Goal: Task Accomplishment & Management: Manage account settings

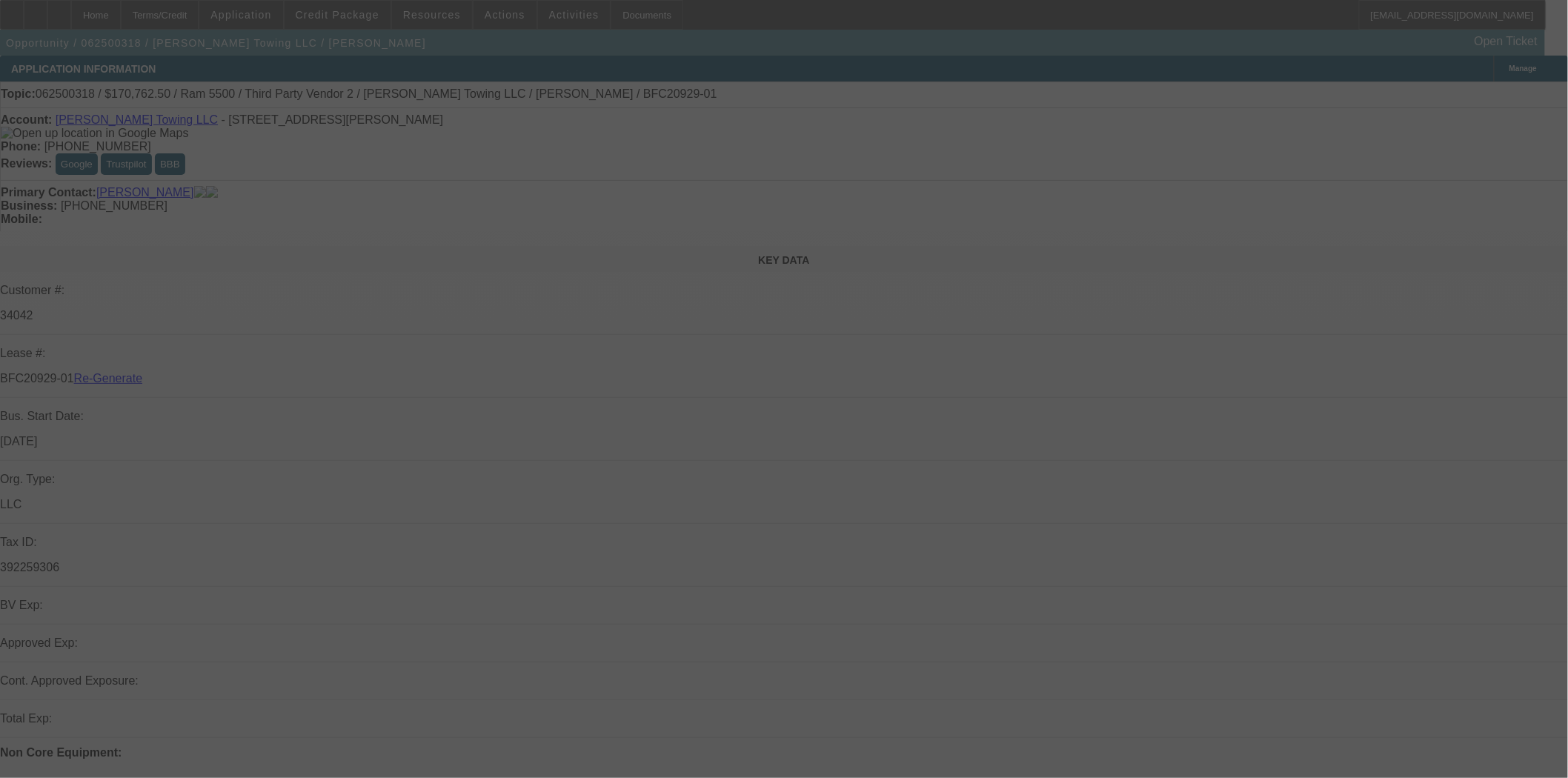
select select "4"
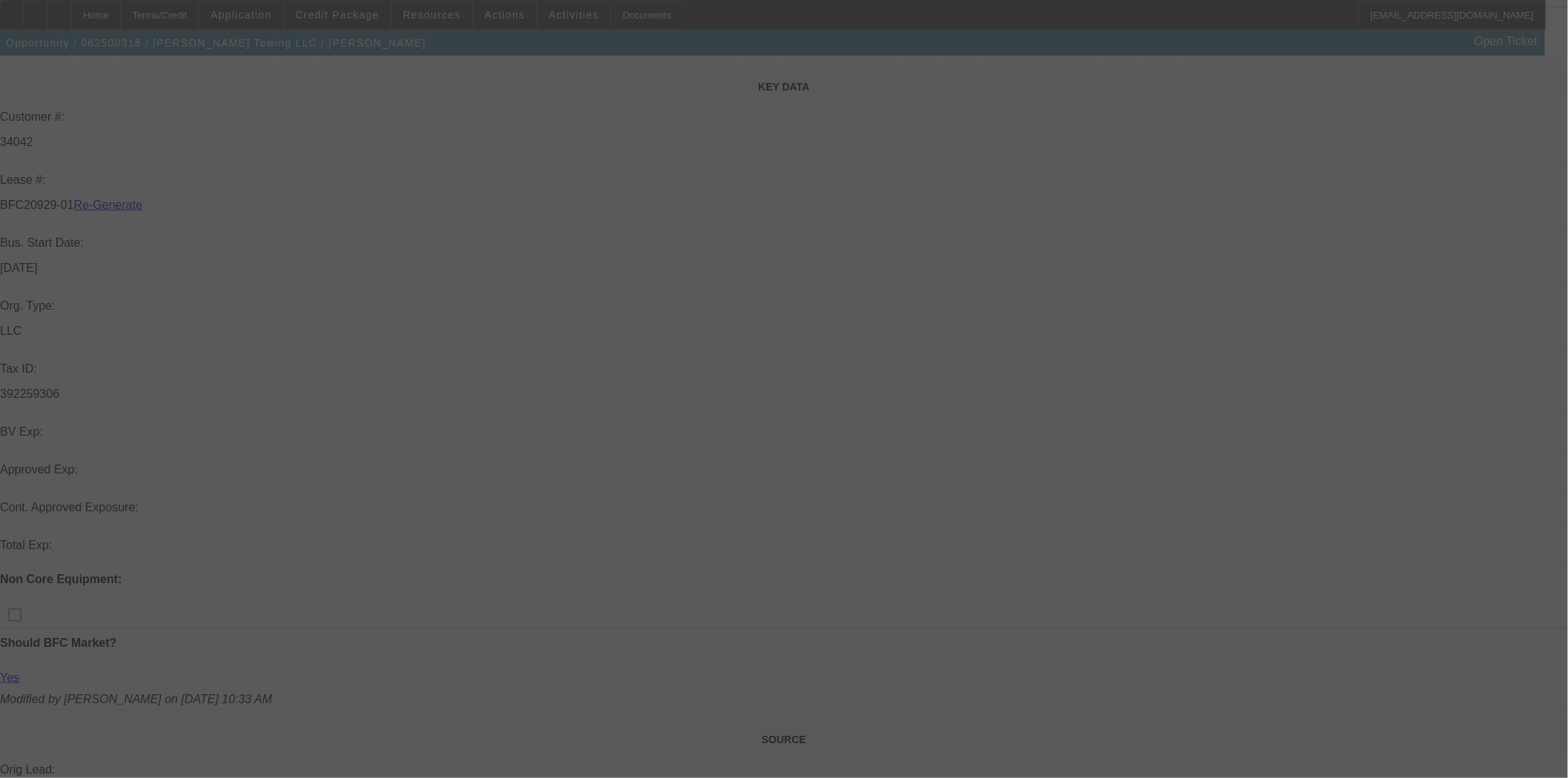
scroll to position [247, 0]
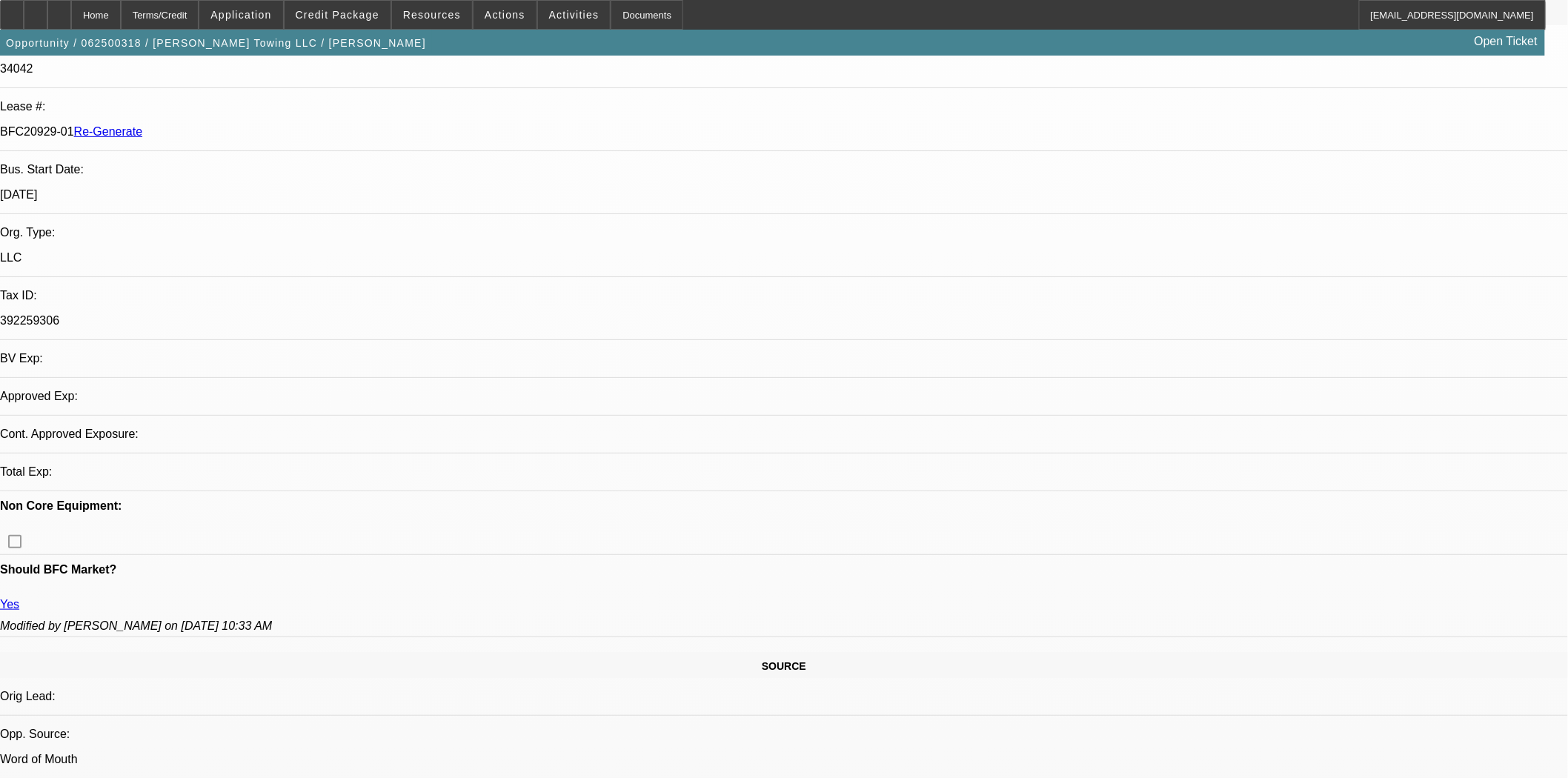
select select "0"
select select "2"
select select "0"
select select "6"
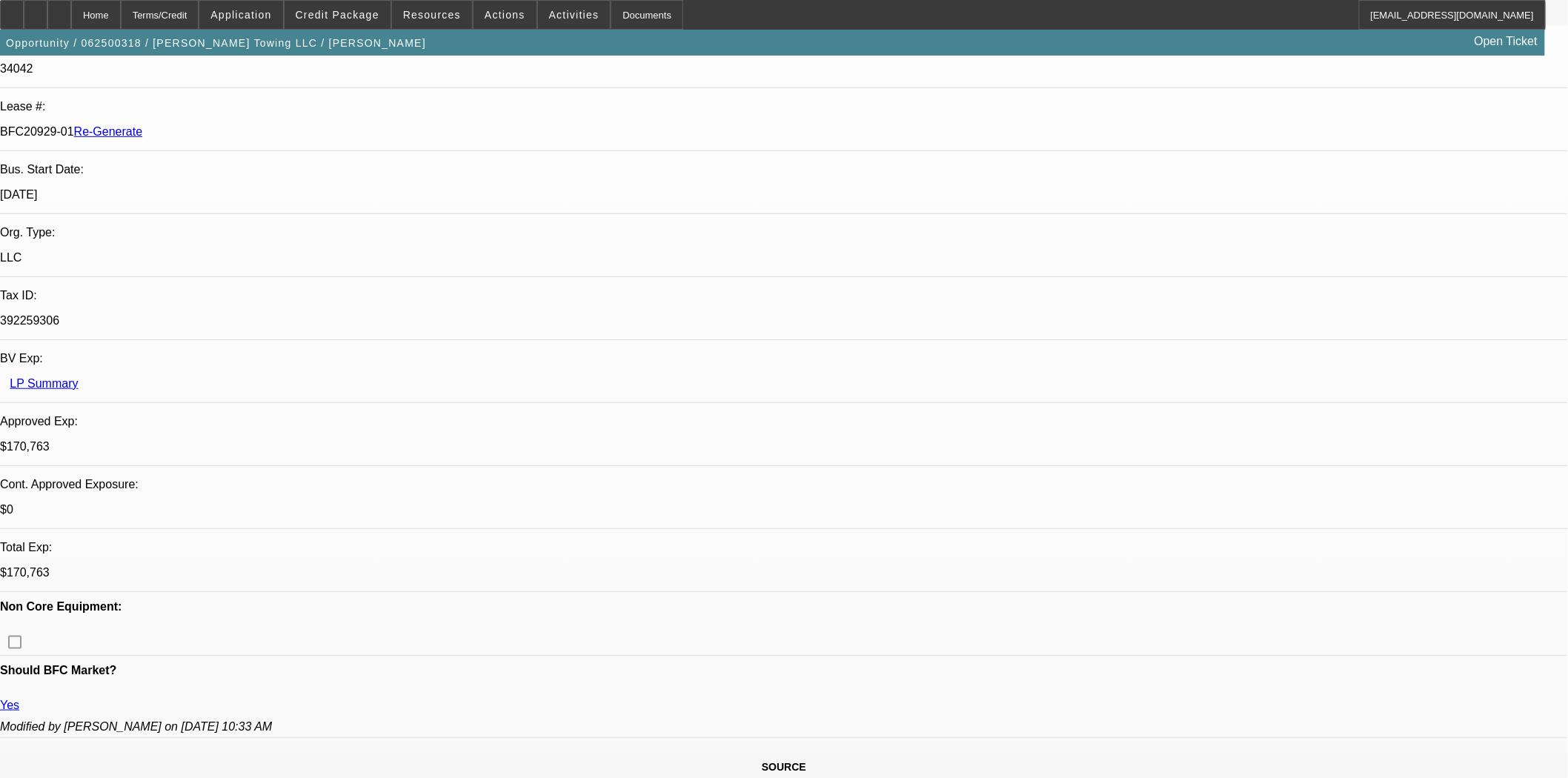
scroll to position [2222, 0]
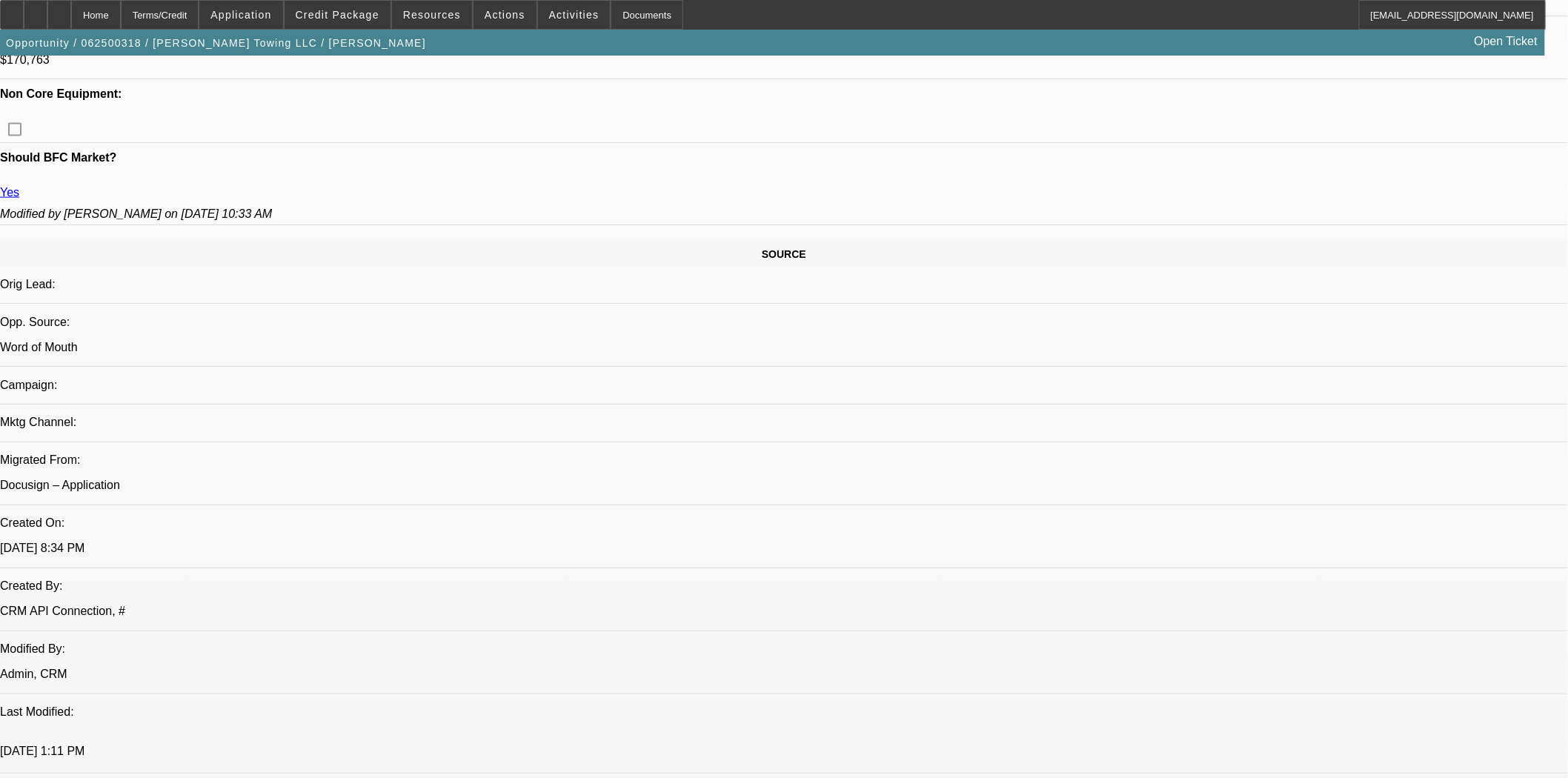
scroll to position [1070, 0]
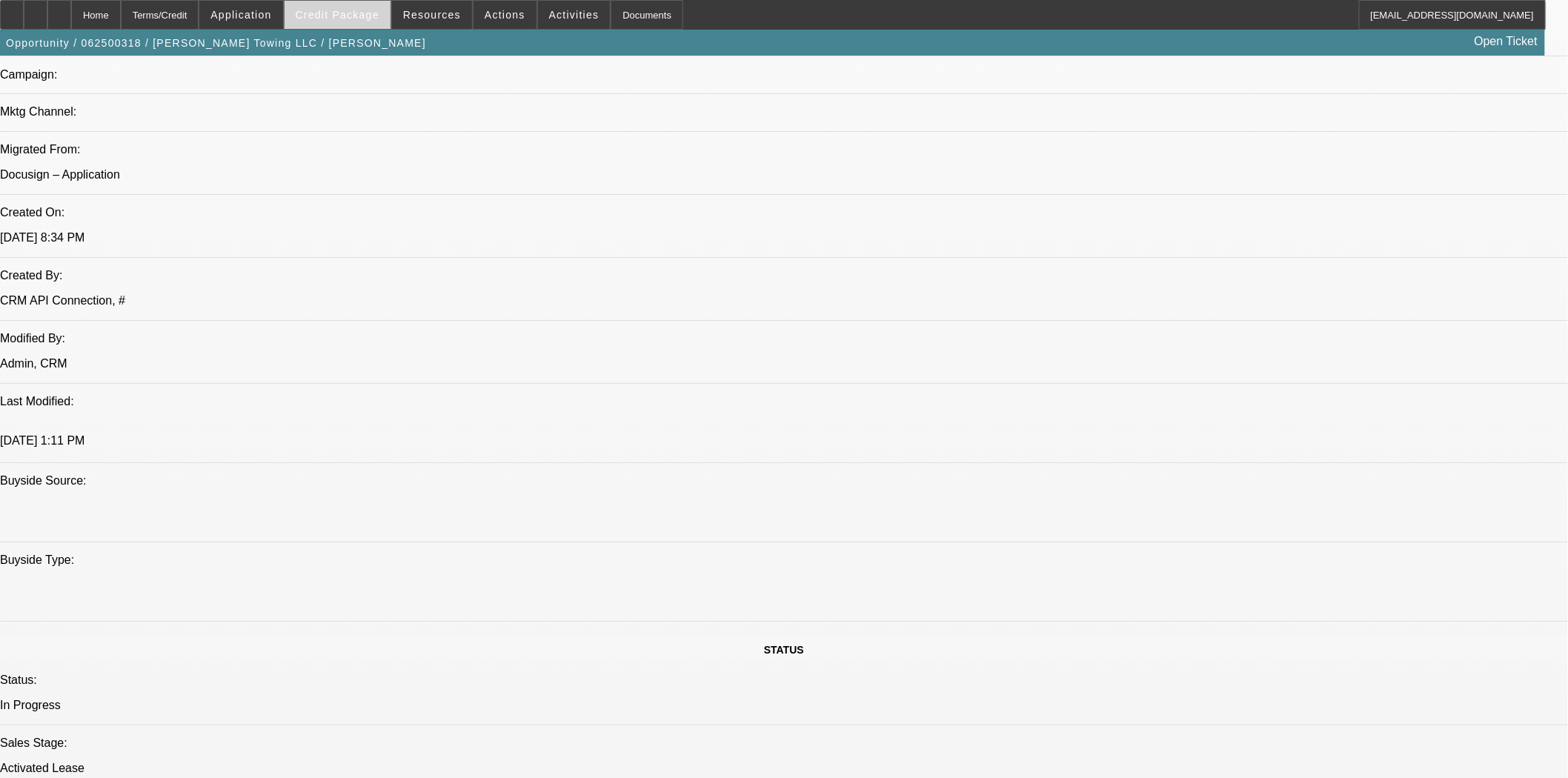
click at [343, 13] on span "Credit Package" at bounding box center [337, 14] width 84 height 12
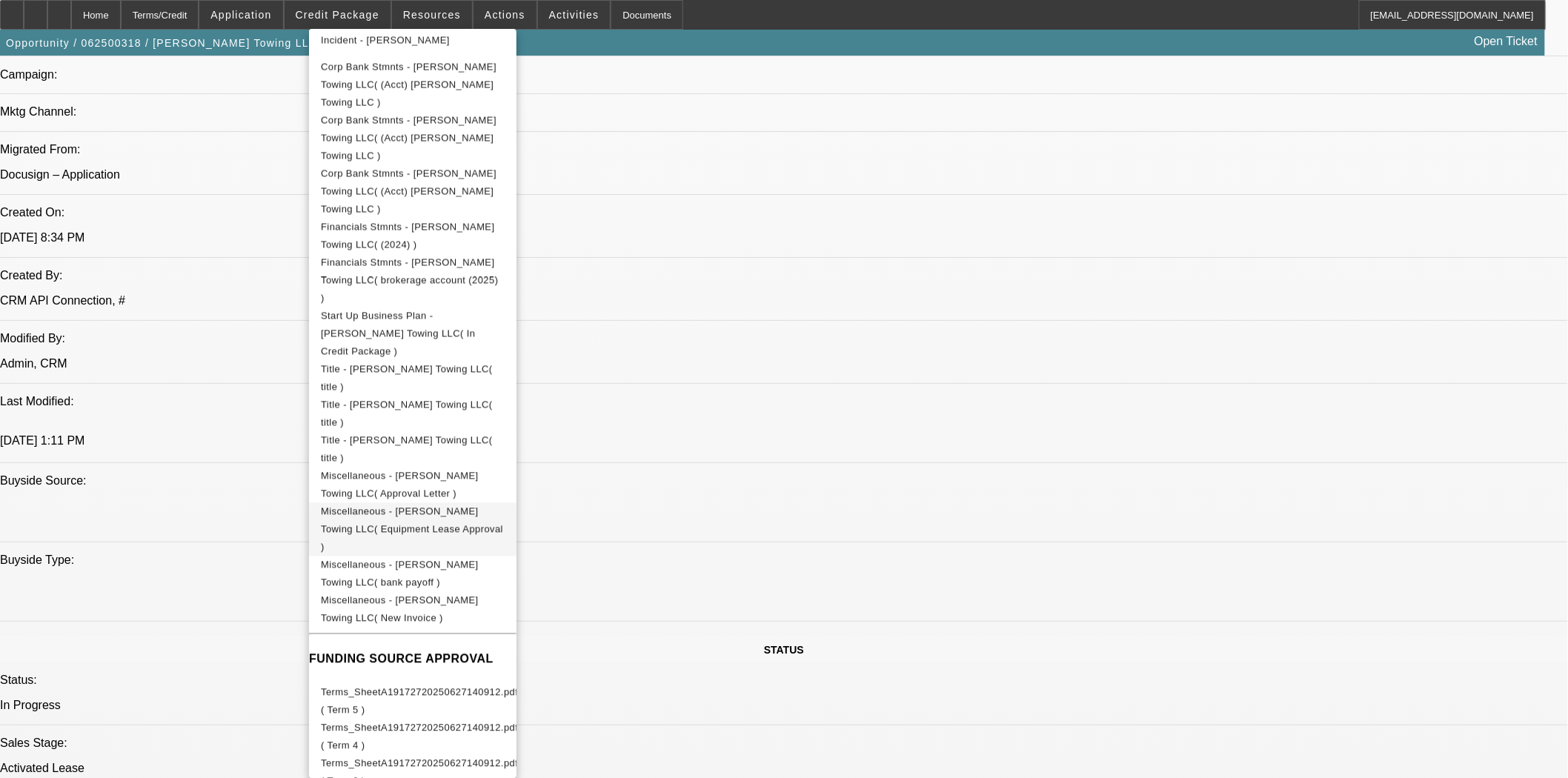
click at [505, 502] on span "Miscellaneous - Rogers Towing LLC( Equipment Lease Approval )" at bounding box center [413, 528] width 184 height 53
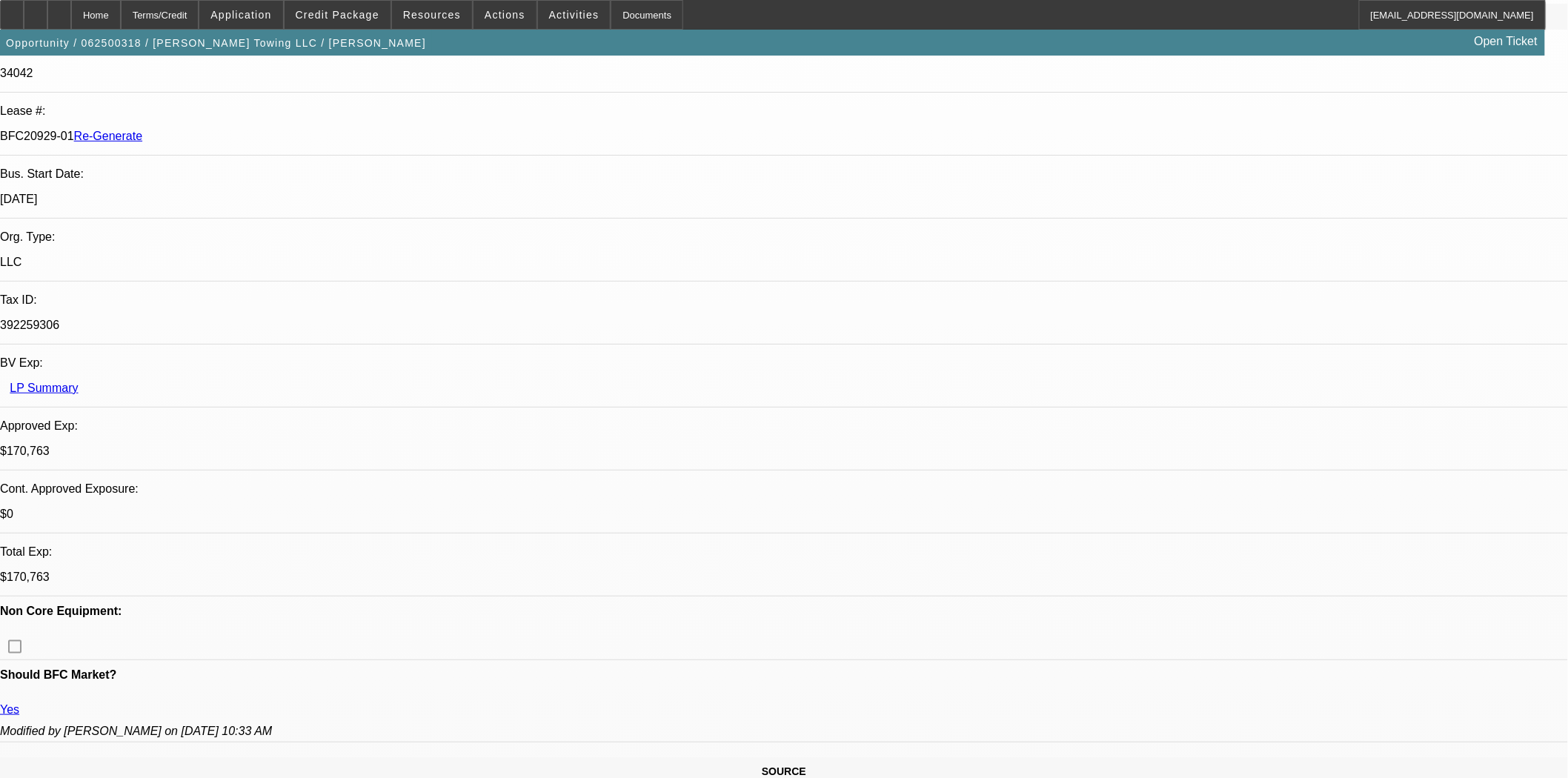
scroll to position [0, 0]
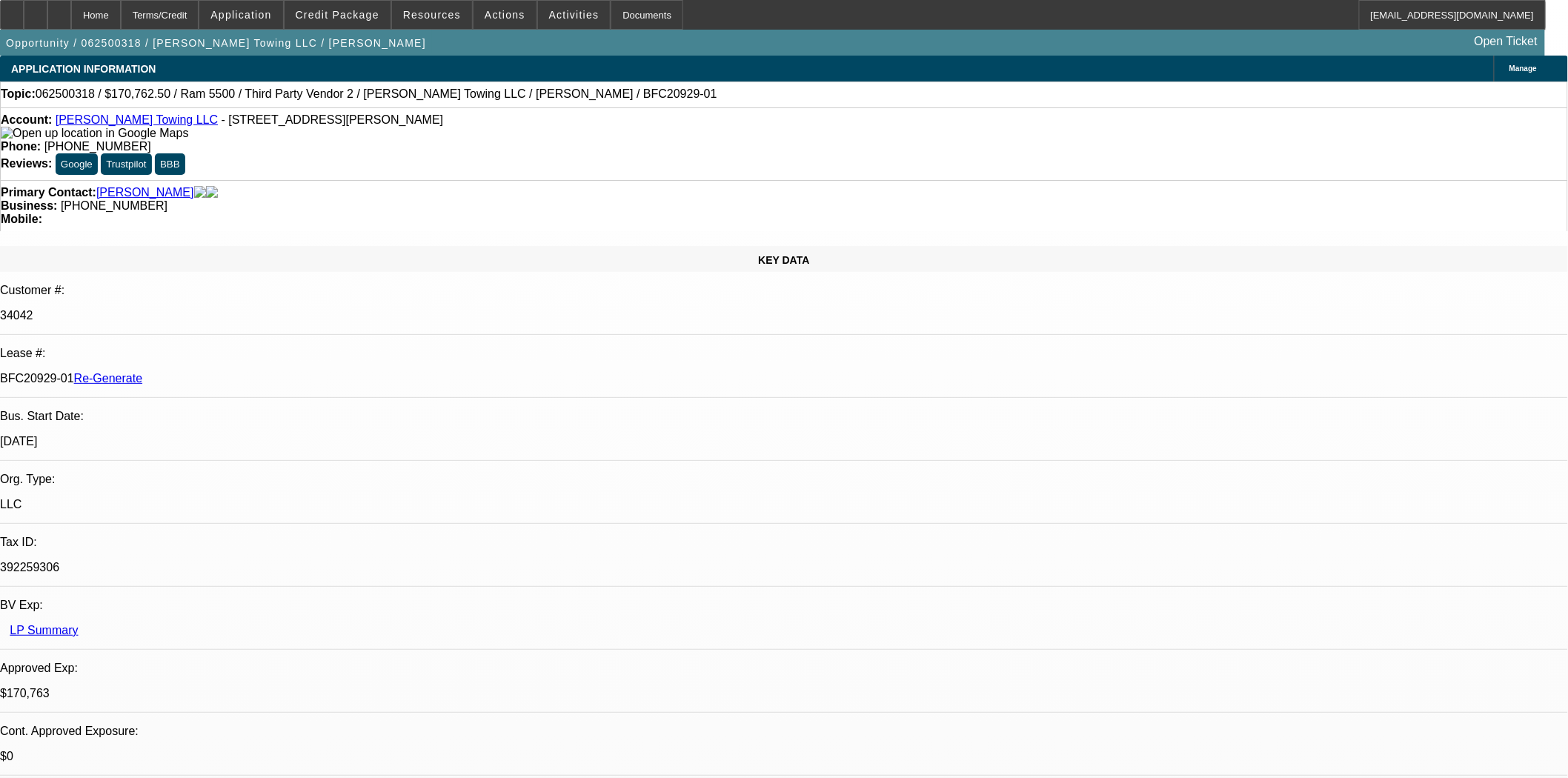
click at [124, 186] on link "Morton, Jason" at bounding box center [146, 192] width 98 height 13
click at [627, 17] on div "Documents" at bounding box center [646, 15] width 72 height 30
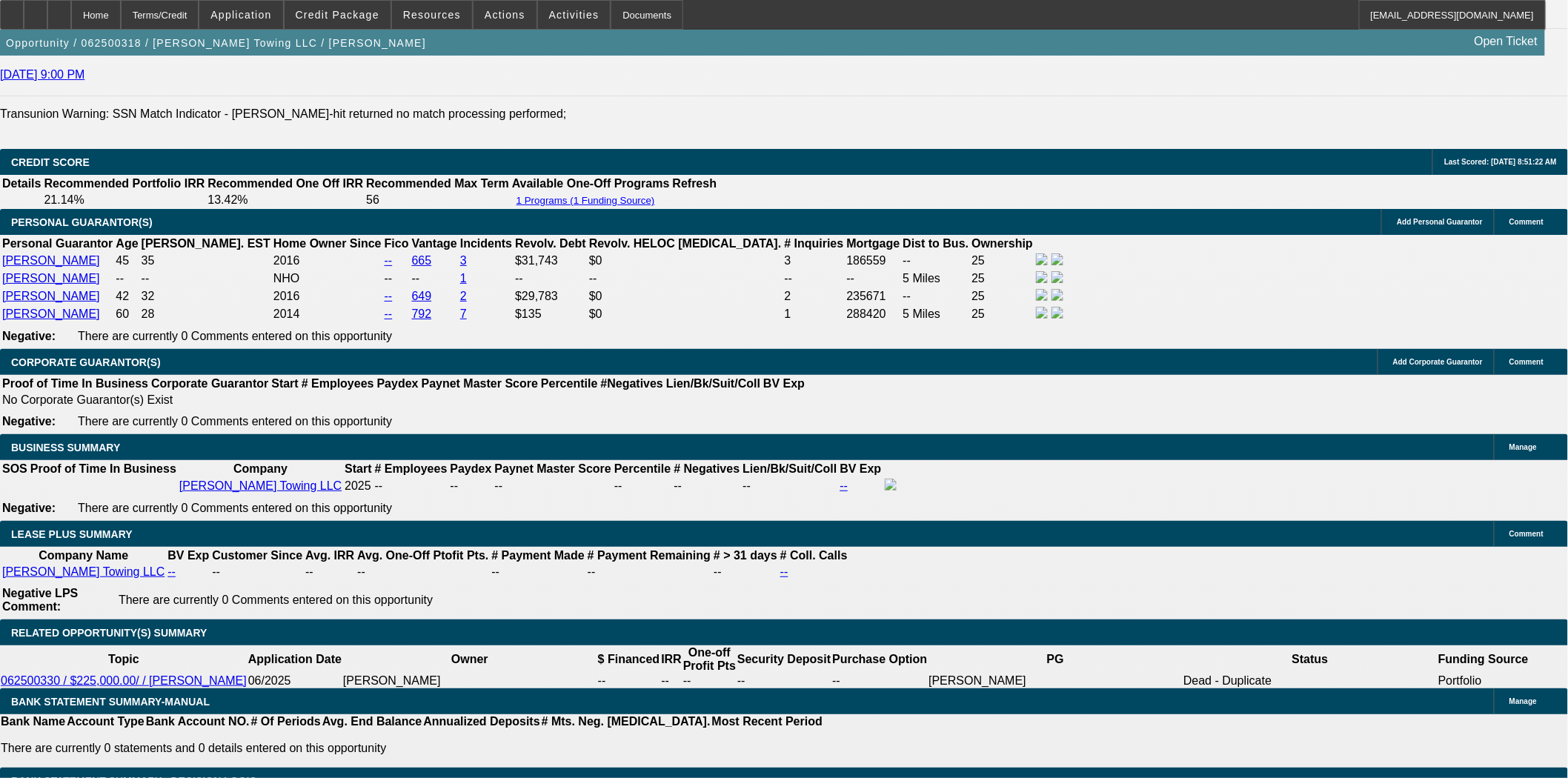
scroll to position [2552, 0]
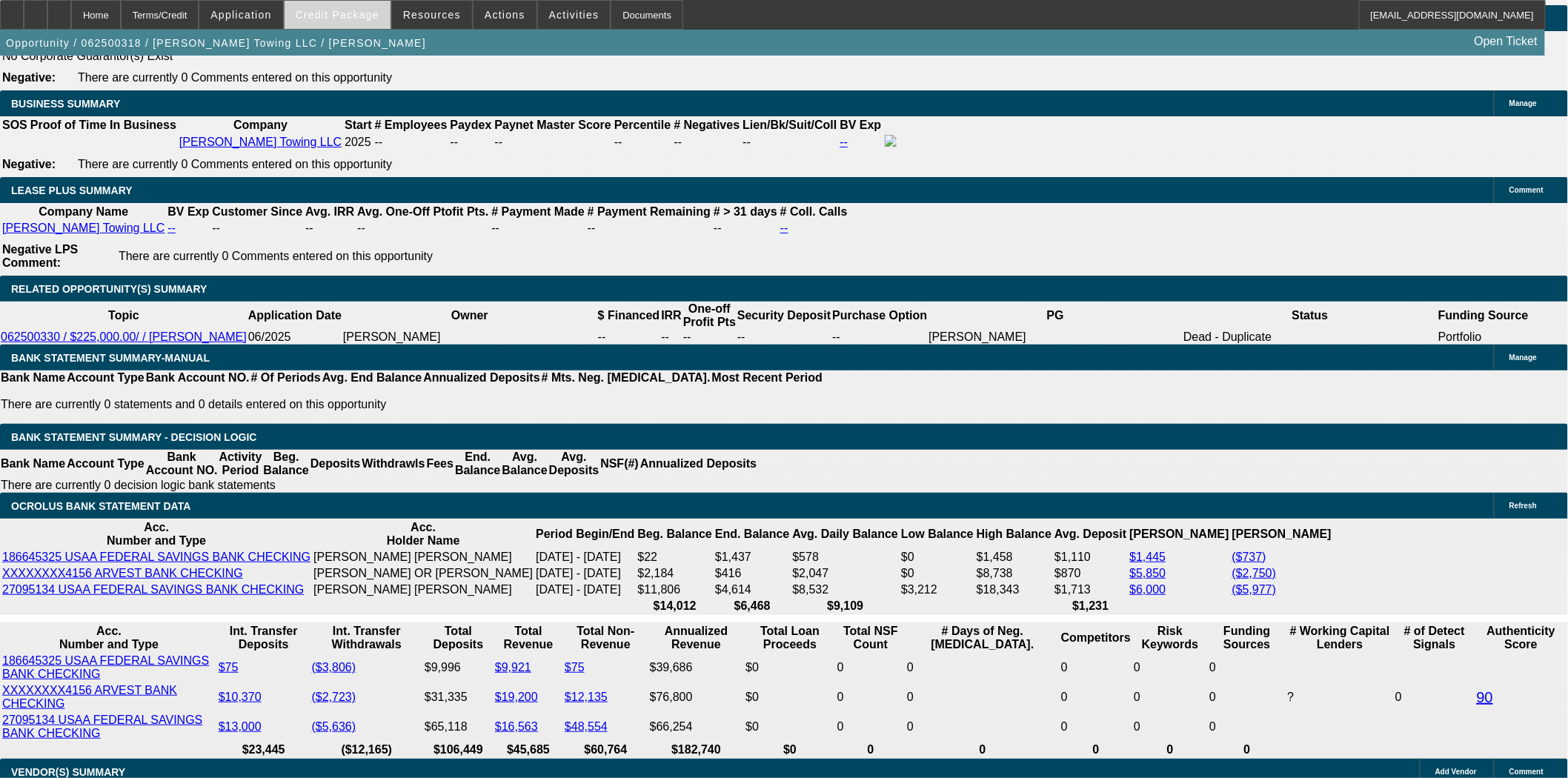
click at [339, 20] on span at bounding box center [337, 15] width 106 height 36
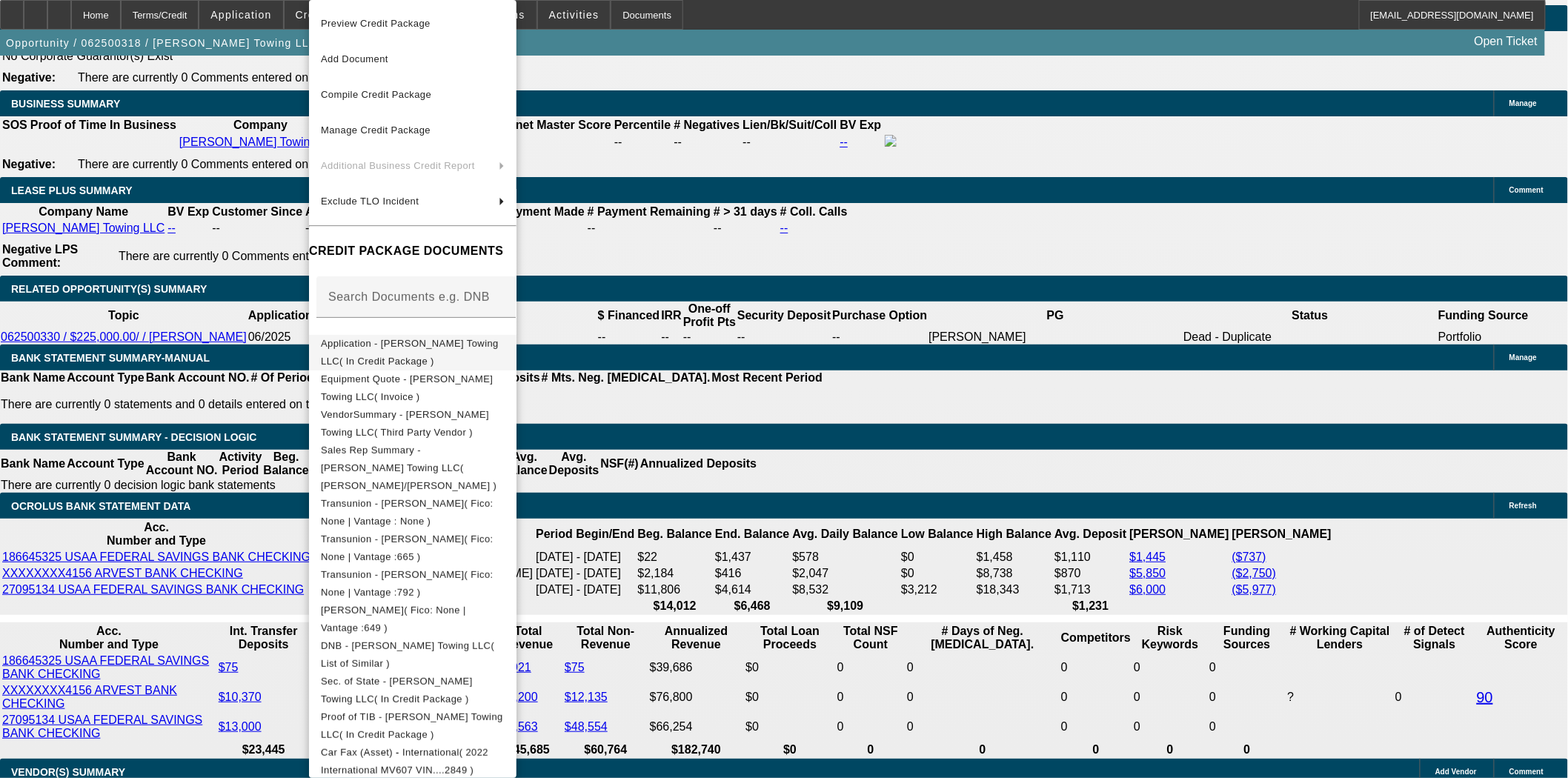
click at [368, 336] on button "Application - Rogers Towing LLC( In Credit Package )" at bounding box center [412, 353] width 208 height 36
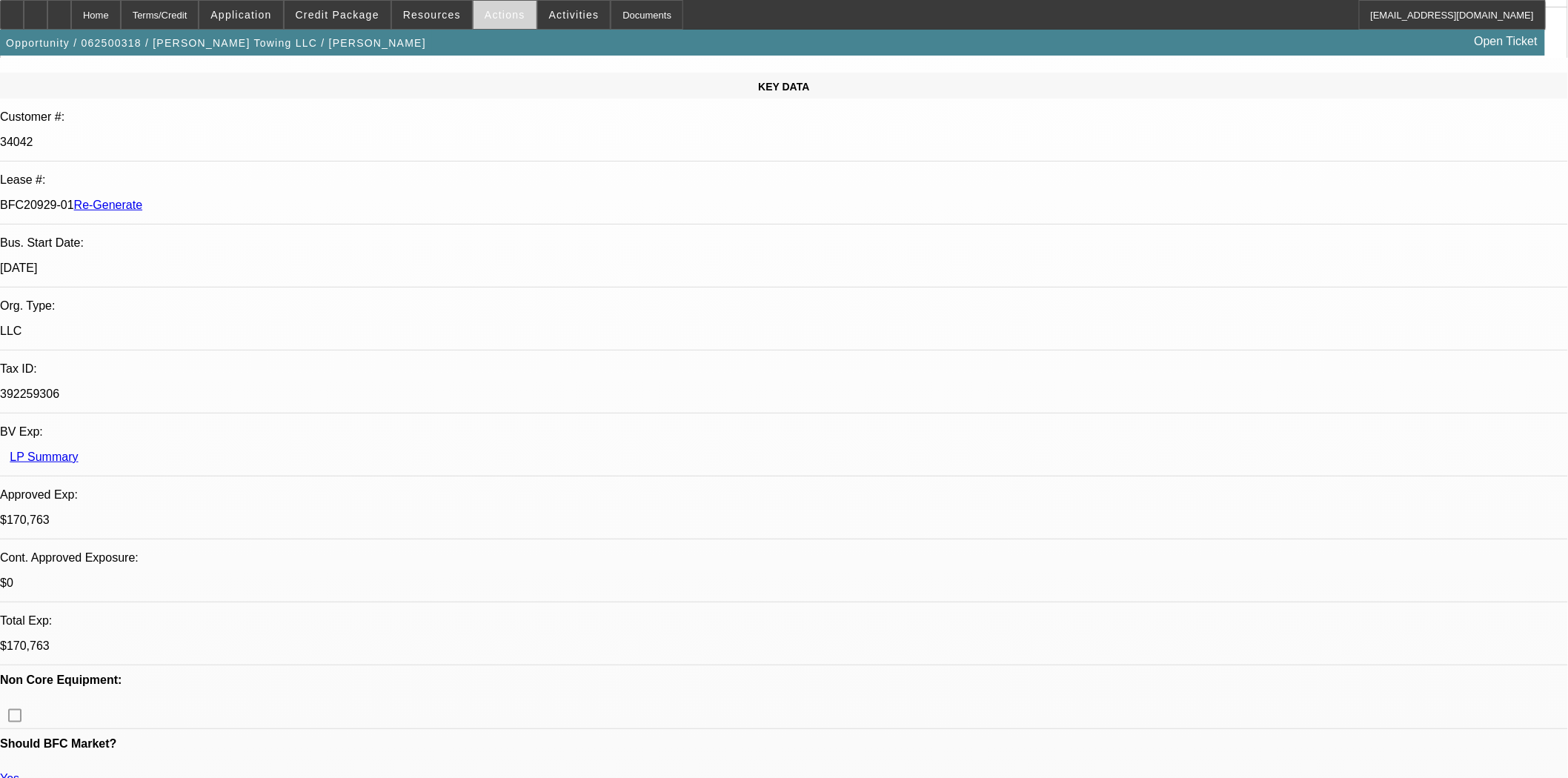
scroll to position [0, 0]
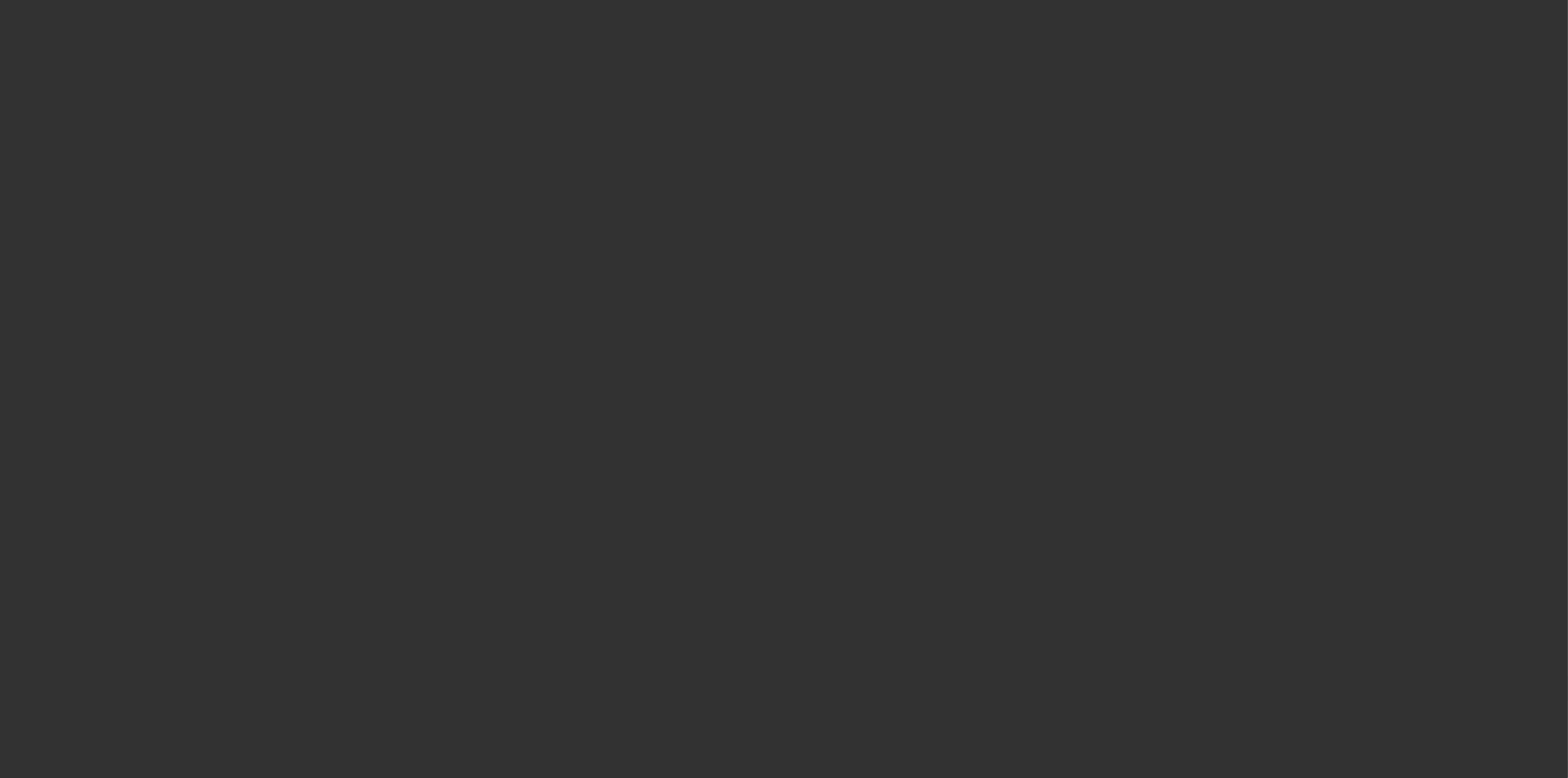
select select "4"
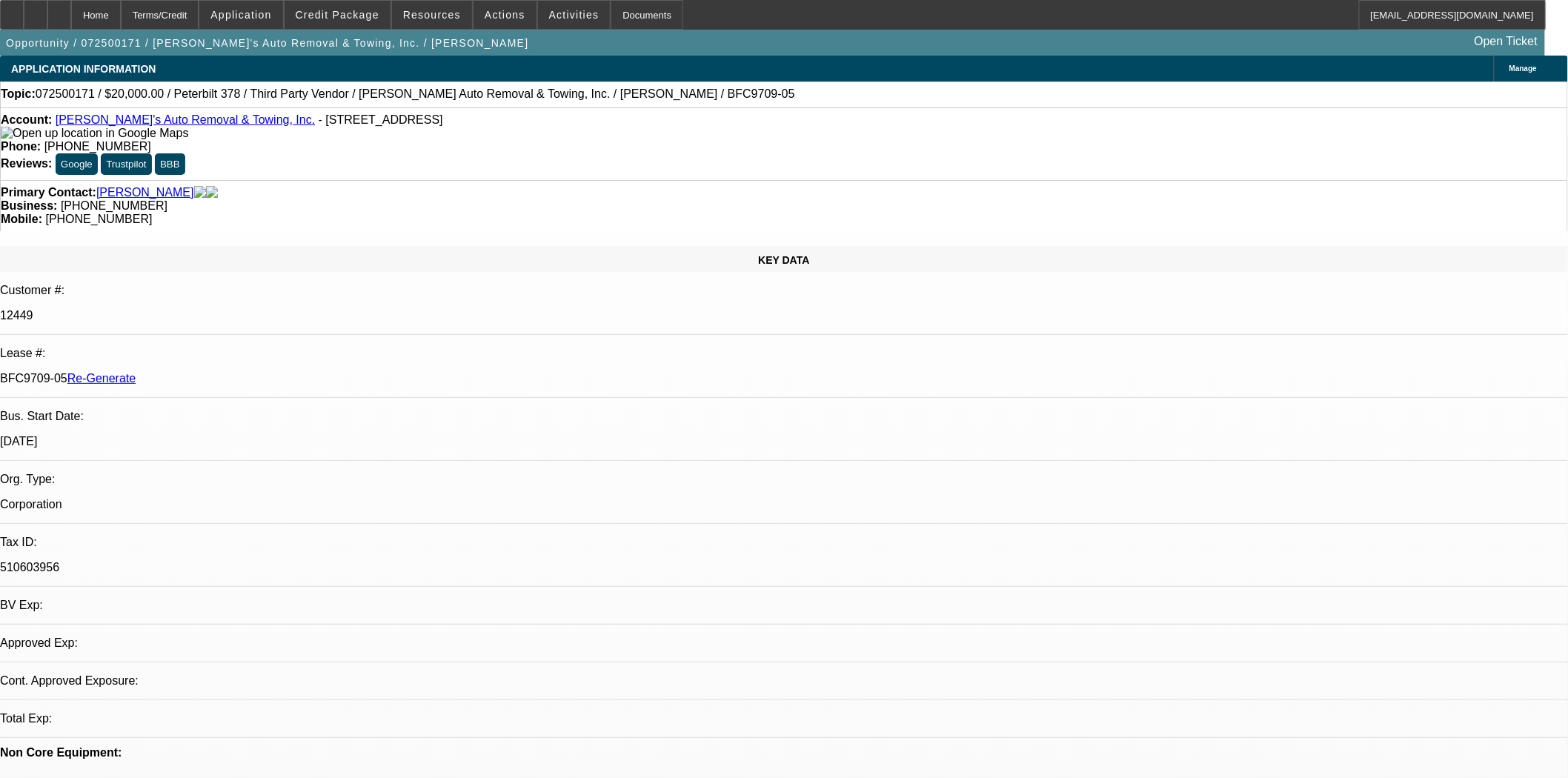
select select "0"
select select "1"
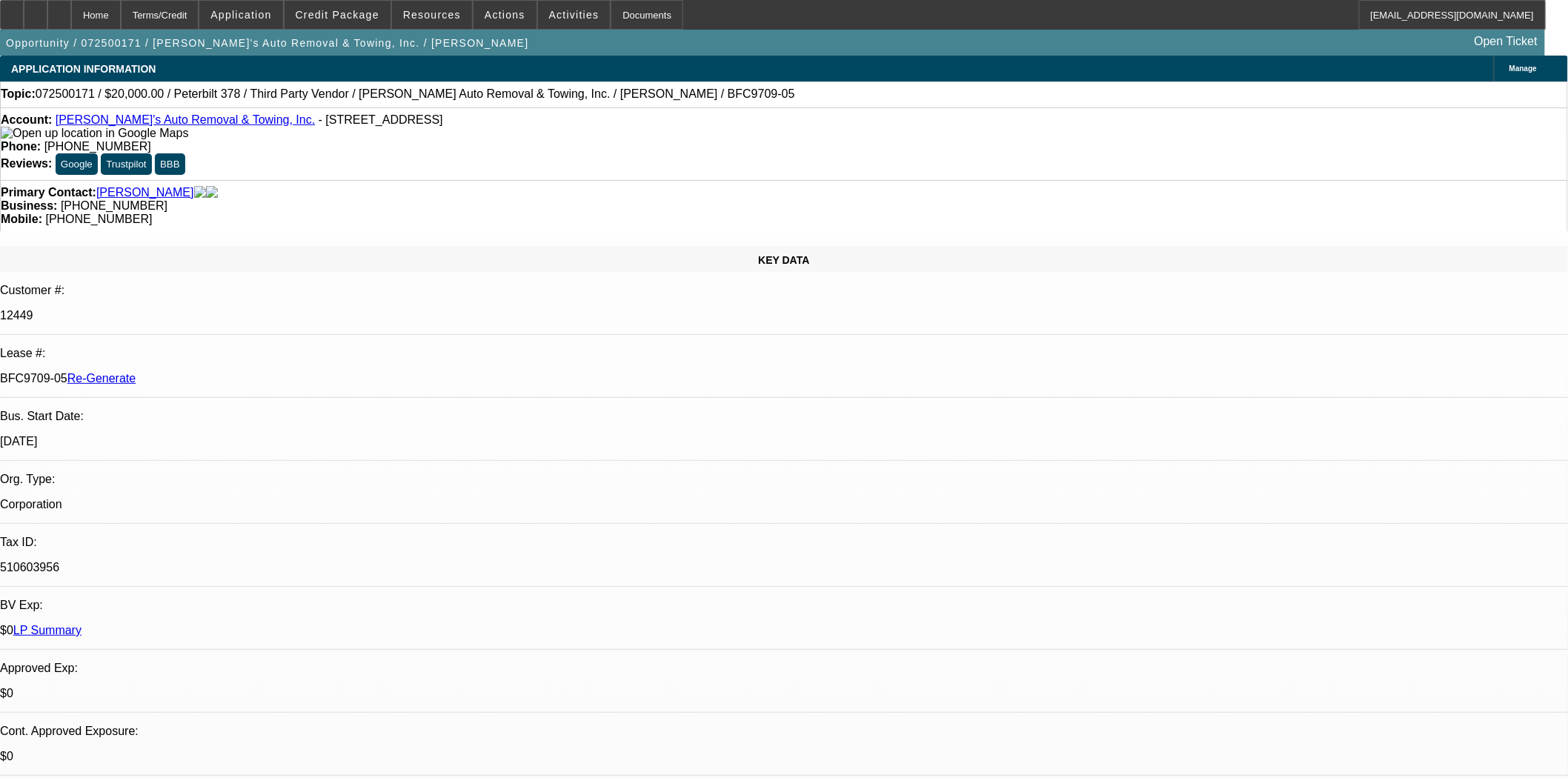
select select "6"
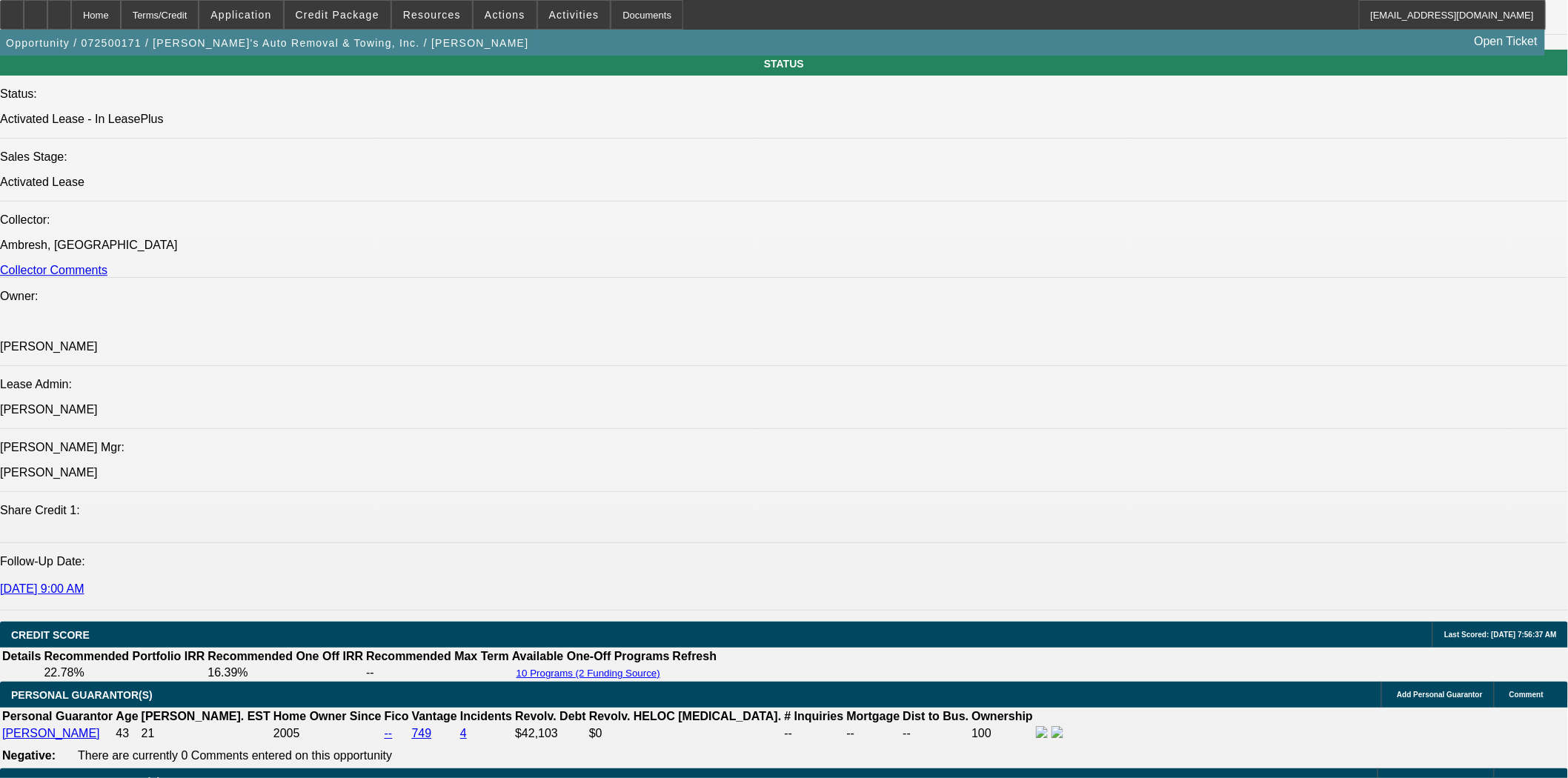
scroll to position [1893, 0]
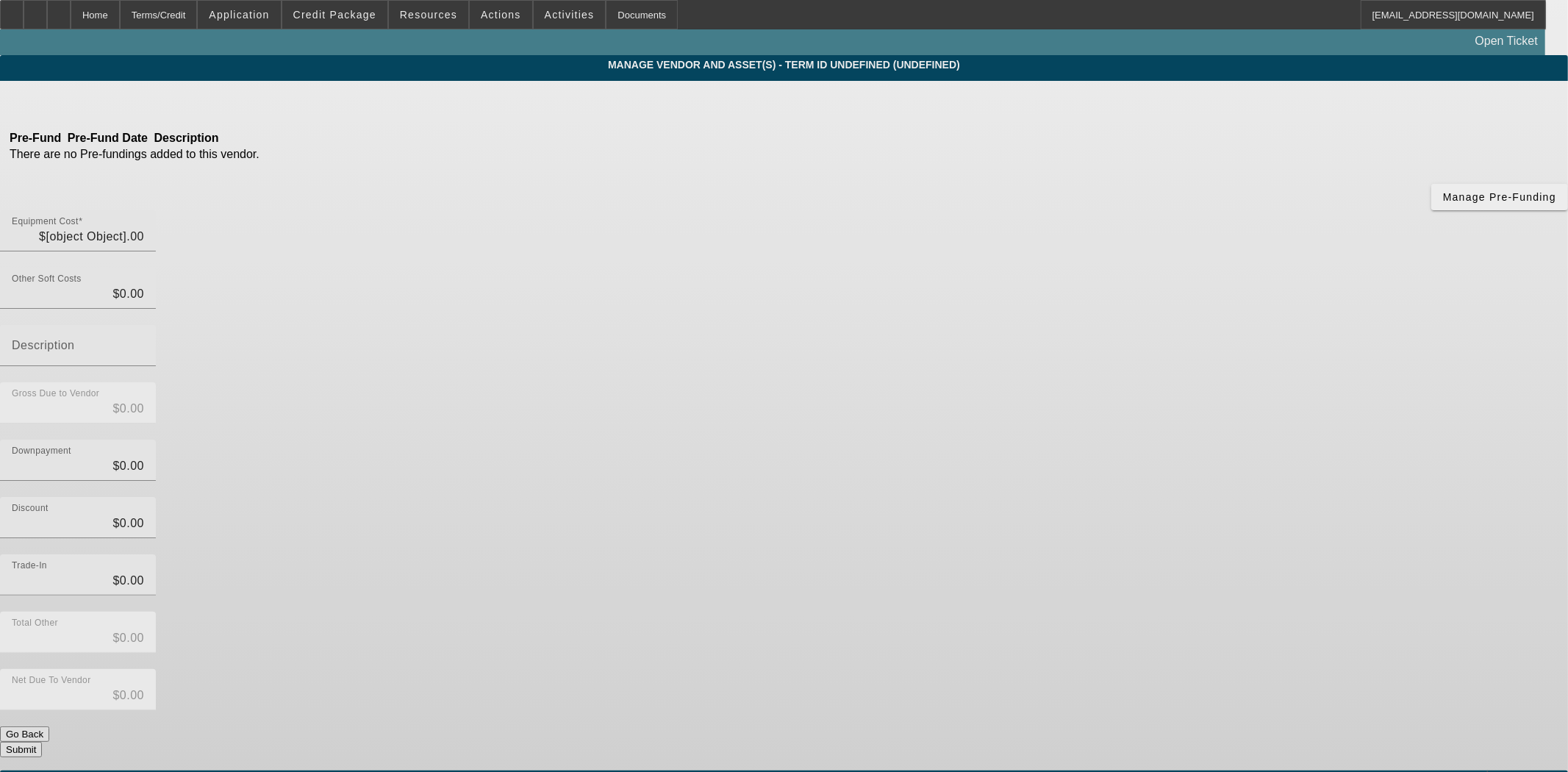
type input "$20,000.00"
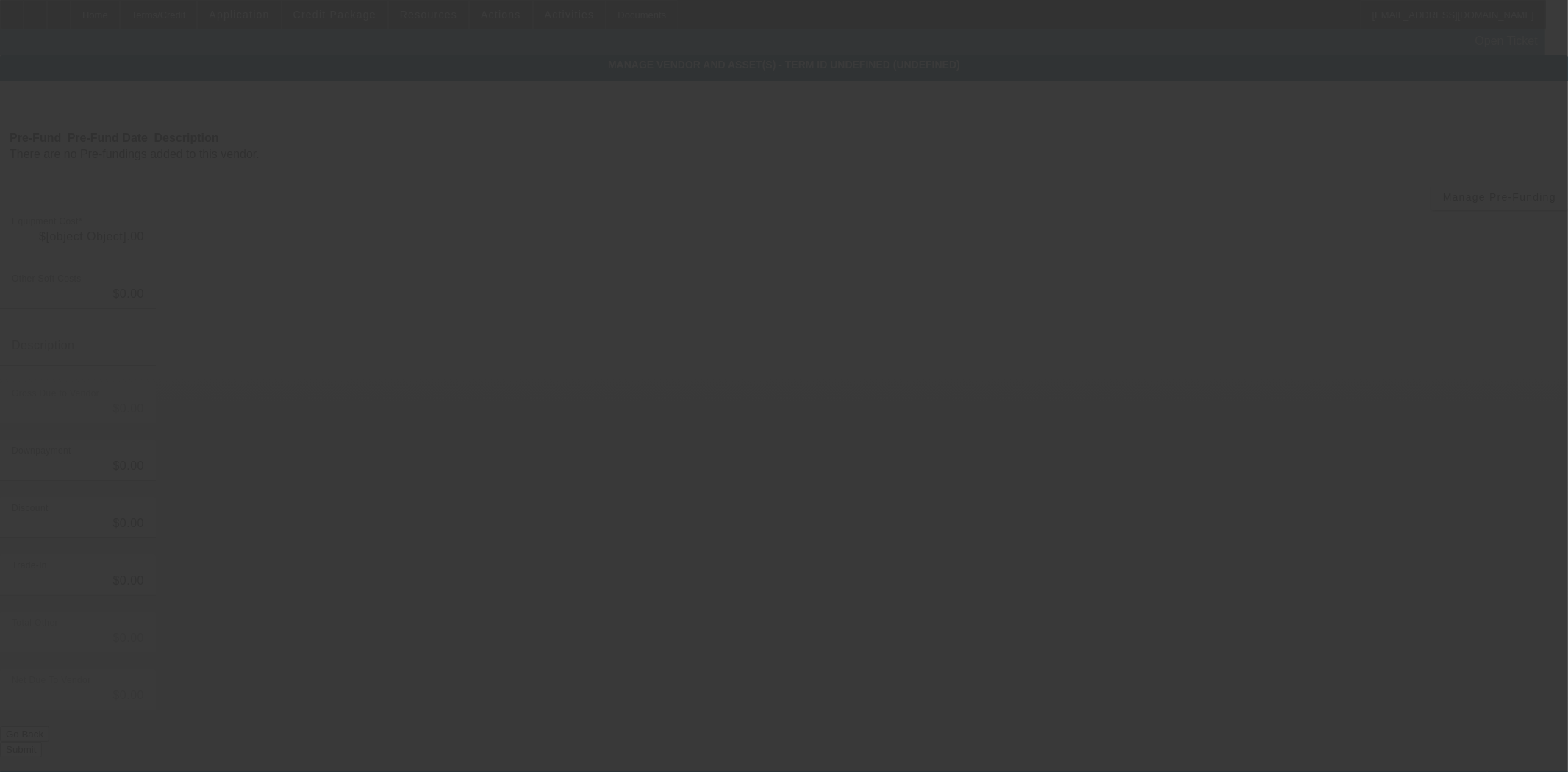
type input "$20,000.00"
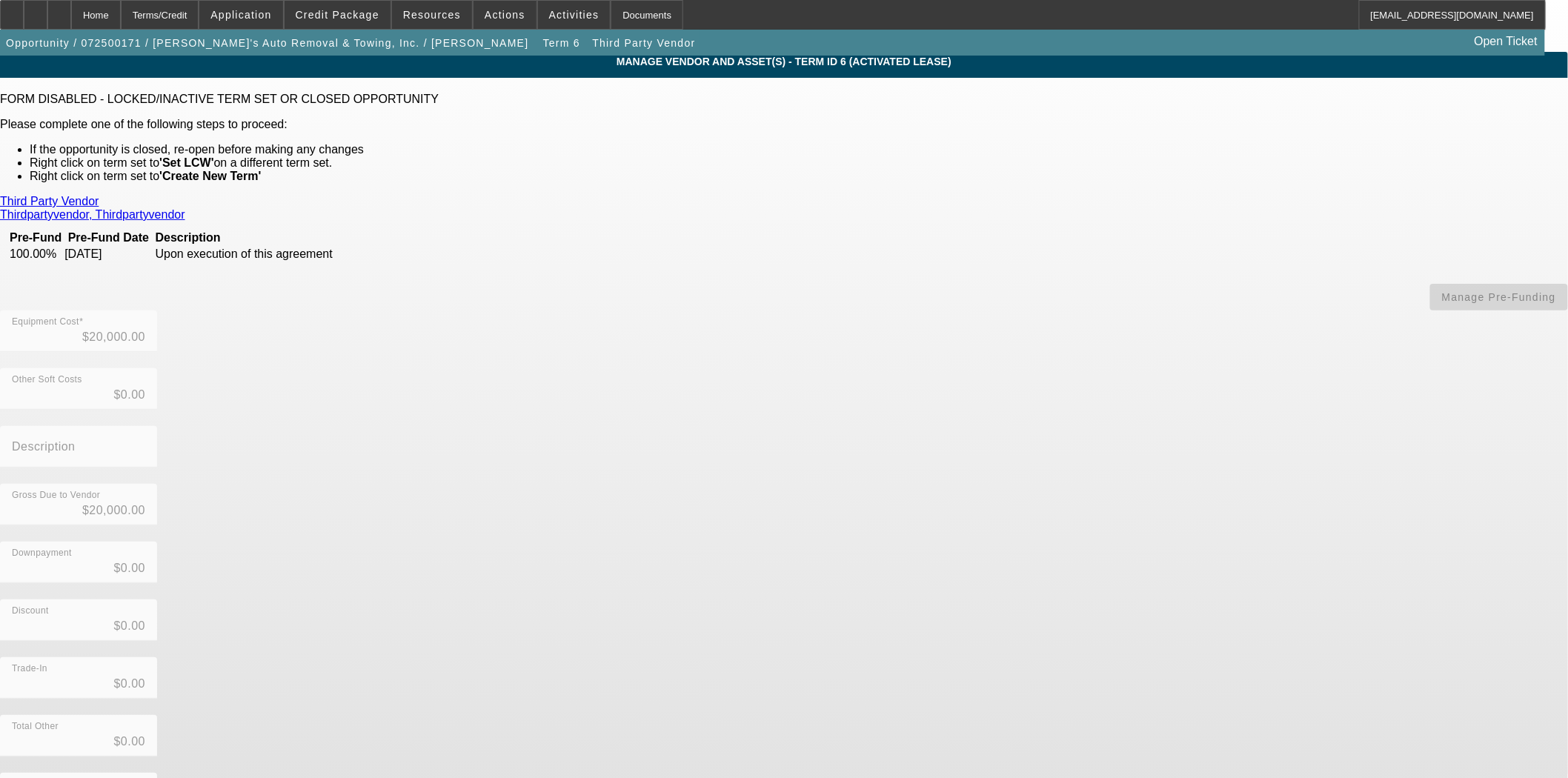
scroll to position [5, 0]
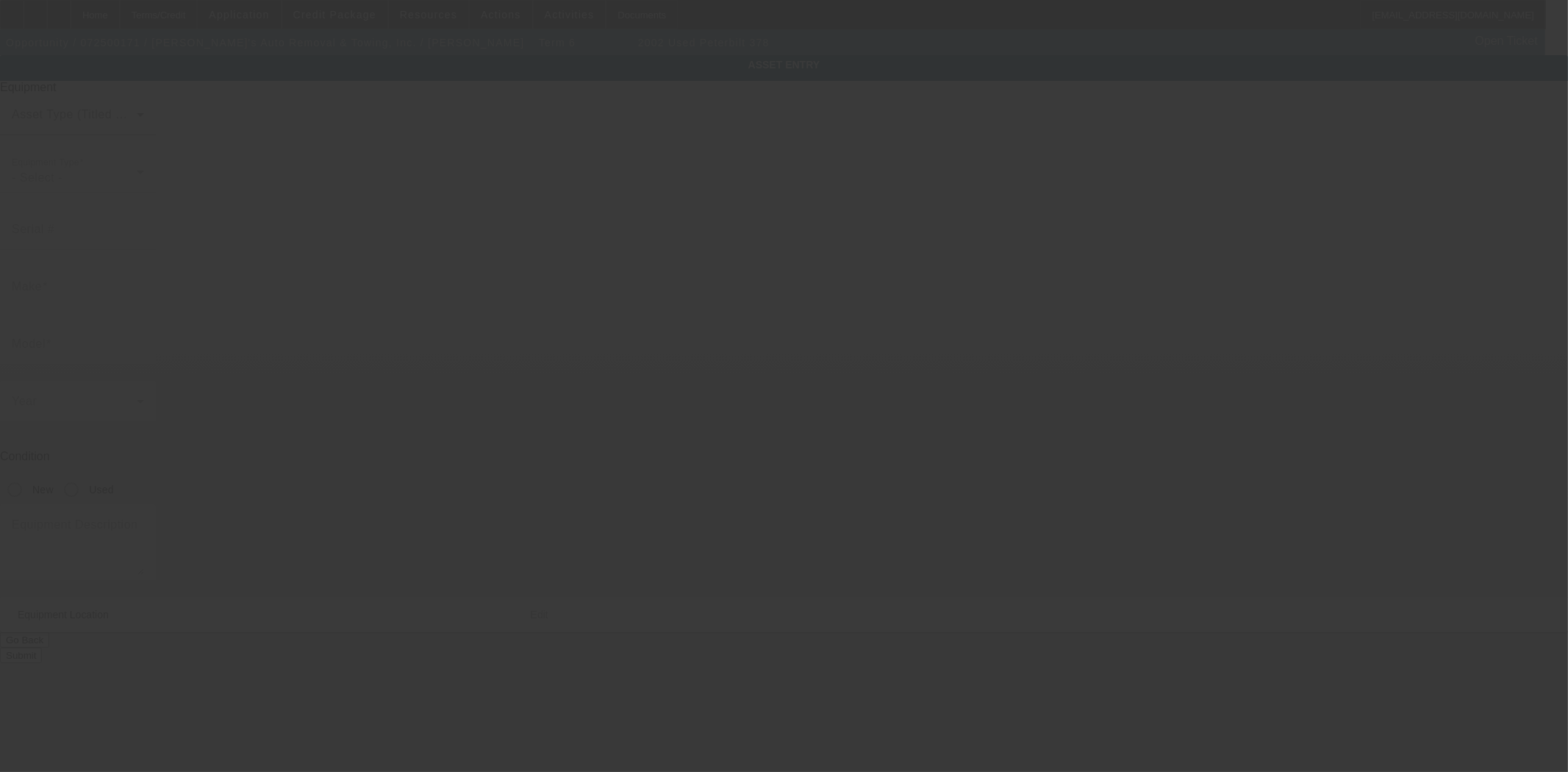
type input "1XPFDU9X42N572733"
type input "Peterbilt"
type input "378"
radio input "true"
type textarea "includes: all options, attachments and accessories"
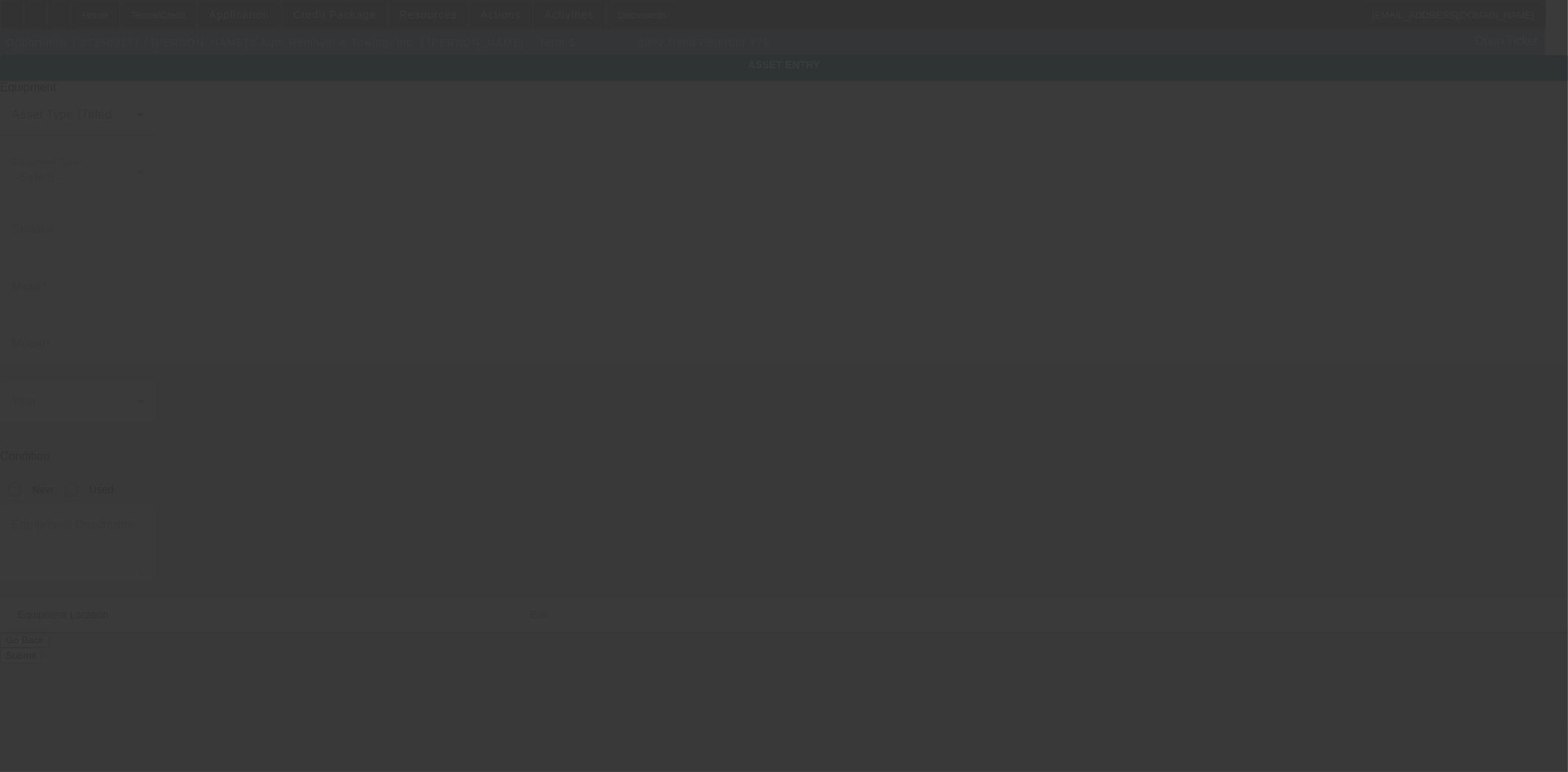
type input "401 Wareham Street"
type input "Middleboro"
type input "02346"
type input "Plymouth"
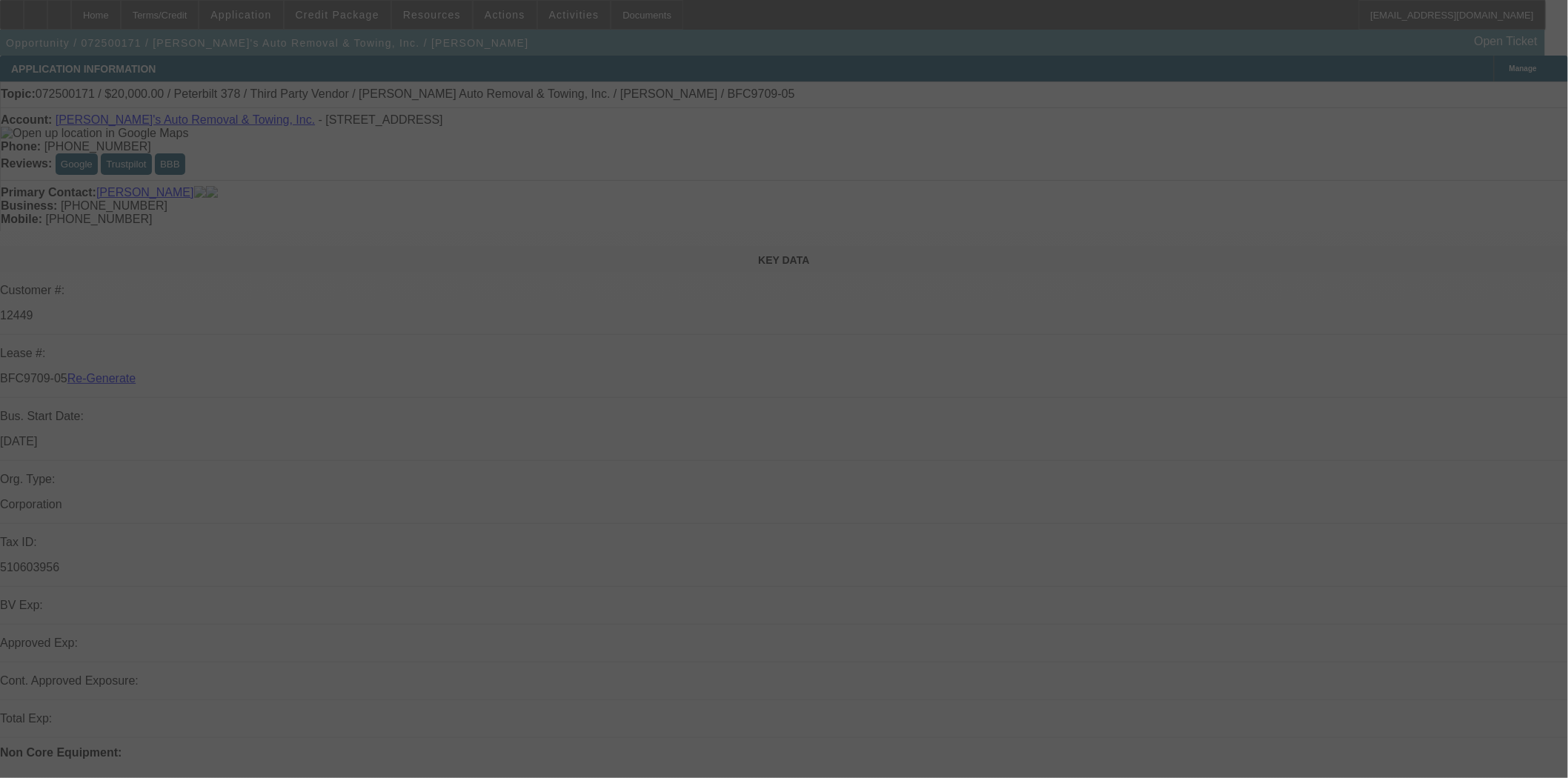
select select "4"
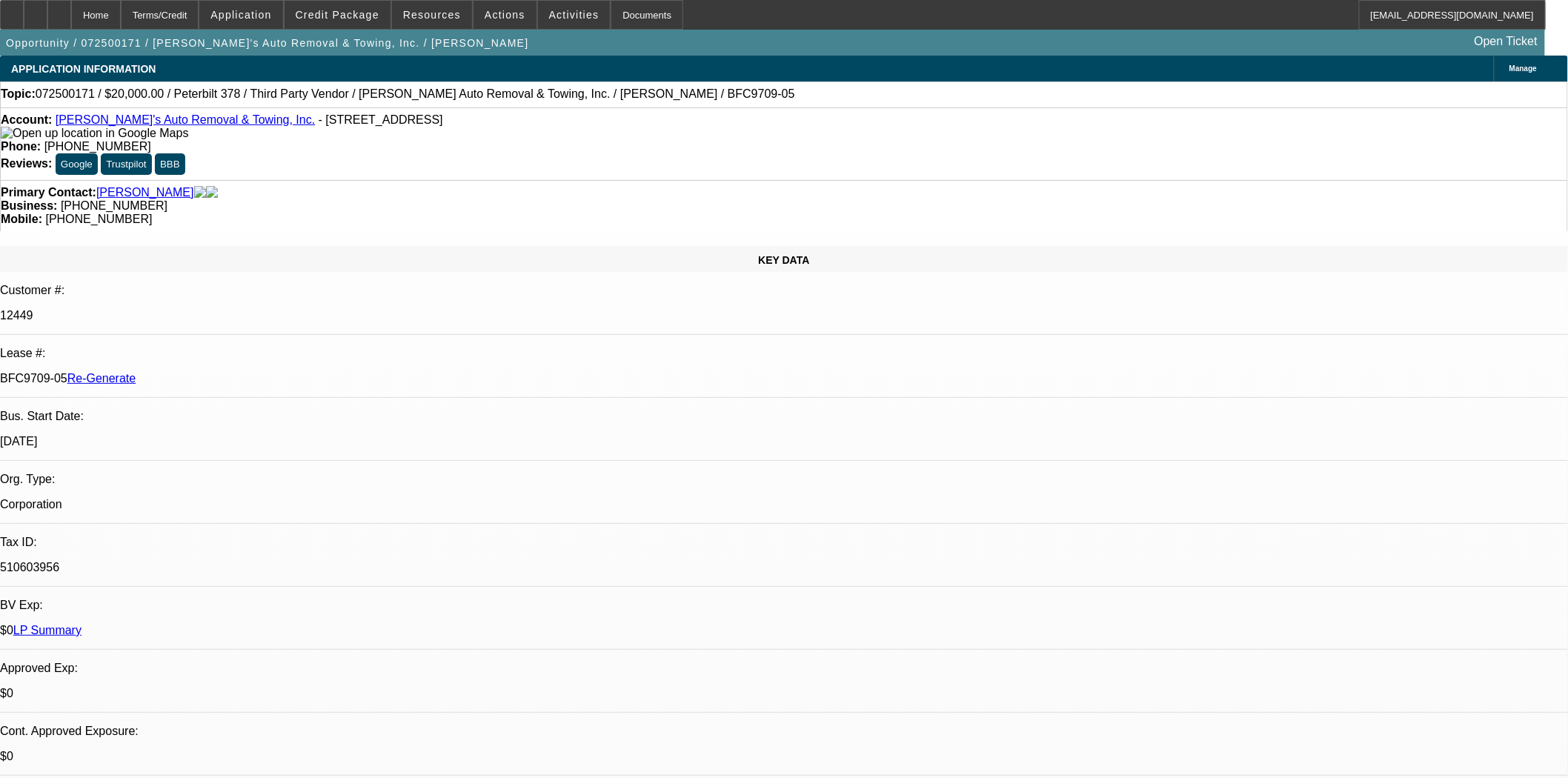
select select "0"
select select "6"
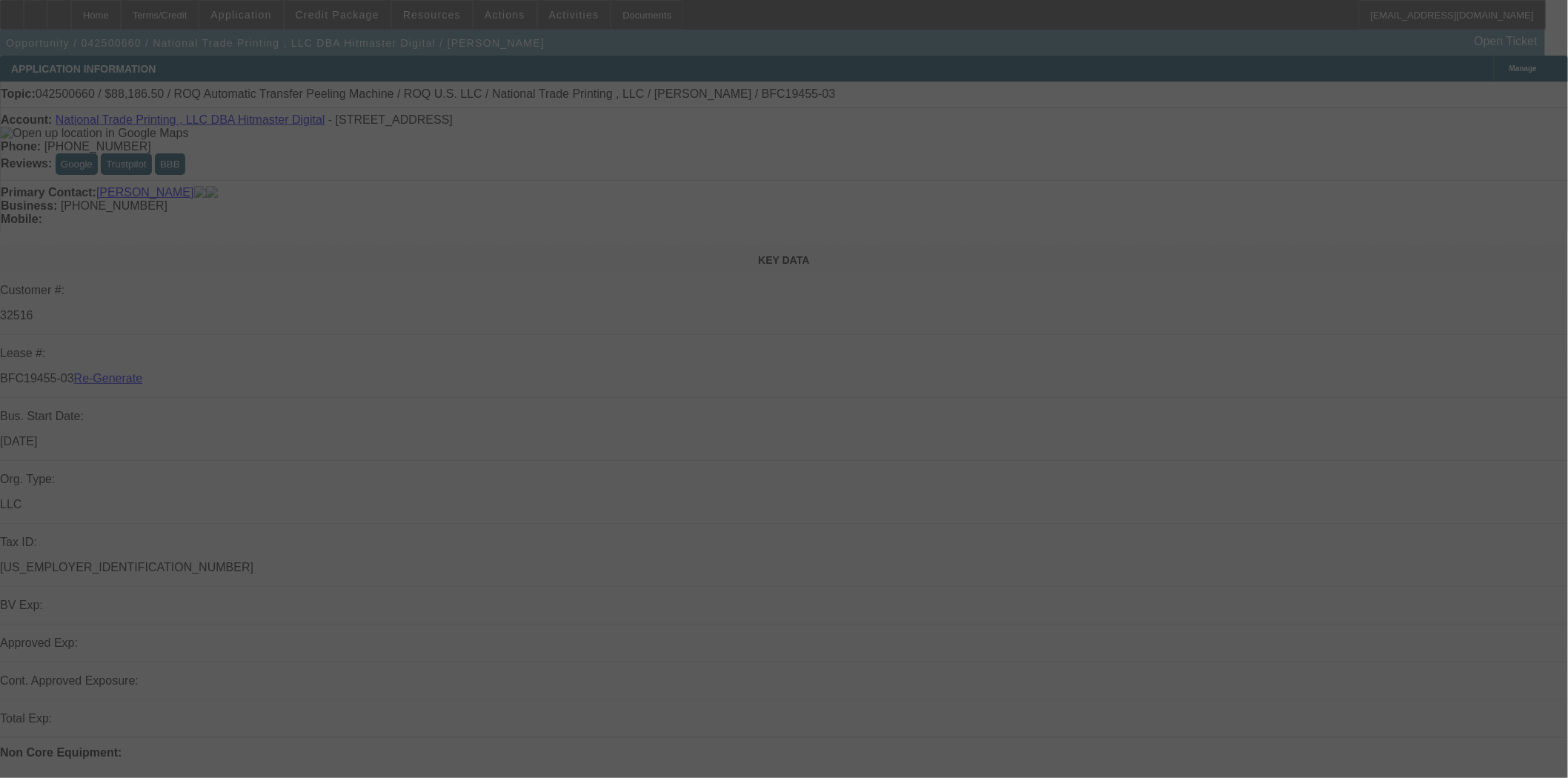
select select "4"
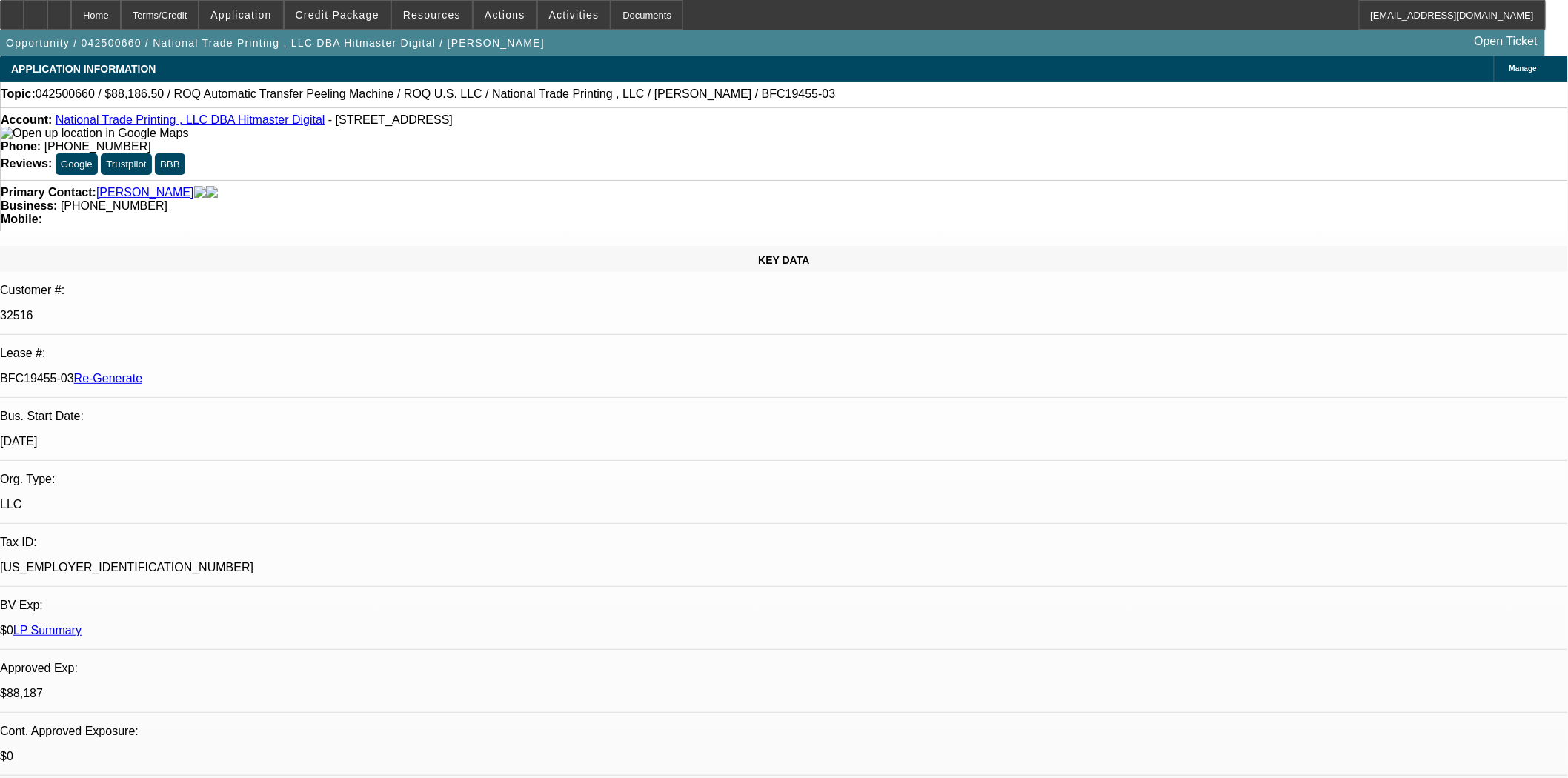
select select "0"
select select "6"
click at [610, 23] on div "Documents" at bounding box center [646, 15] width 72 height 30
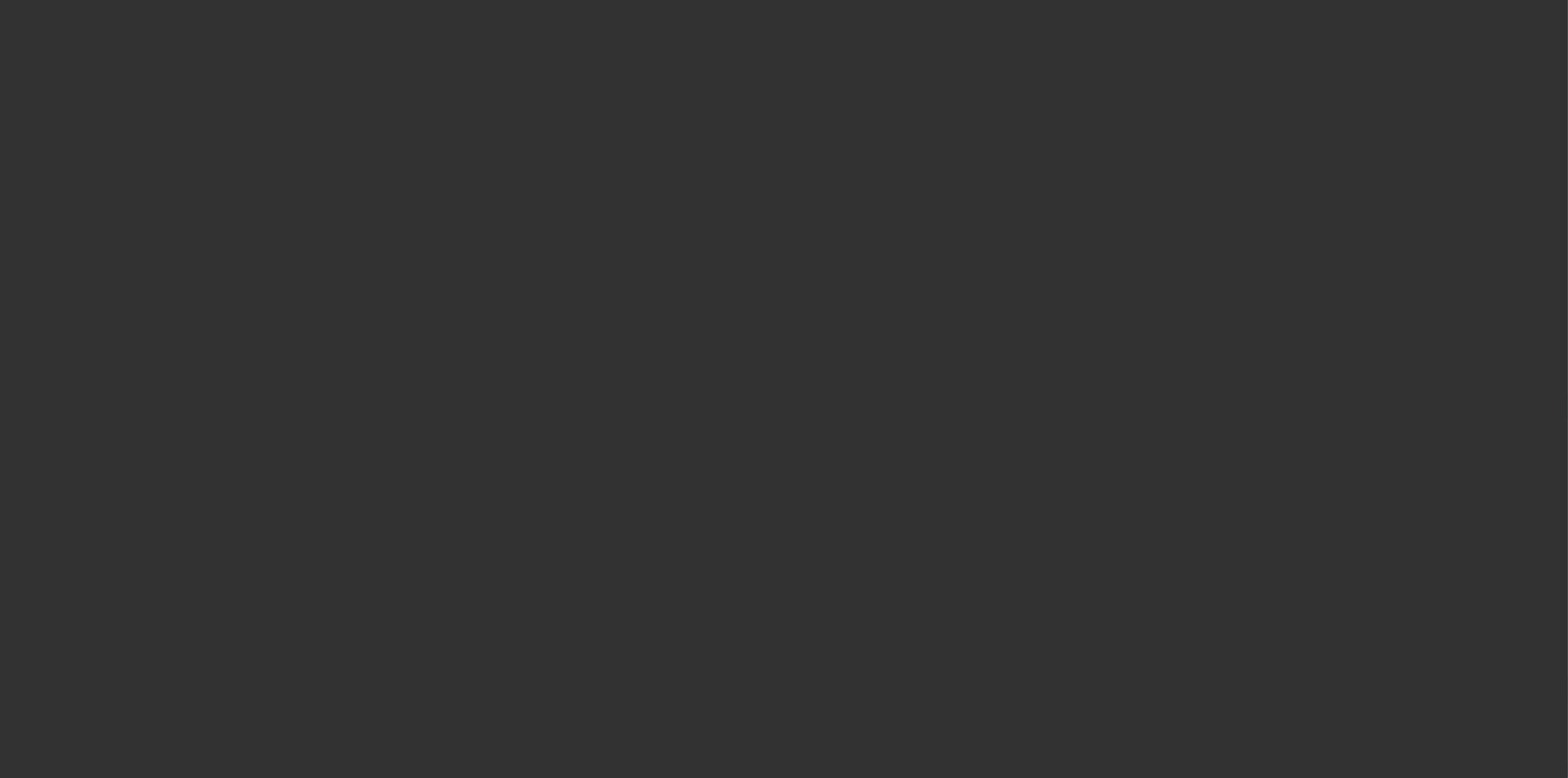
select select "3"
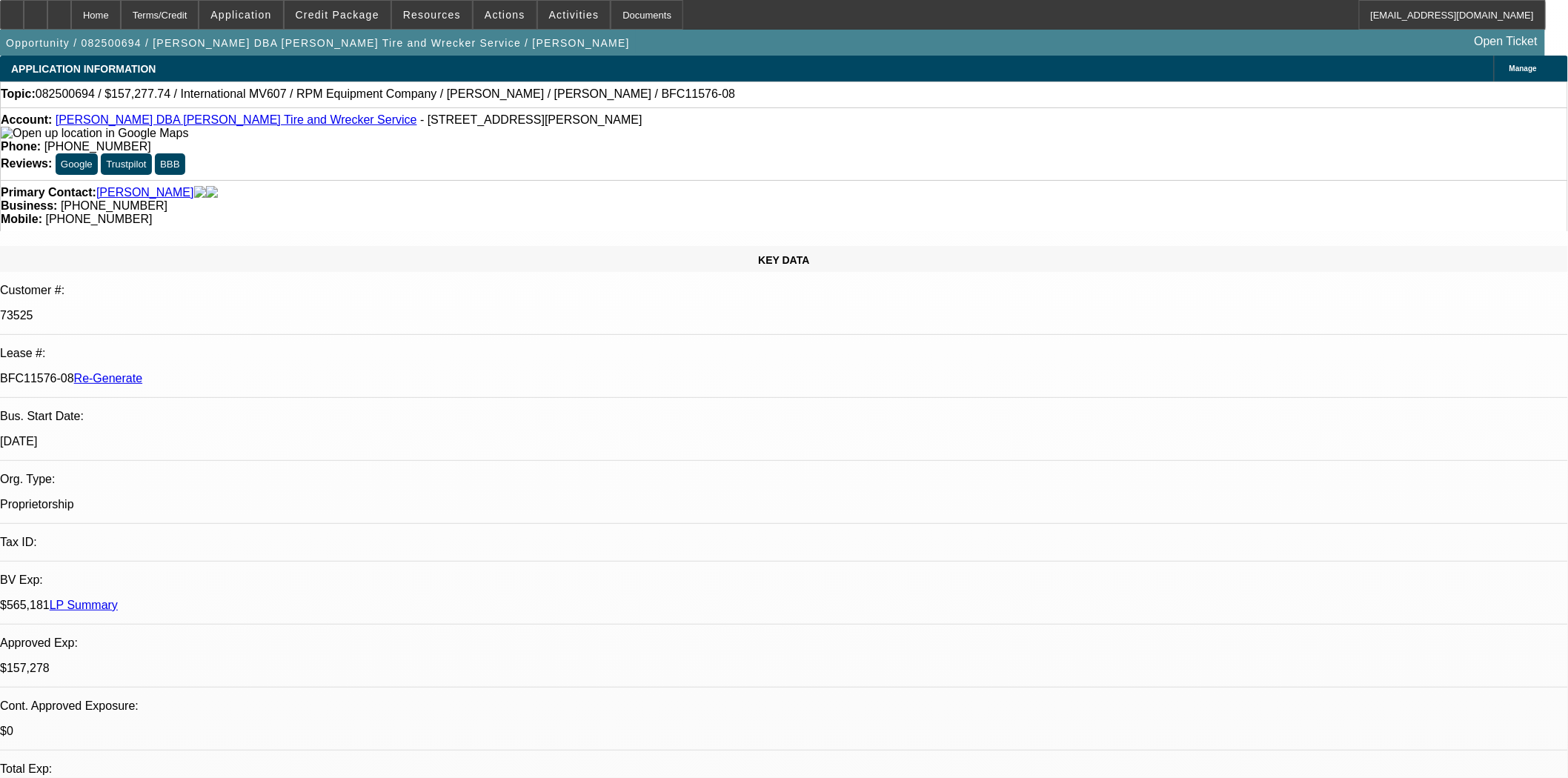
select select "0"
select select "2"
select select "0.1"
select select "4"
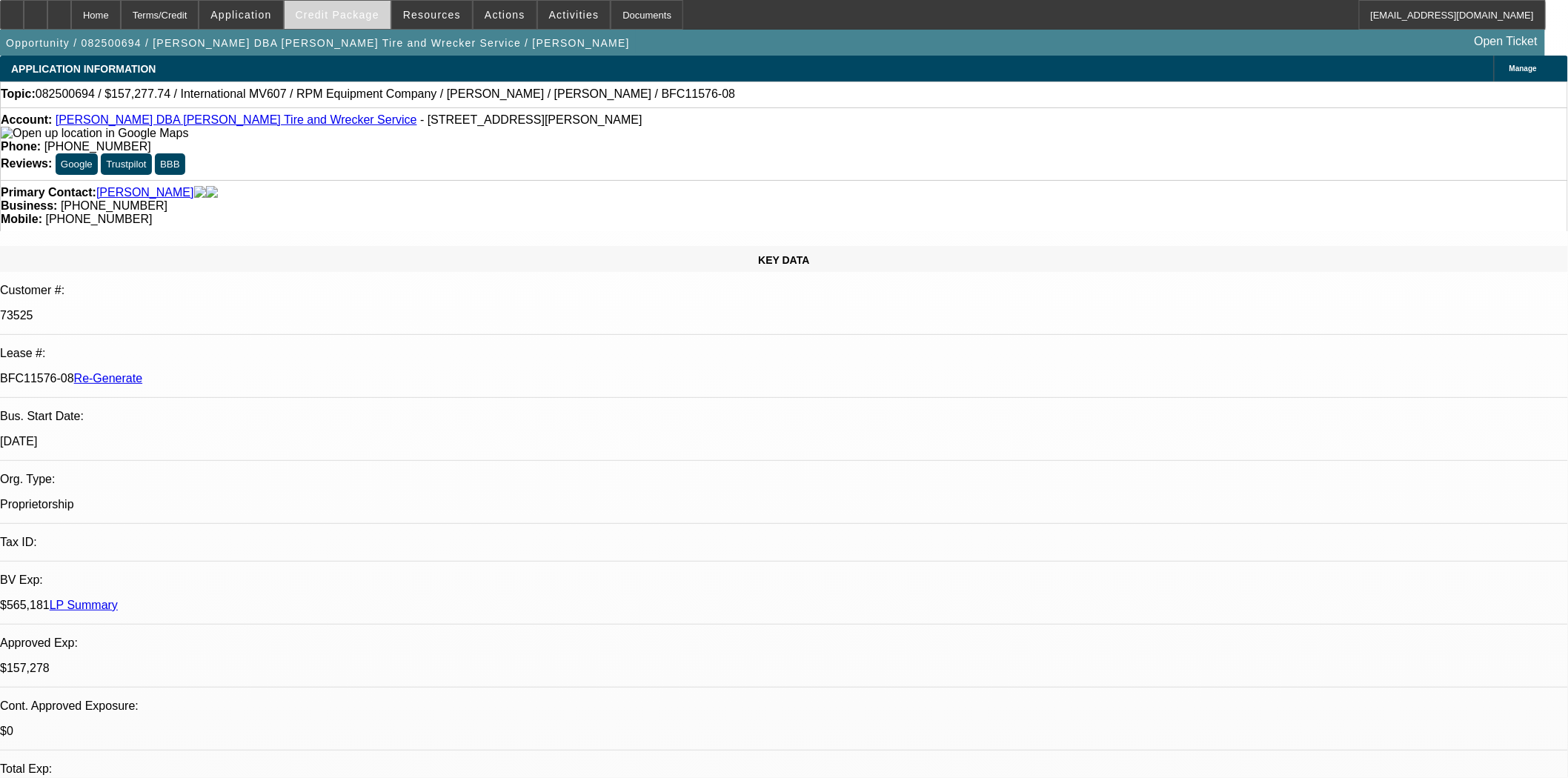
click at [345, 21] on span at bounding box center [337, 15] width 106 height 36
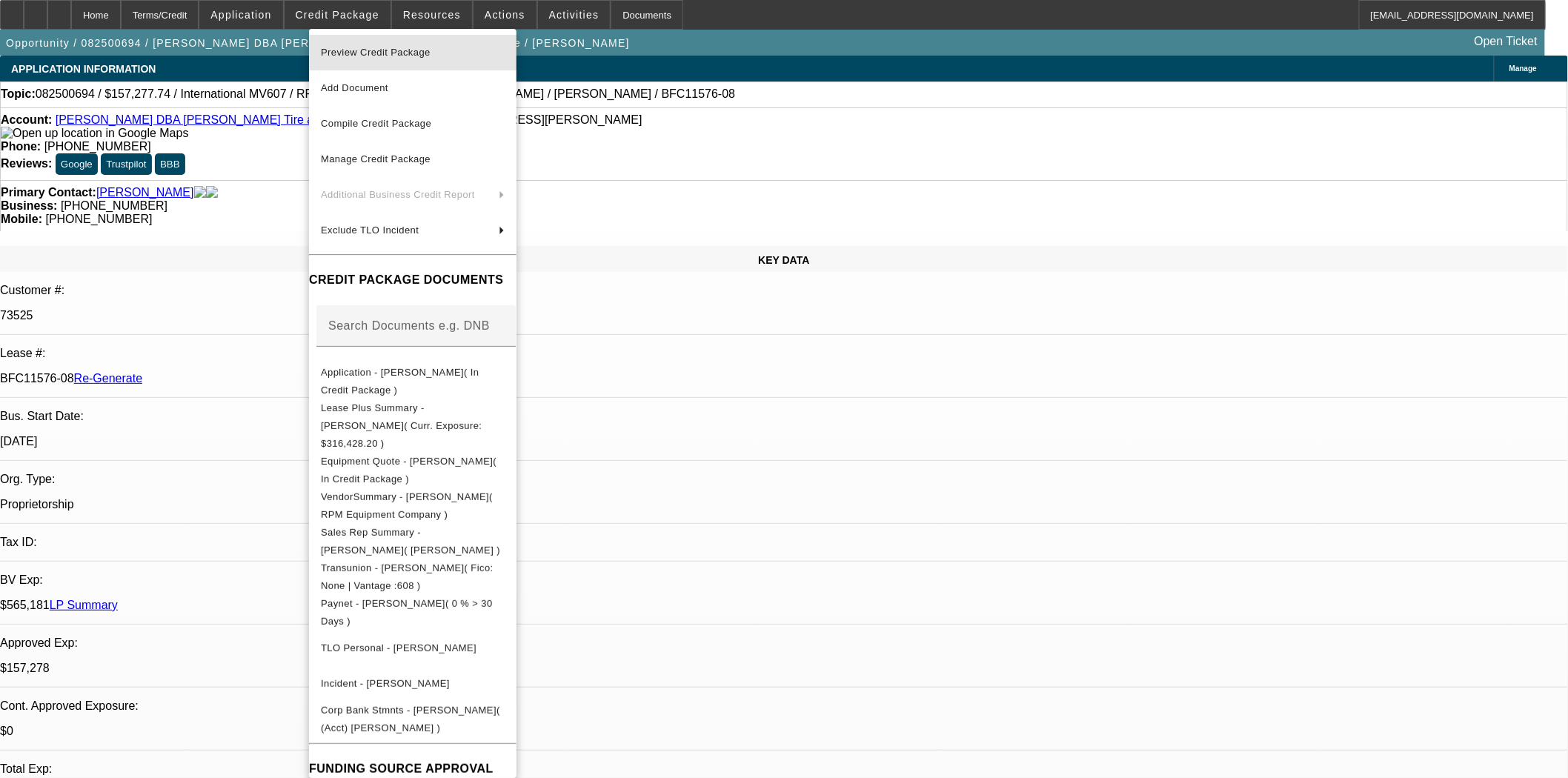
click at [346, 50] on span "Preview Credit Package" at bounding box center [376, 53] width 110 height 11
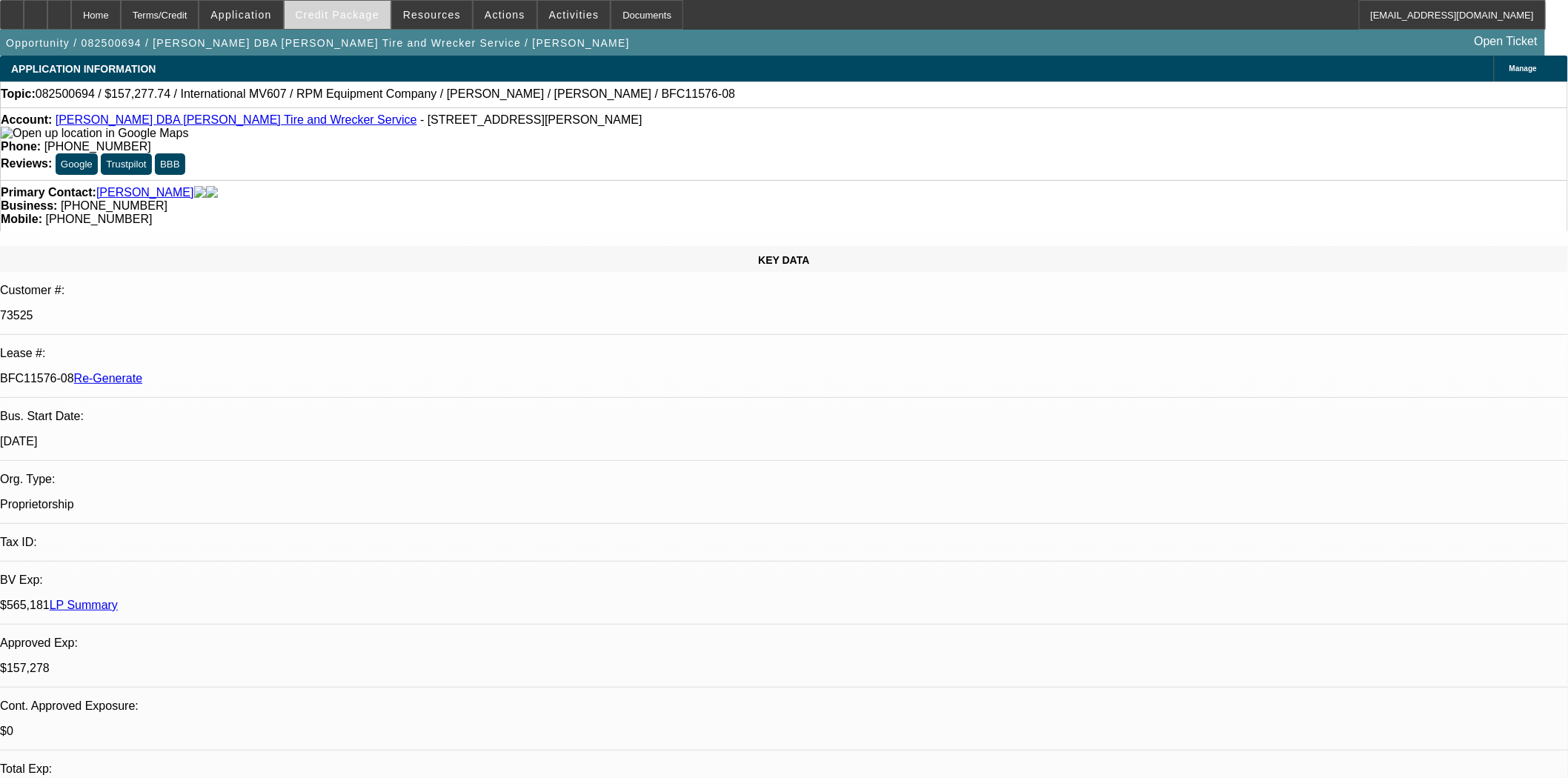
click at [353, 6] on span at bounding box center [337, 15] width 106 height 36
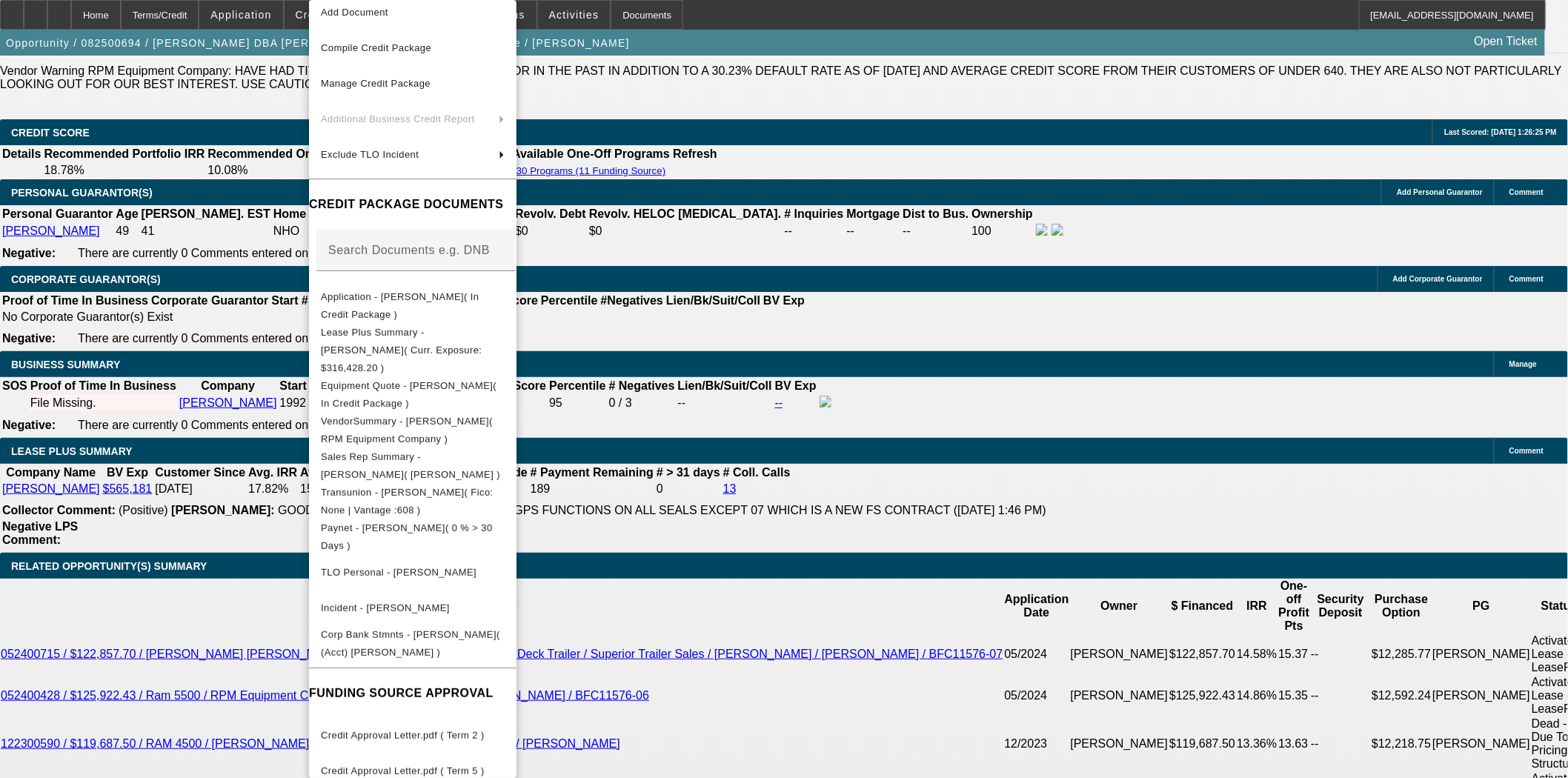
scroll to position [2140, 0]
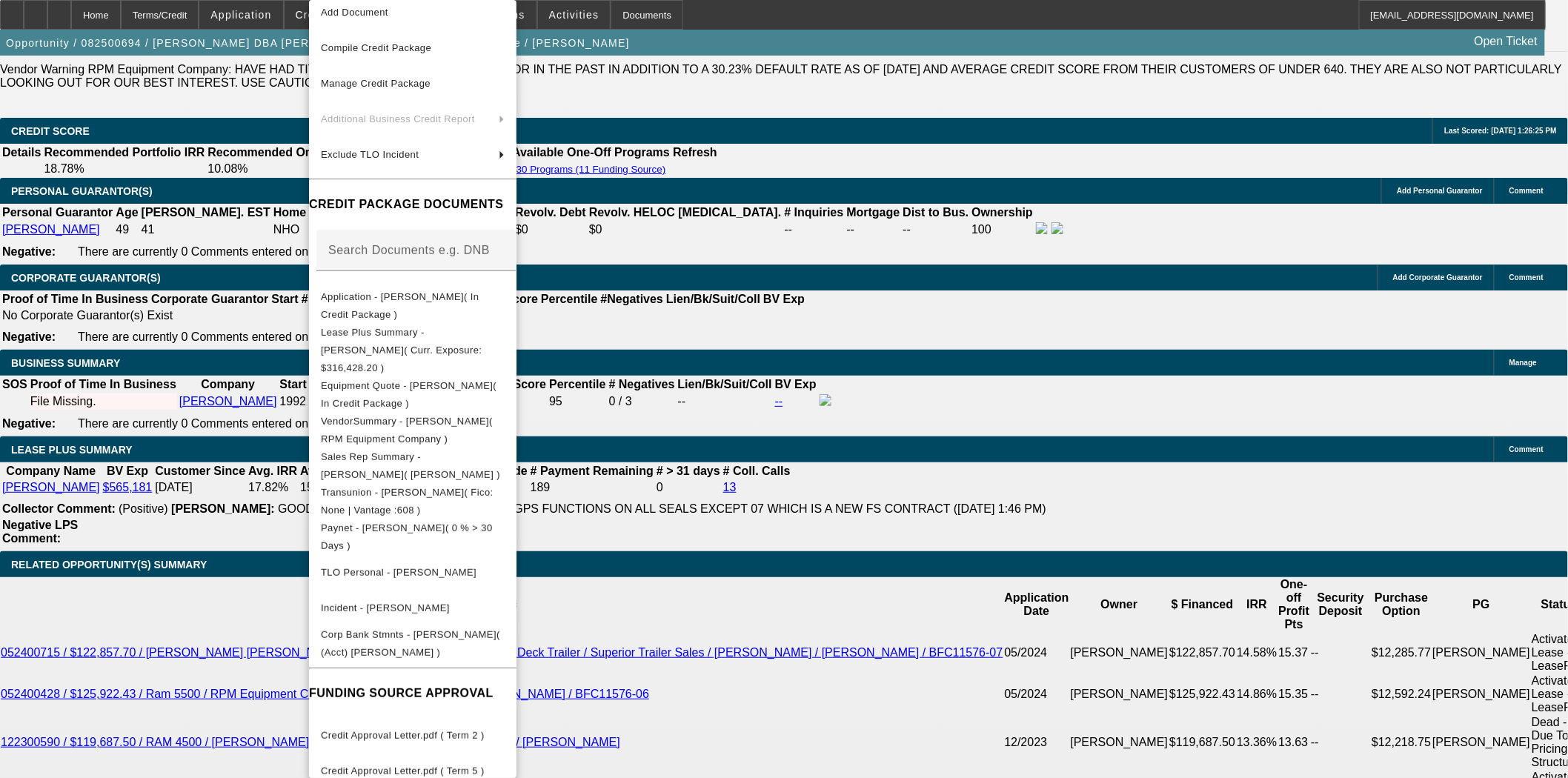
click at [875, 419] on div at bounding box center [784, 389] width 1568 height 778
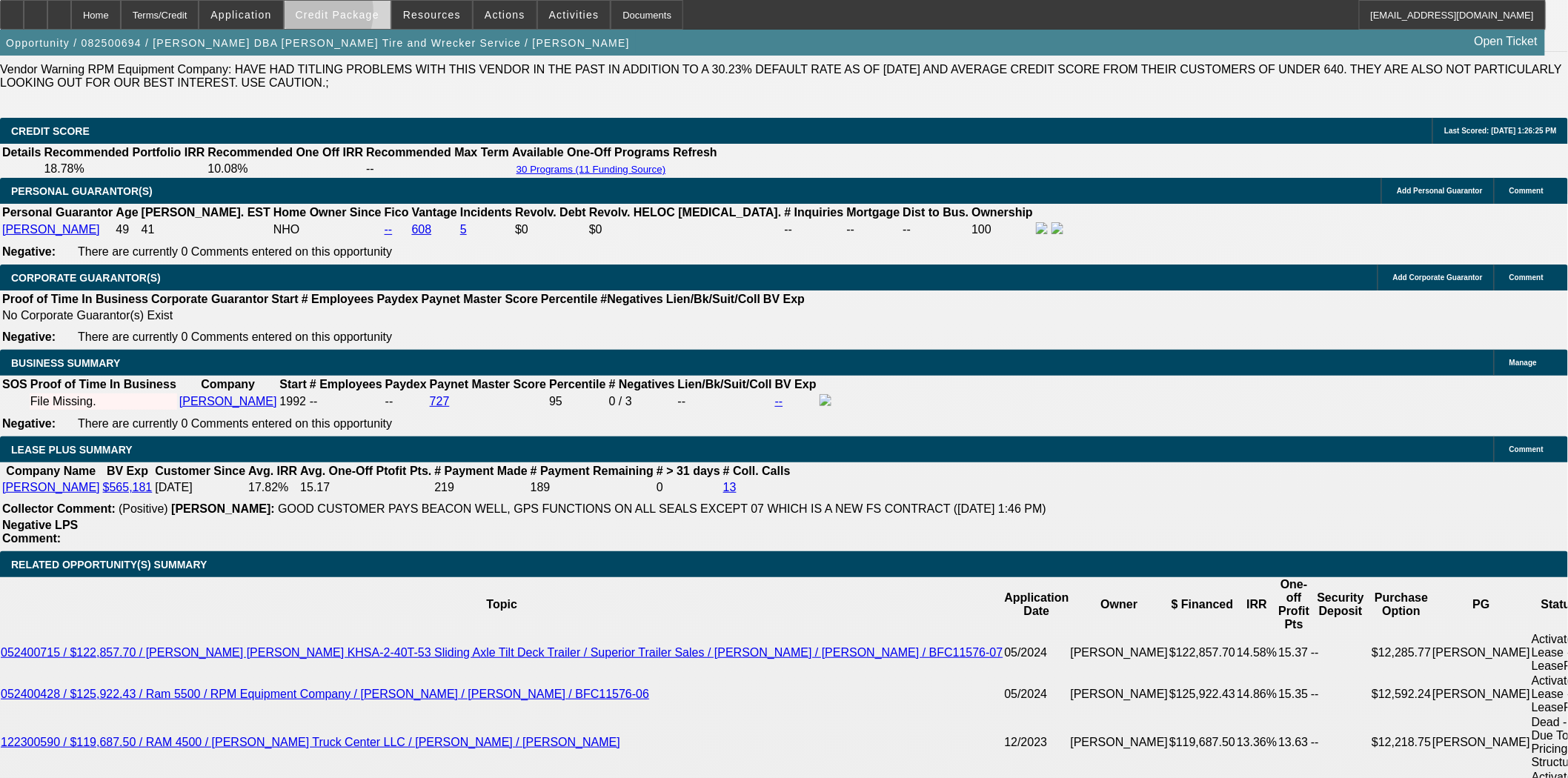
click at [331, 16] on span "Credit Package" at bounding box center [337, 14] width 84 height 12
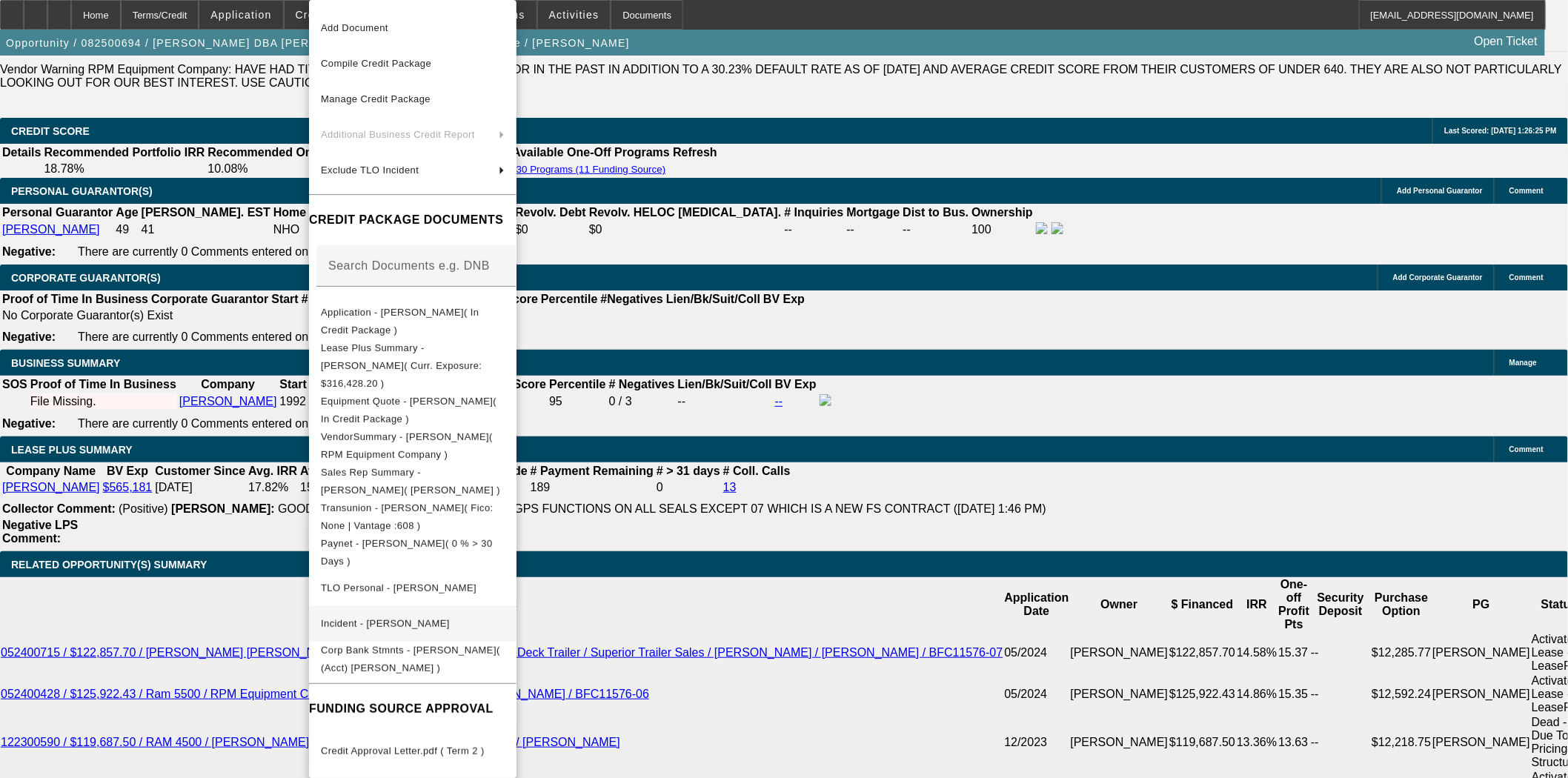
scroll to position [47, 0]
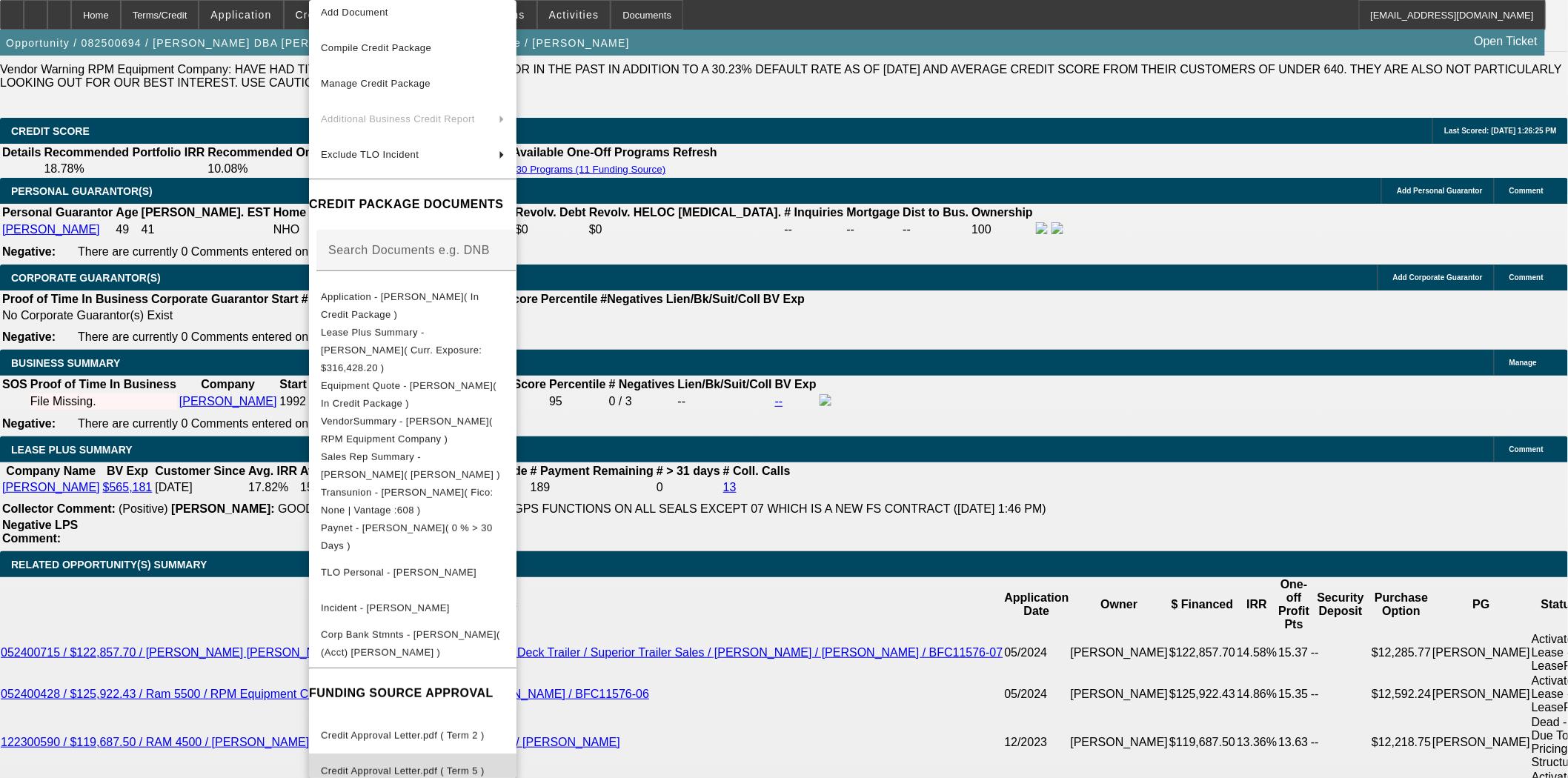
click at [455, 765] on span "Credit Approval Letter.pdf ( Term 5 )" at bounding box center [403, 770] width 163 height 11
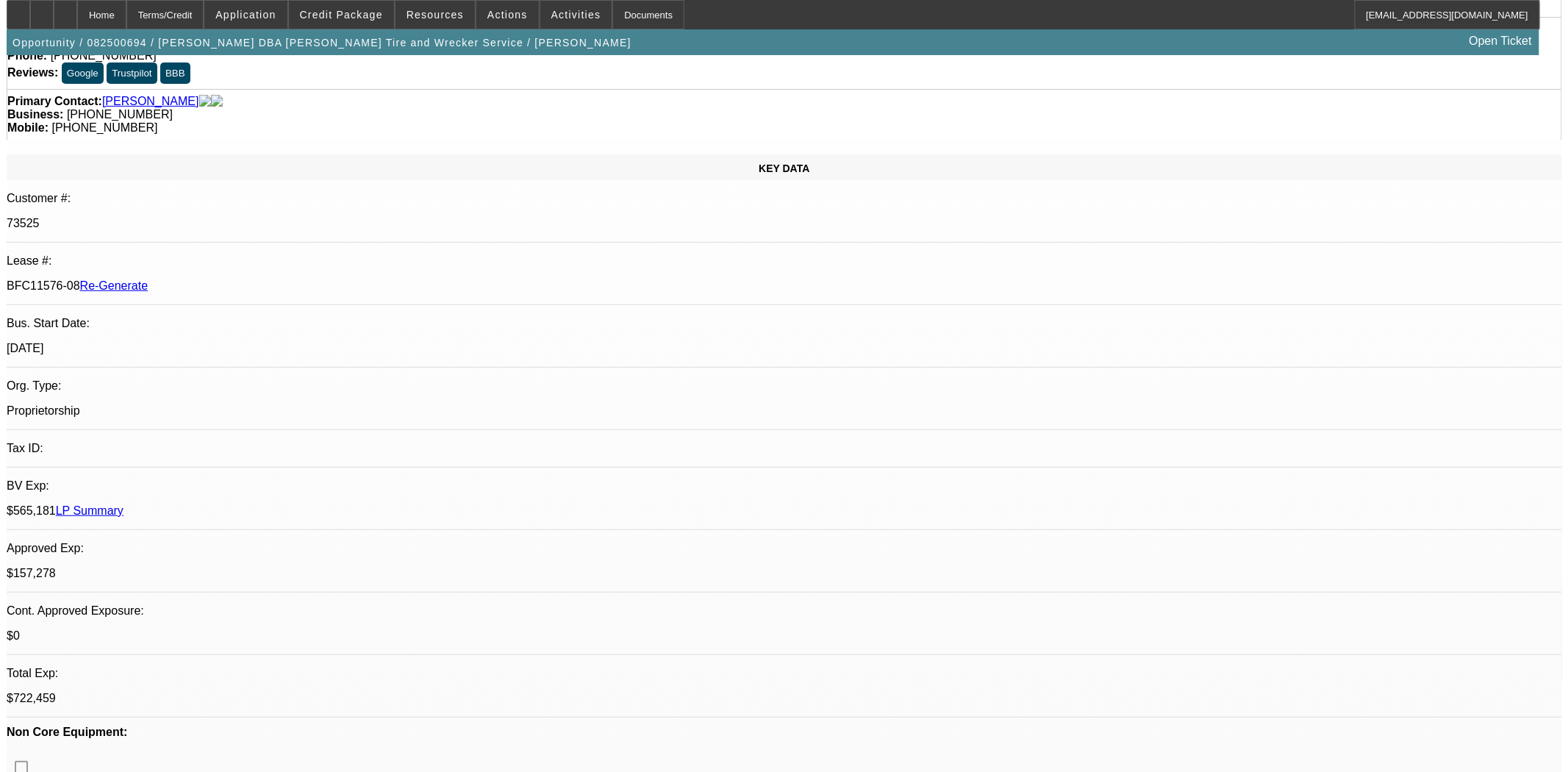
scroll to position [0, 0]
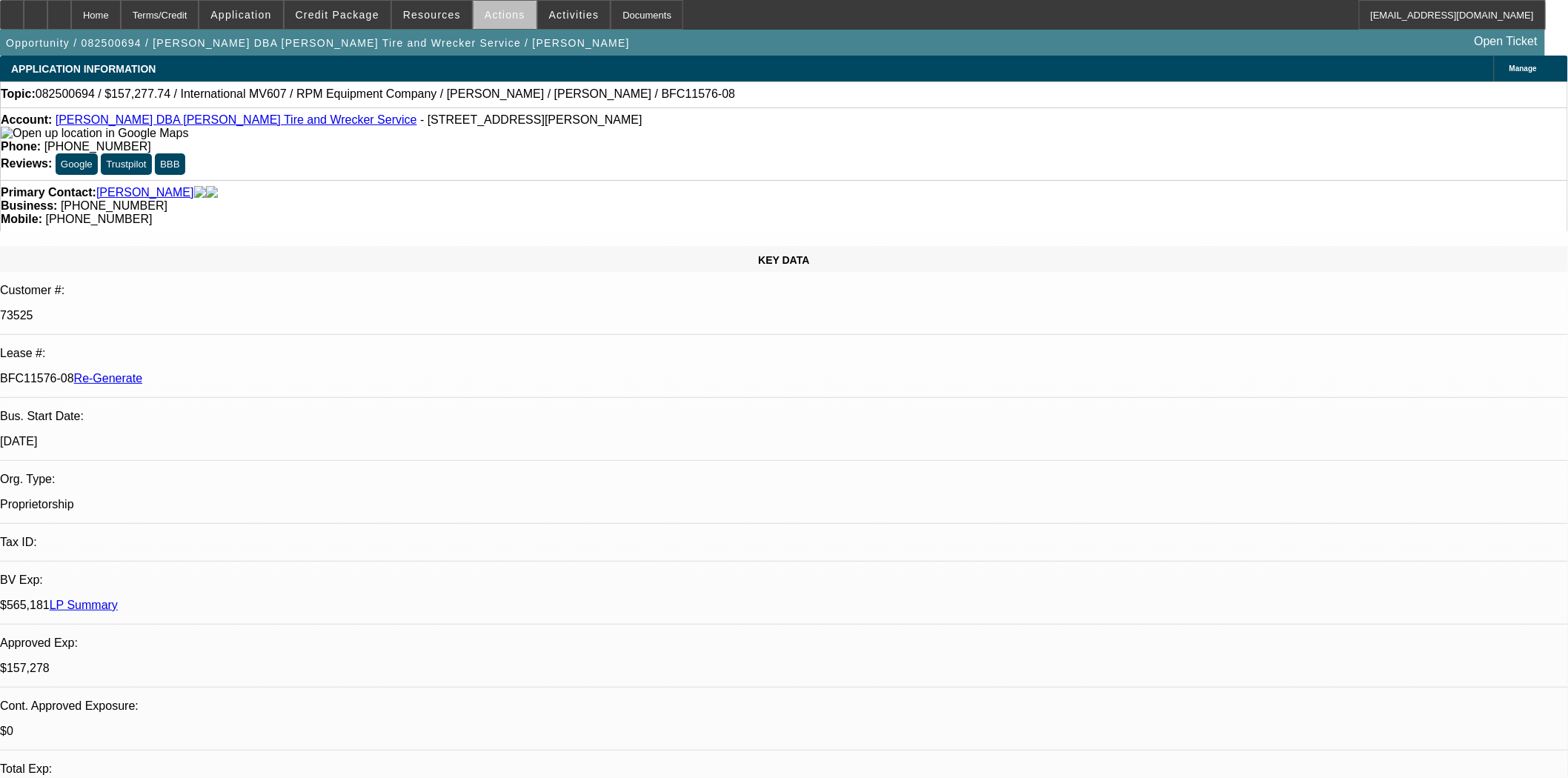
click at [512, 17] on span at bounding box center [504, 15] width 63 height 36
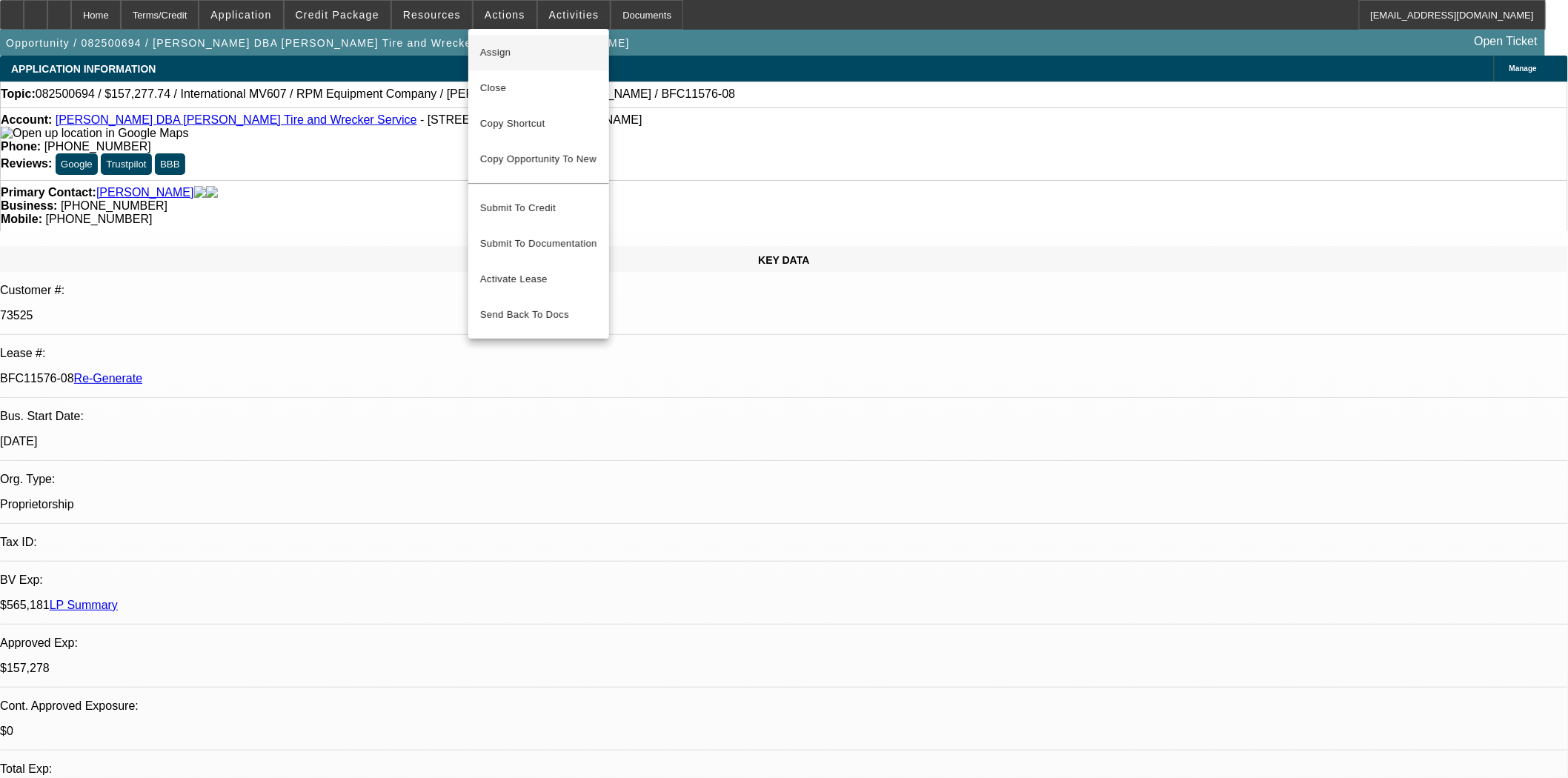
click at [498, 47] on span "Assign" at bounding box center [538, 53] width 117 height 18
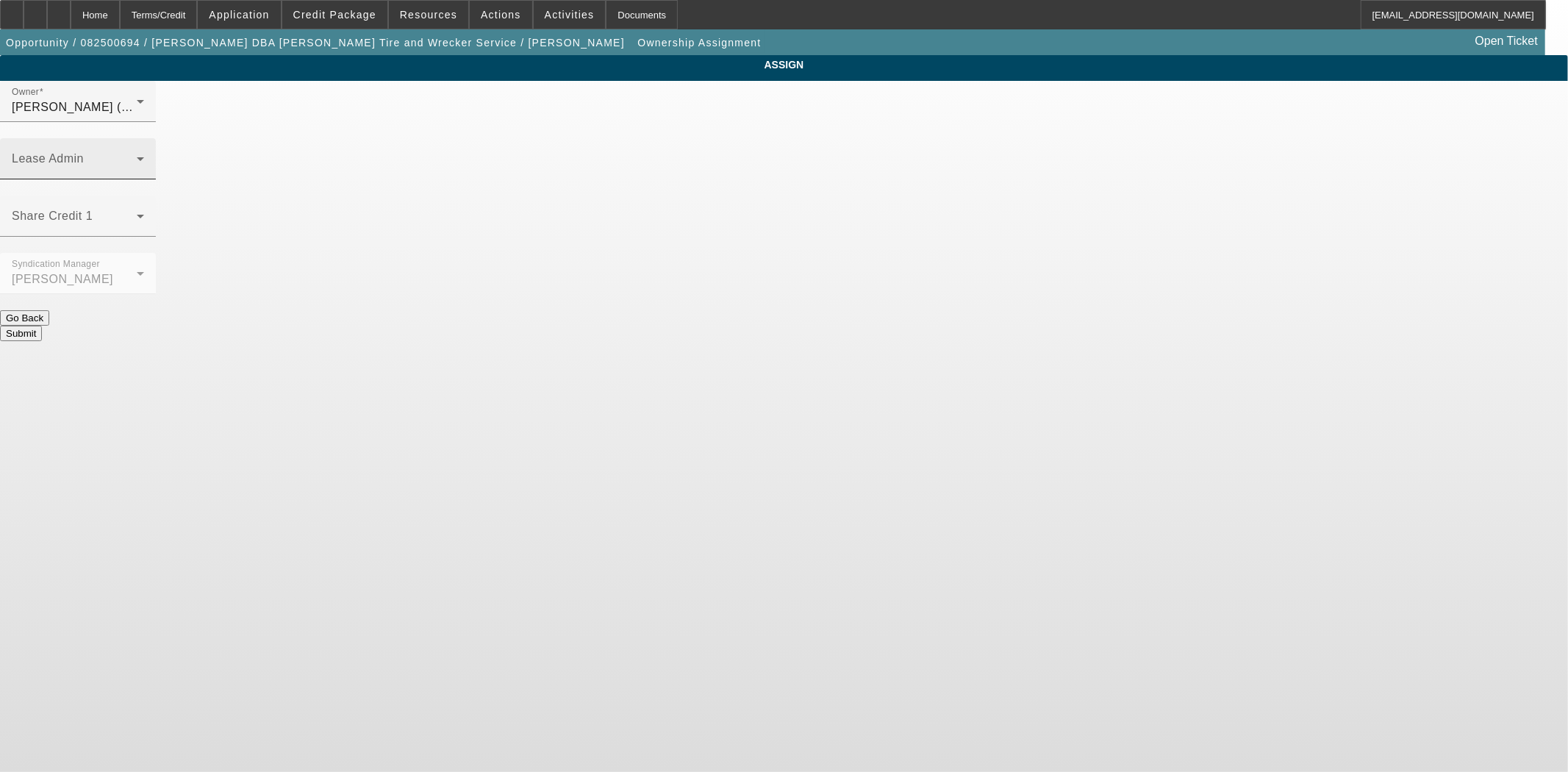
click at [137, 156] on span at bounding box center [74, 164] width 125 height 18
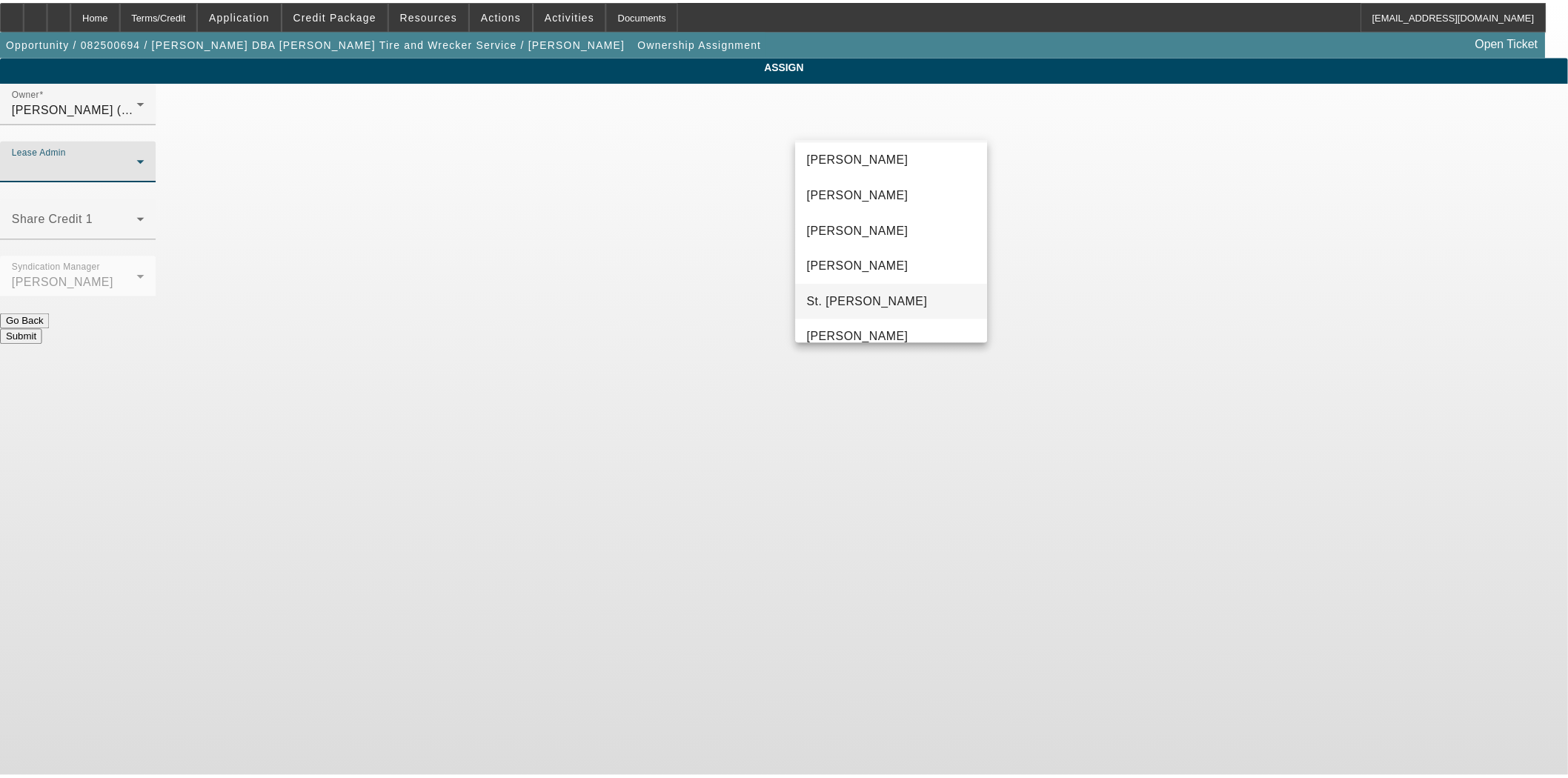
scroll to position [56, 0]
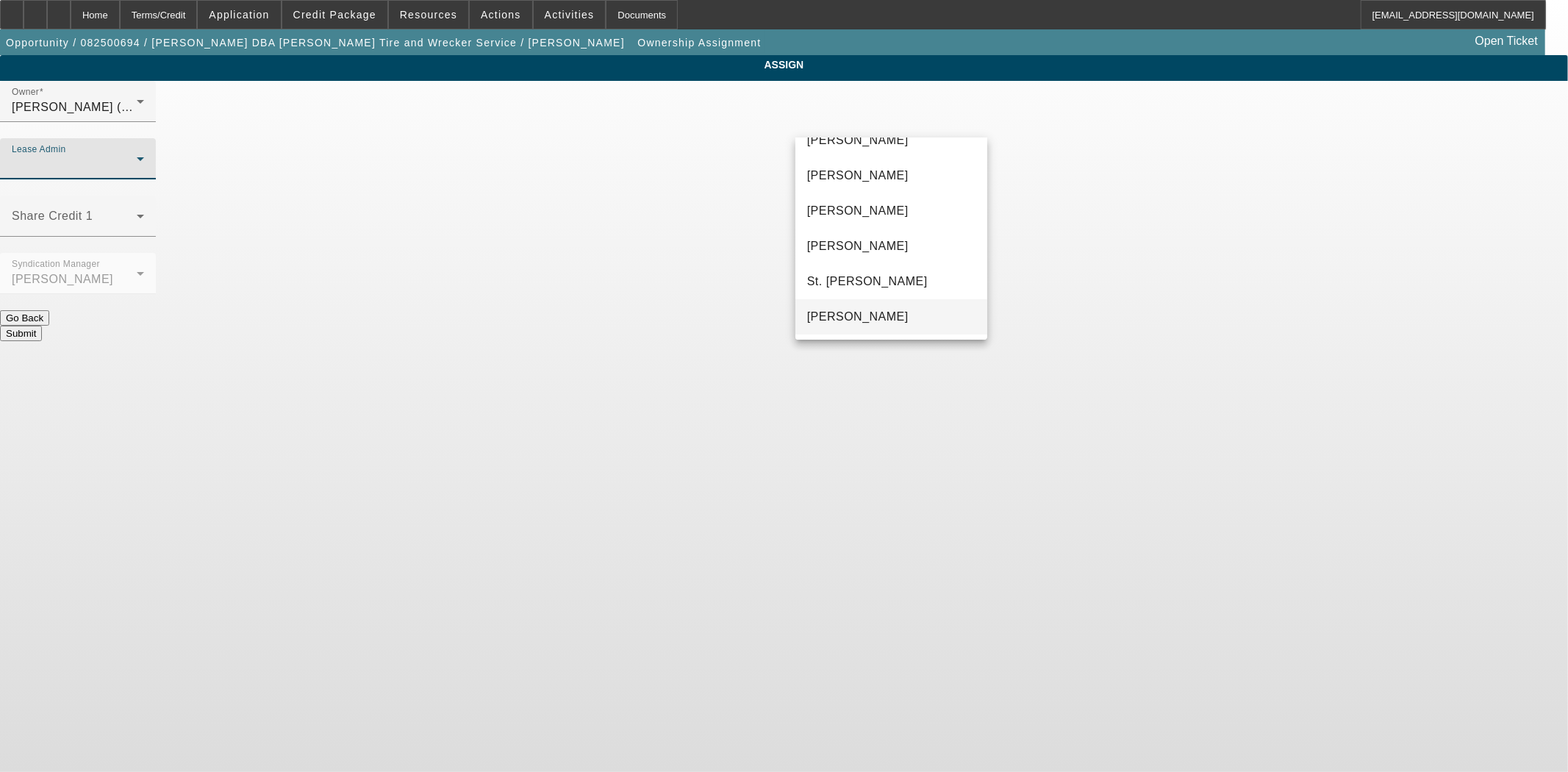
click at [860, 317] on span "[PERSON_NAME]" at bounding box center [858, 317] width 101 height 18
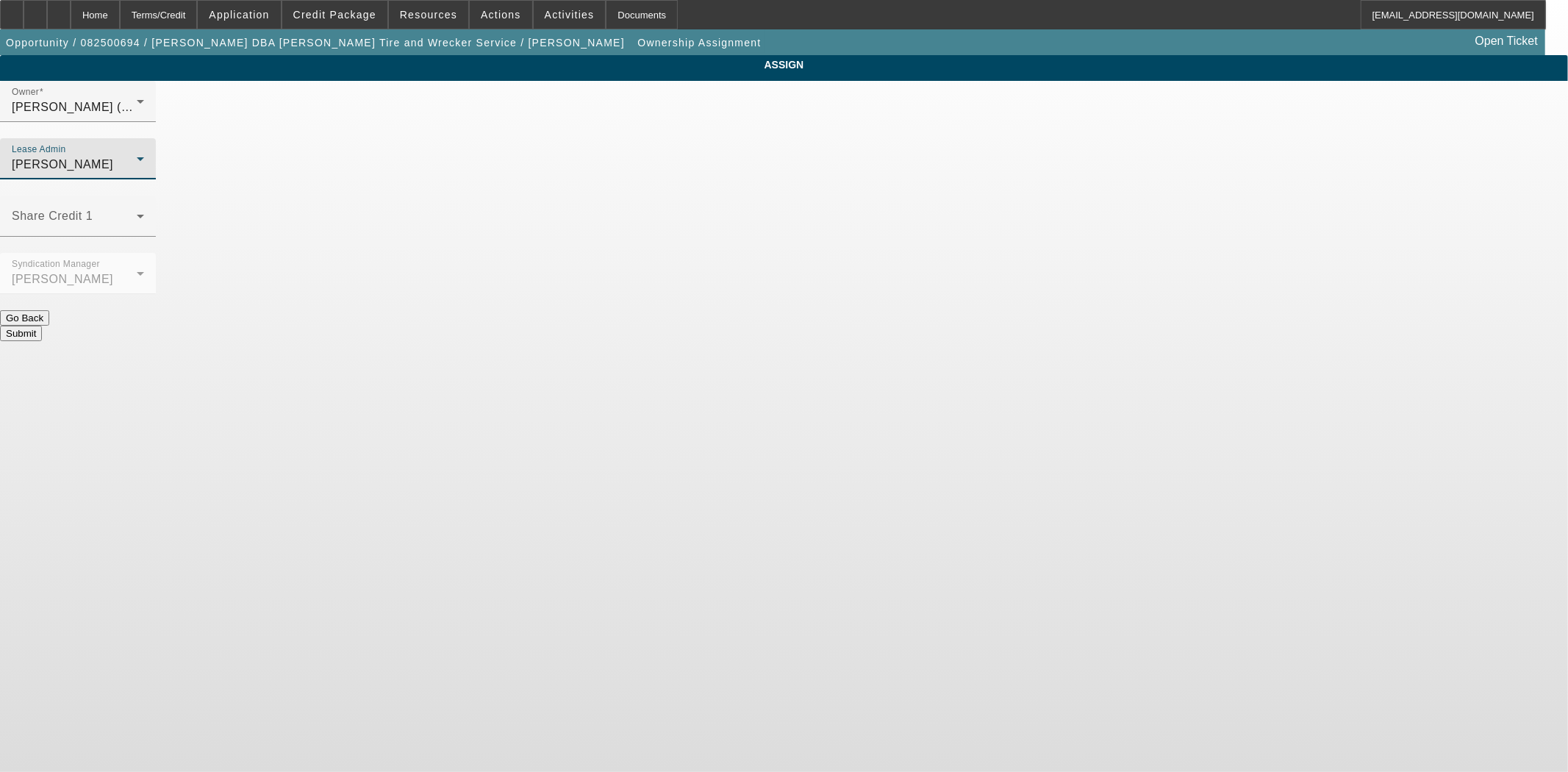
click at [854, 326] on div "Submit" at bounding box center [784, 333] width 1568 height 16
click at [42, 326] on button "Submit" at bounding box center [20, 333] width 42 height 16
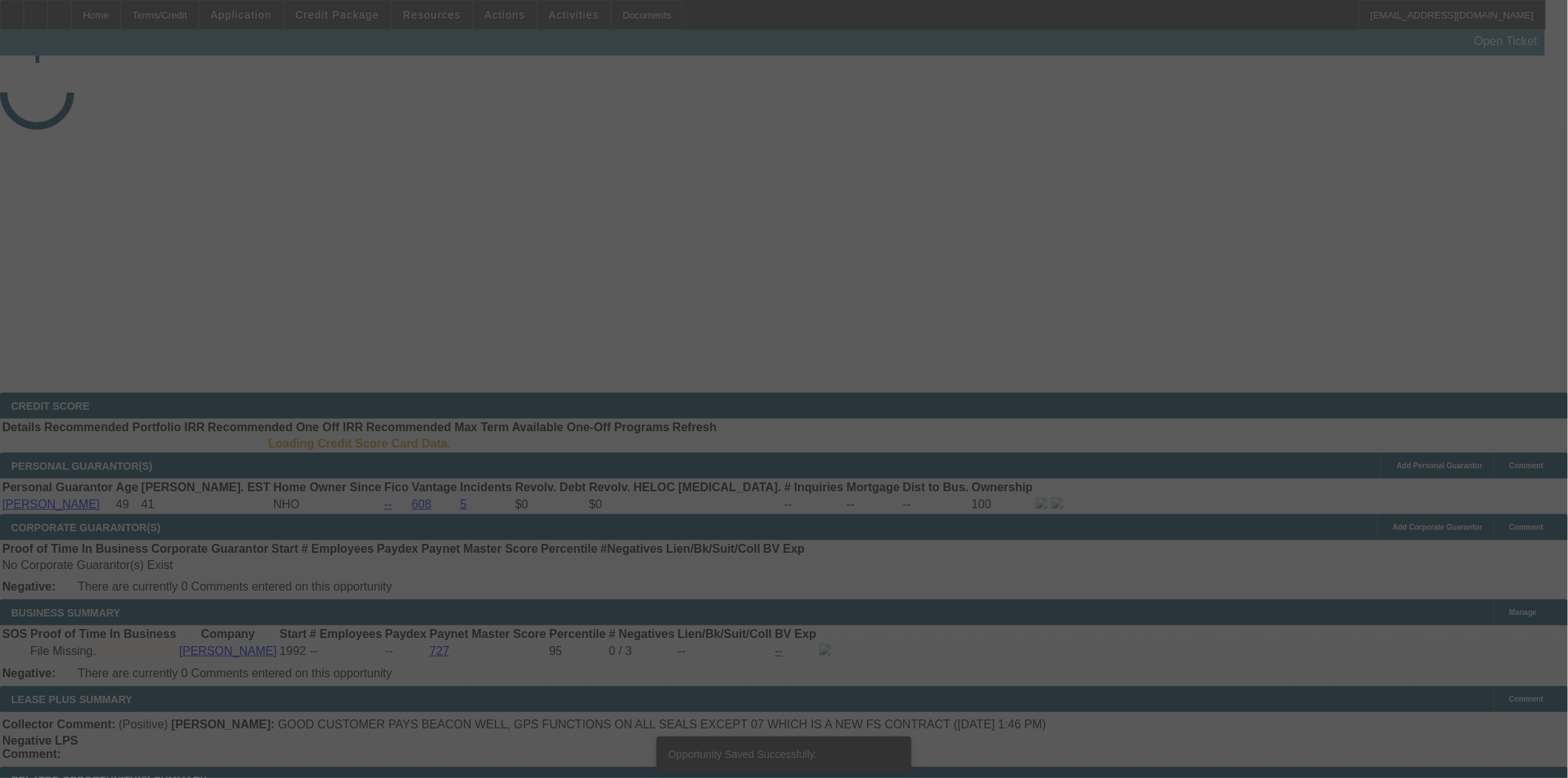
select select "3"
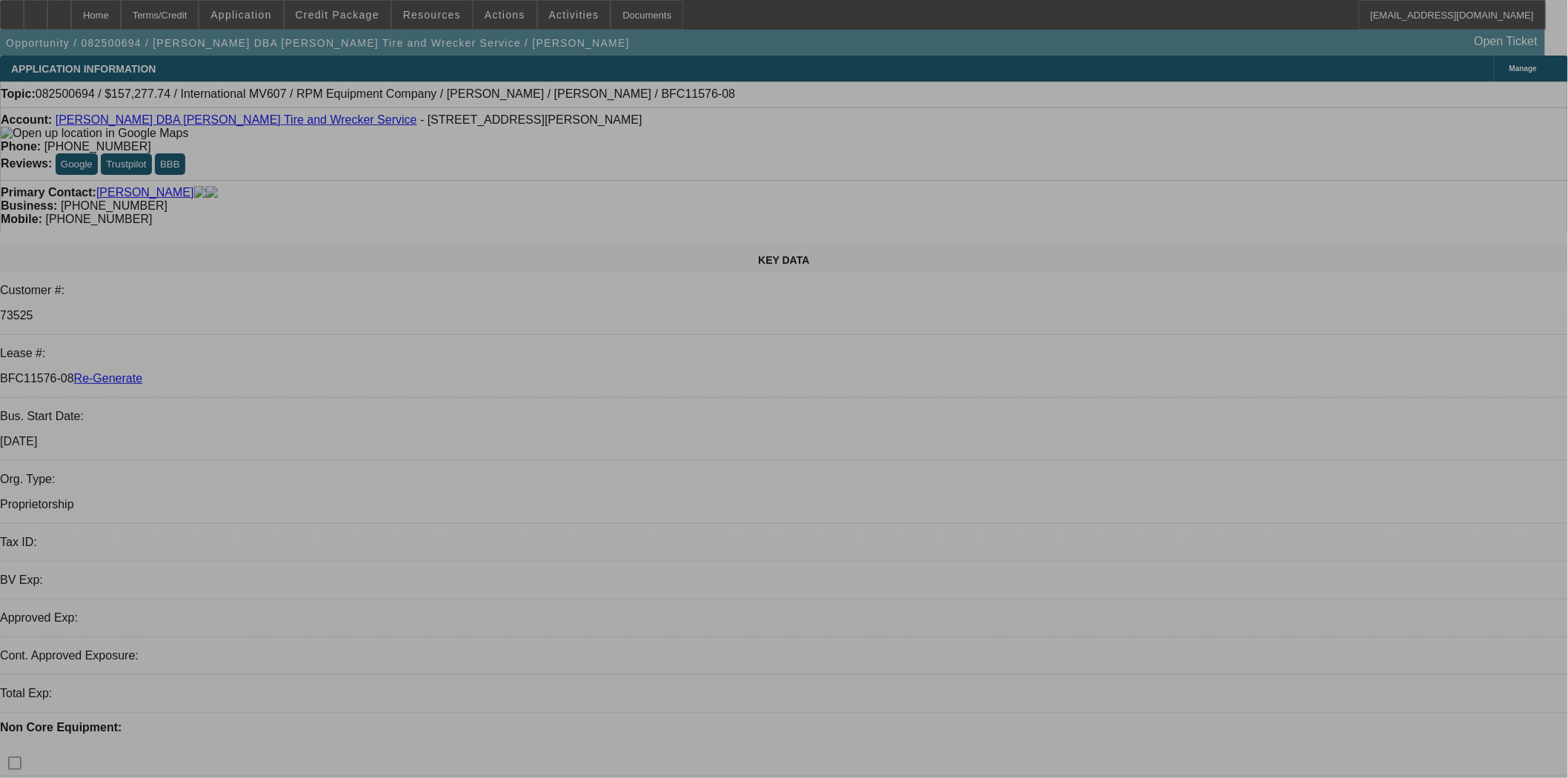
select select "0"
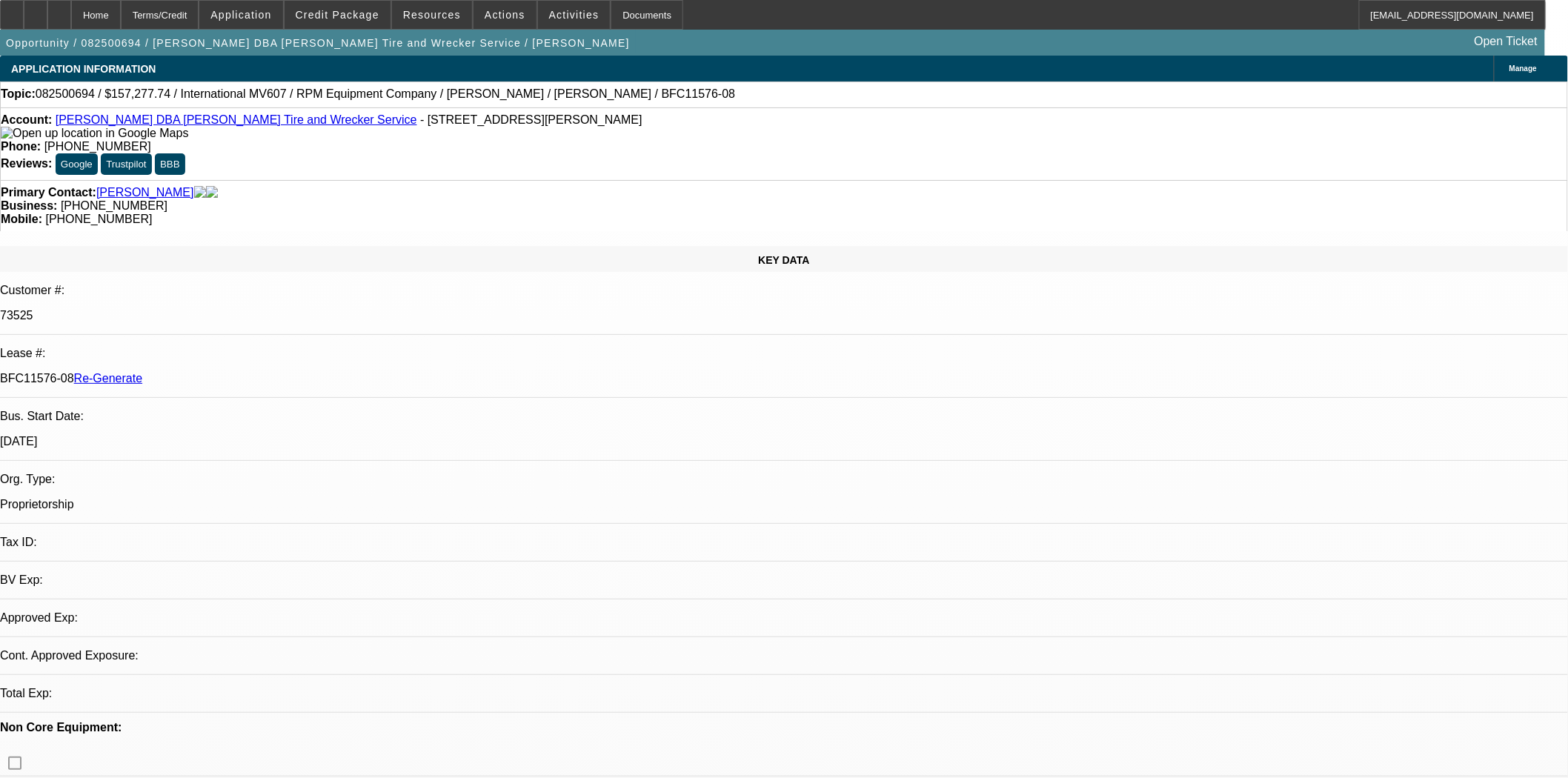
select select "0"
select select "2"
select select "0.1"
select select "4"
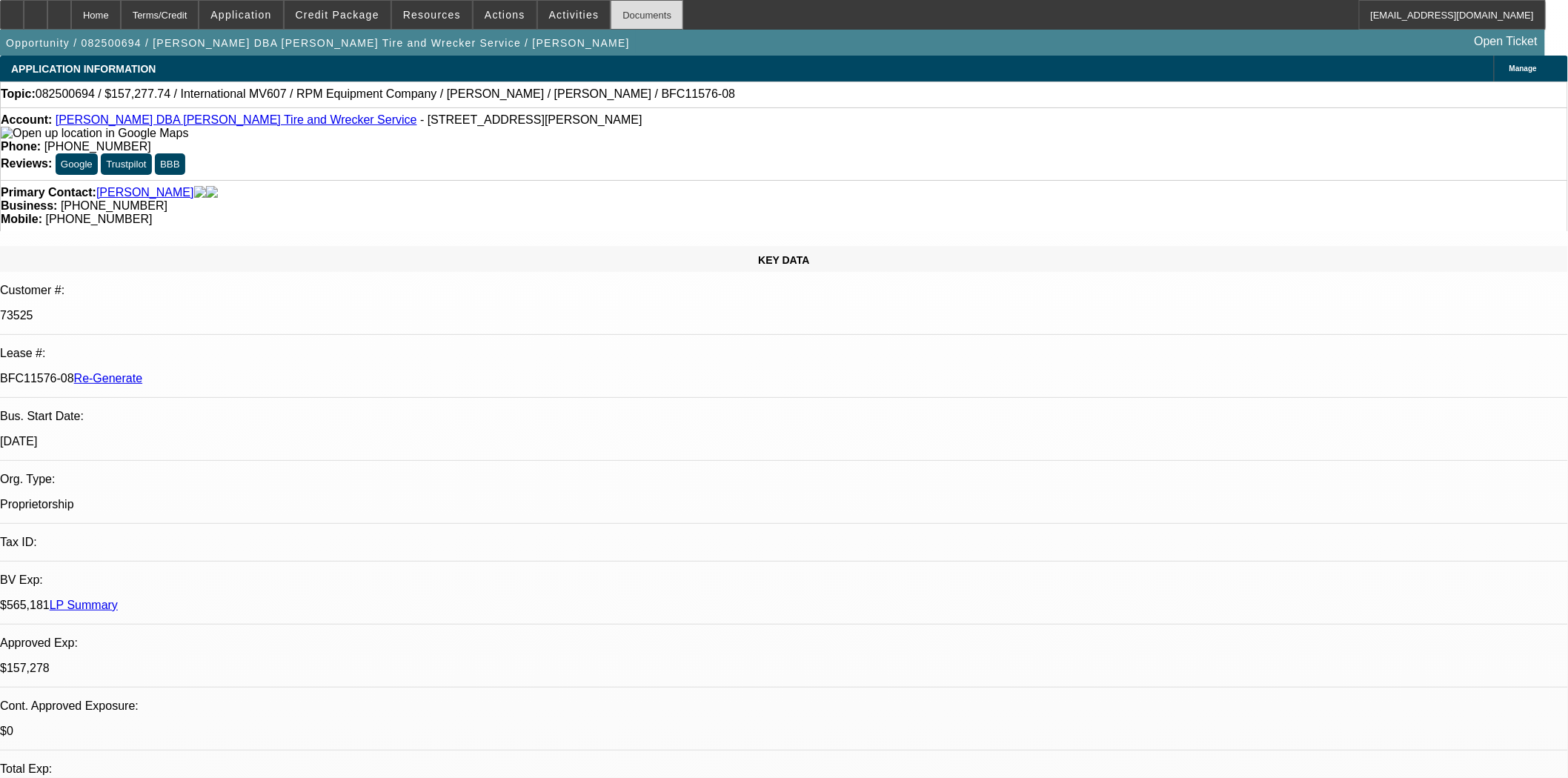
click at [610, 6] on div "Documents" at bounding box center [646, 15] width 72 height 30
click at [735, 140] on div "Phone: (830) 776-0770" at bounding box center [784, 146] width 1567 height 13
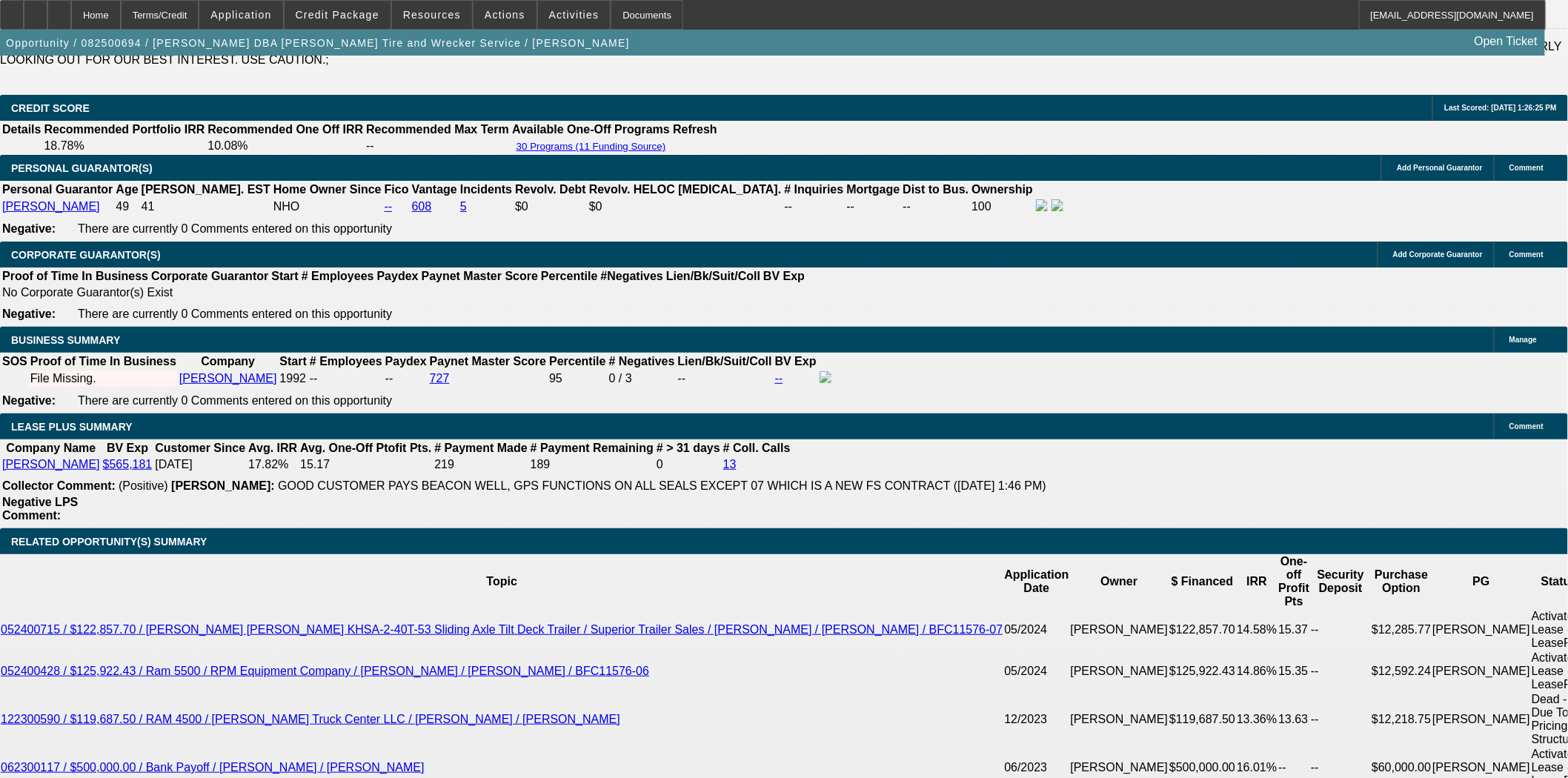
scroll to position [2552, 0]
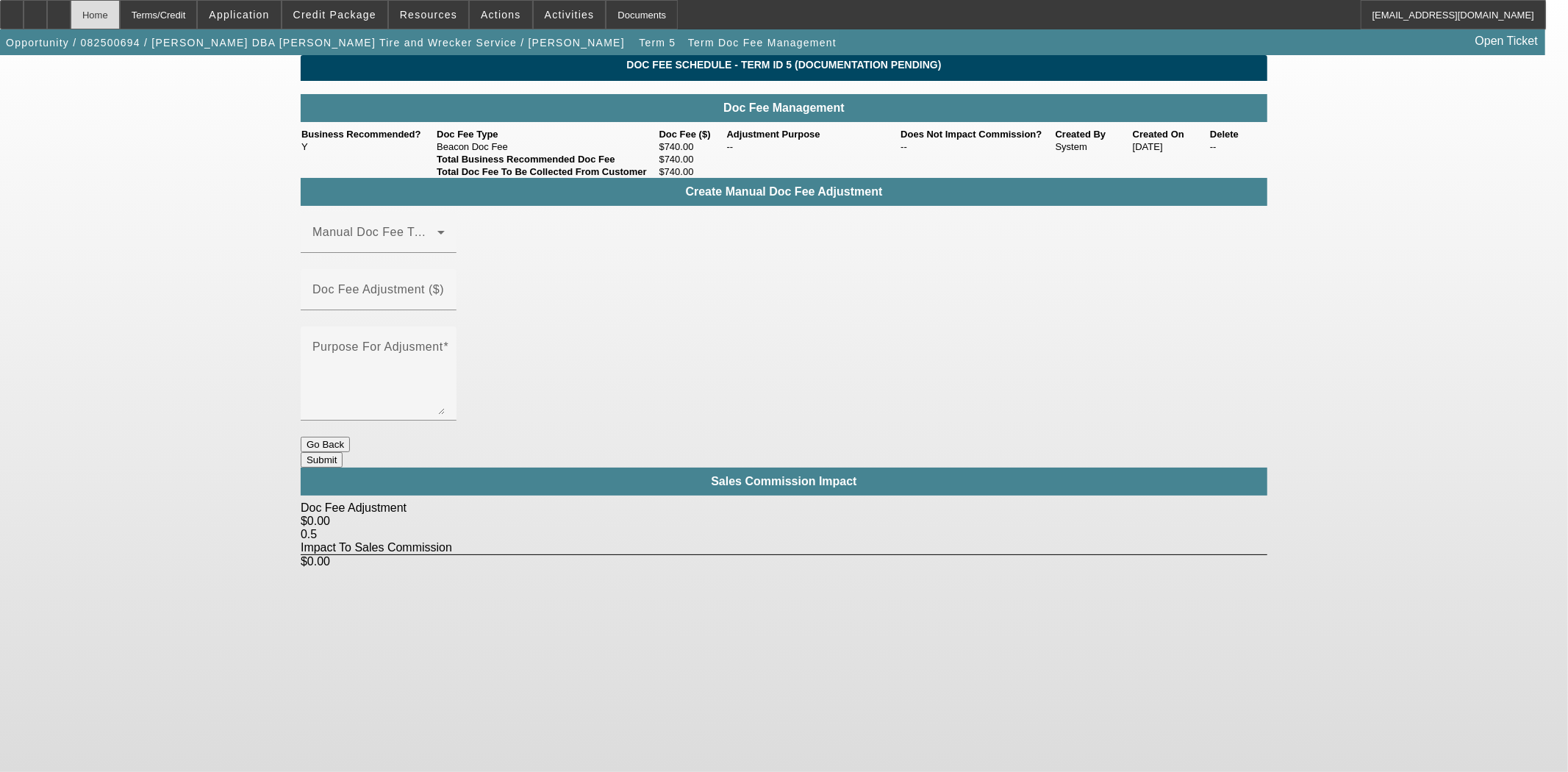
click at [120, 23] on div "Home" at bounding box center [95, 15] width 49 height 30
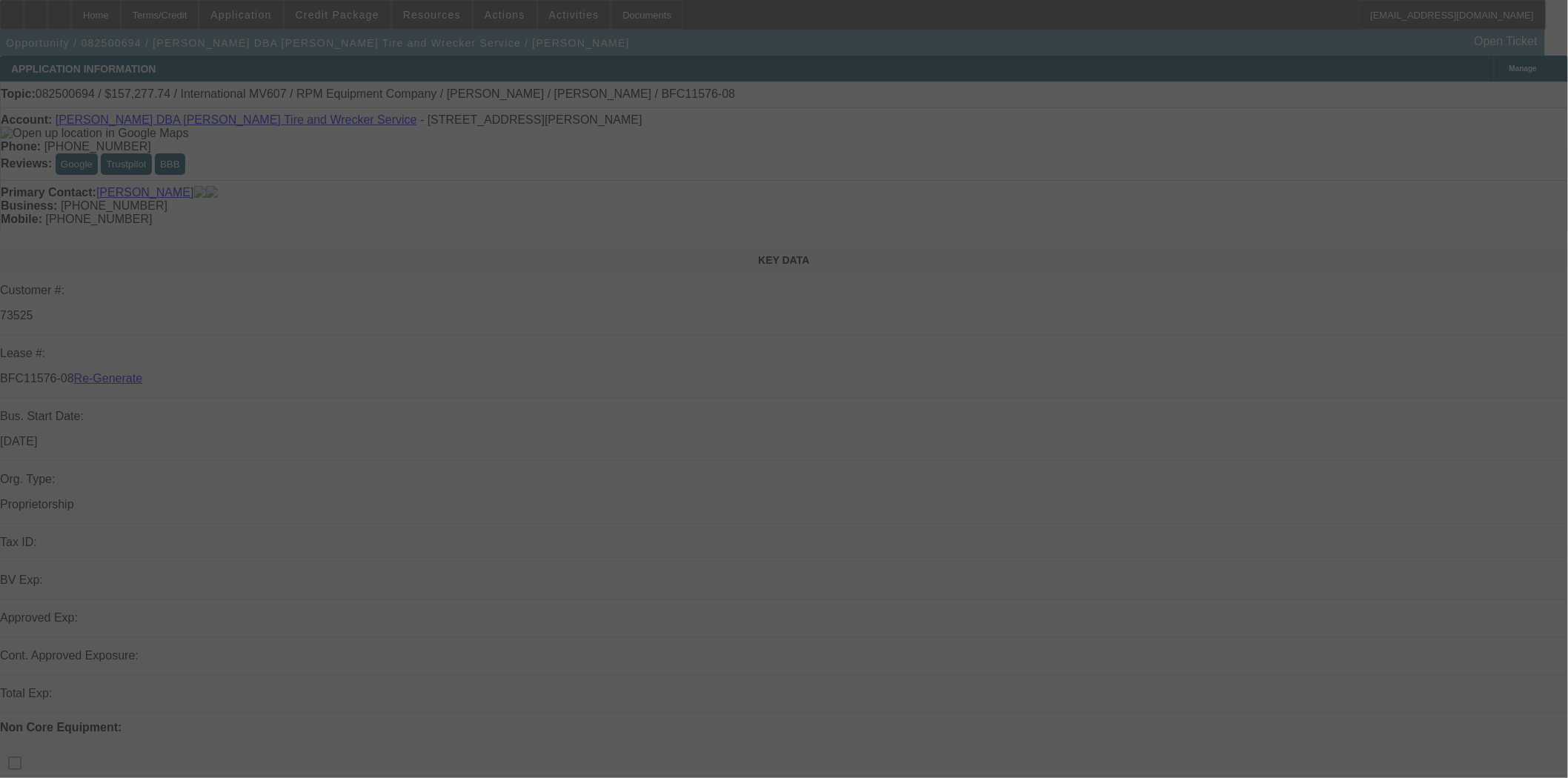
select select "3"
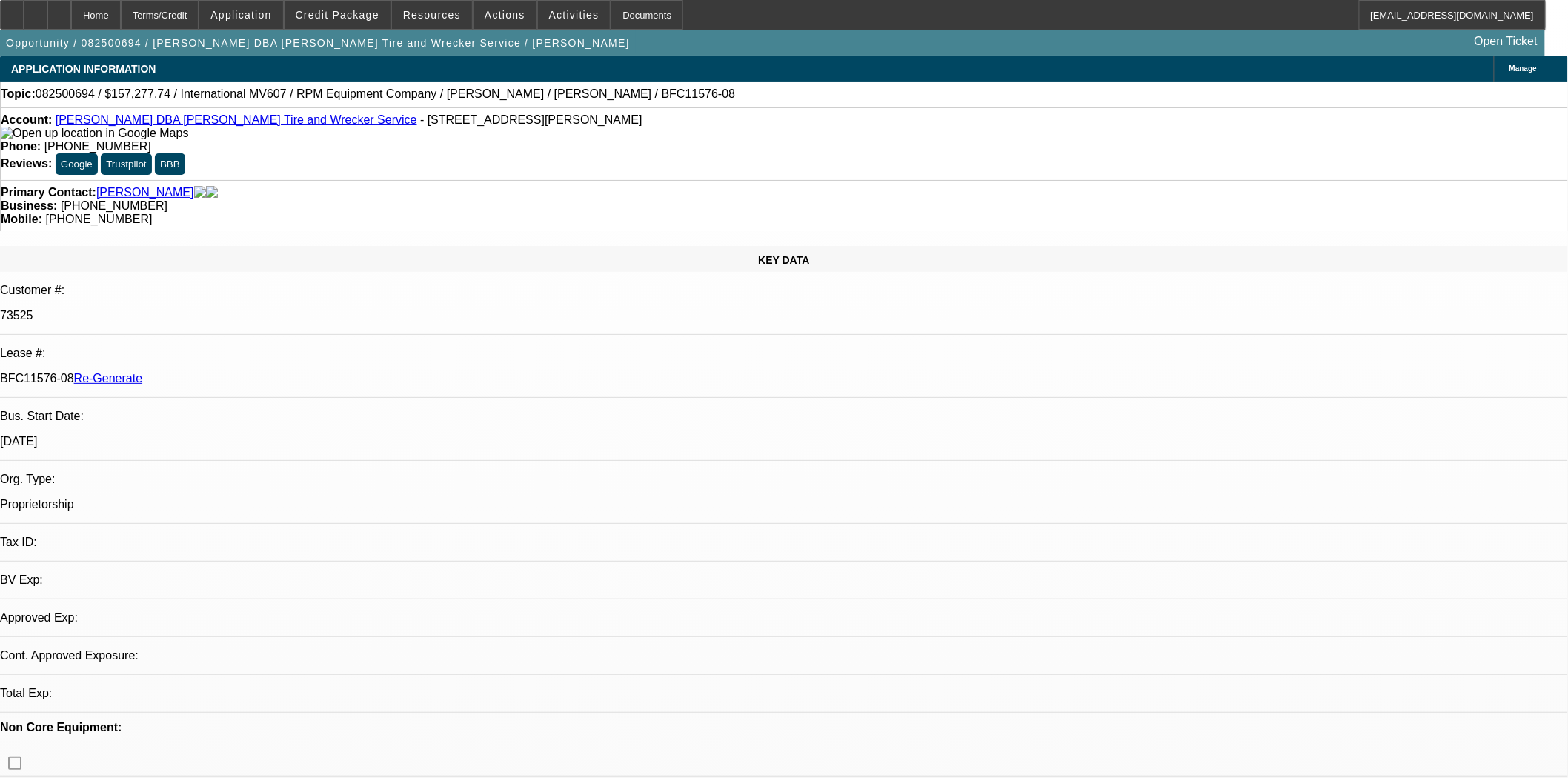
select select "0"
select select "2"
select select "0.1"
select select "4"
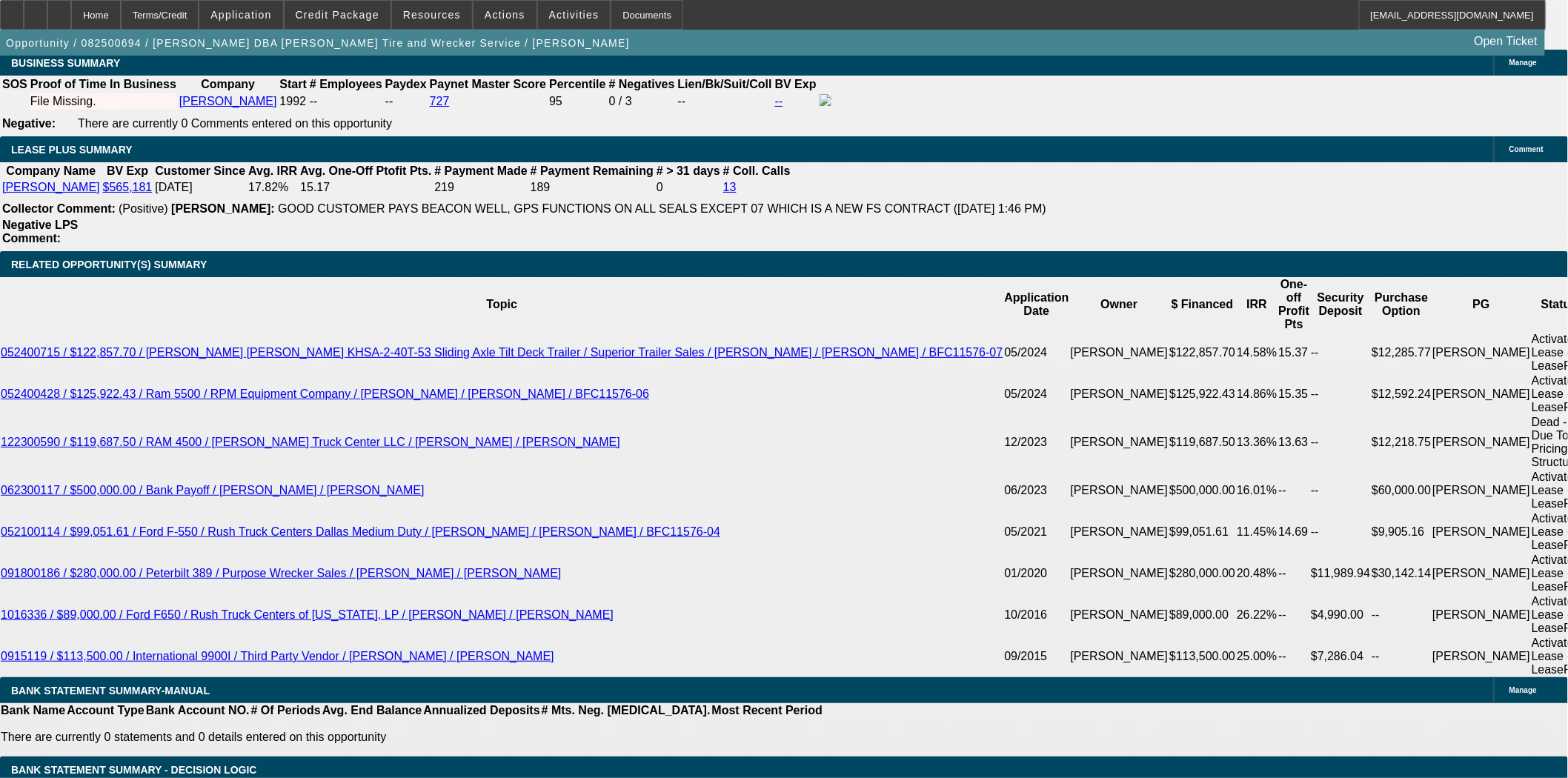
scroll to position [2465, 0]
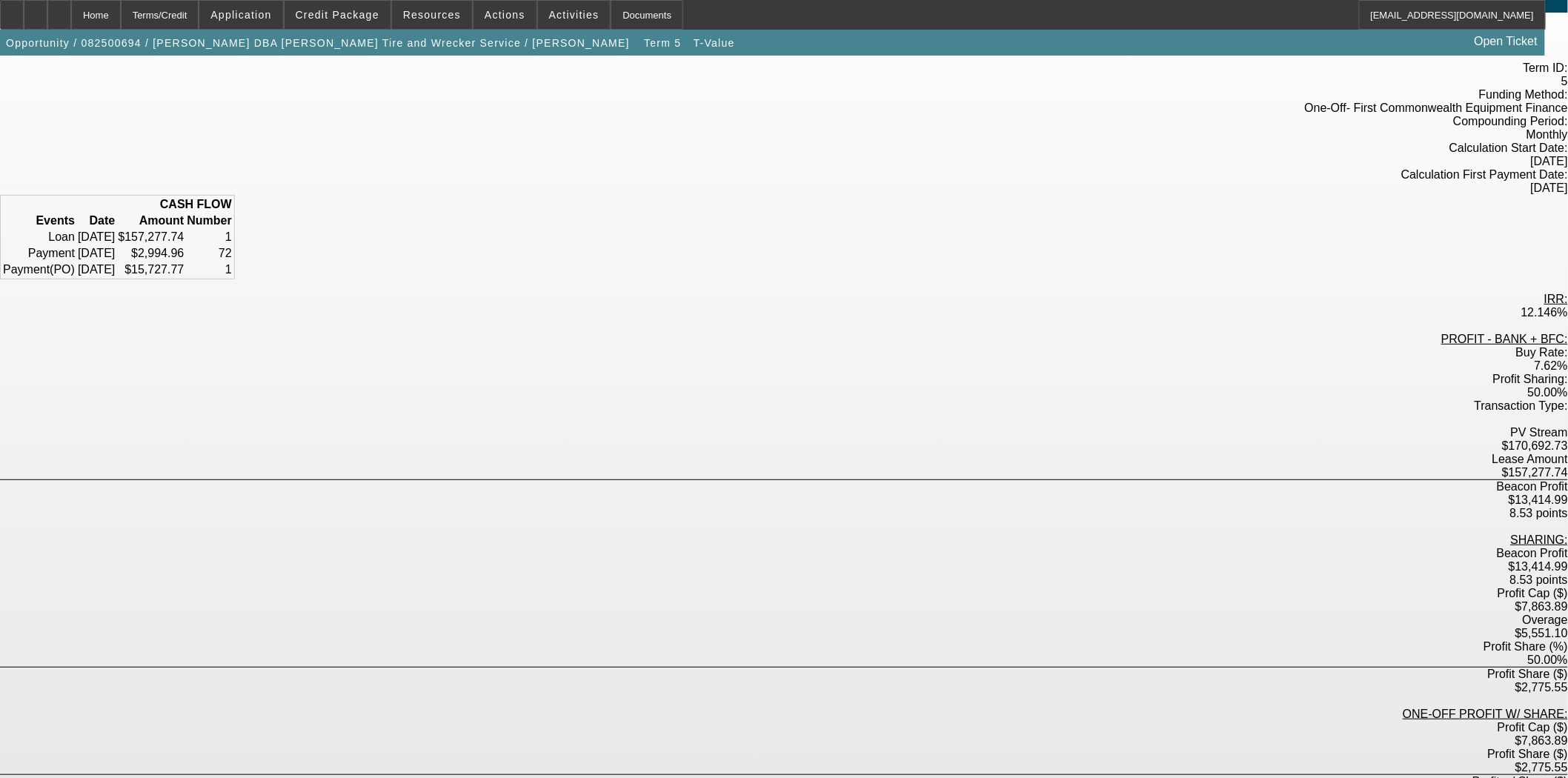
scroll to position [139, 0]
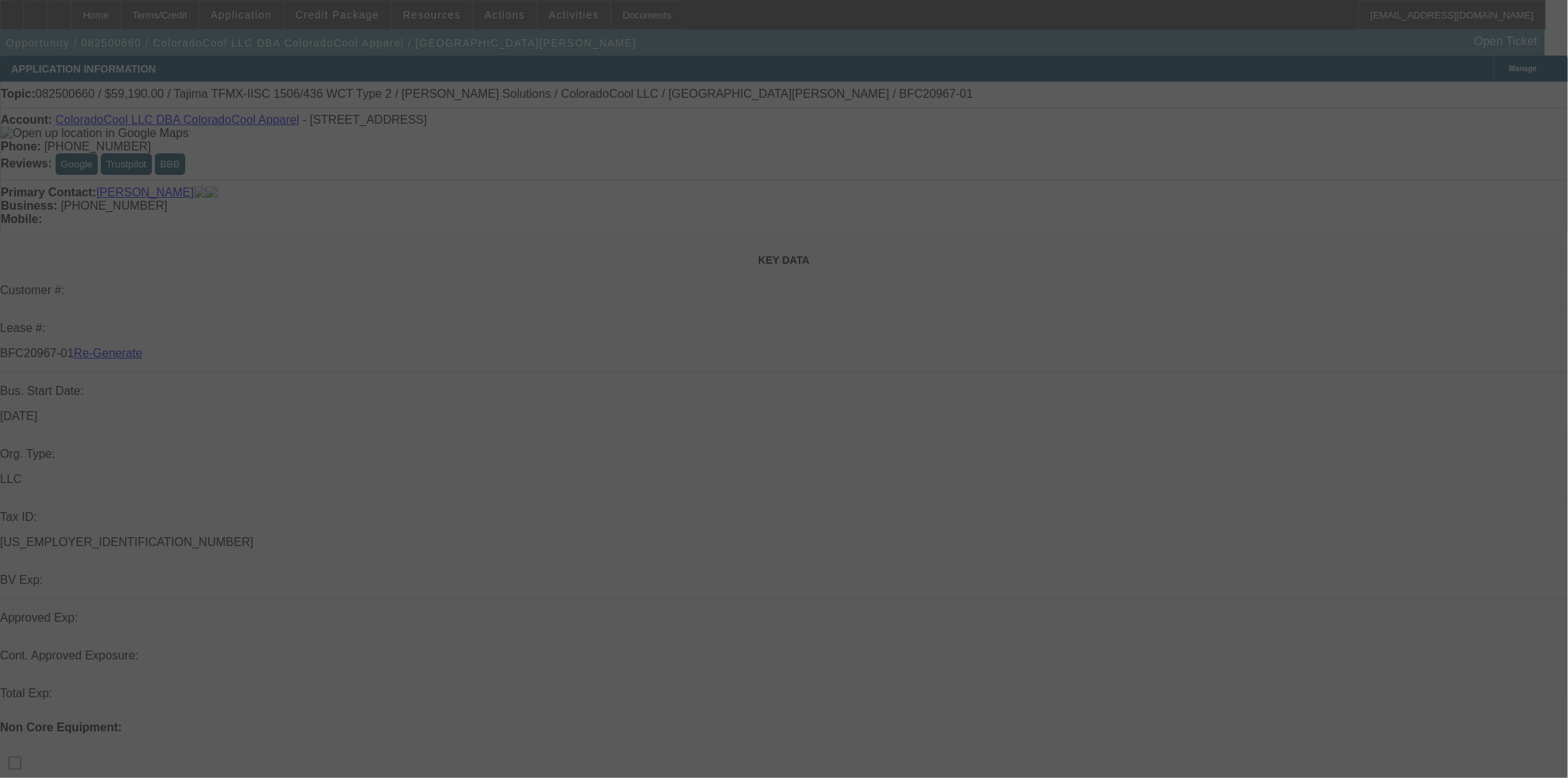
select select "3"
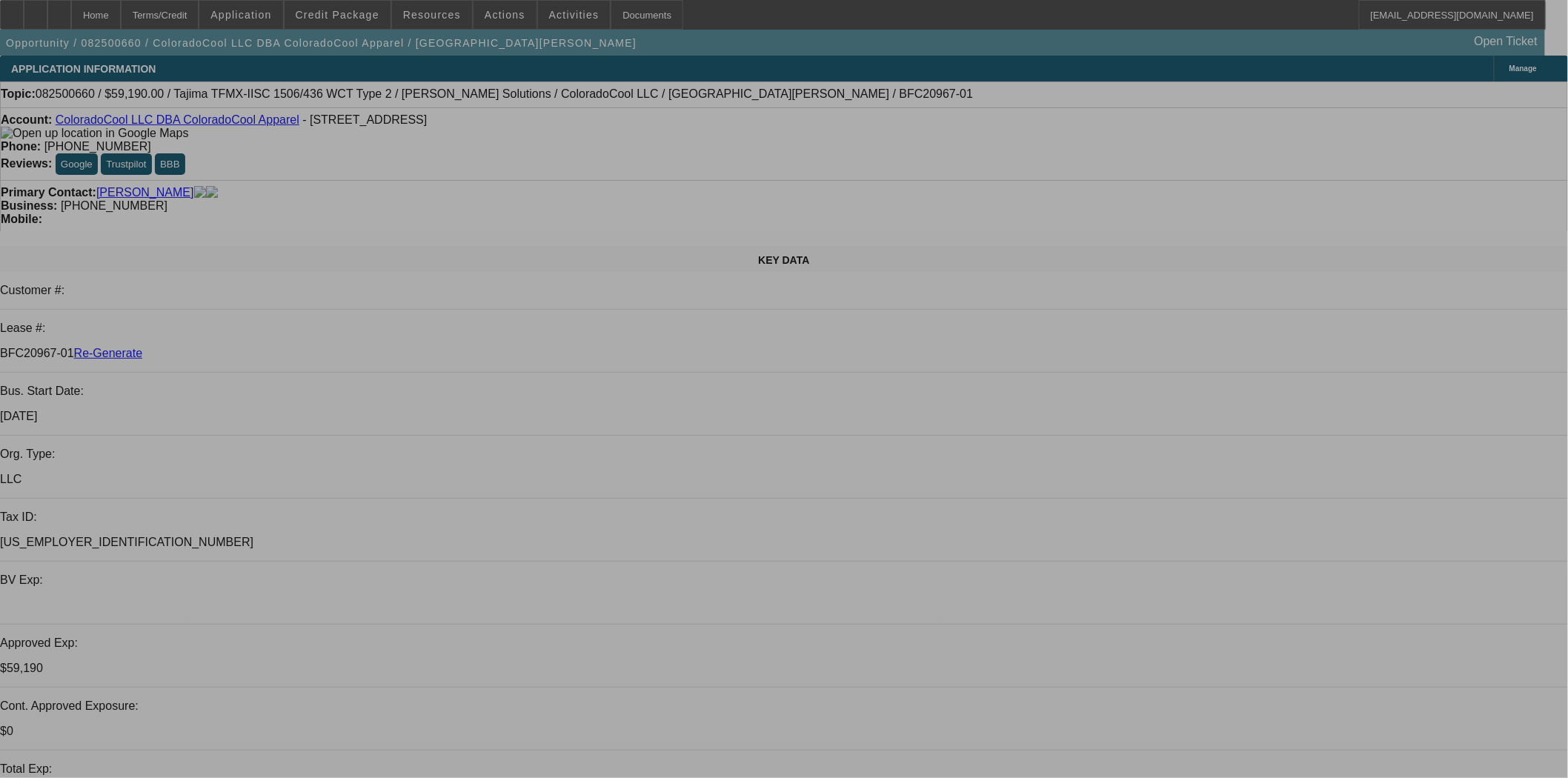
select select "0"
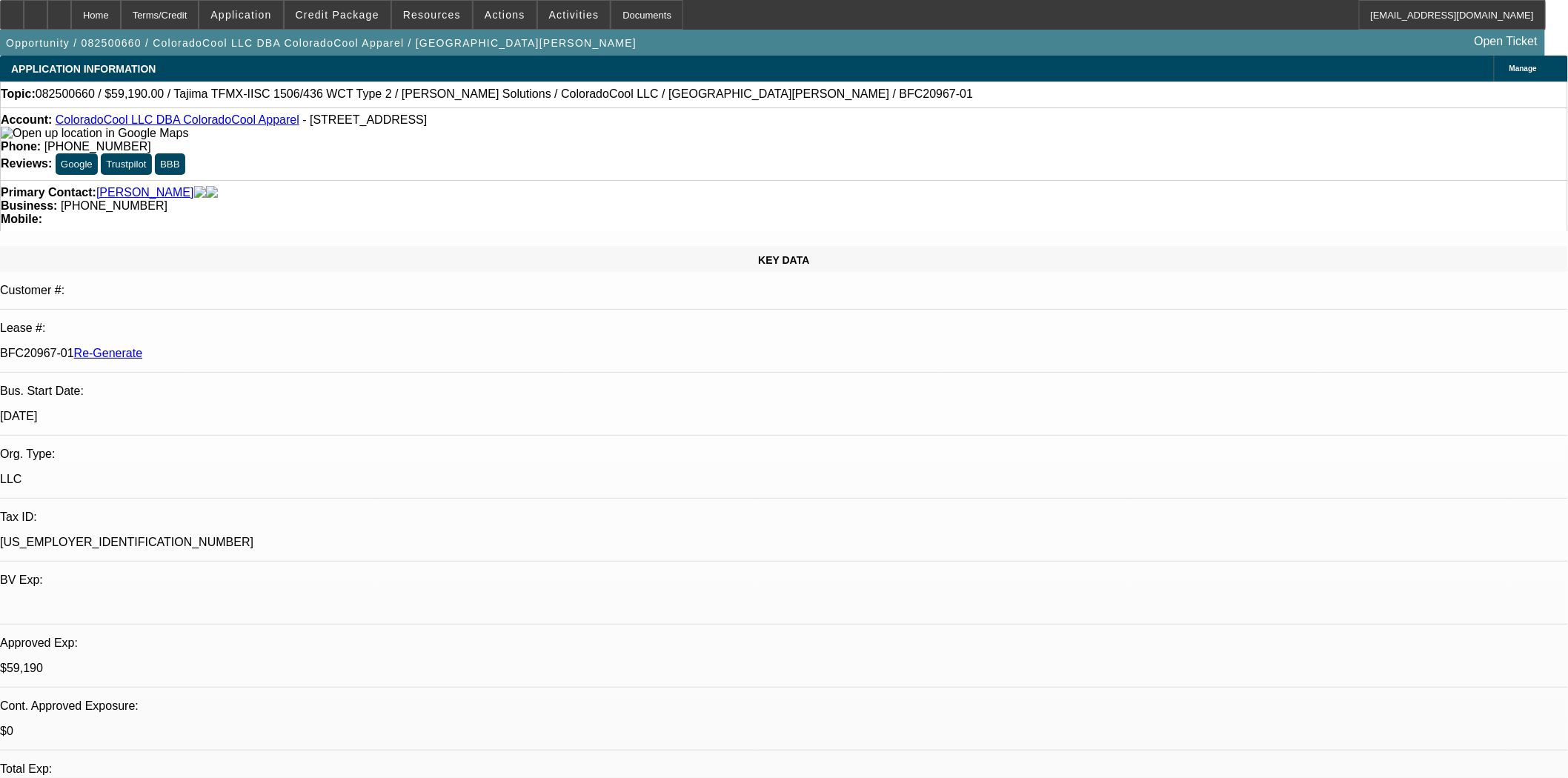
select select "2"
select select "0"
select select "6"
click at [371, 23] on span at bounding box center [337, 15] width 106 height 36
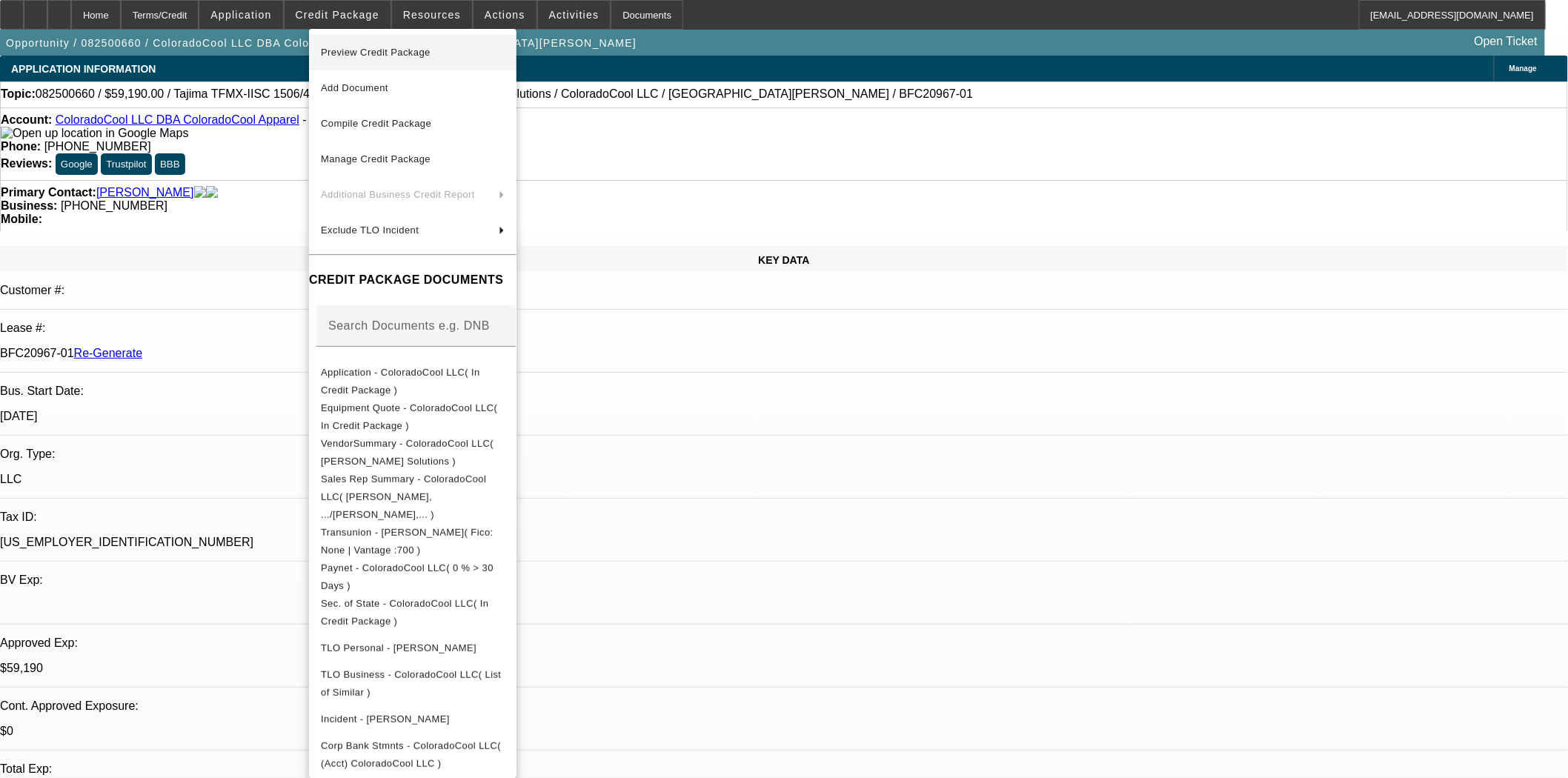
click at [376, 48] on span "Preview Credit Package" at bounding box center [376, 53] width 110 height 11
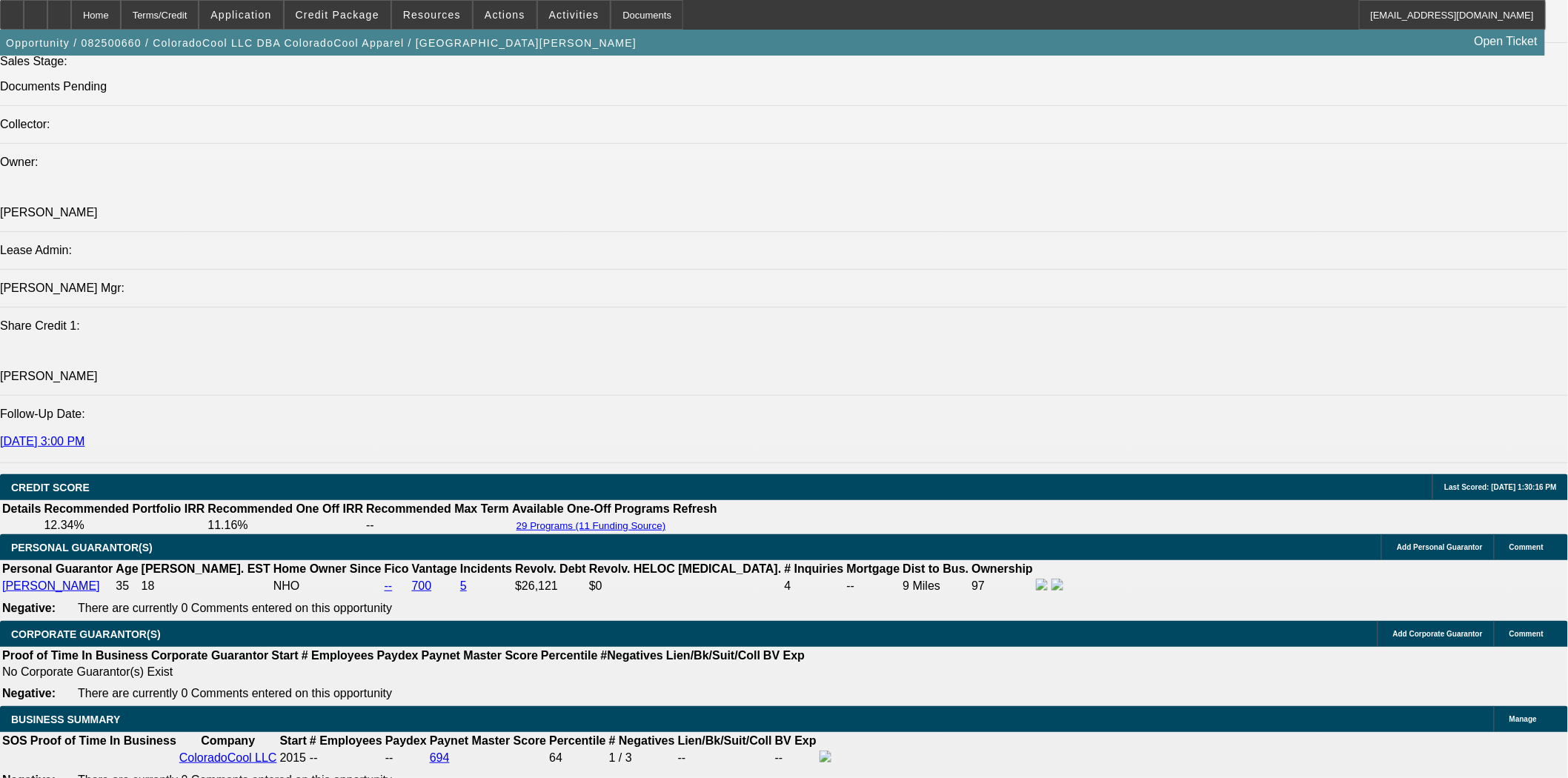
scroll to position [2140, 0]
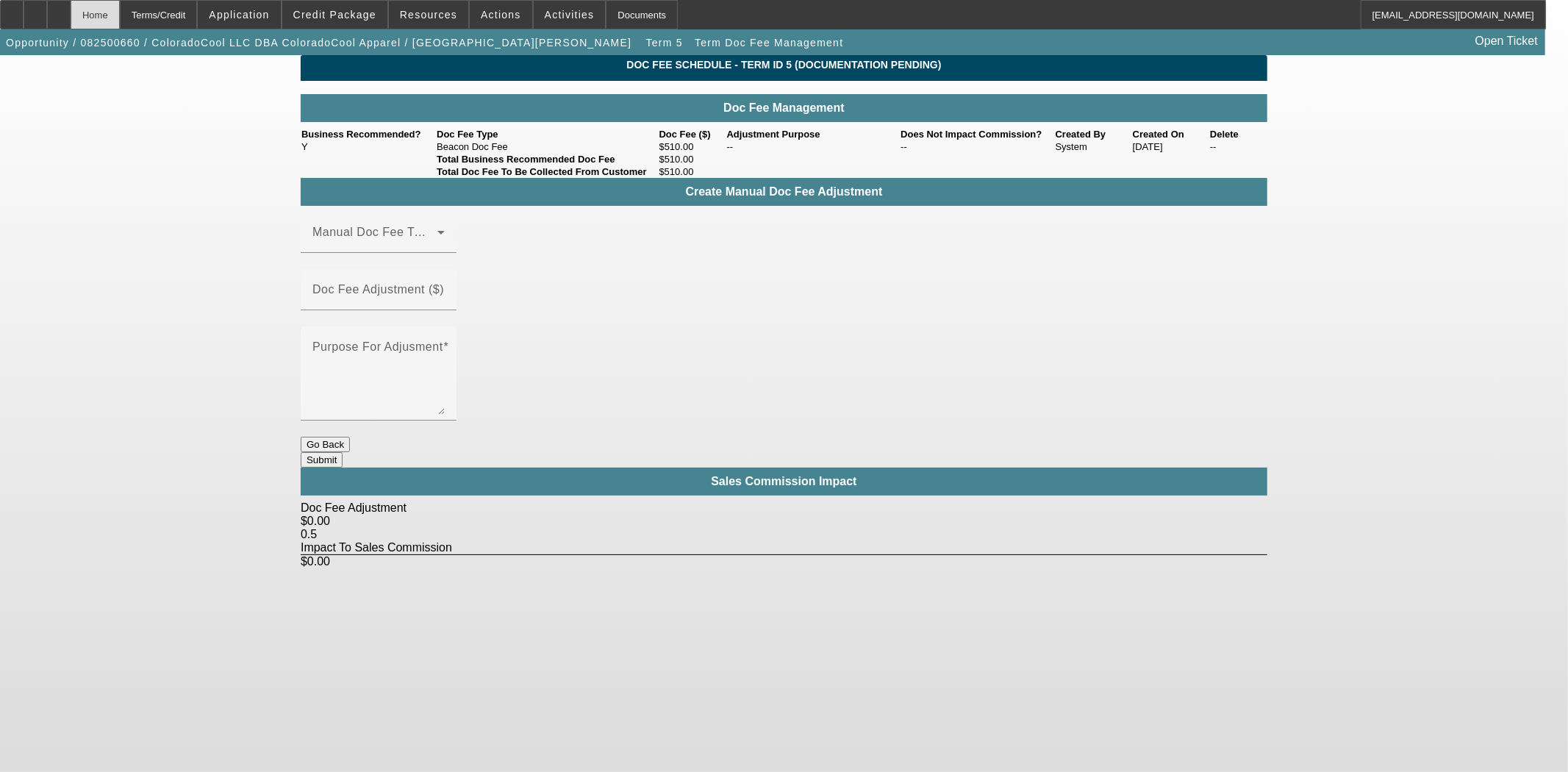
click at [120, 16] on div "Home" at bounding box center [95, 15] width 49 height 30
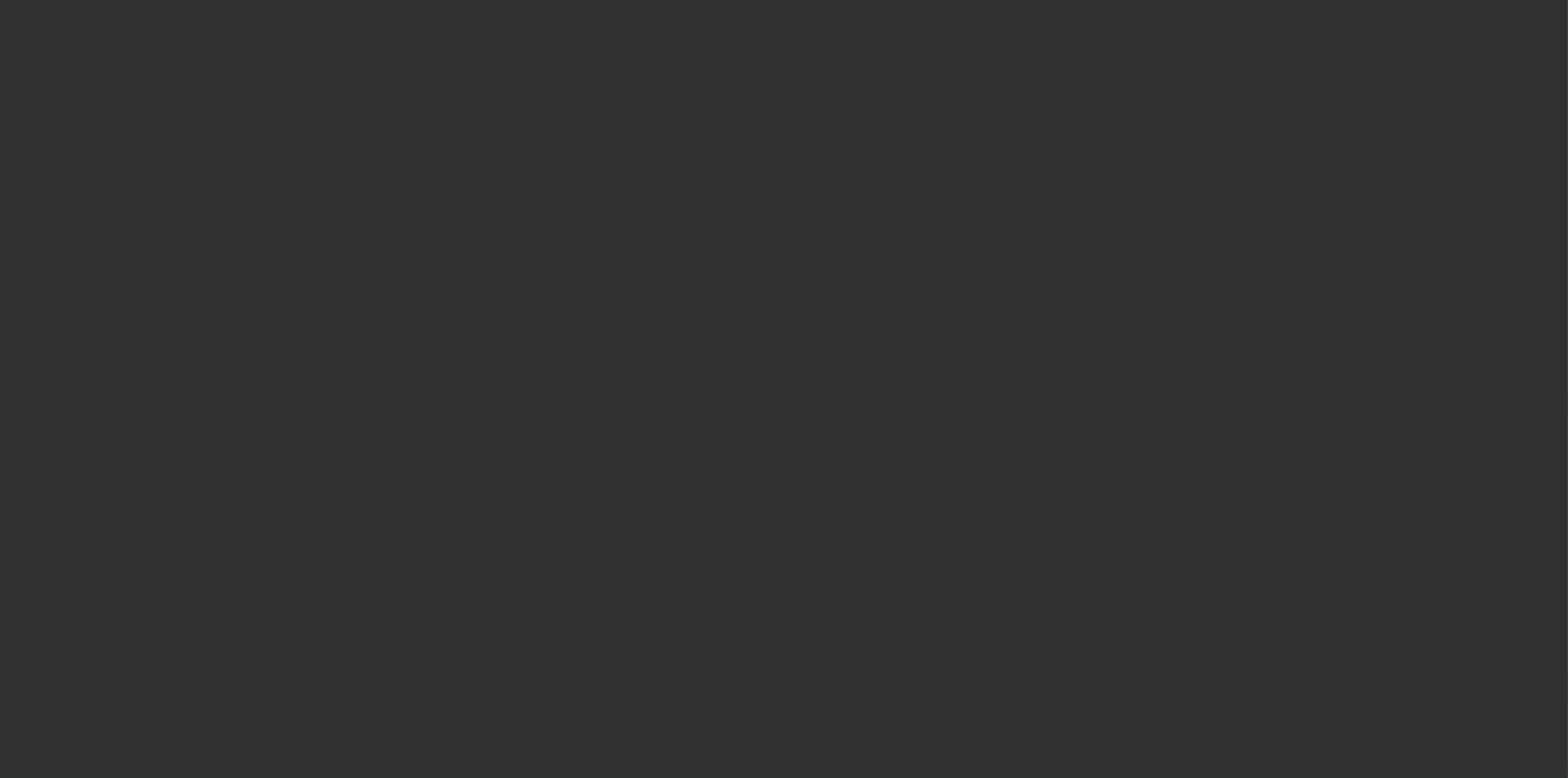
select select "3"
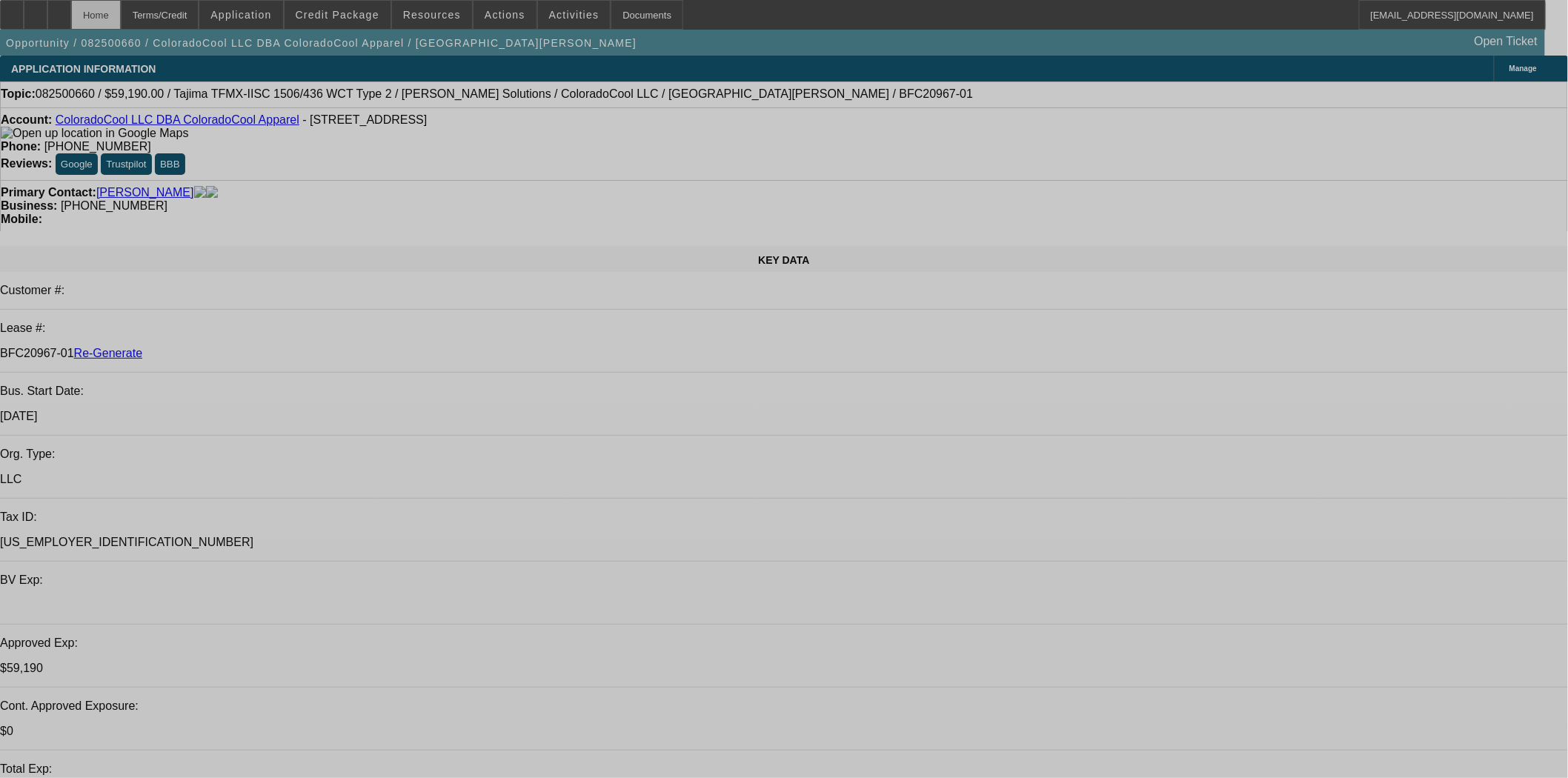
select select "0"
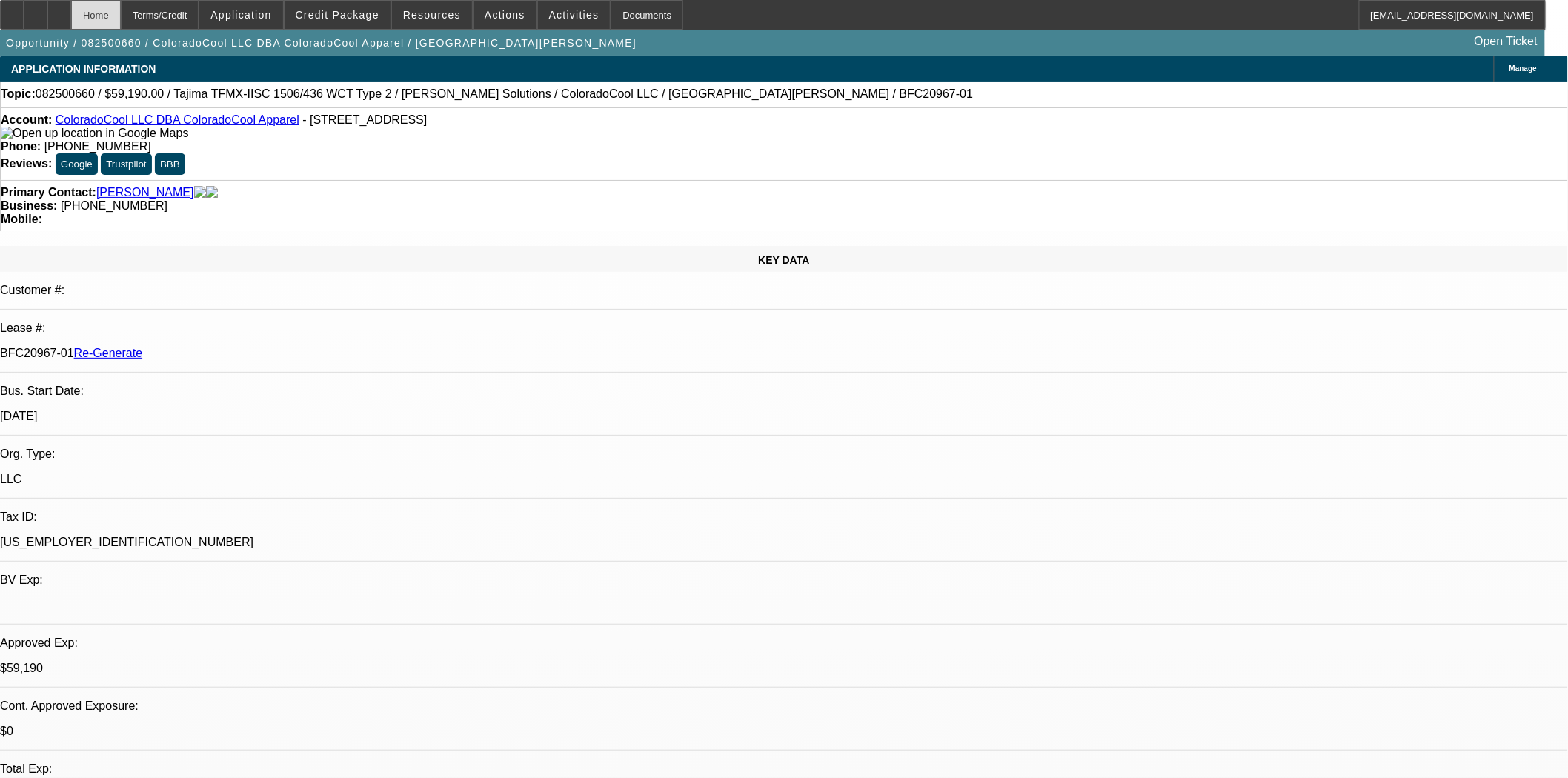
select select "2"
select select "0"
select select "6"
click at [475, 16] on span at bounding box center [504, 15] width 63 height 36
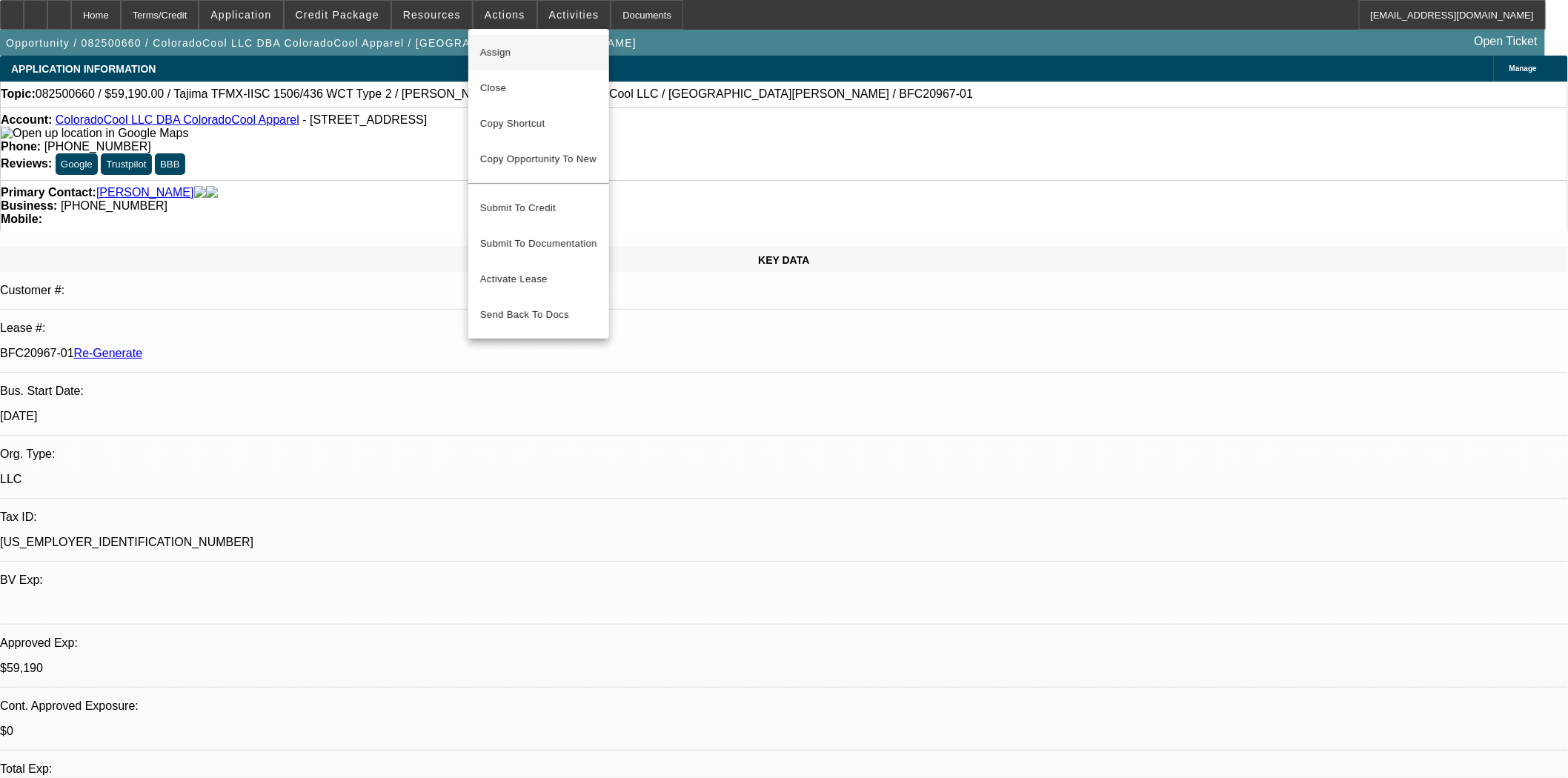
click at [491, 53] on span "Assign" at bounding box center [538, 53] width 117 height 18
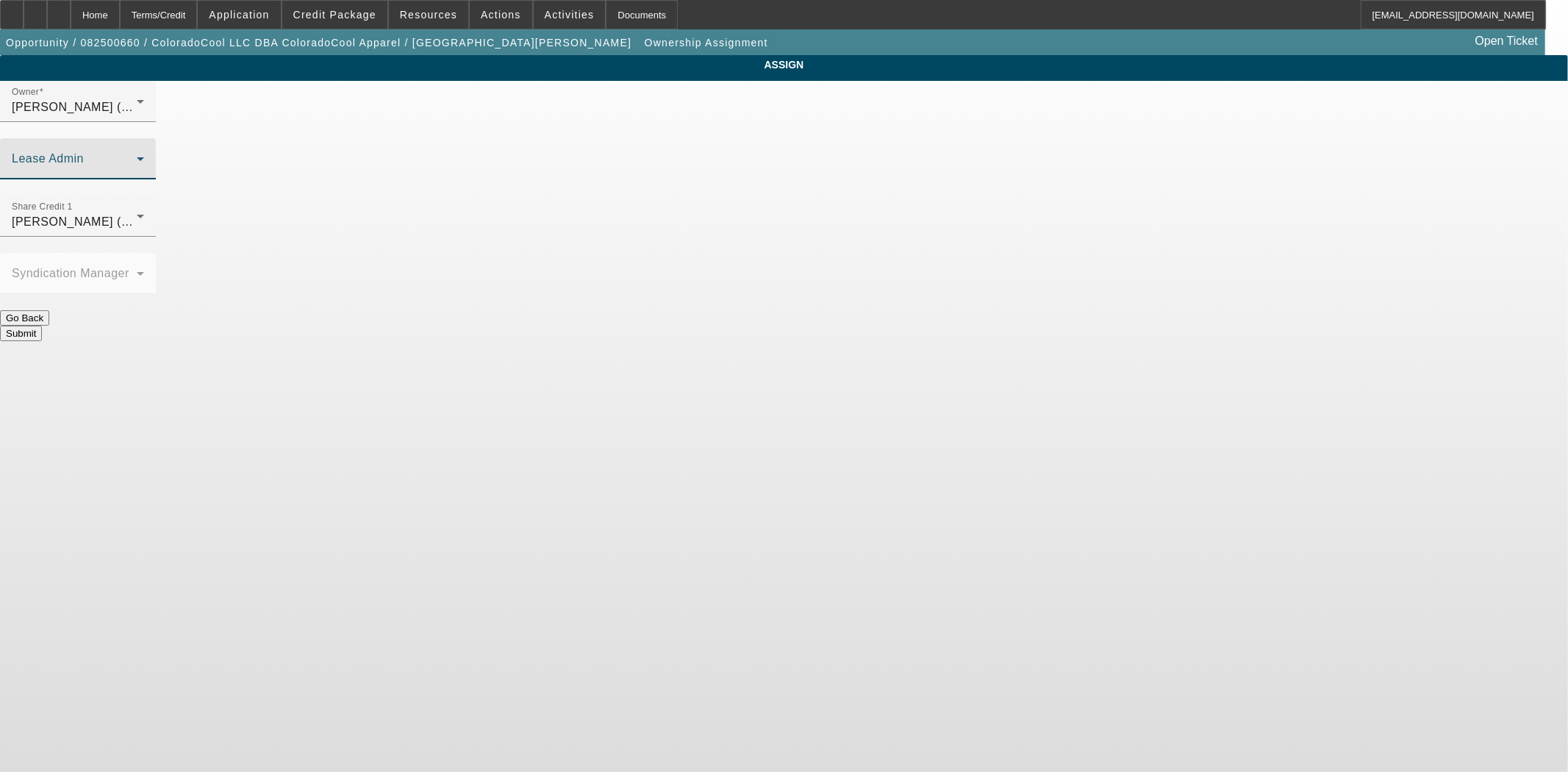
click at [137, 156] on span at bounding box center [74, 164] width 125 height 18
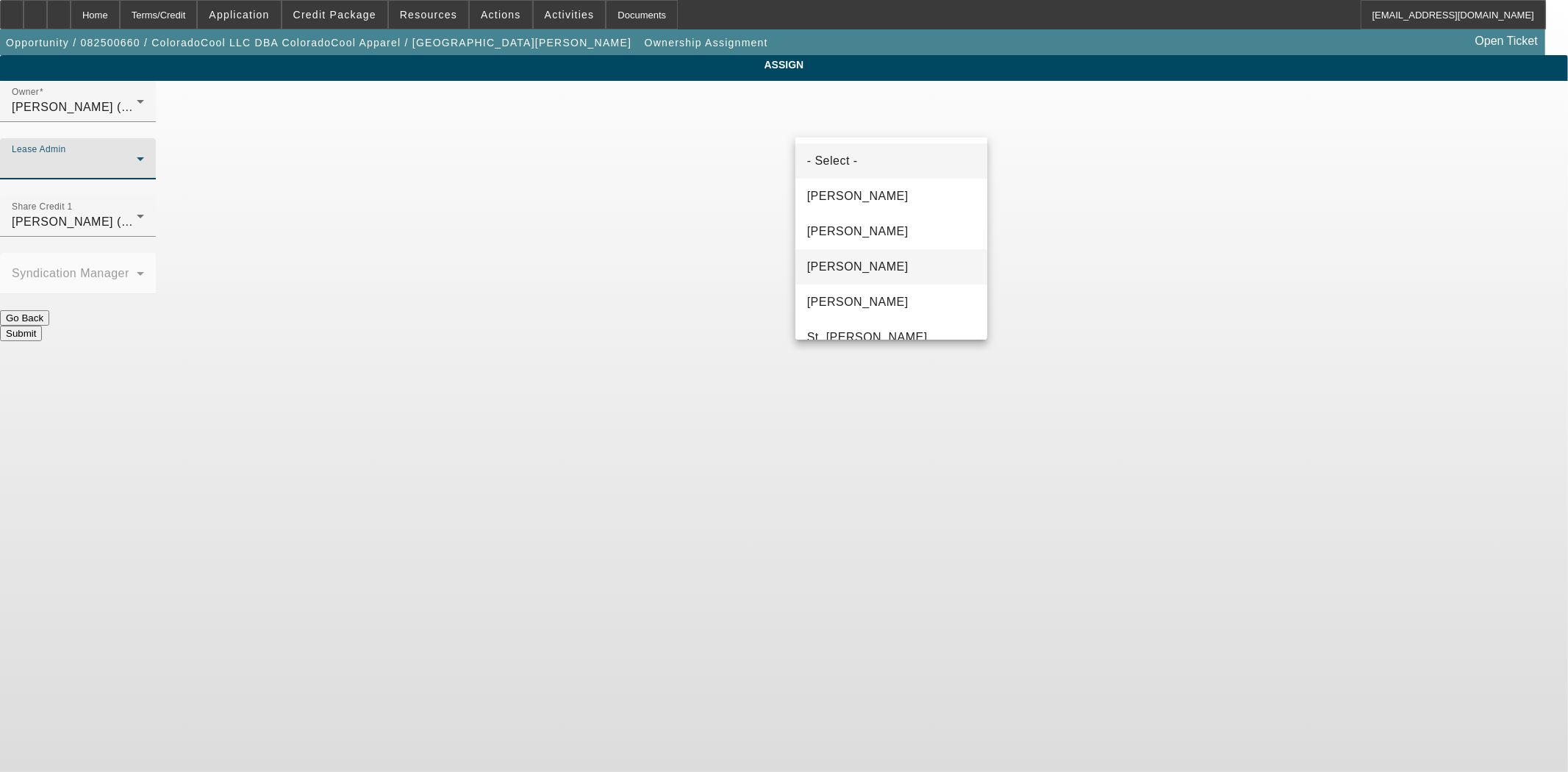
click at [872, 260] on span "Gonzalez, Amanda" at bounding box center [858, 266] width 101 height 18
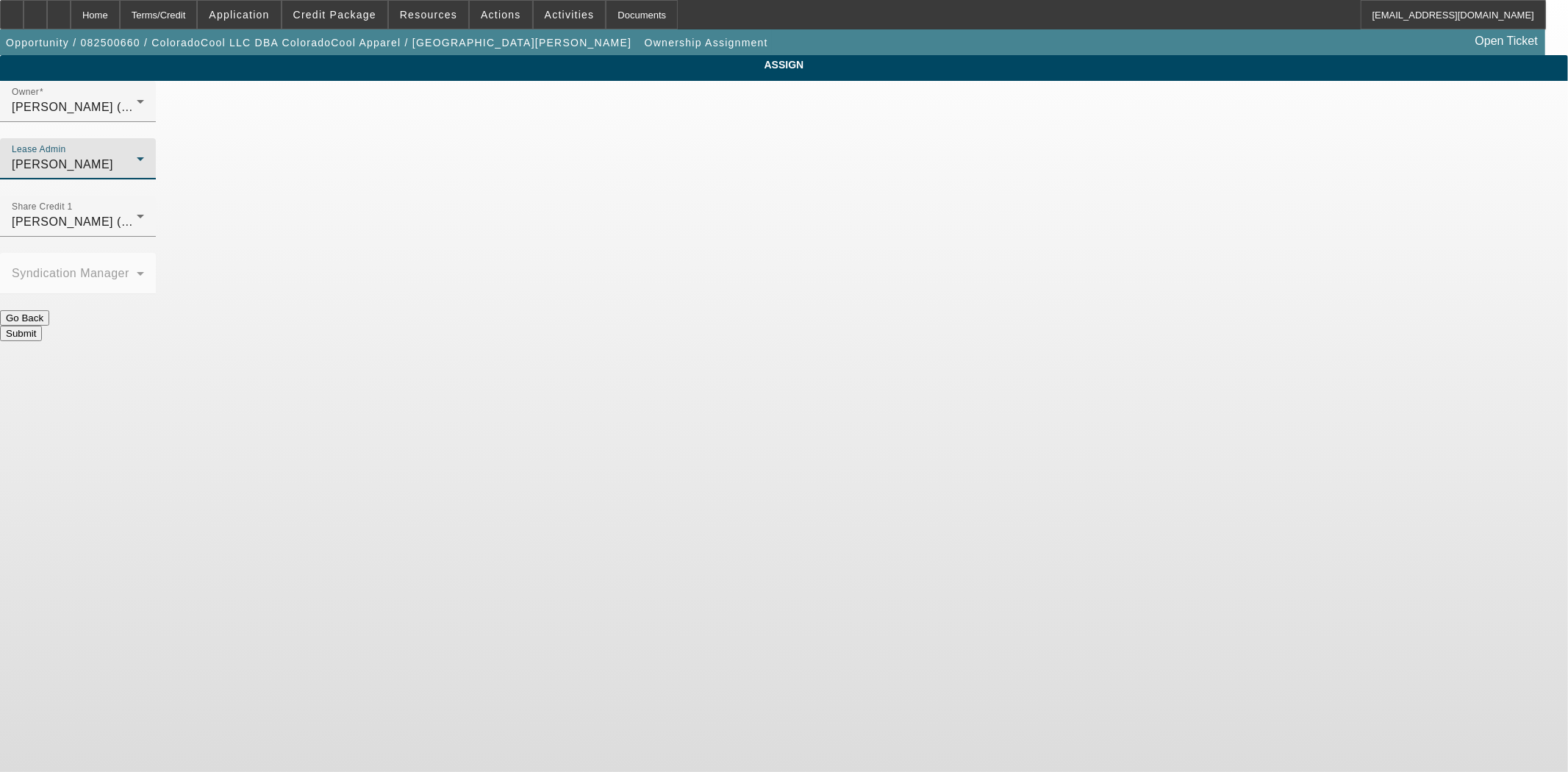
click at [42, 326] on button "Submit" at bounding box center [20, 333] width 42 height 16
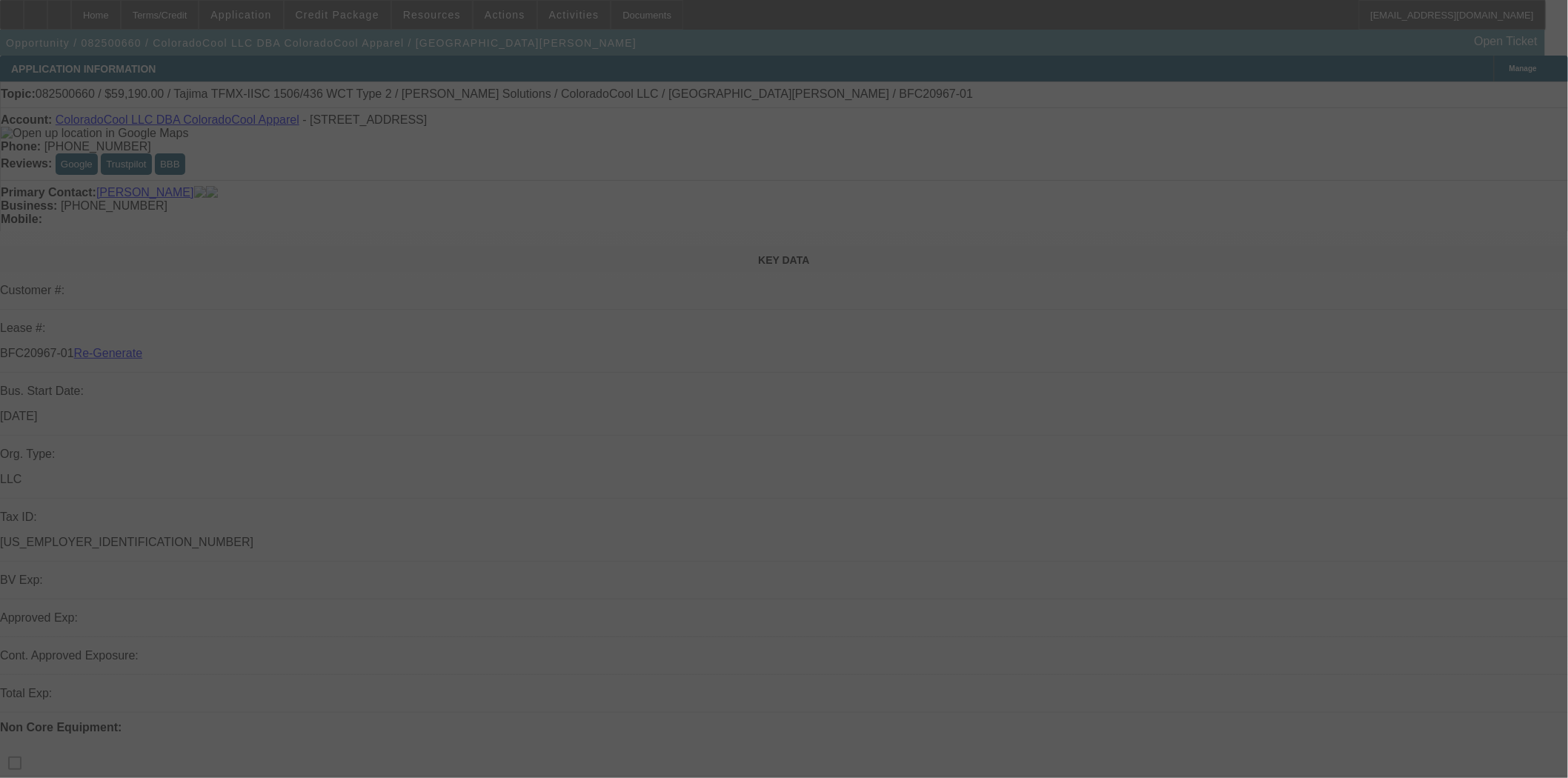
select select "3"
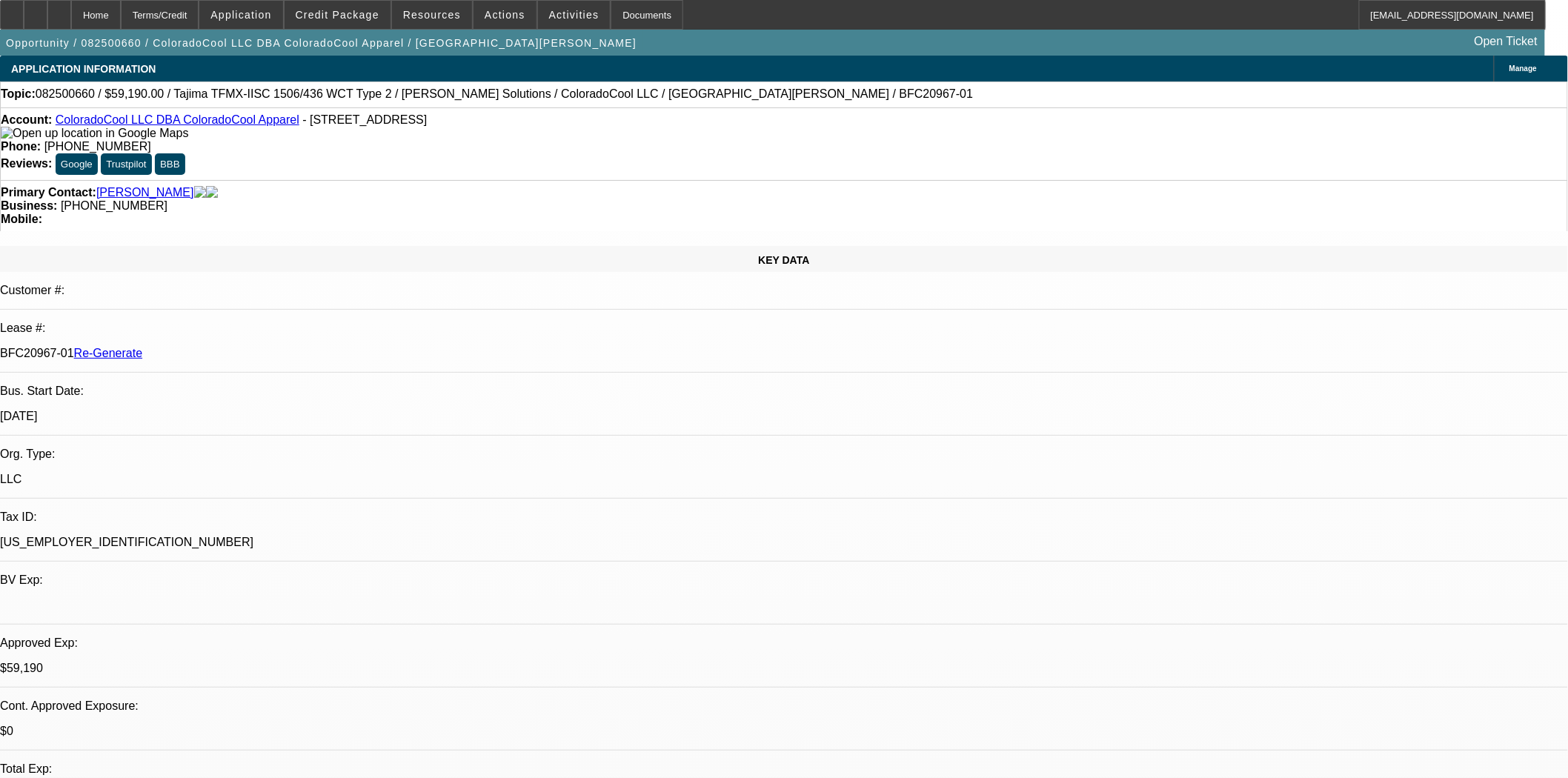
select select "0"
select select "2"
select select "0"
select select "6"
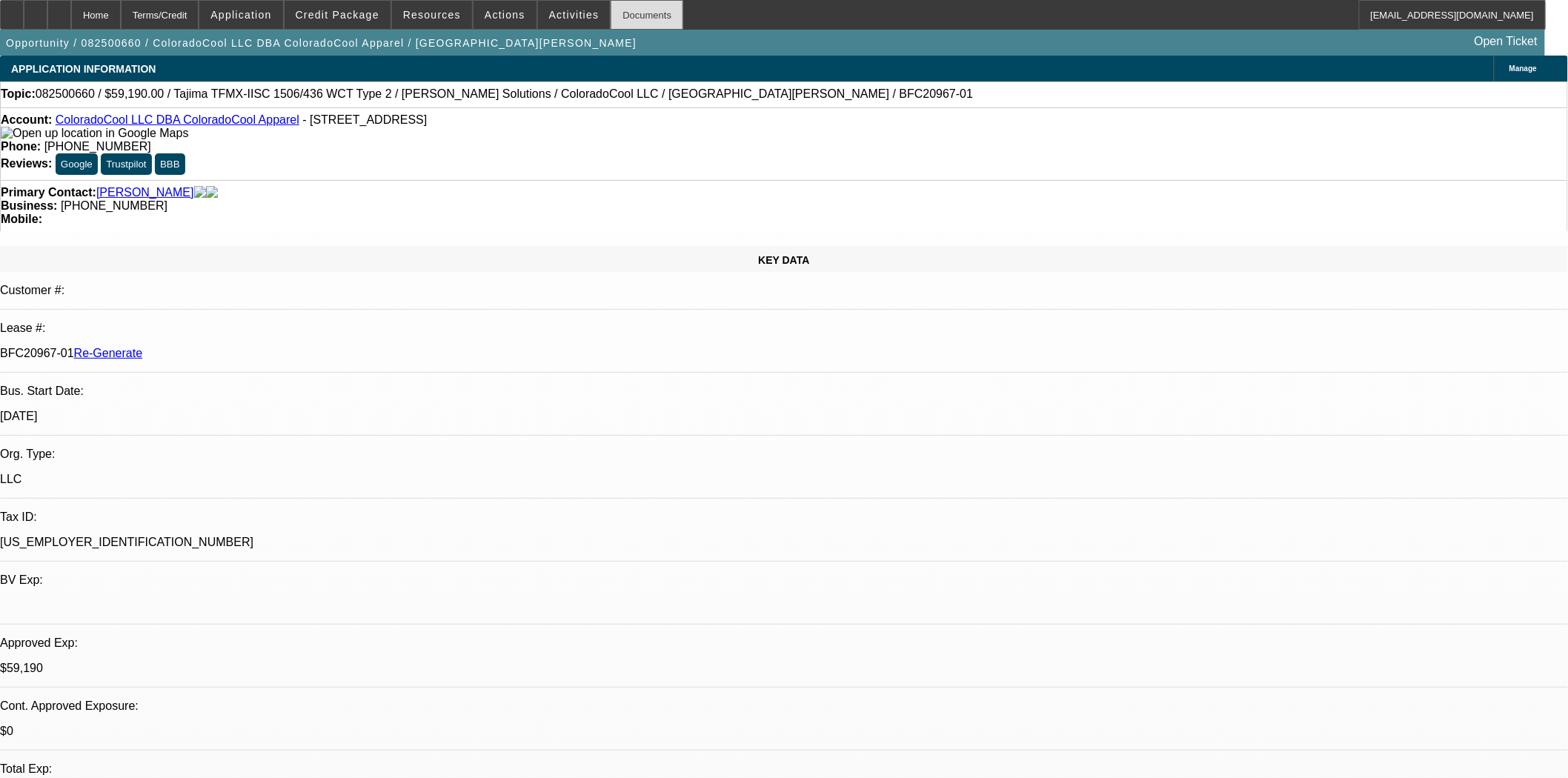
click at [621, 24] on div "Documents" at bounding box center [646, 15] width 72 height 30
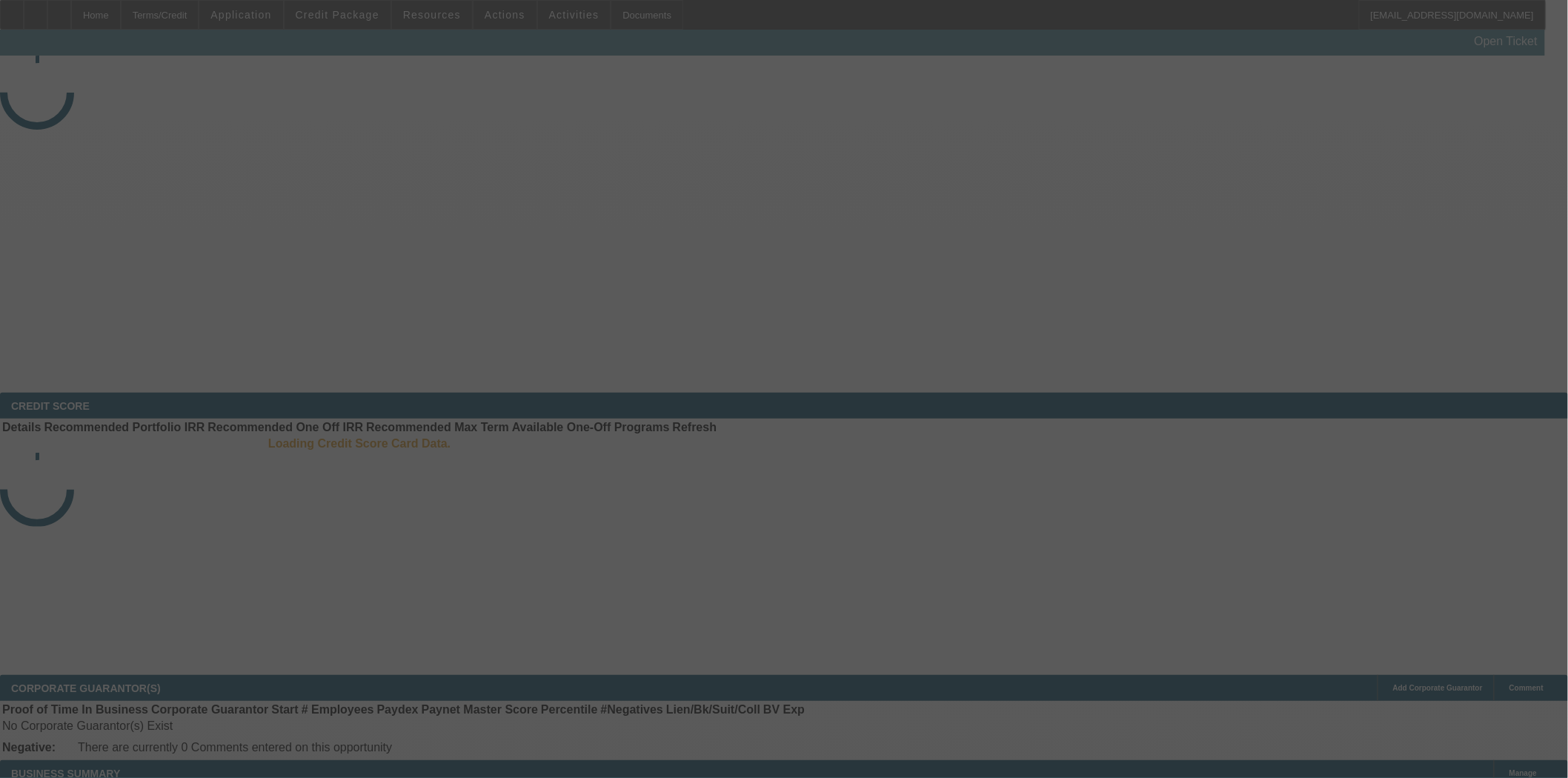
select select "4"
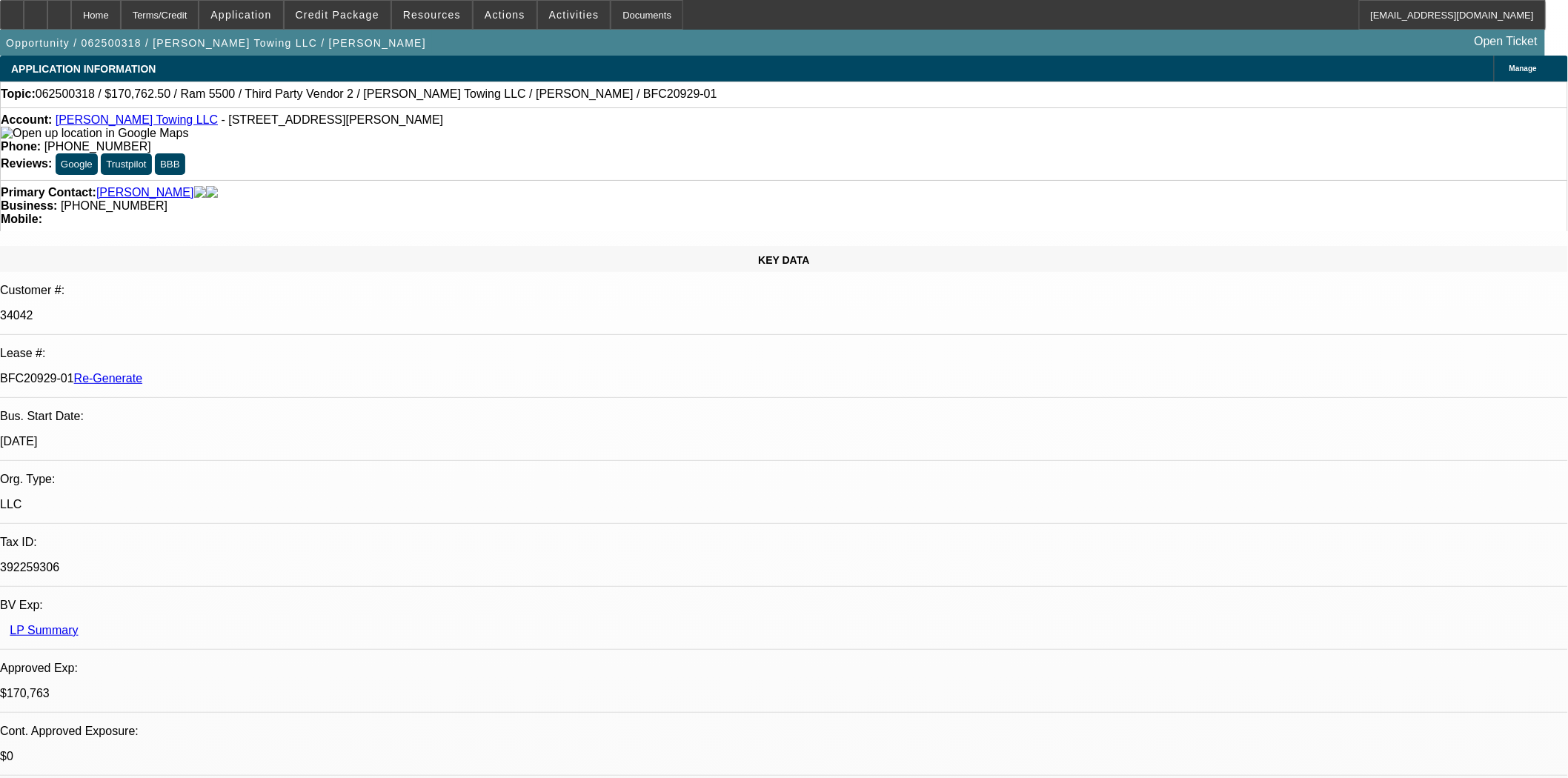
select select "0"
select select "2"
select select "0"
select select "6"
click at [23, 20] on div at bounding box center [11, 15] width 23 height 30
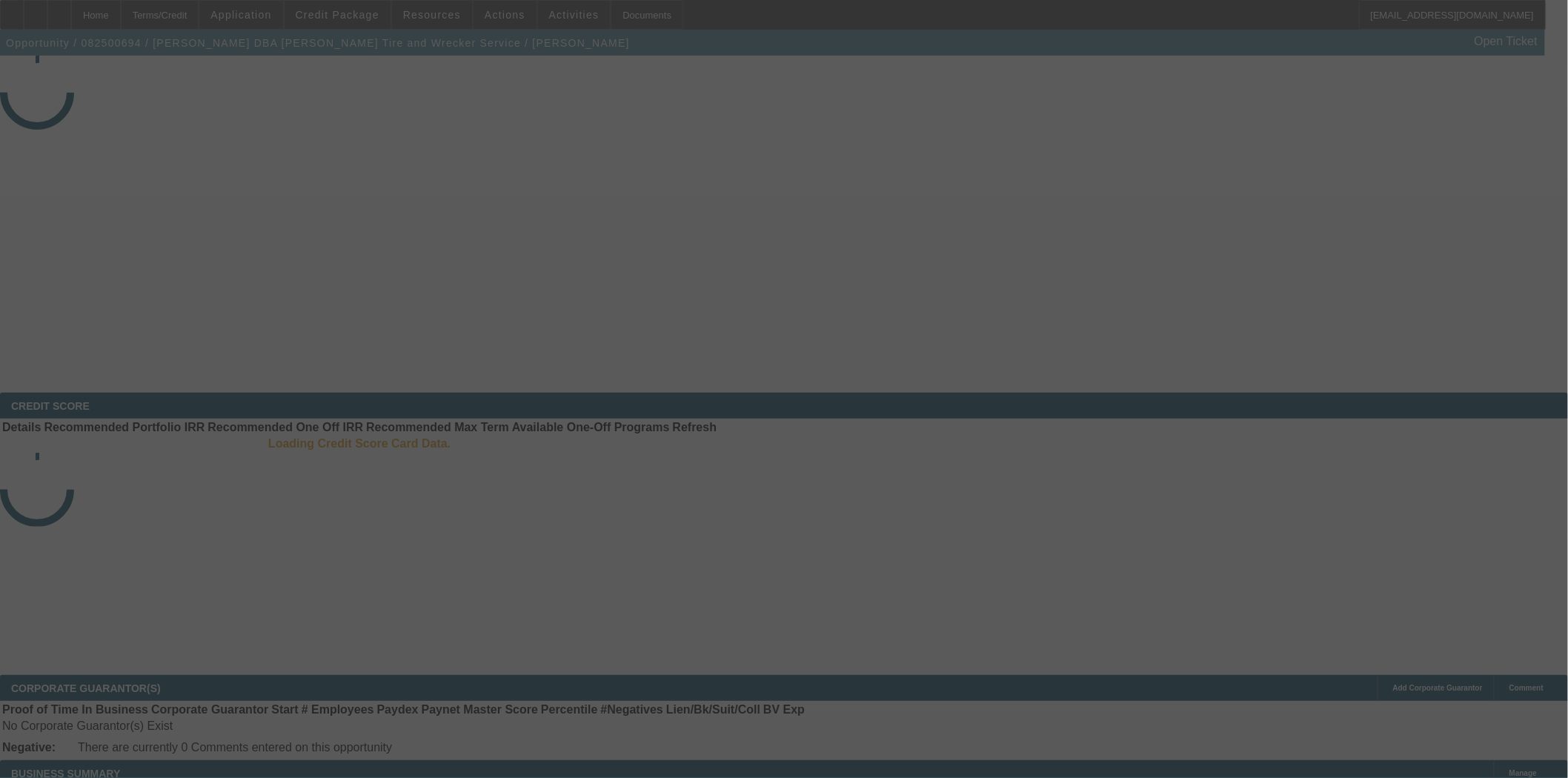
select select "3"
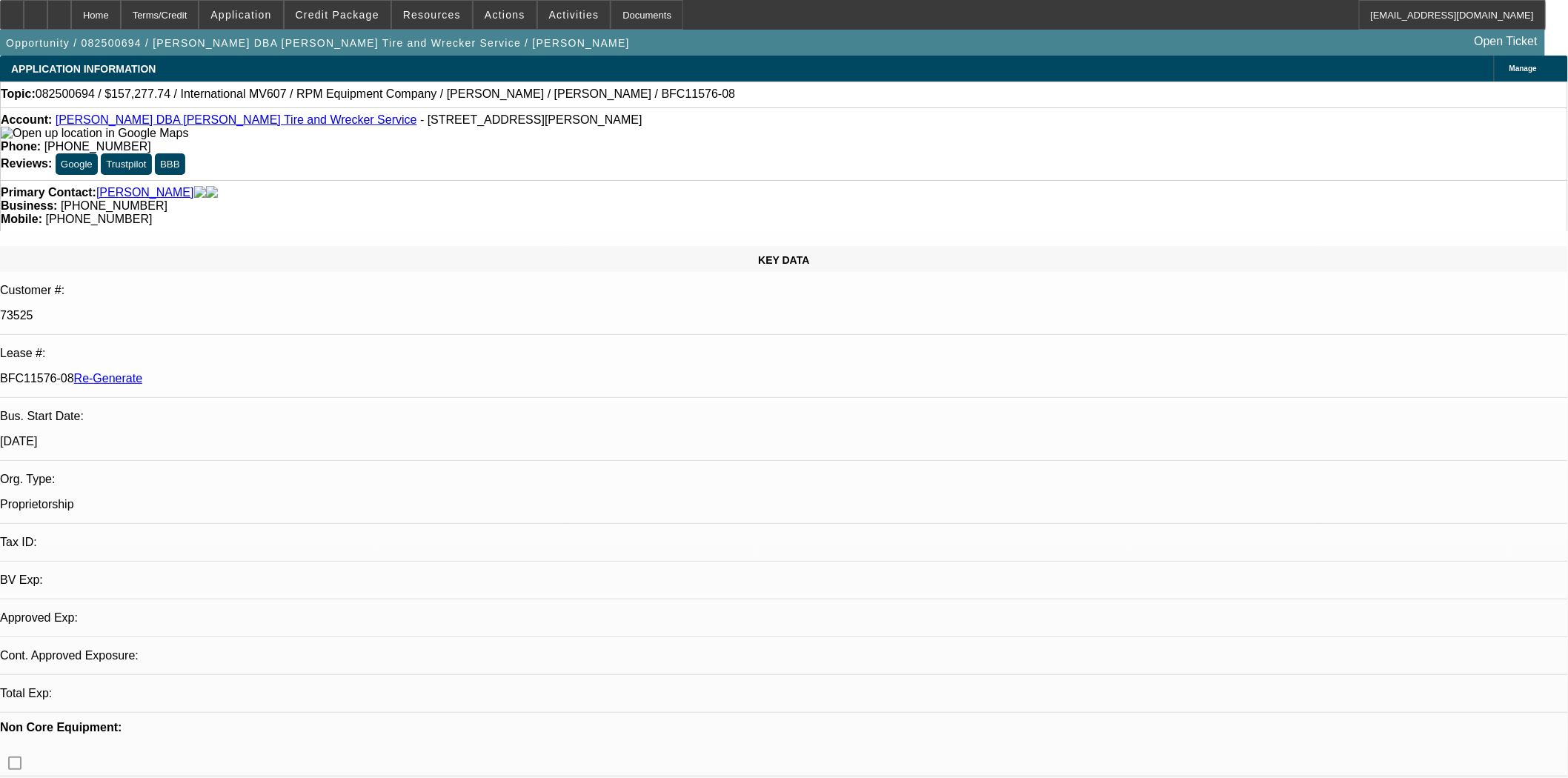
select select "0"
select select "2"
select select "0.1"
select select "4"
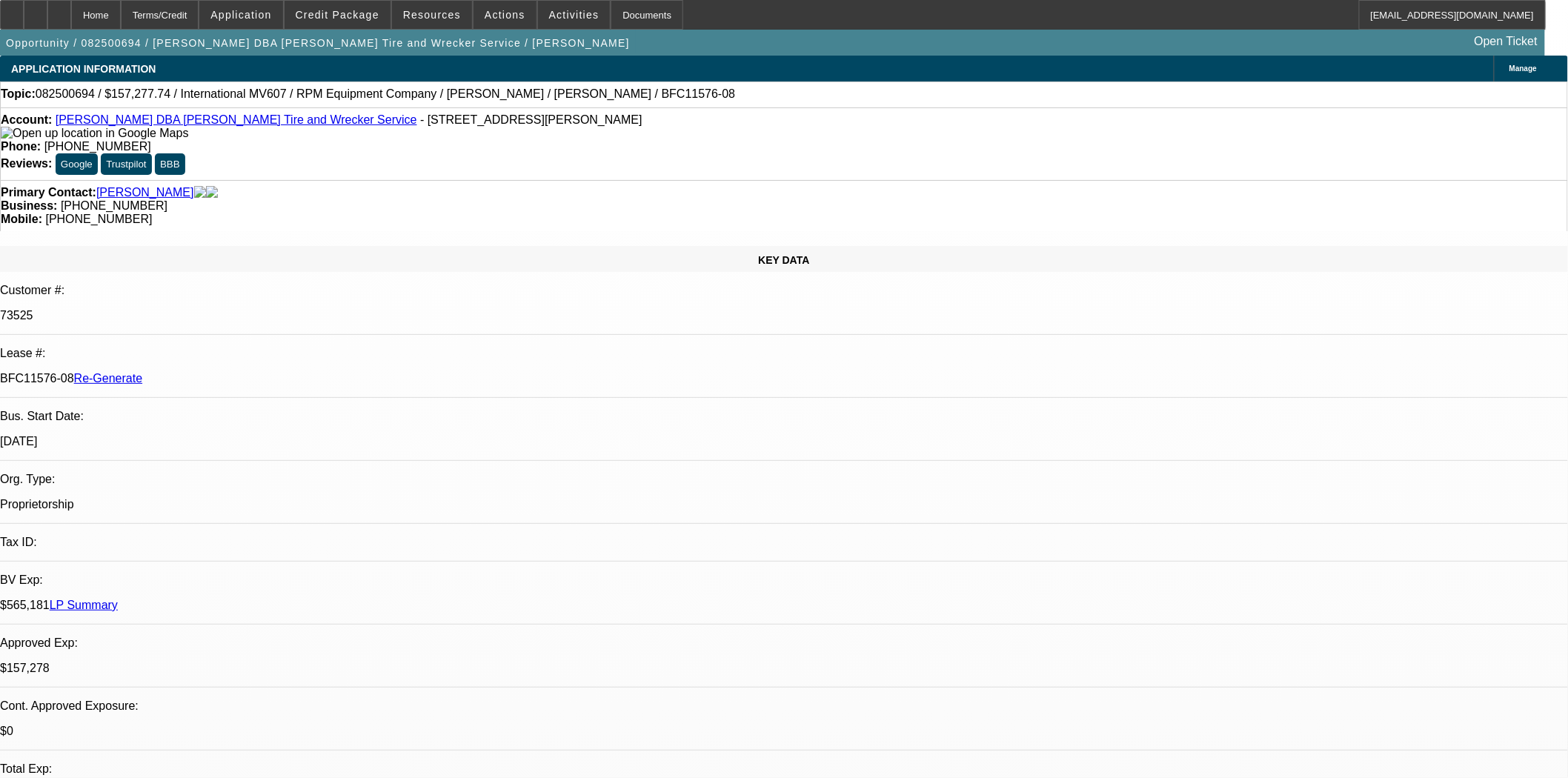
click at [618, 13] on div "Documents" at bounding box center [646, 15] width 72 height 30
click at [363, 11] on span "Credit Package" at bounding box center [337, 14] width 84 height 12
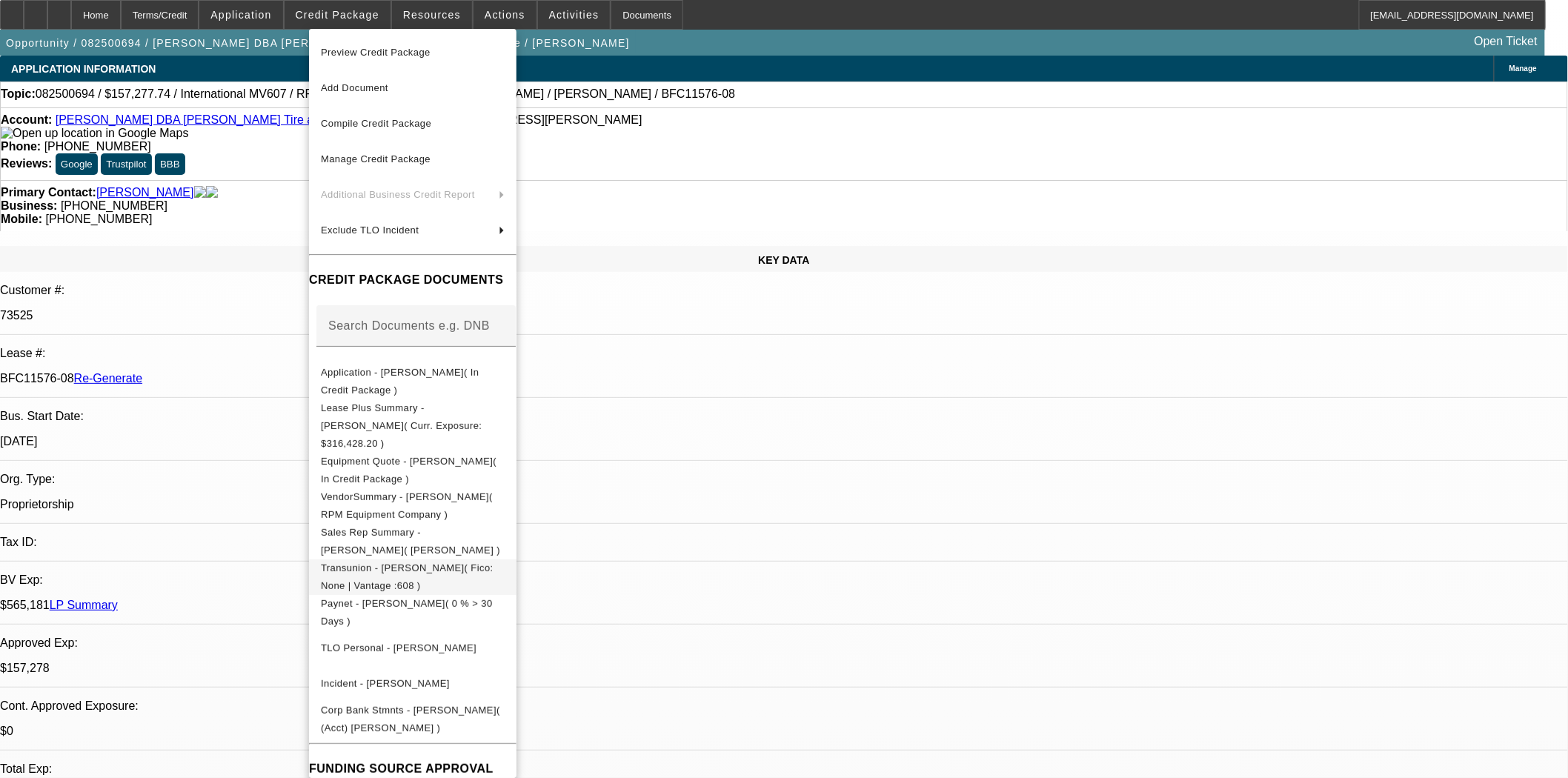
scroll to position [76, 0]
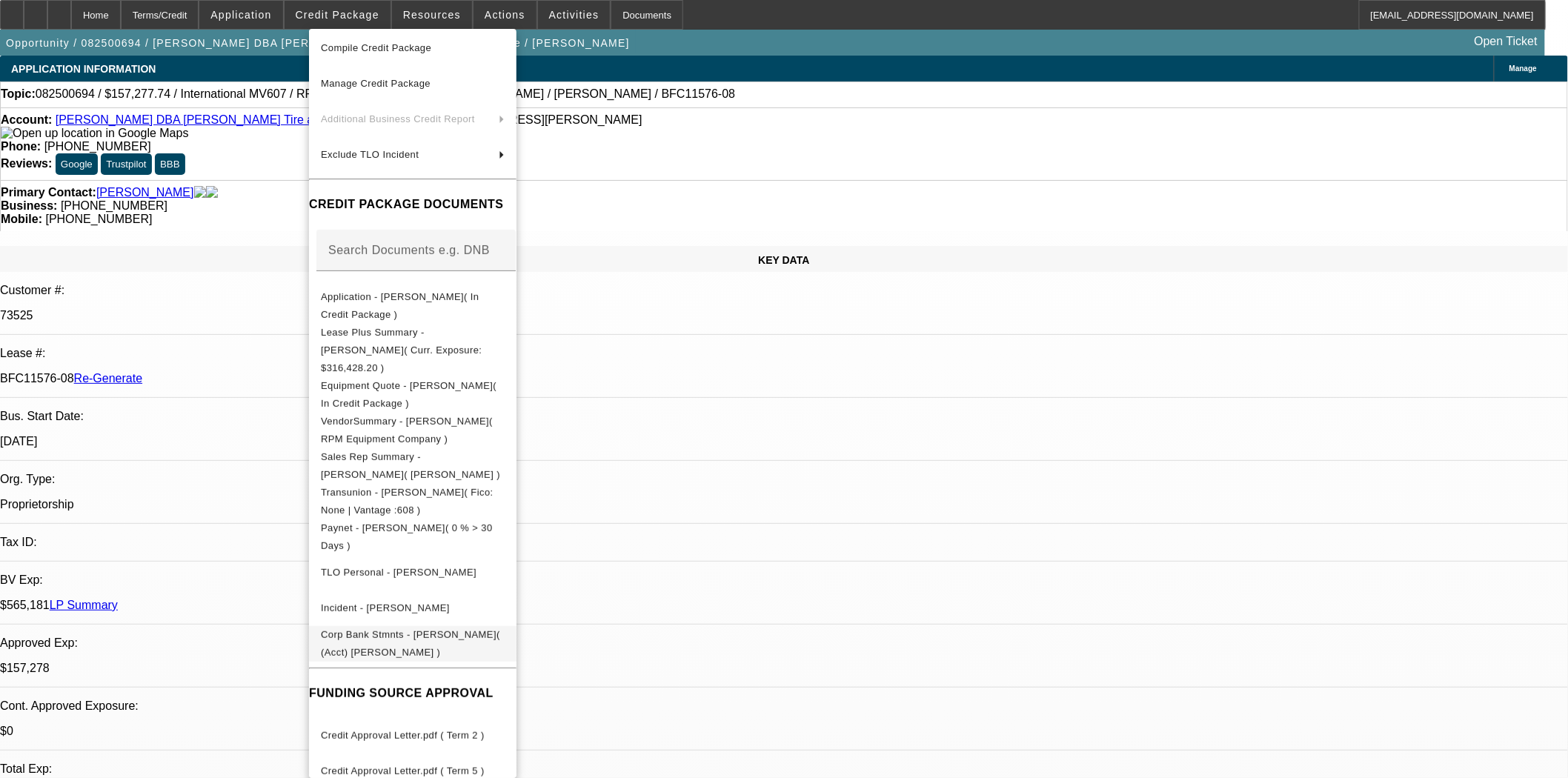
click at [447, 628] on span "Corp Bank Stmnts - Baldemar Cantu( (Acct) Baldemar Cantu )" at bounding box center [410, 642] width 179 height 29
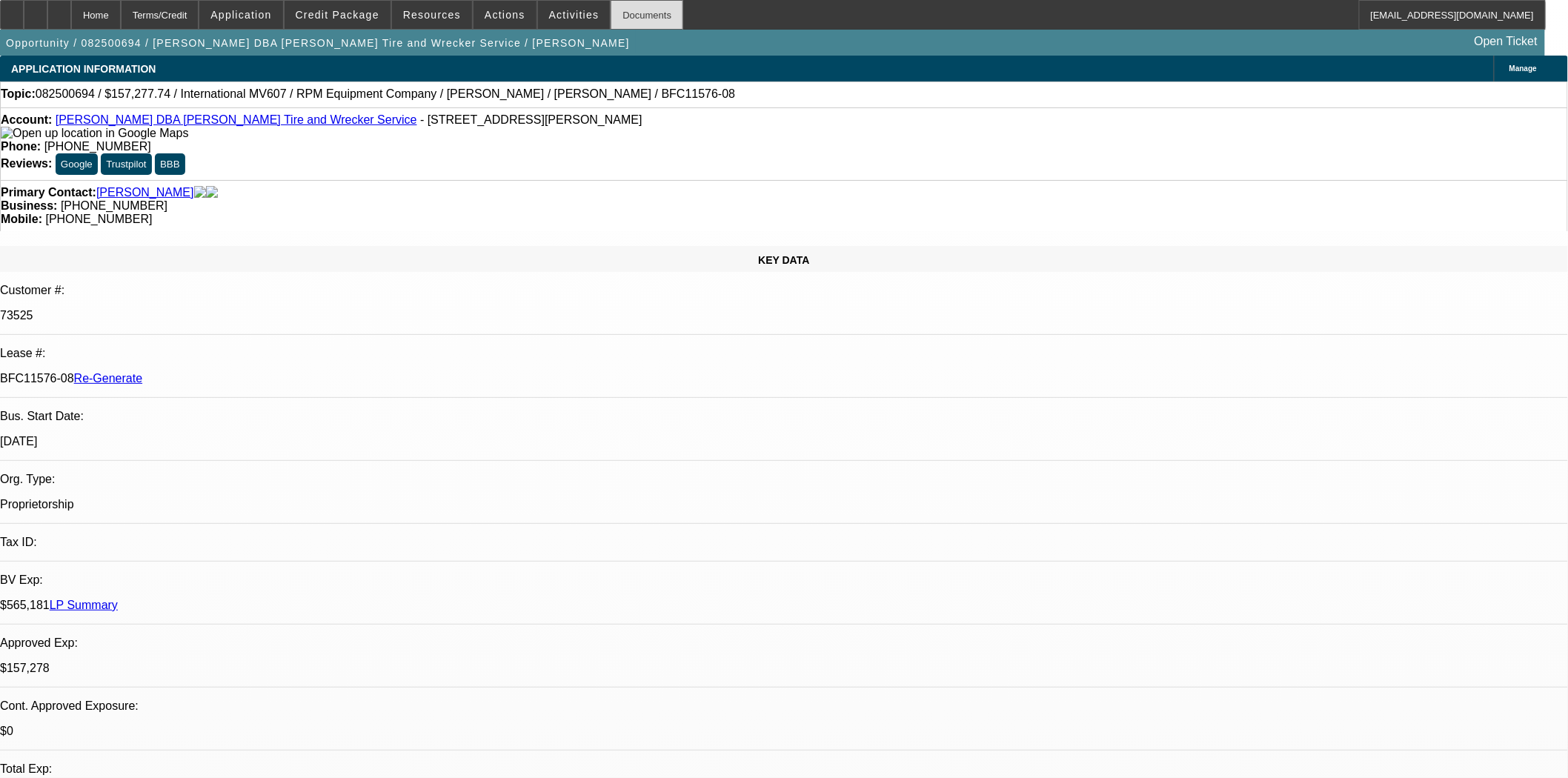
click at [616, 17] on div "Documents" at bounding box center [646, 15] width 72 height 30
click at [544, 6] on span at bounding box center [574, 15] width 72 height 36
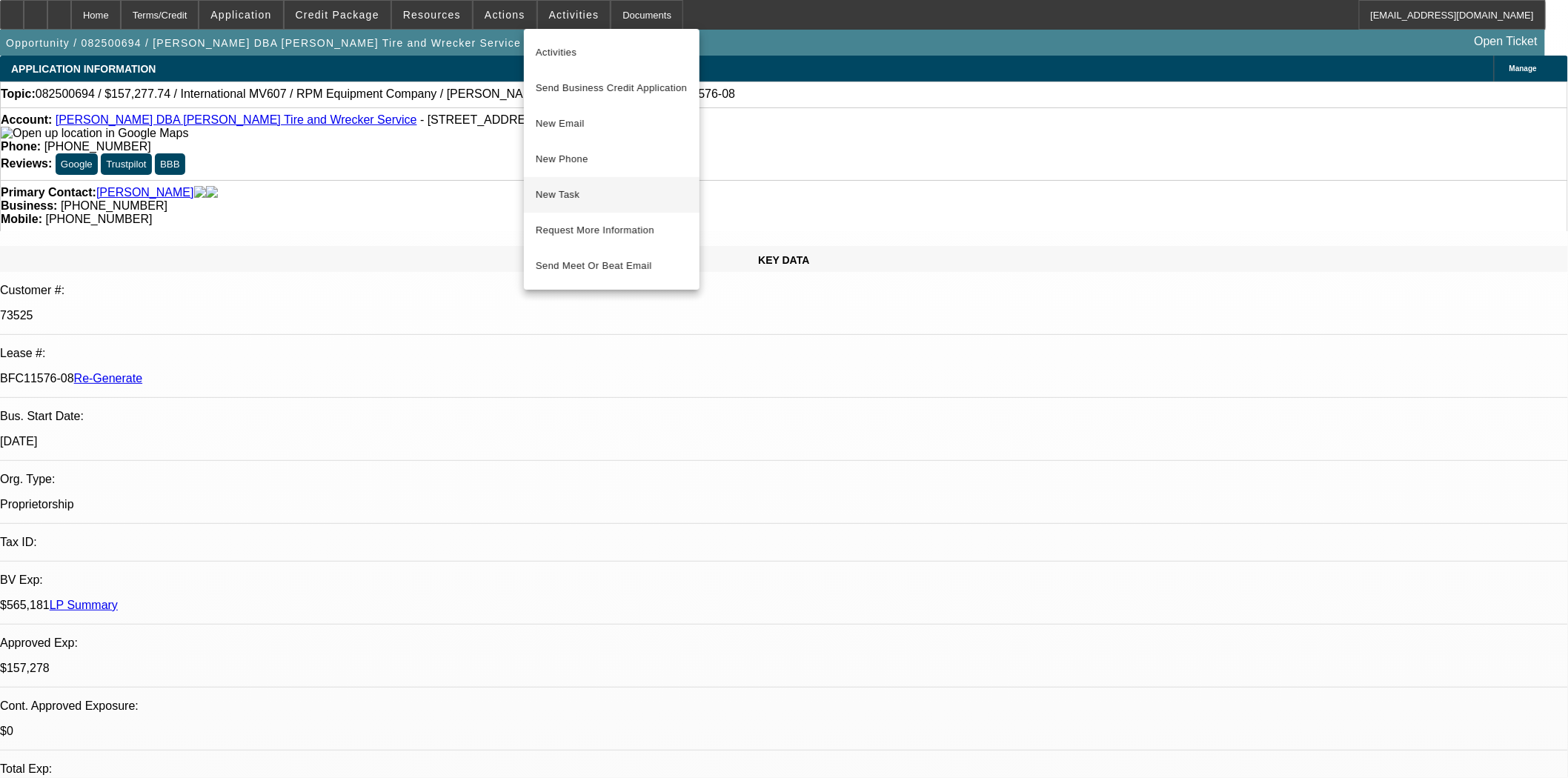
click at [563, 195] on span "New Task" at bounding box center [612, 194] width 152 height 18
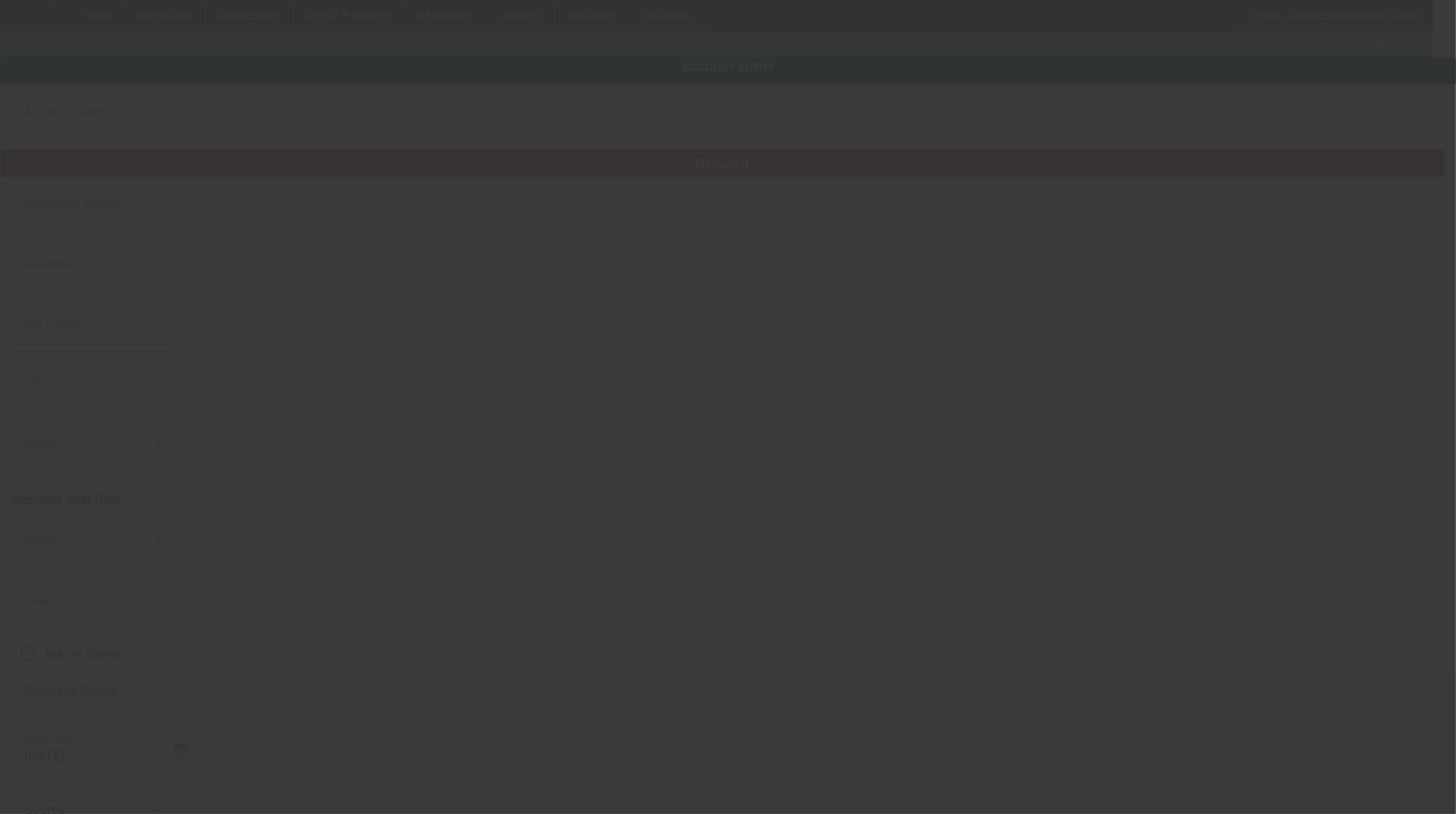
type input "[PERSON_NAME]"
type input "[STREET_ADDRESS][PERSON_NAME]"
type input "78852"
type input "Eagle Pass"
type input "[PHONE_NUMBER]"
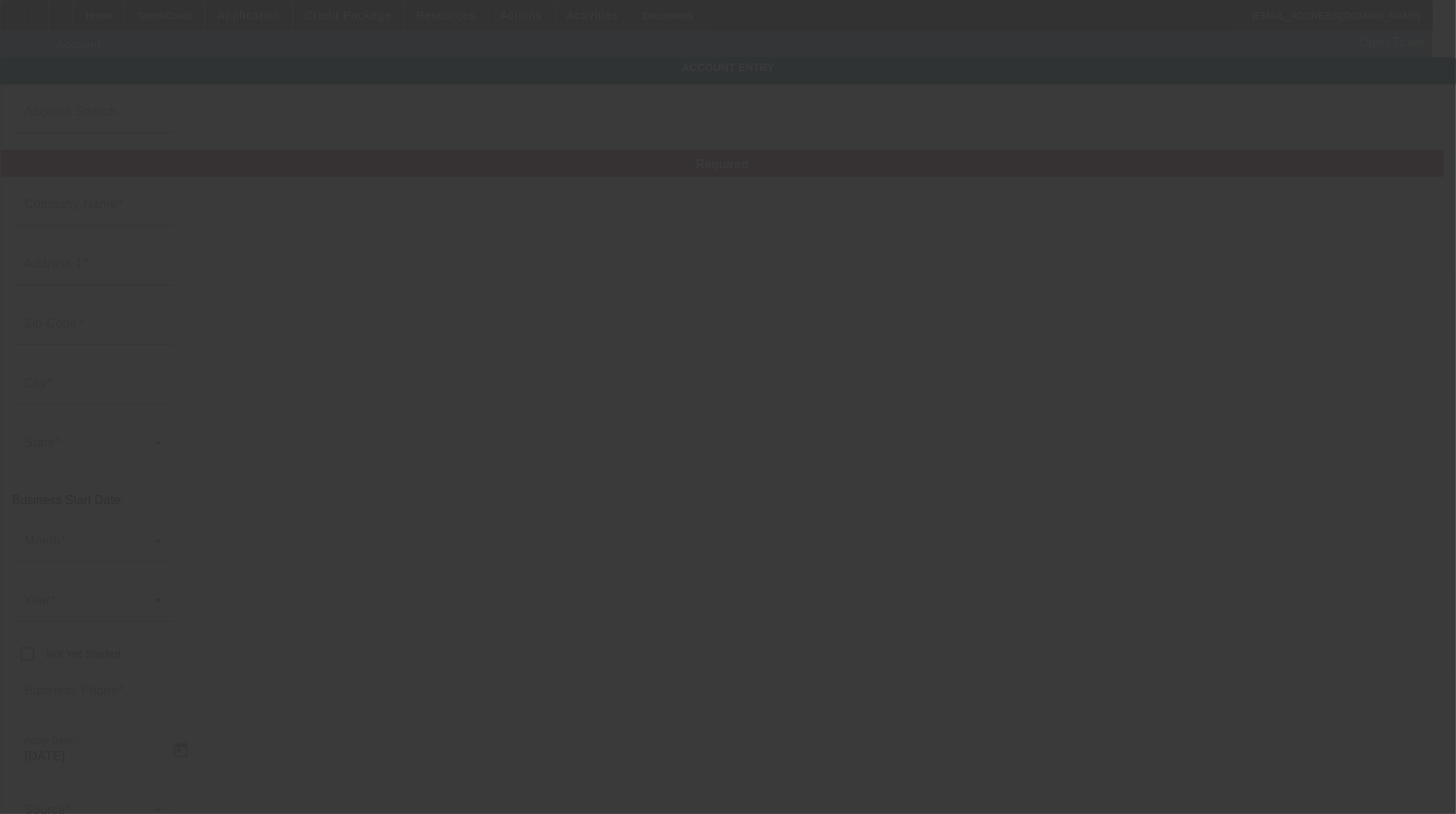
type input "[PERSON_NAME] Tire and Wrecker Service"
type input "[EMAIL_ADDRESS][DOMAIN_NAME]"
type input "Maverick"
type input "[URL][PERSON_NAME][DOMAIN_NAME]"
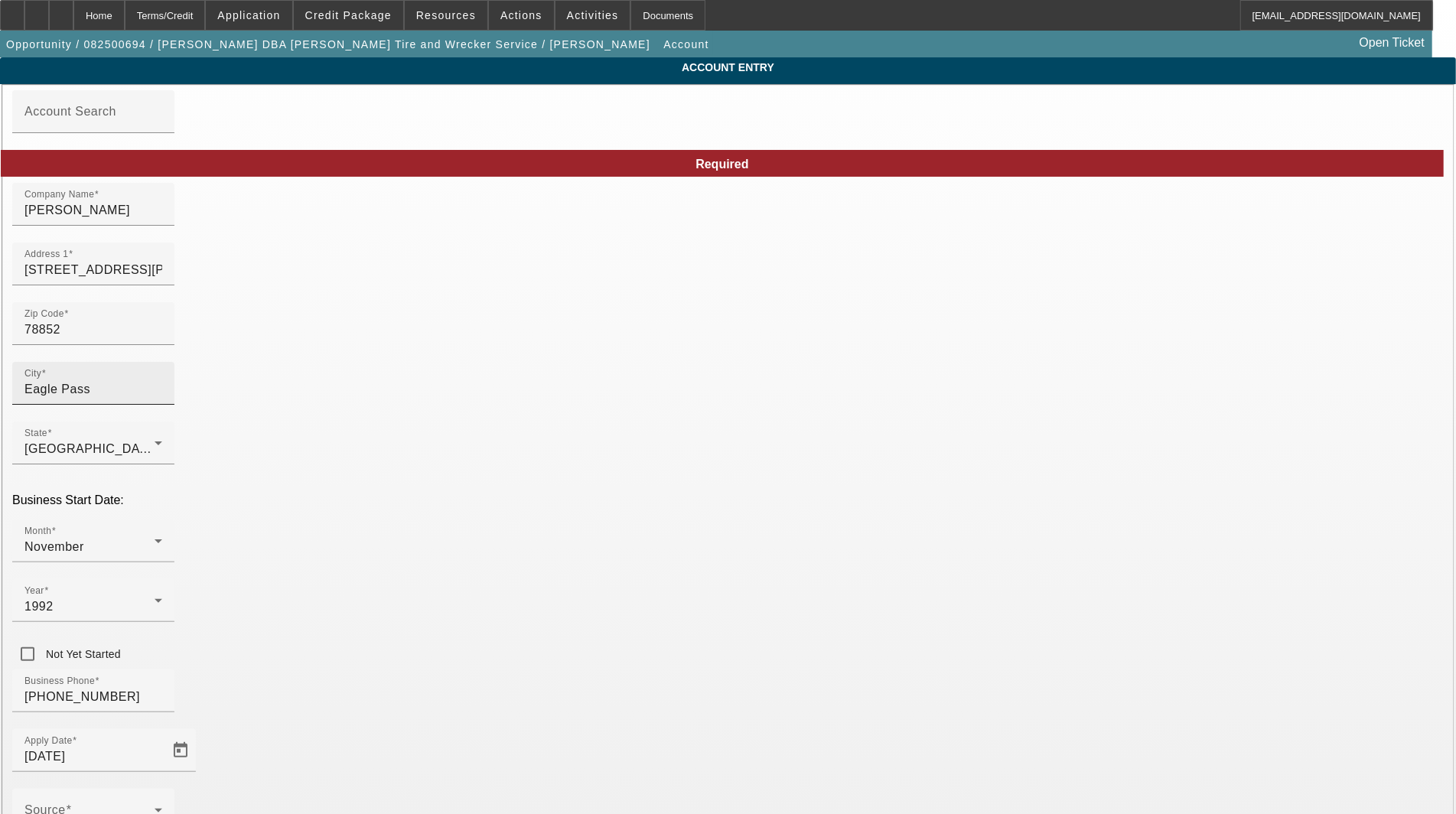
type input "[DATE]"
click at [162, 279] on input "[STREET_ADDRESS][PERSON_NAME]" at bounding box center [93, 269] width 138 height 18
type input "[STREET_ADDRESS][PERSON_NAME]"
type input "Eagle Pass"
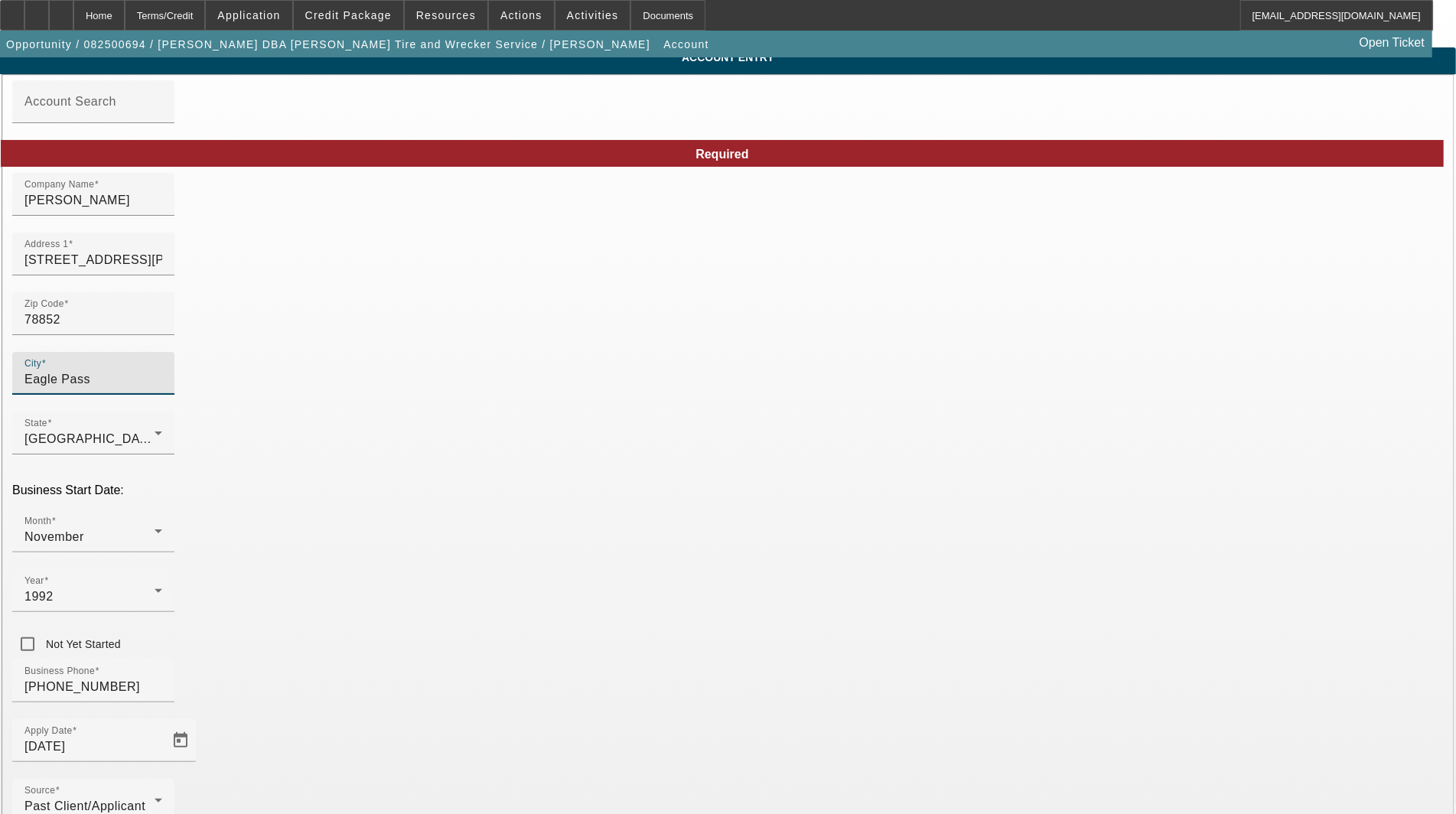
scroll to position [75, 0]
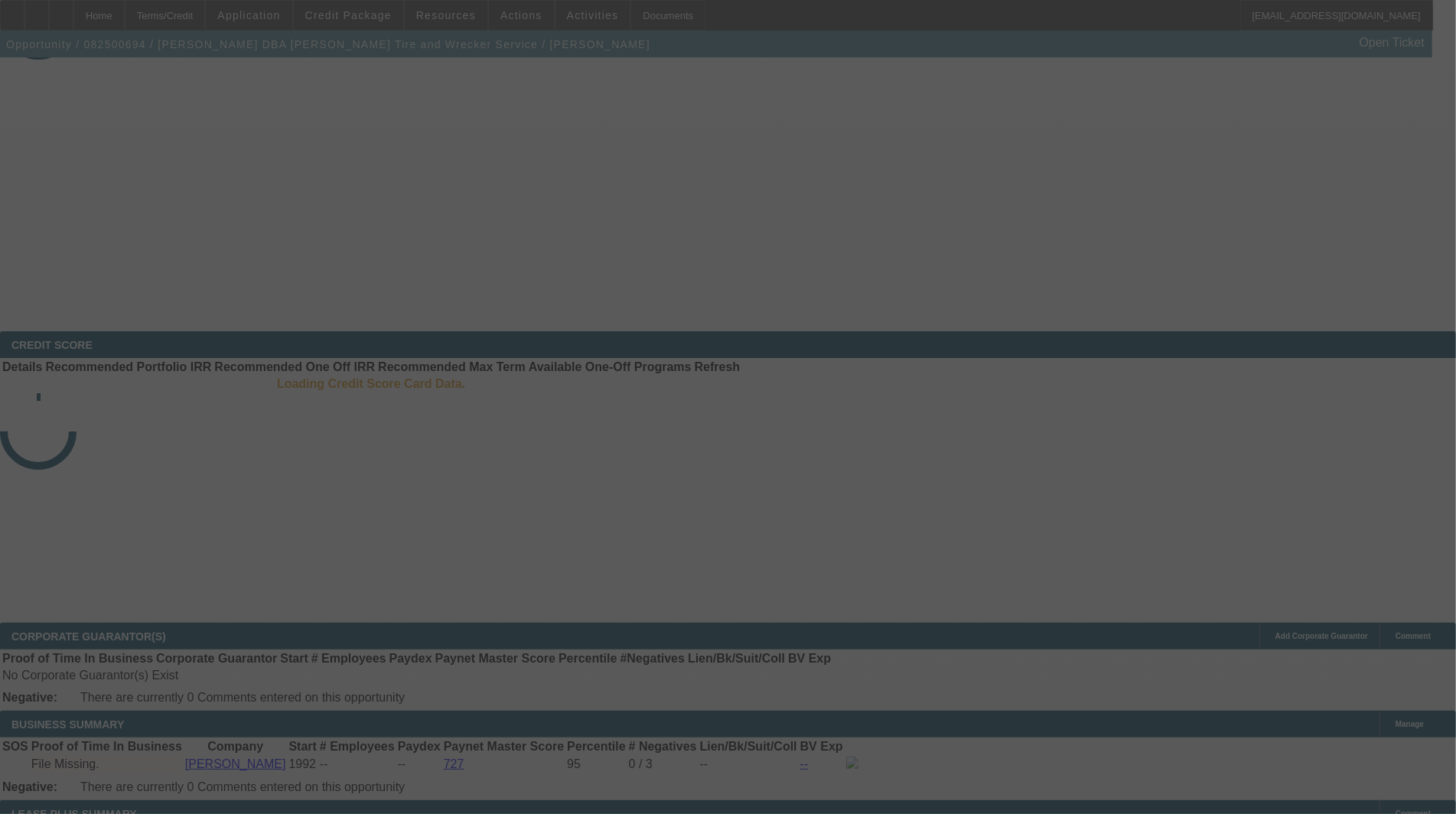
select select "3"
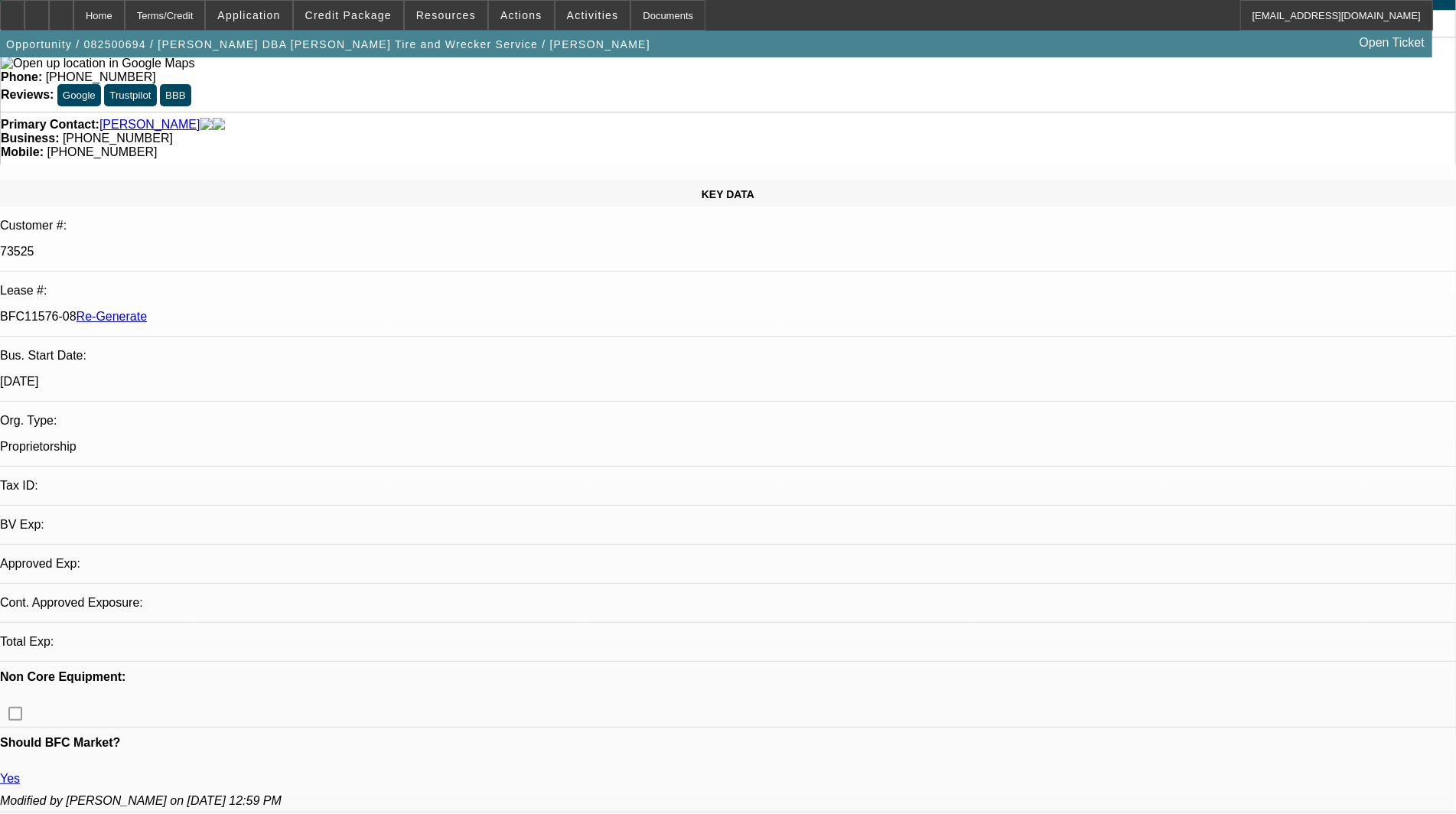
select select "0"
select select "2"
select select "0.1"
select select "4"
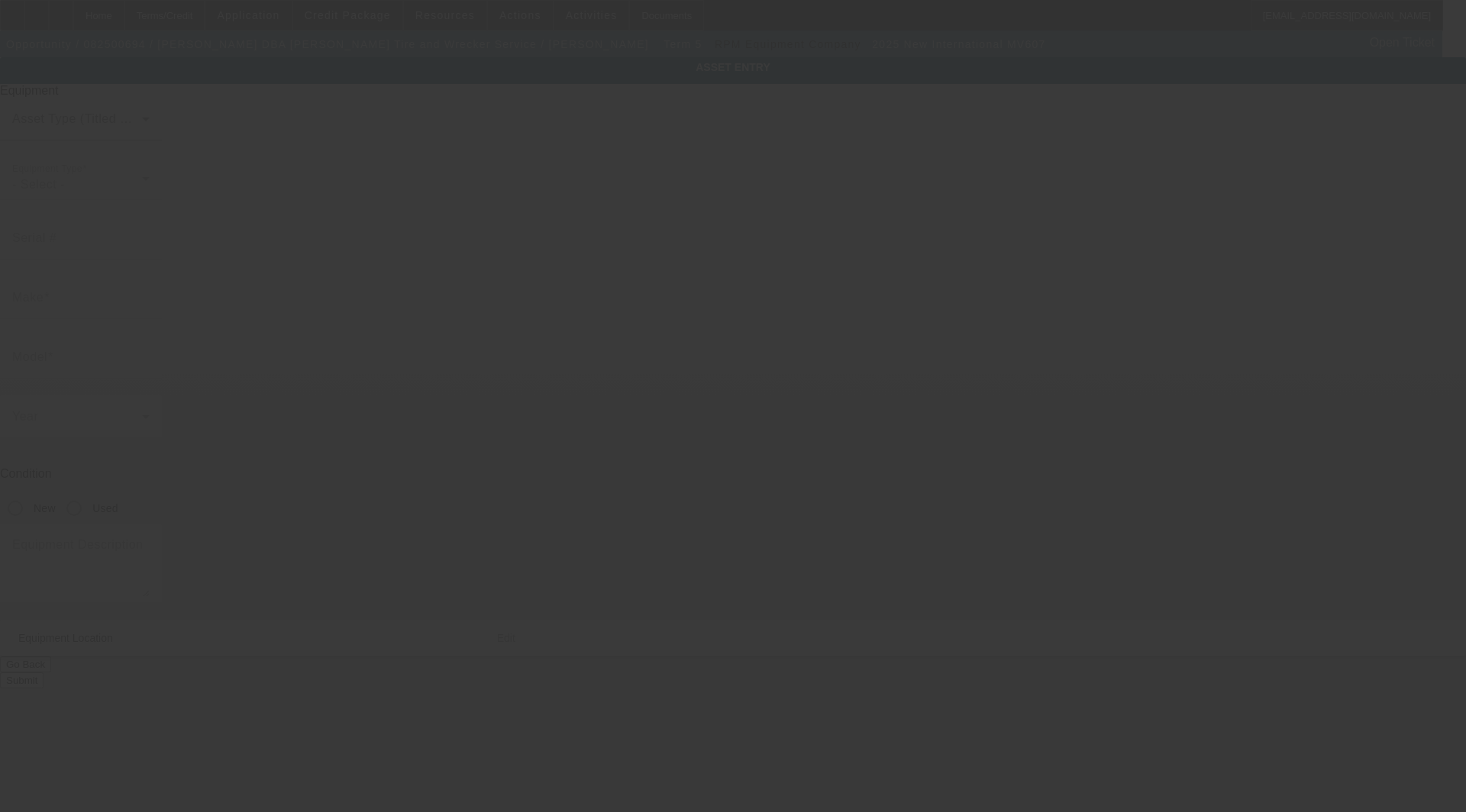
type input "[US_VEHICLE_IDENTIFICATION_NUMBER]"
type input "International"
type input "MV607"
radio input "true"
type textarea "Rollback"
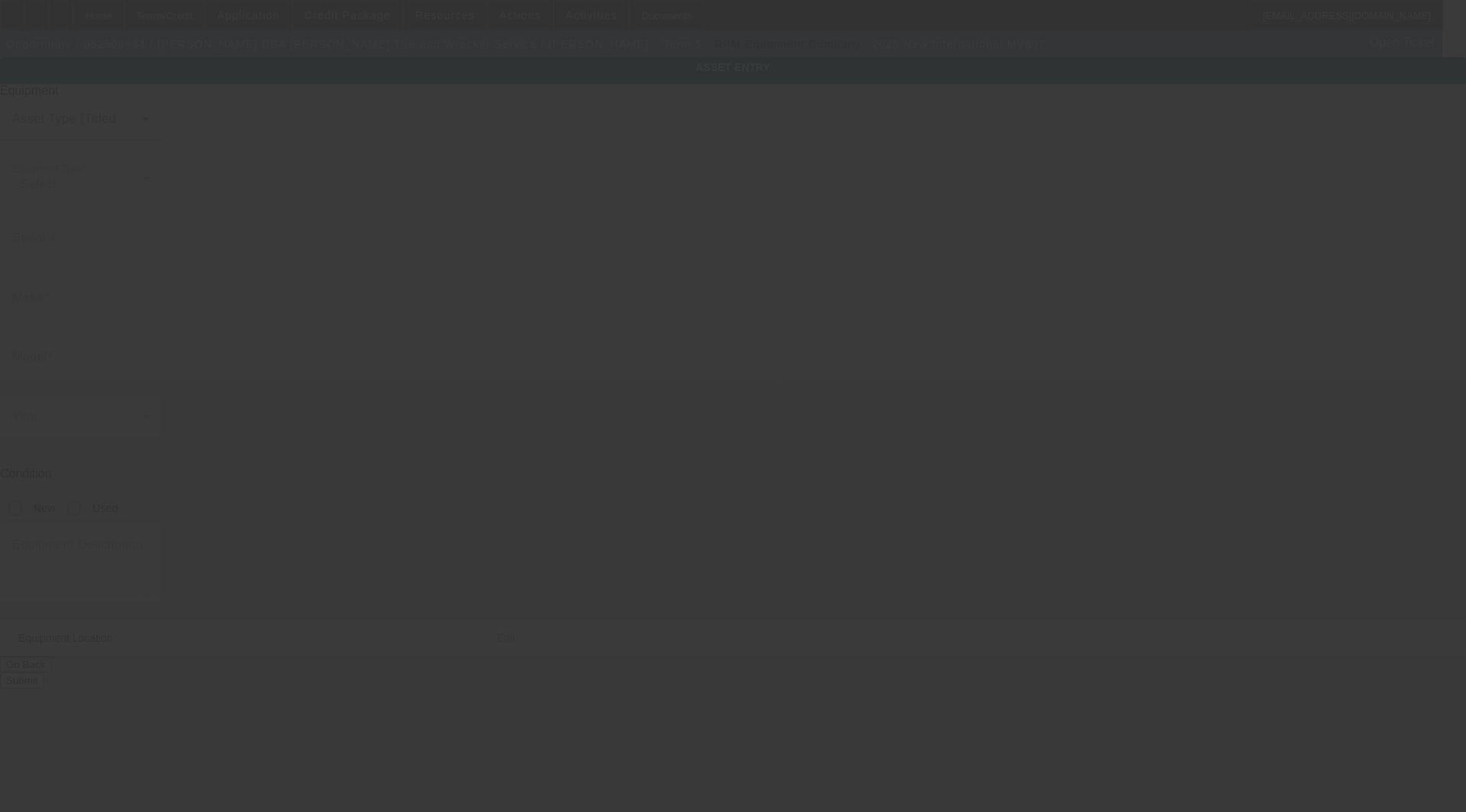
type input "522 N Pierce St"
type input "Eagle Pass"
type input "78852"
type input "Maverick"
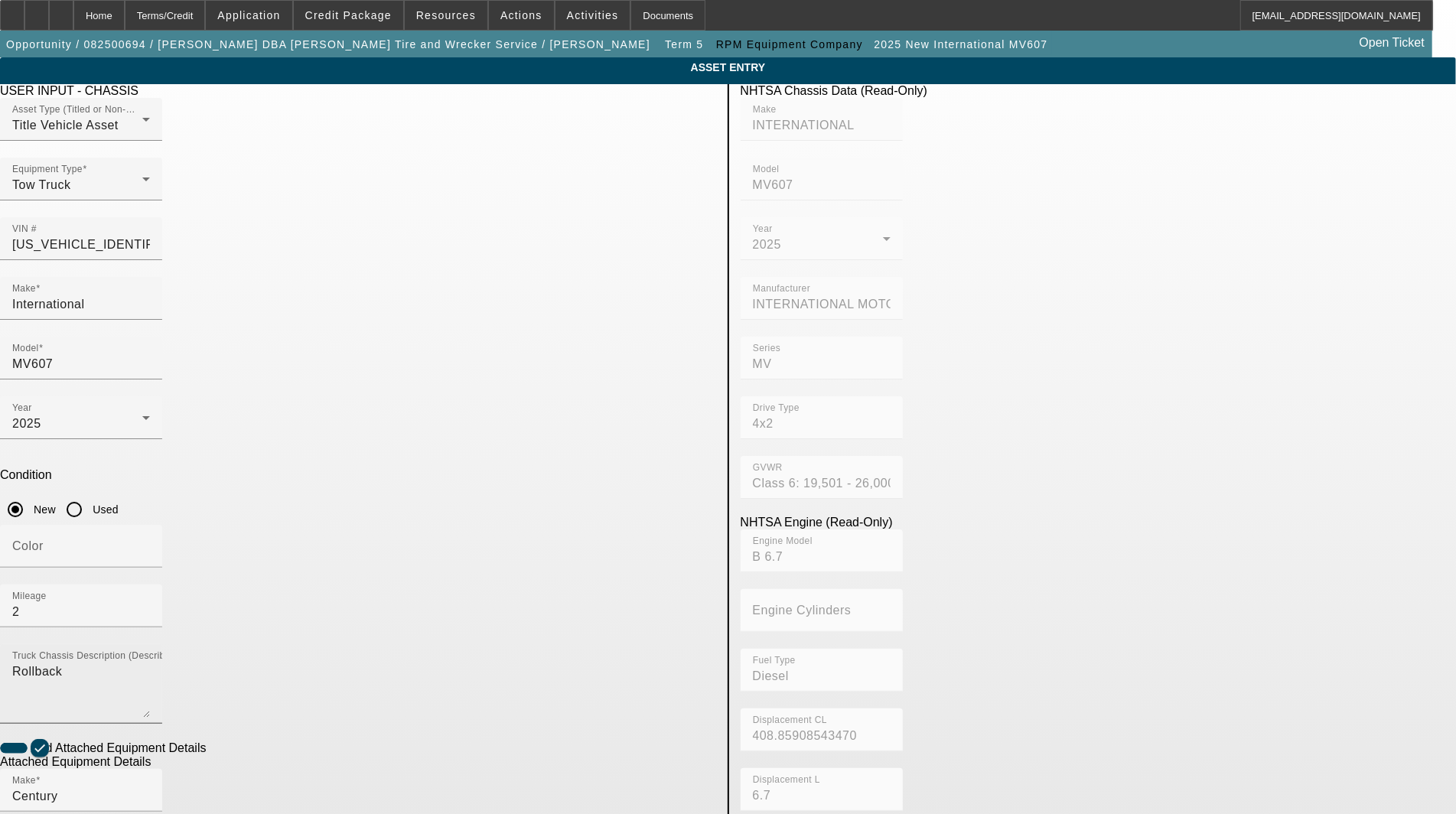
click at [270, 651] on mat-label "Truck Chassis Description (Describe the truck chassis only)" at bounding box center [142, 656] width 259 height 10
click at [150, 663] on textarea "Rollback" at bounding box center [81, 690] width 138 height 55
drag, startPoint x: 416, startPoint y: 459, endPoint x: -53, endPoint y: 437, distance: 469.5
click at [0, 437] on html "Home Terms/Credit Application Credit Package Resources Actions Activities Docum…" at bounding box center [728, 407] width 1456 height 814
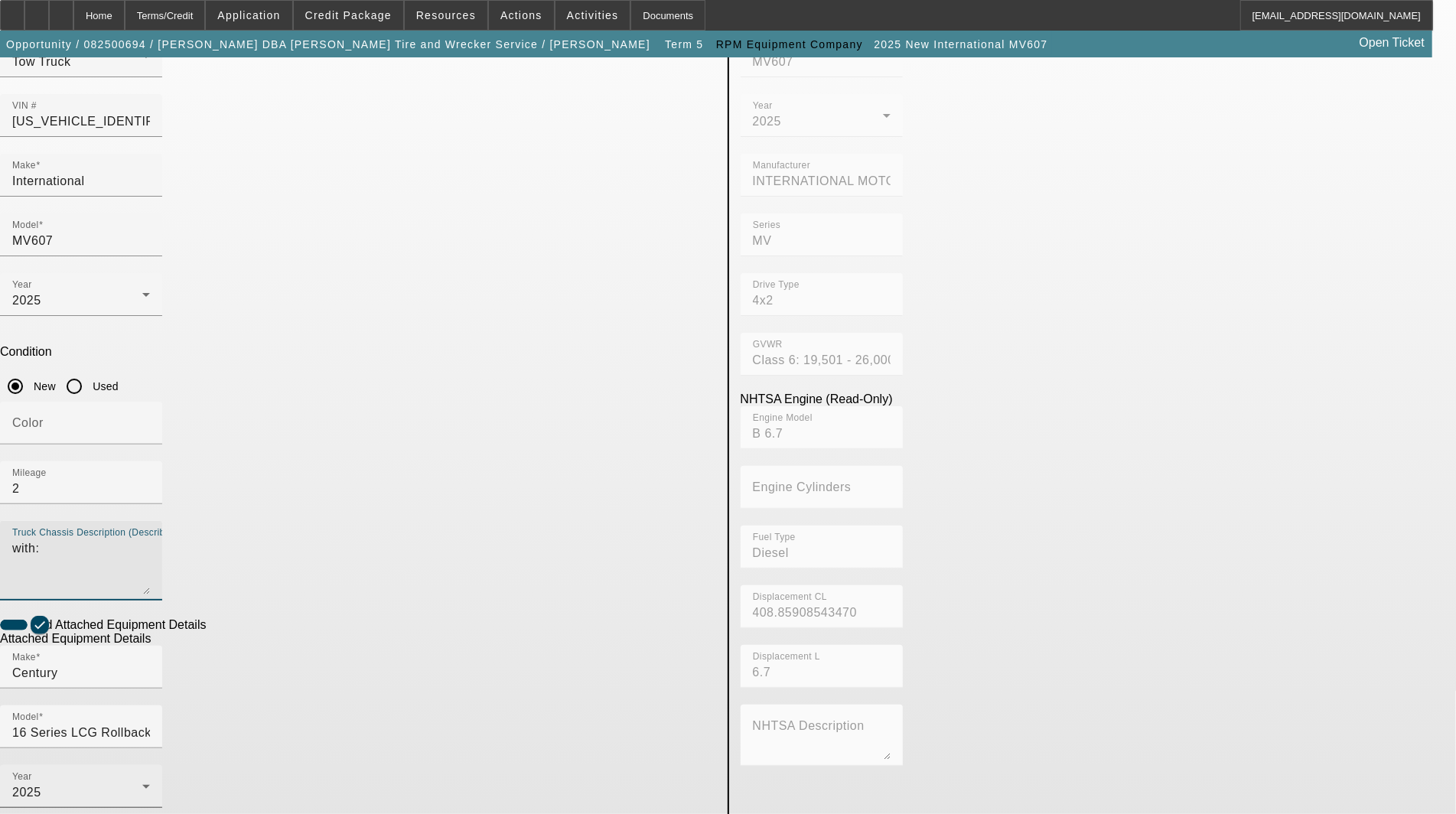
scroll to position [162, 0]
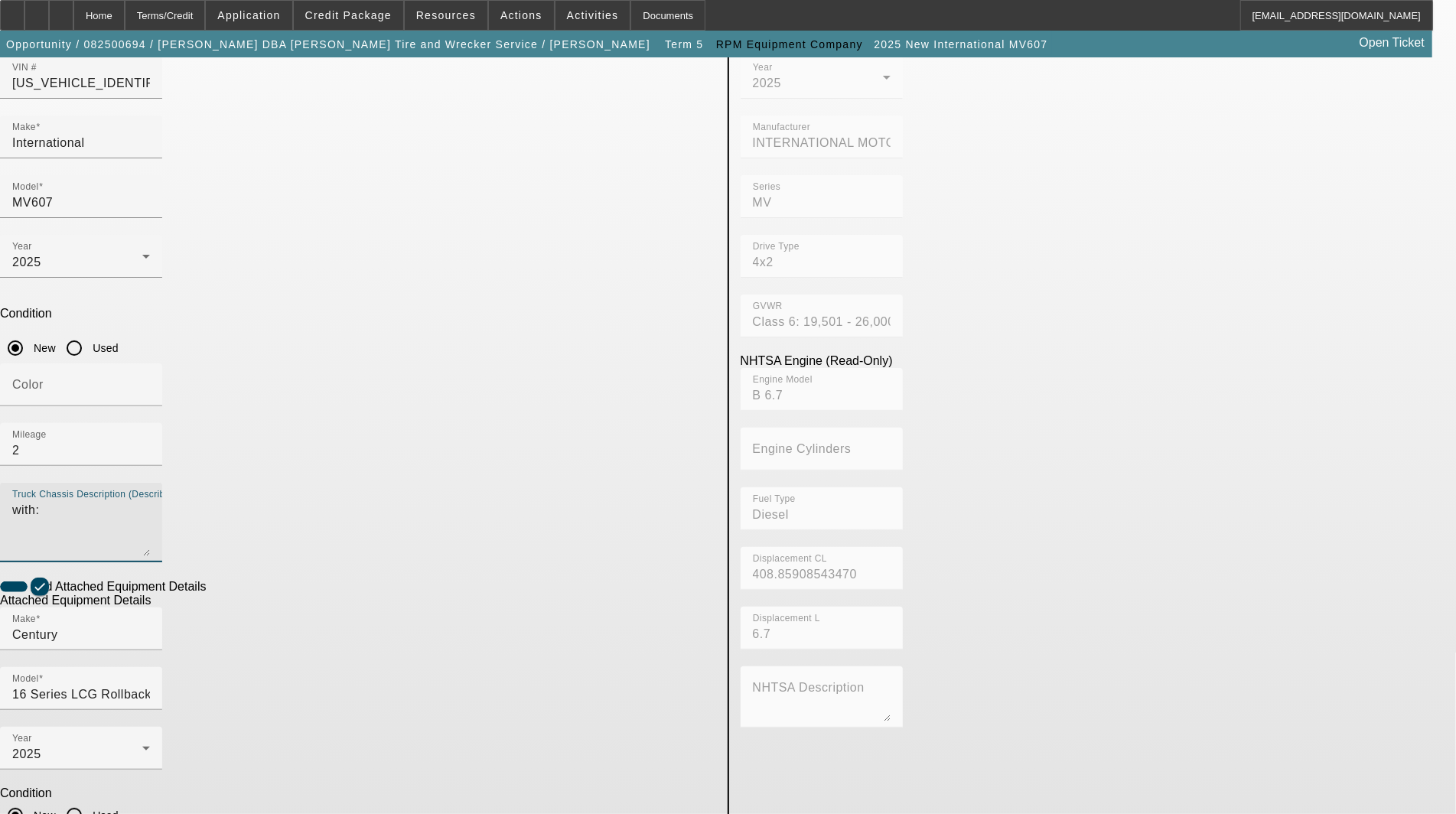
type textarea "with:"
type textarea "includes: all options, attachments and accessories"
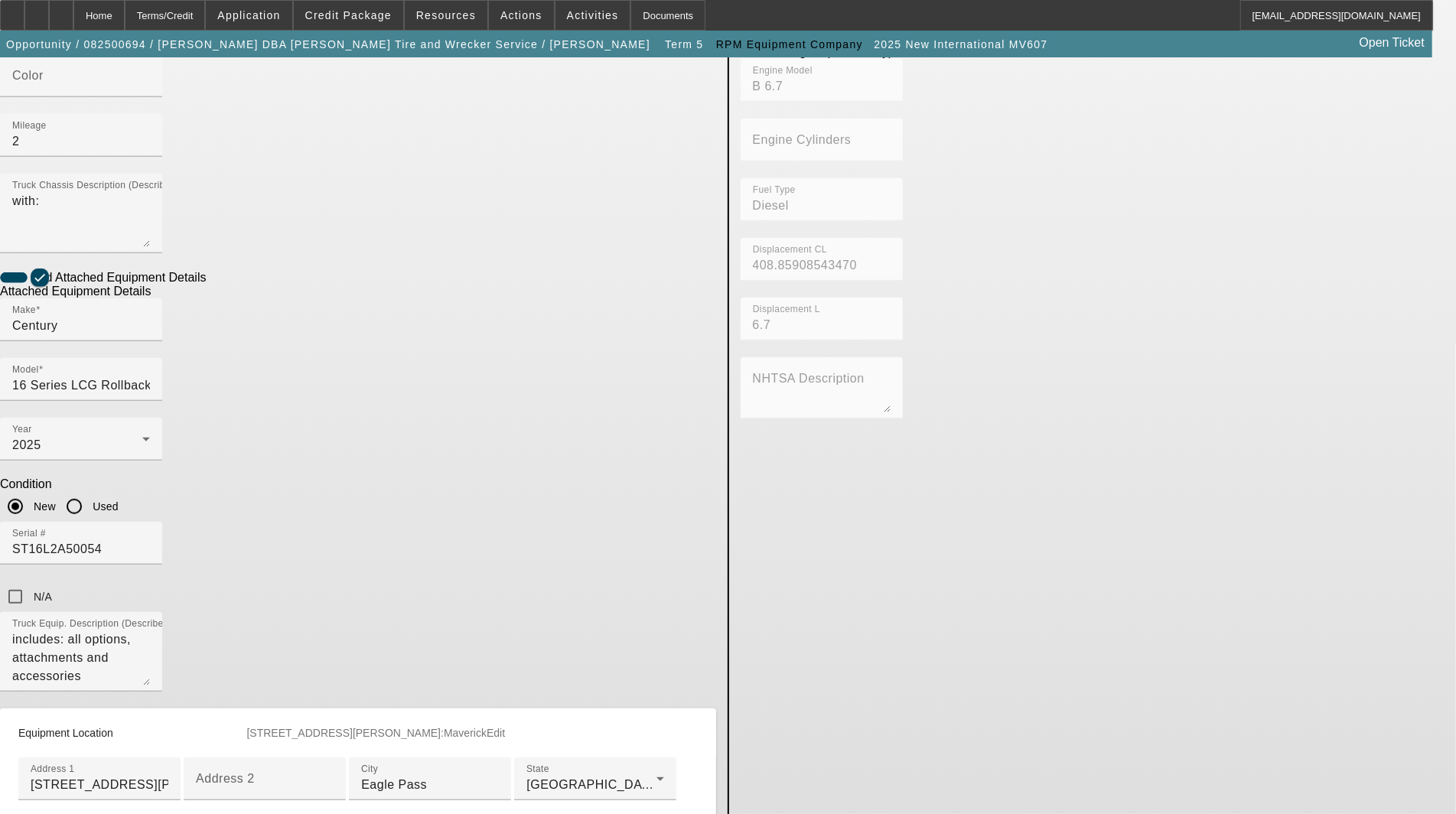
scroll to position [501, 0]
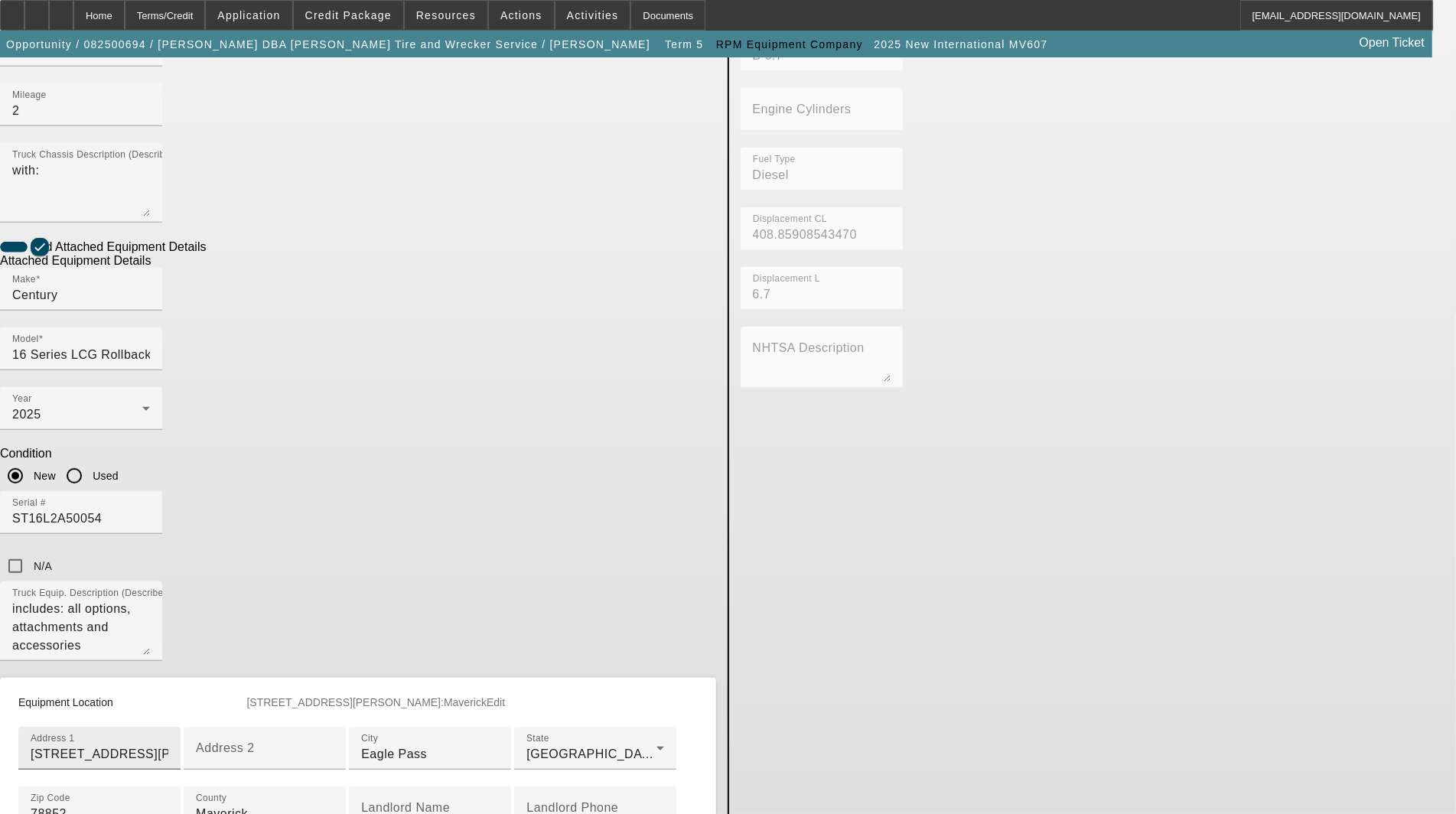
click at [169, 745] on input "522 N Pierce St" at bounding box center [100, 754] width 138 height 18
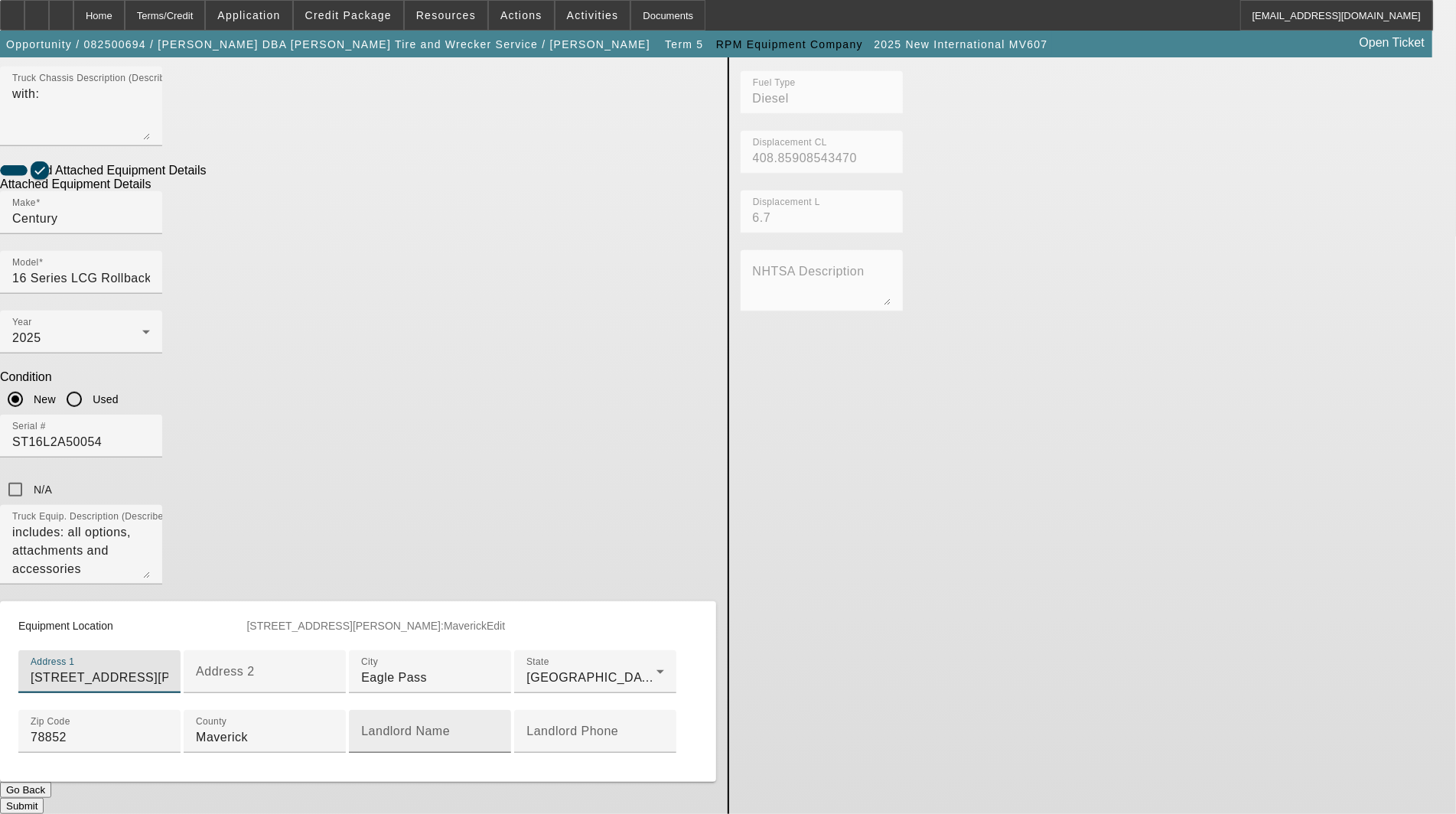
scroll to position [675, 0]
type input "522 N Pierce Street"
click at [614, 798] on div "Submit" at bounding box center [358, 805] width 716 height 16
click at [44, 798] on button "Submit" at bounding box center [21, 805] width 44 height 16
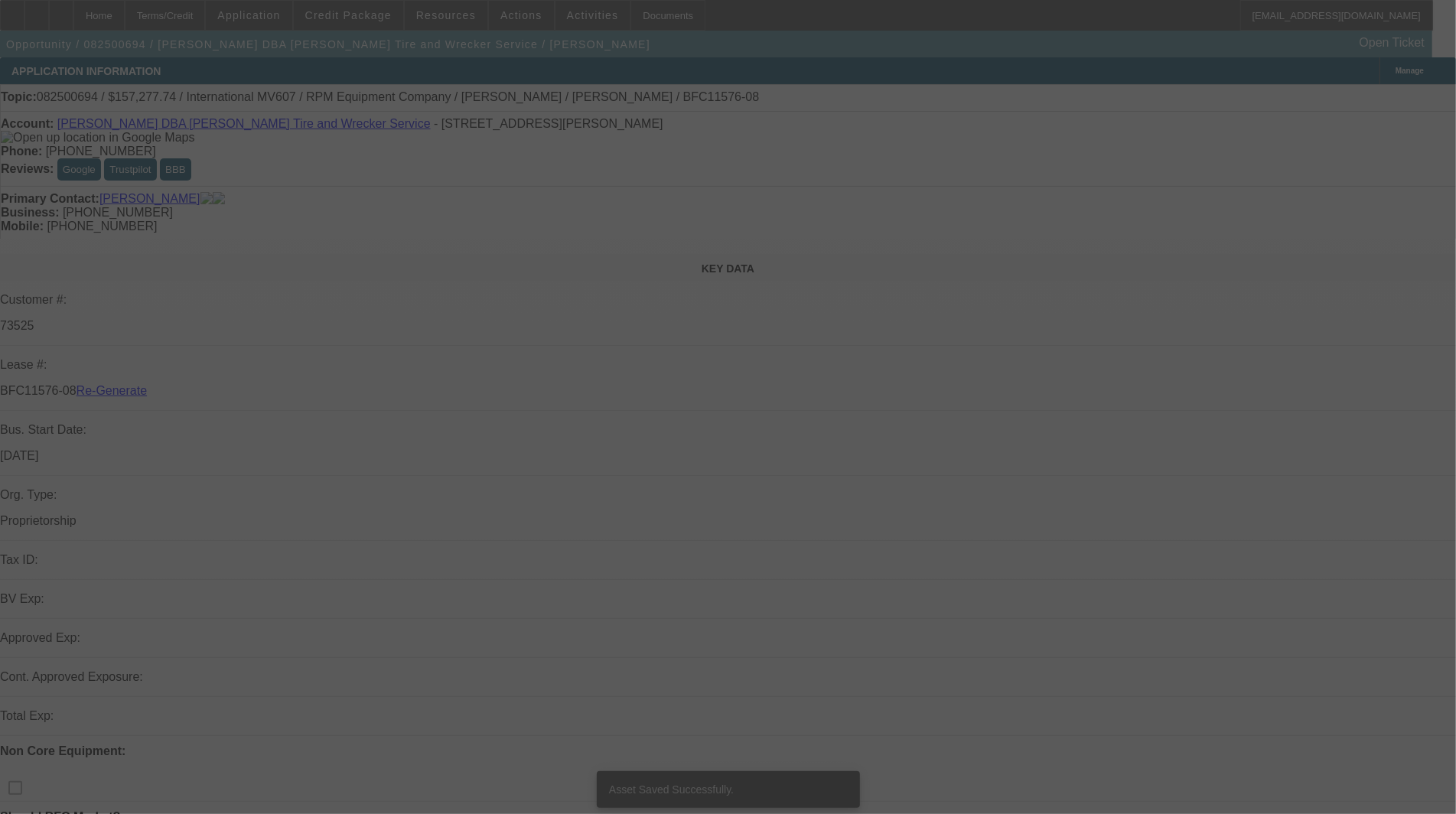
select select "3"
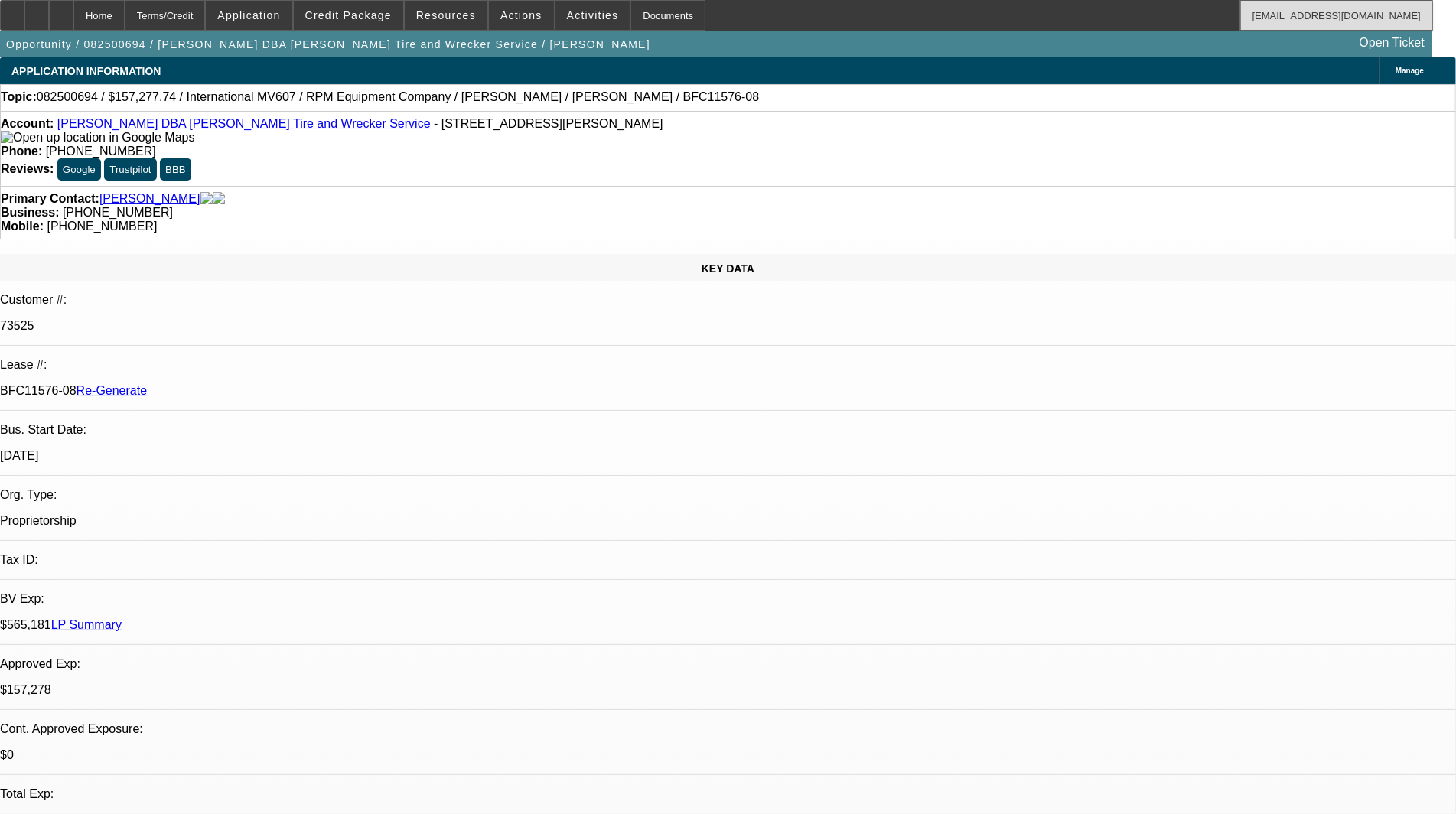
select select "0"
select select "2"
select select "0.1"
select select "4"
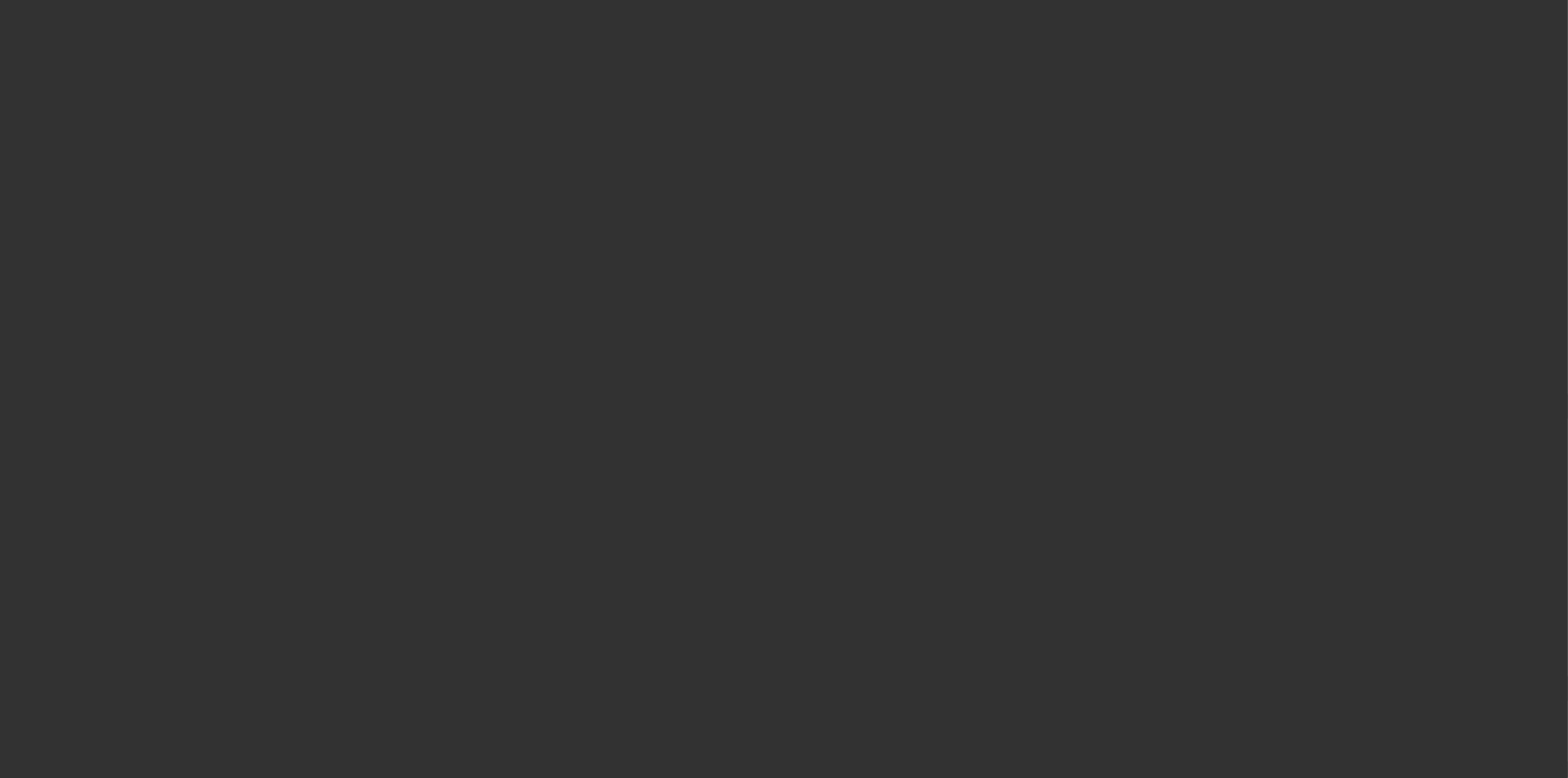
select select "4"
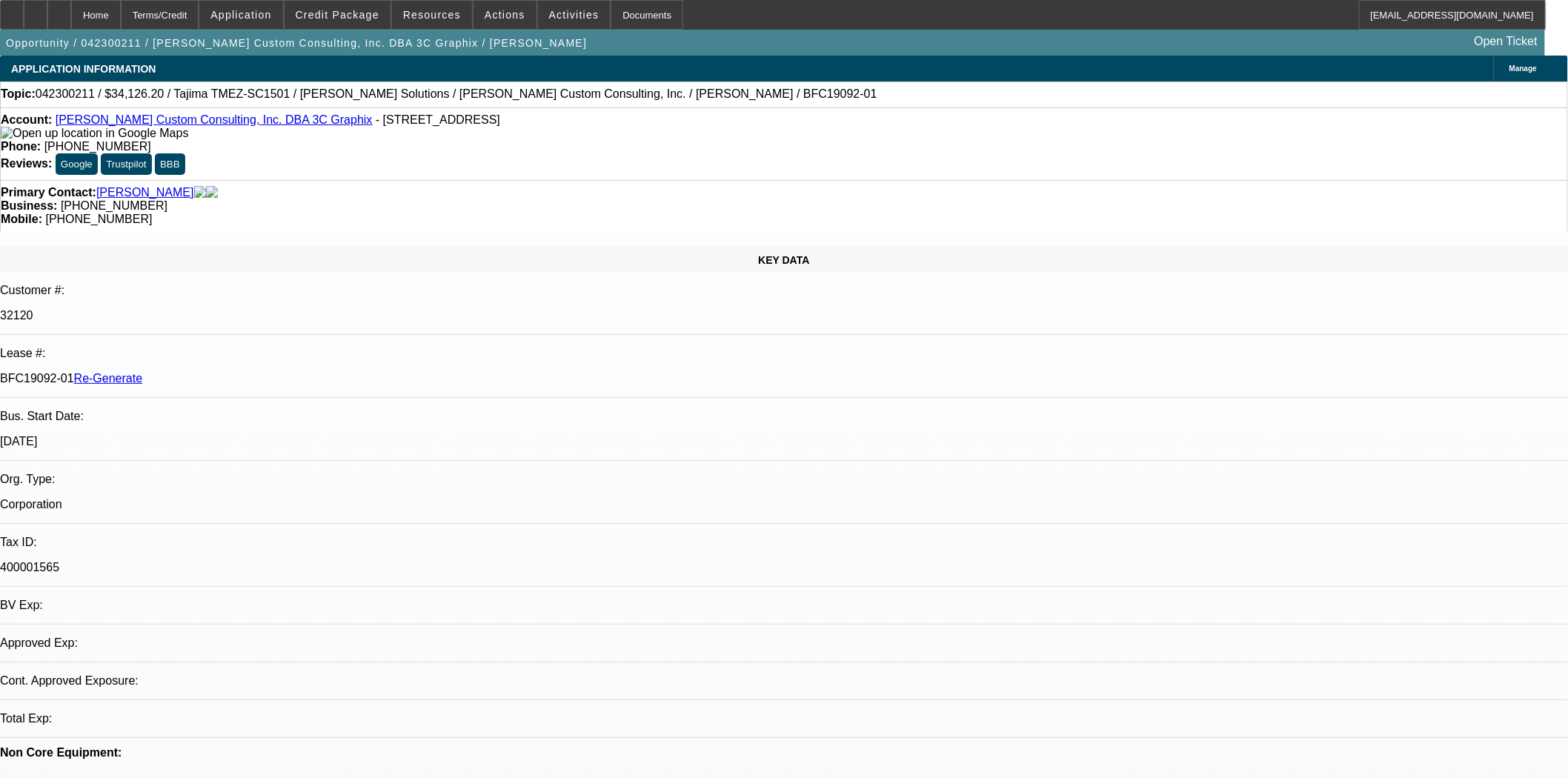
select select "0"
select select "2"
select select "0"
select select "6"
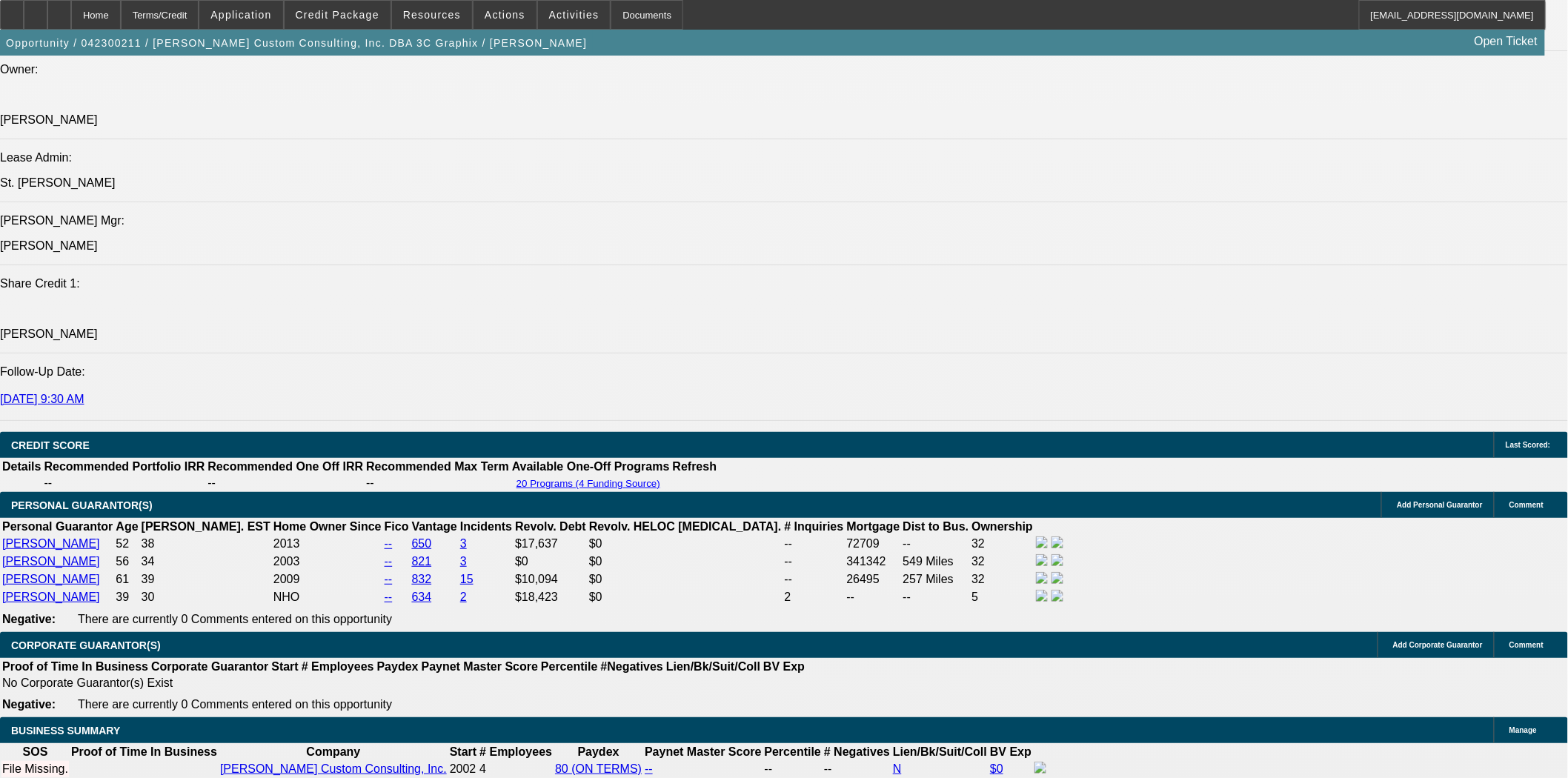
scroll to position [2140, 0]
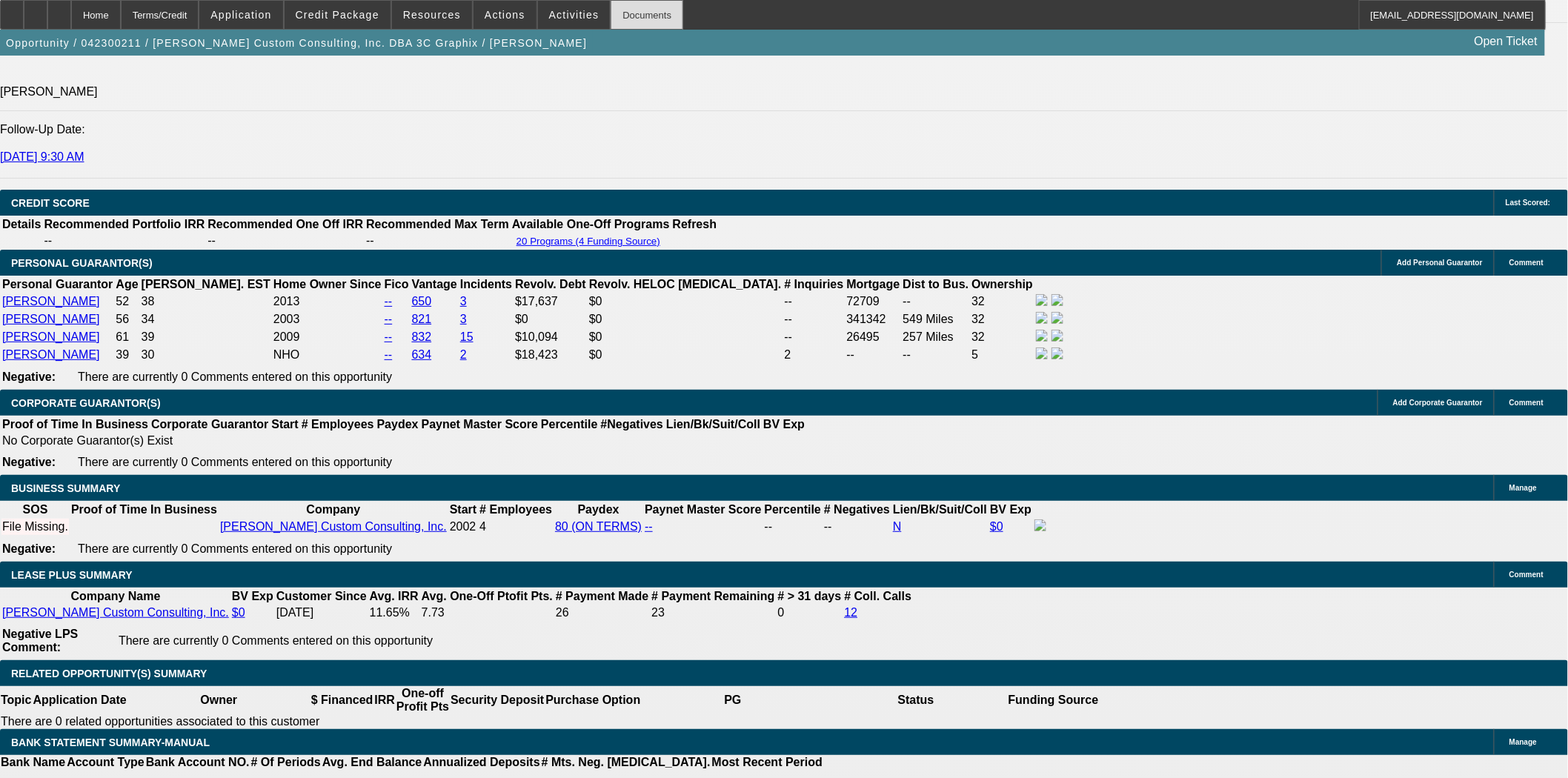
click at [638, 15] on div "Documents" at bounding box center [646, 15] width 72 height 30
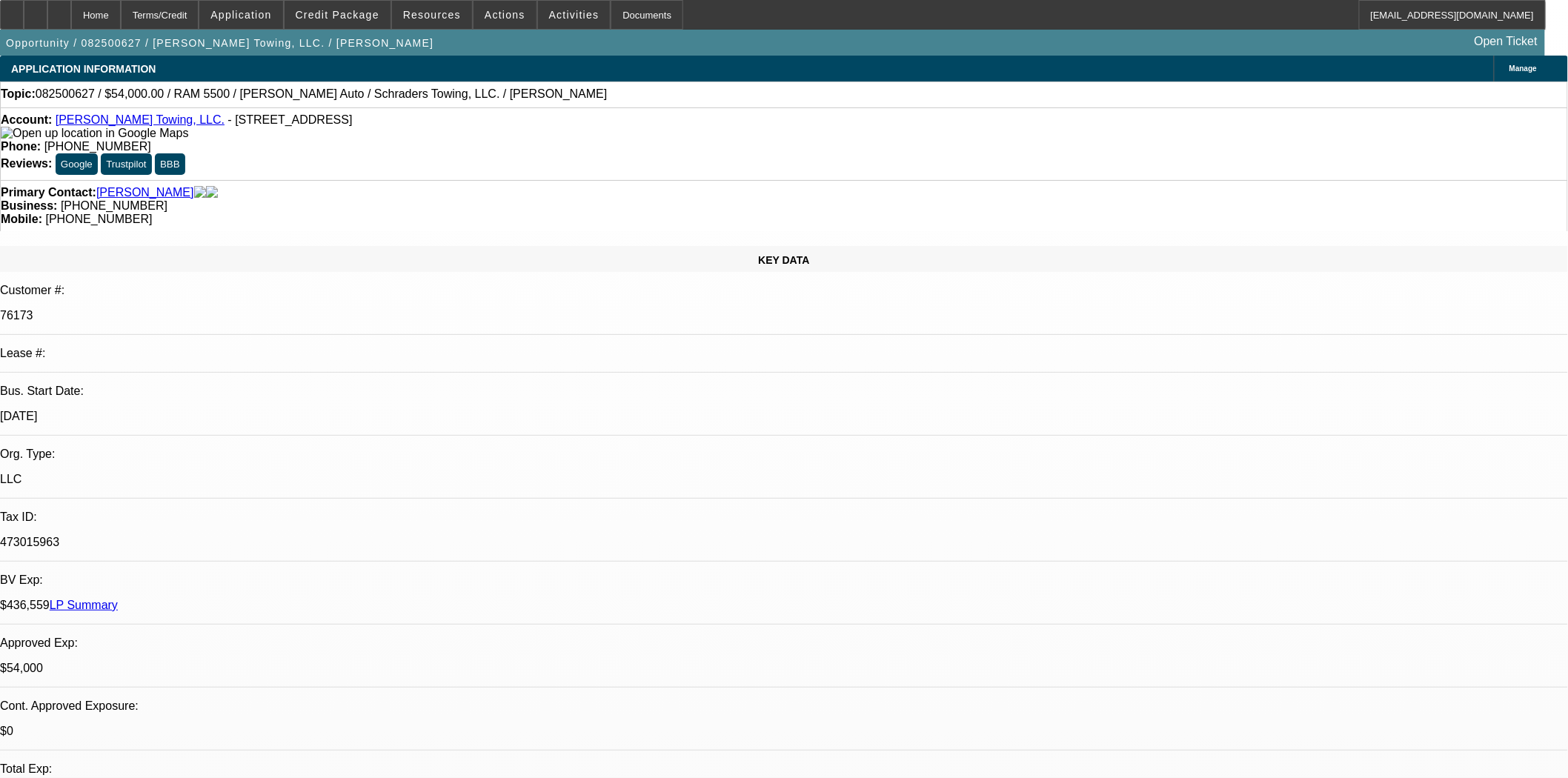
select select "0"
select select "2"
select select "0.1"
select select "4"
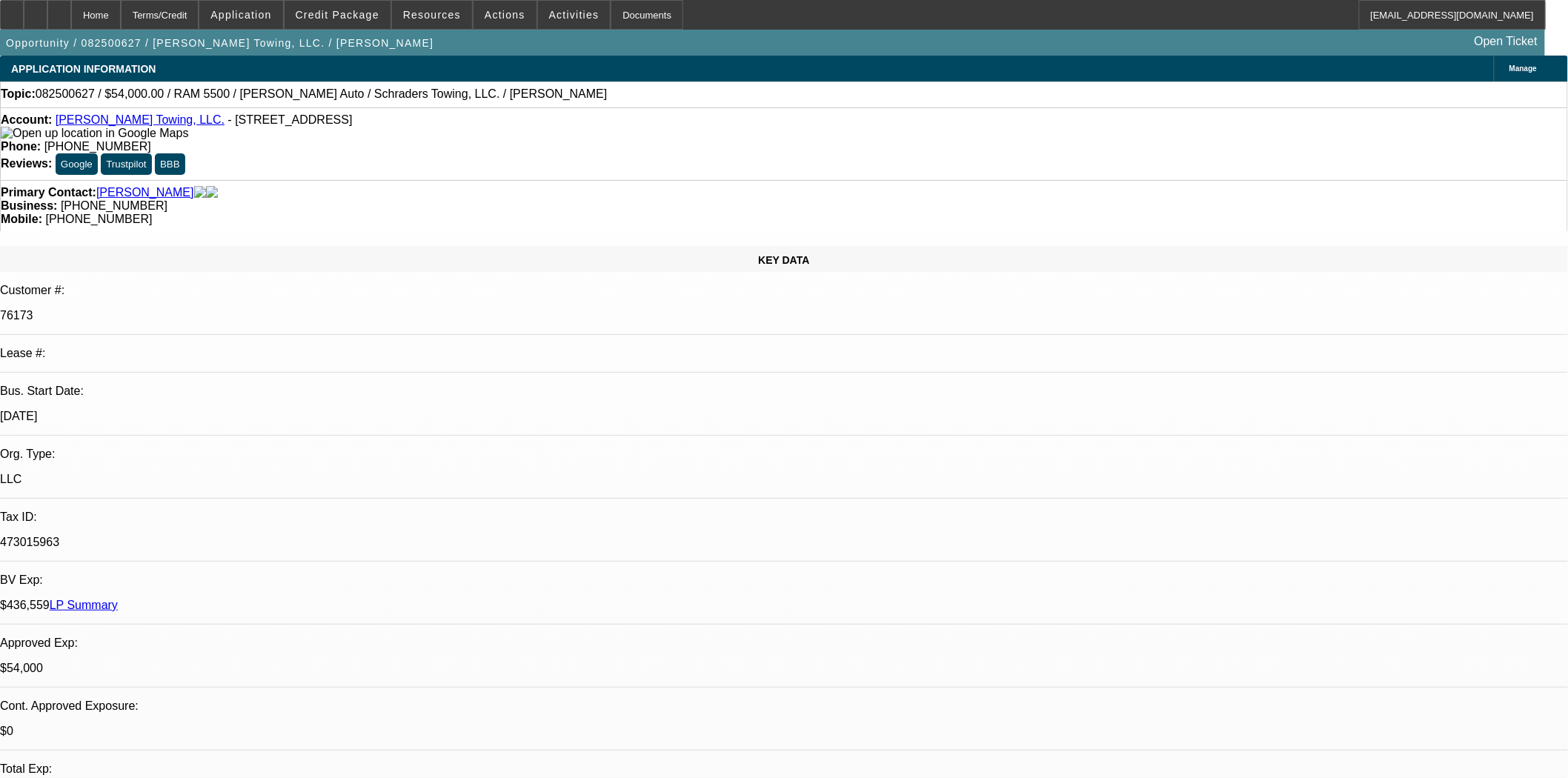
select select "0"
select select "2"
select select "0.1"
select select "4"
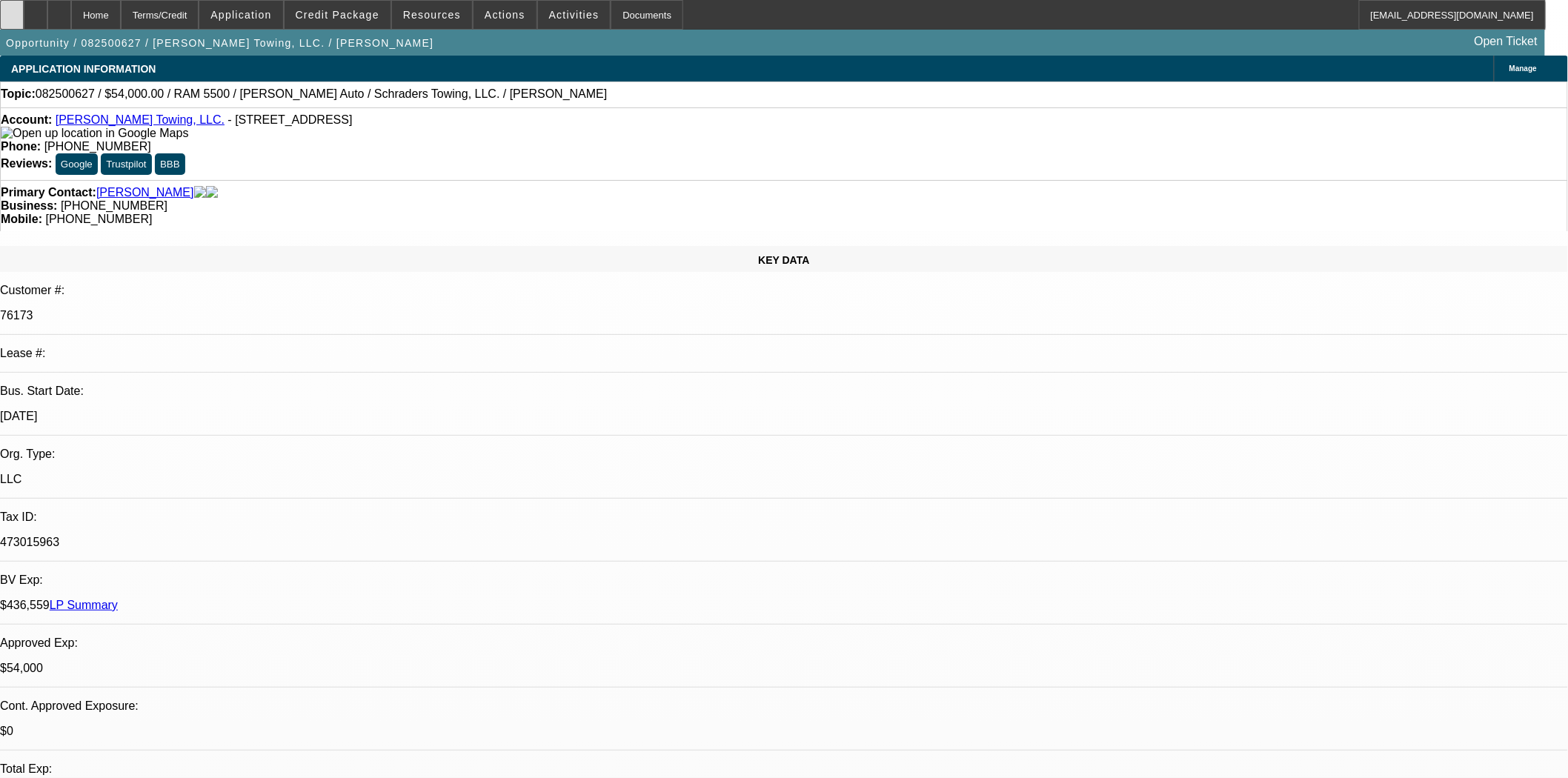
click at [12, 9] on icon at bounding box center [12, 9] width 0 height 0
click at [21, 20] on div at bounding box center [11, 15] width 23 height 30
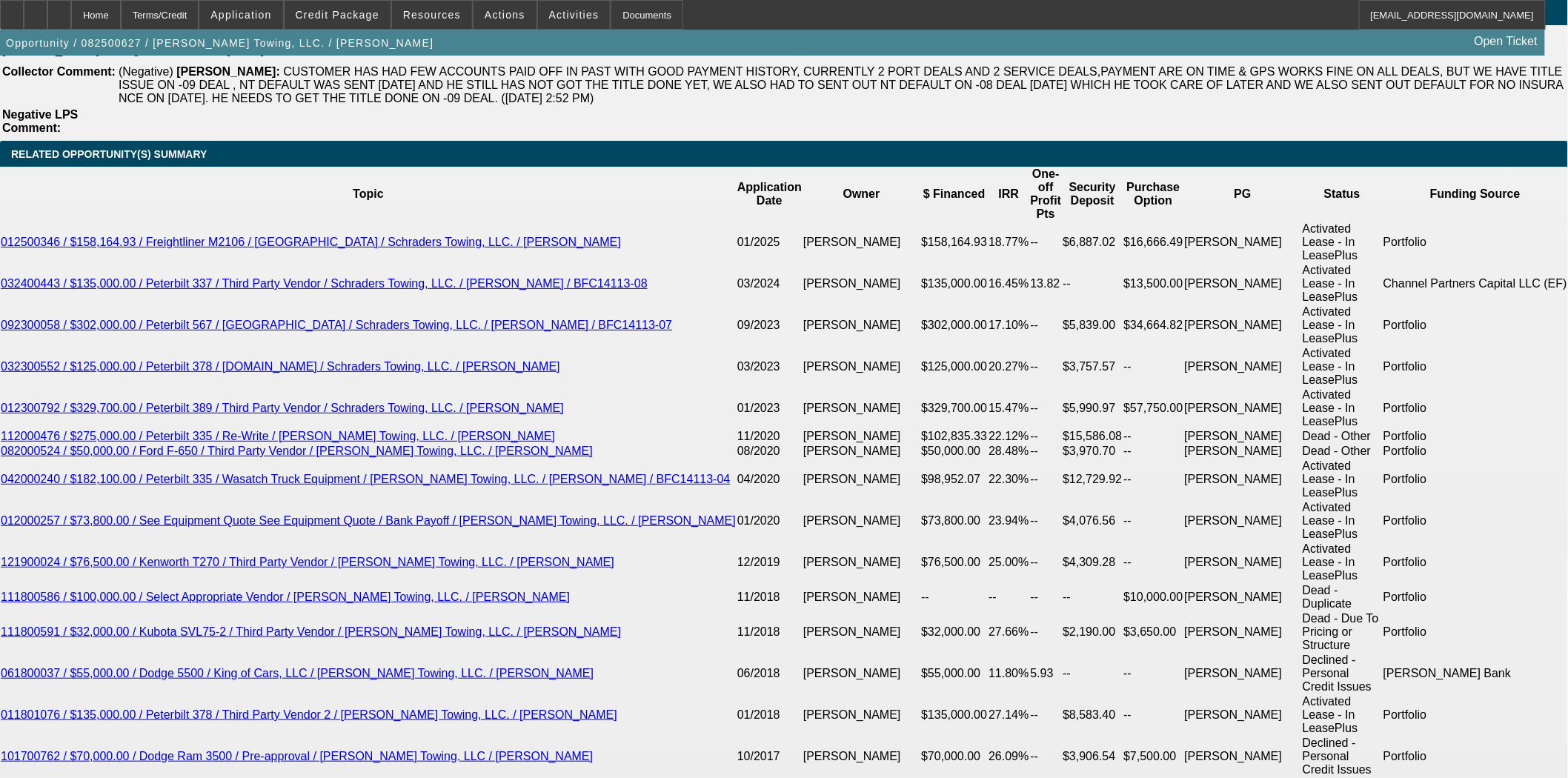
scroll to position [1975, 0]
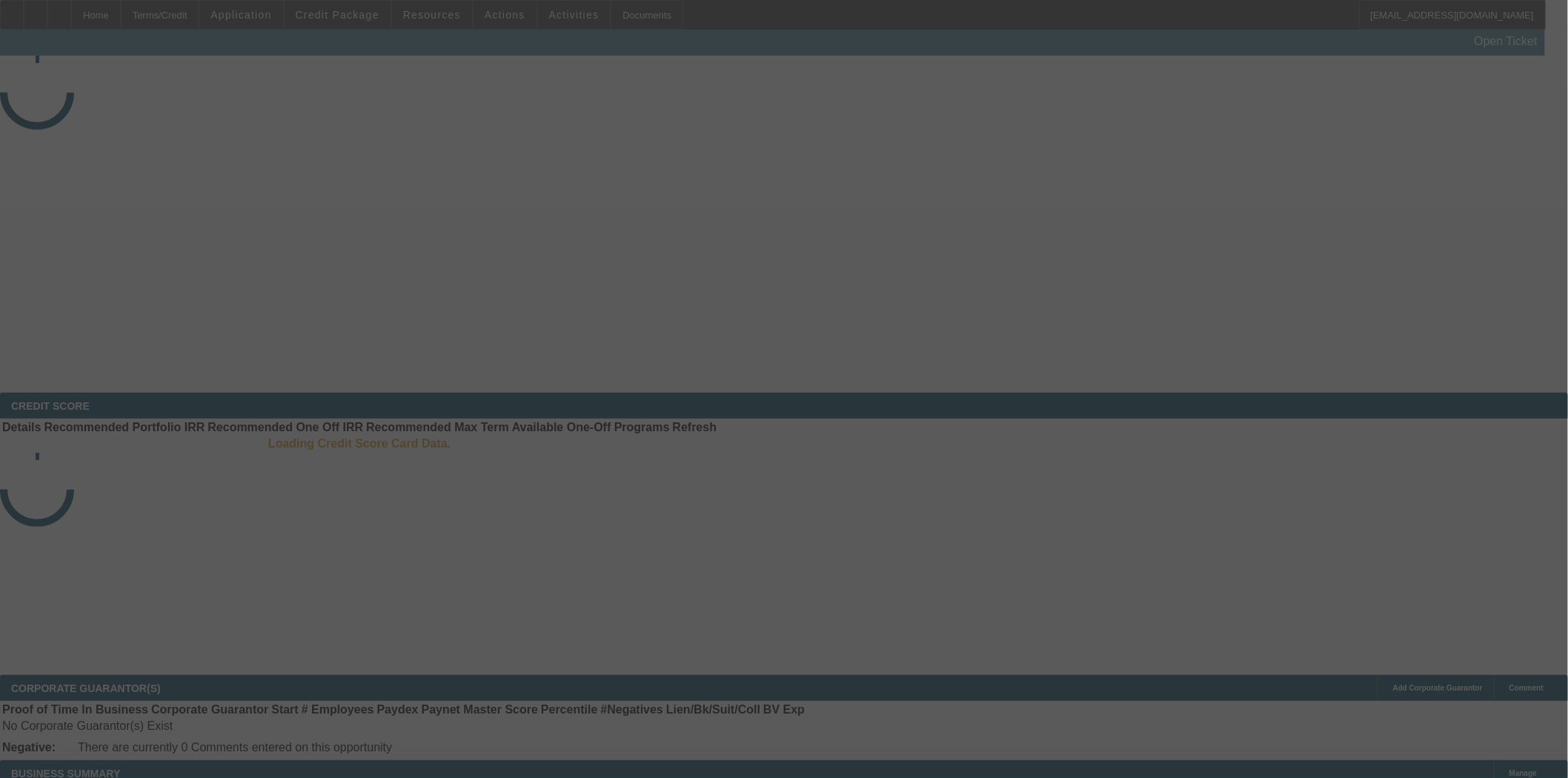
select select "4"
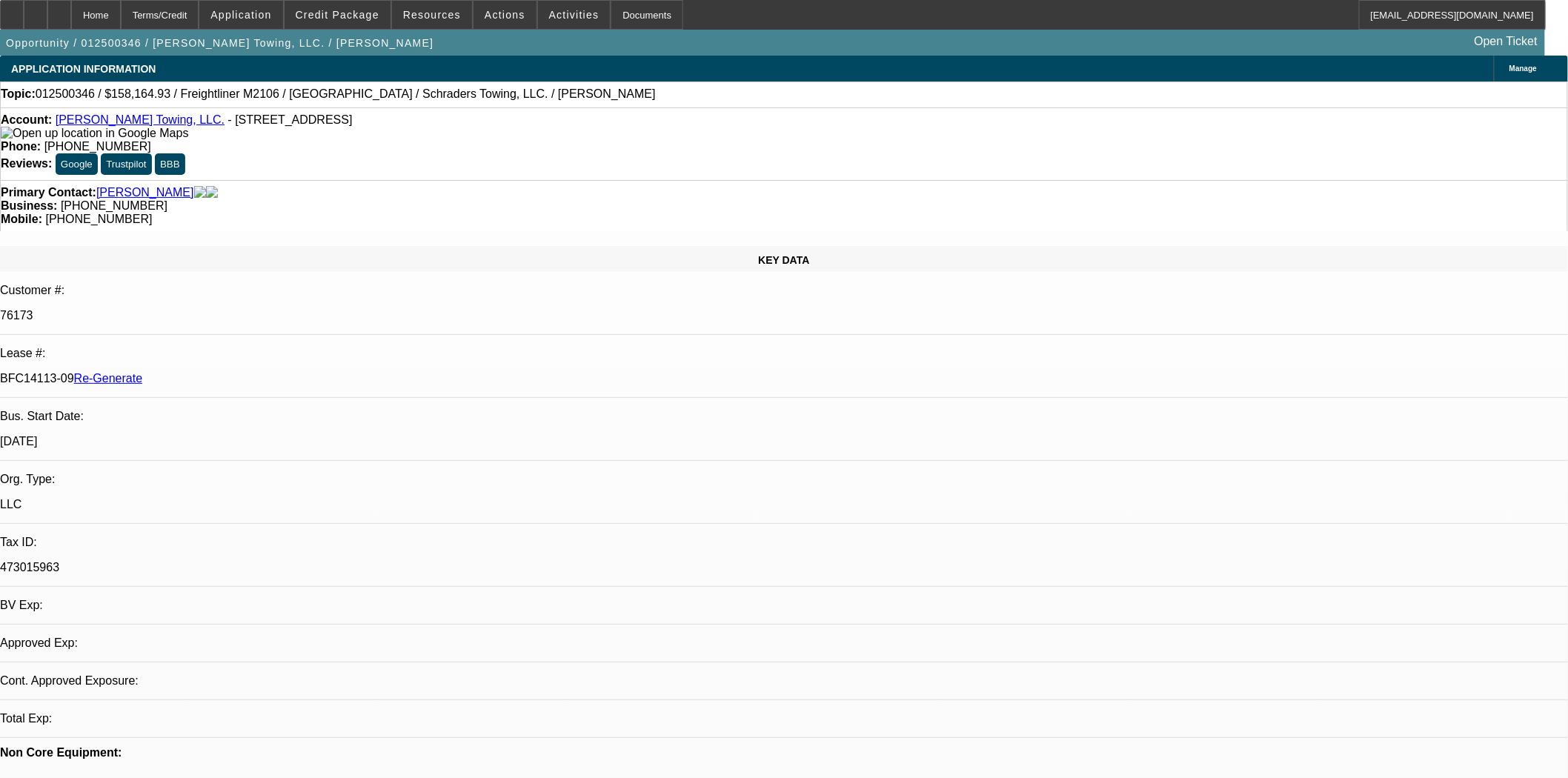
select select "0"
select select "2"
select select "0.1"
select select "4"
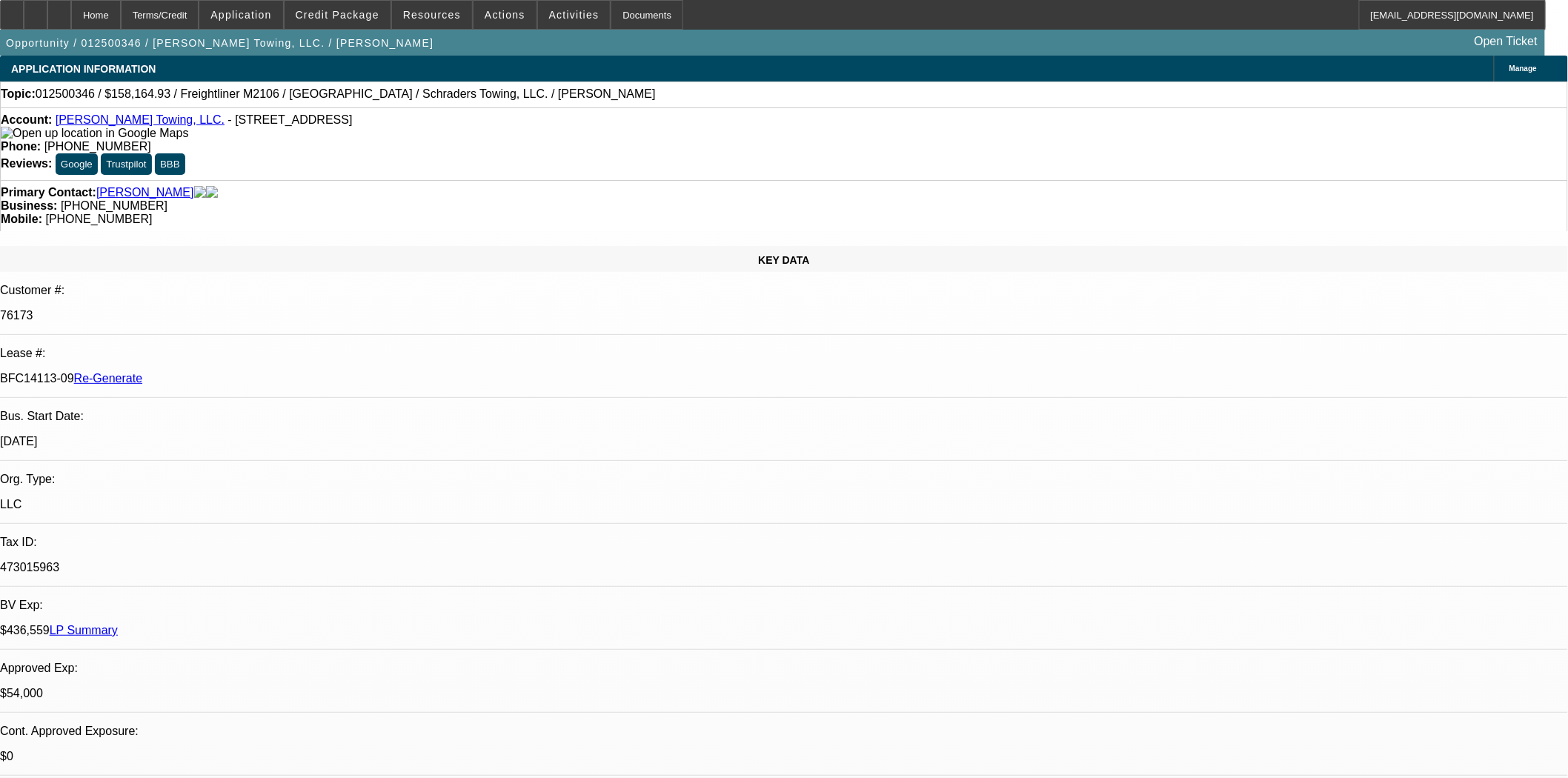
scroll to position [83, 0]
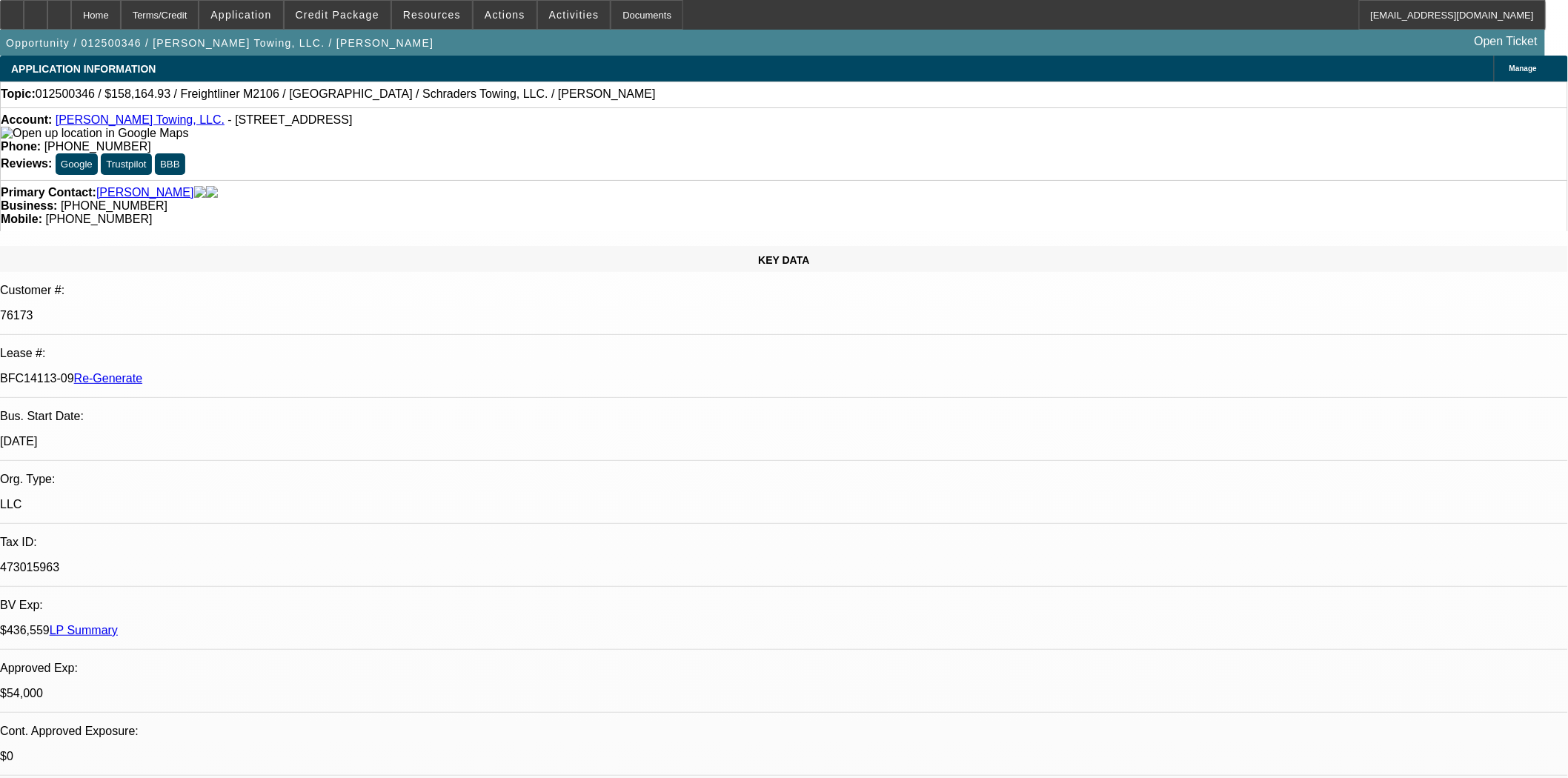
scroll to position [164, 0]
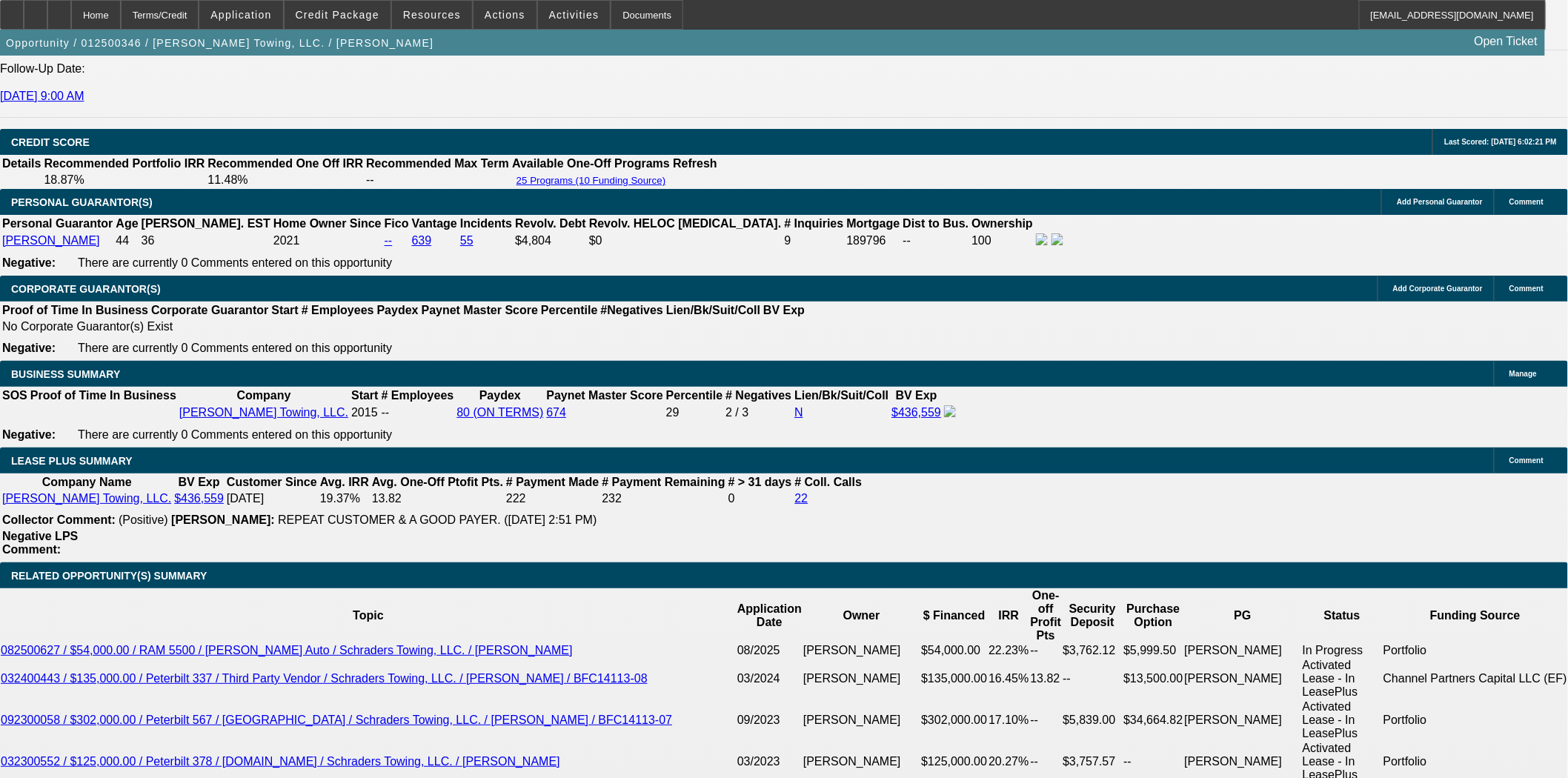
scroll to position [2387, 0]
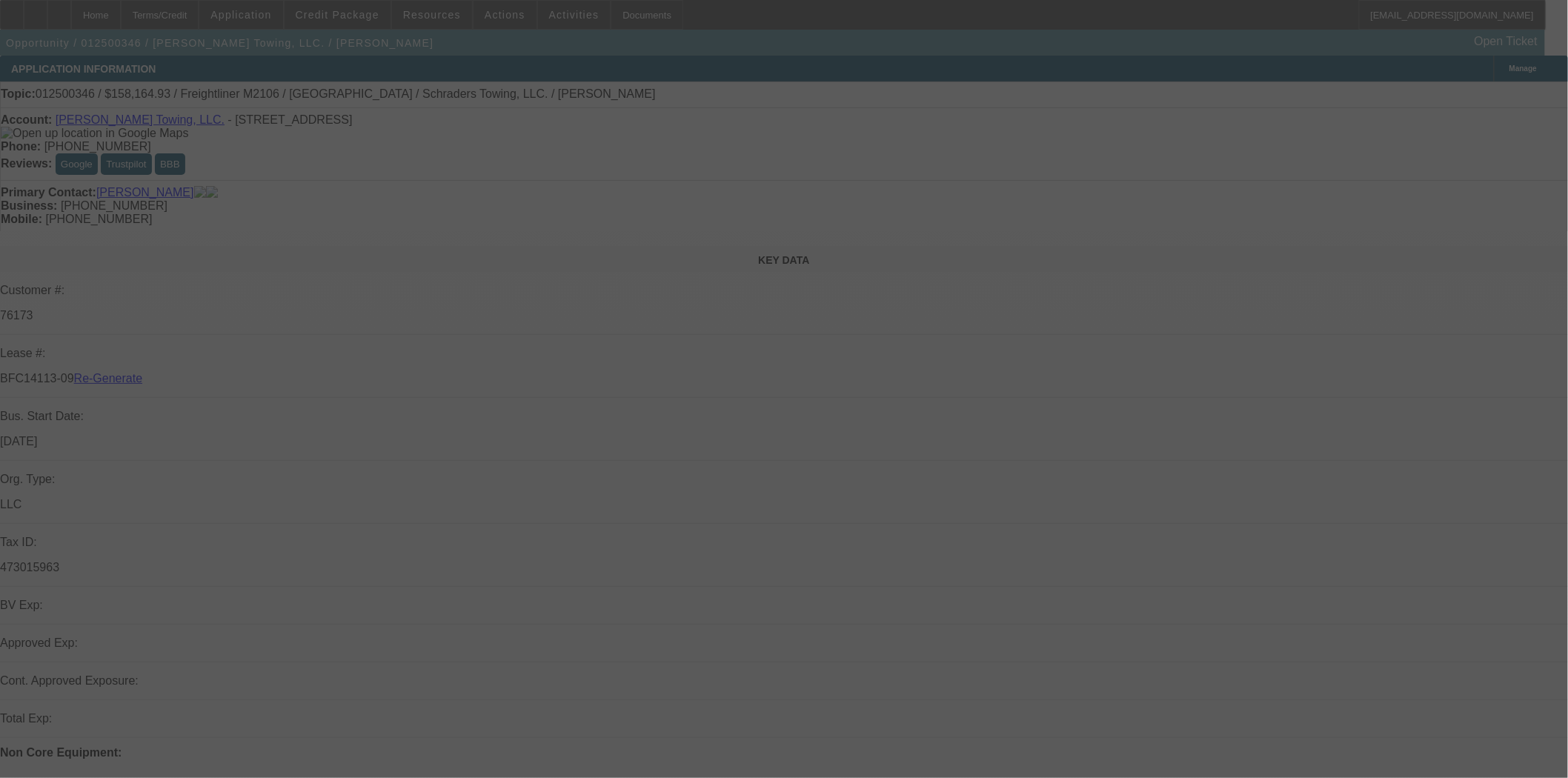
select select "4"
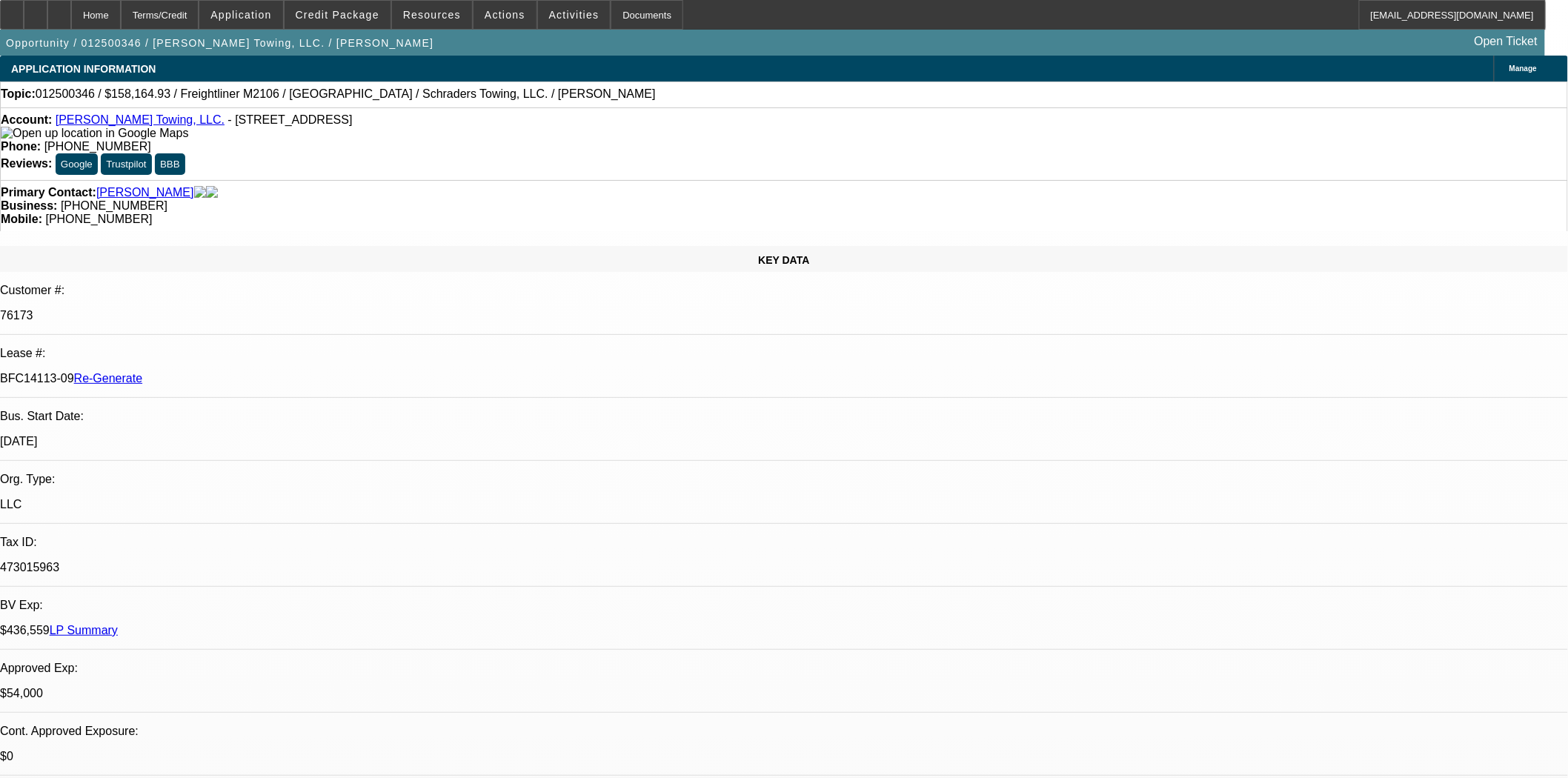
select select "0"
select select "2"
select select "0.1"
select select "4"
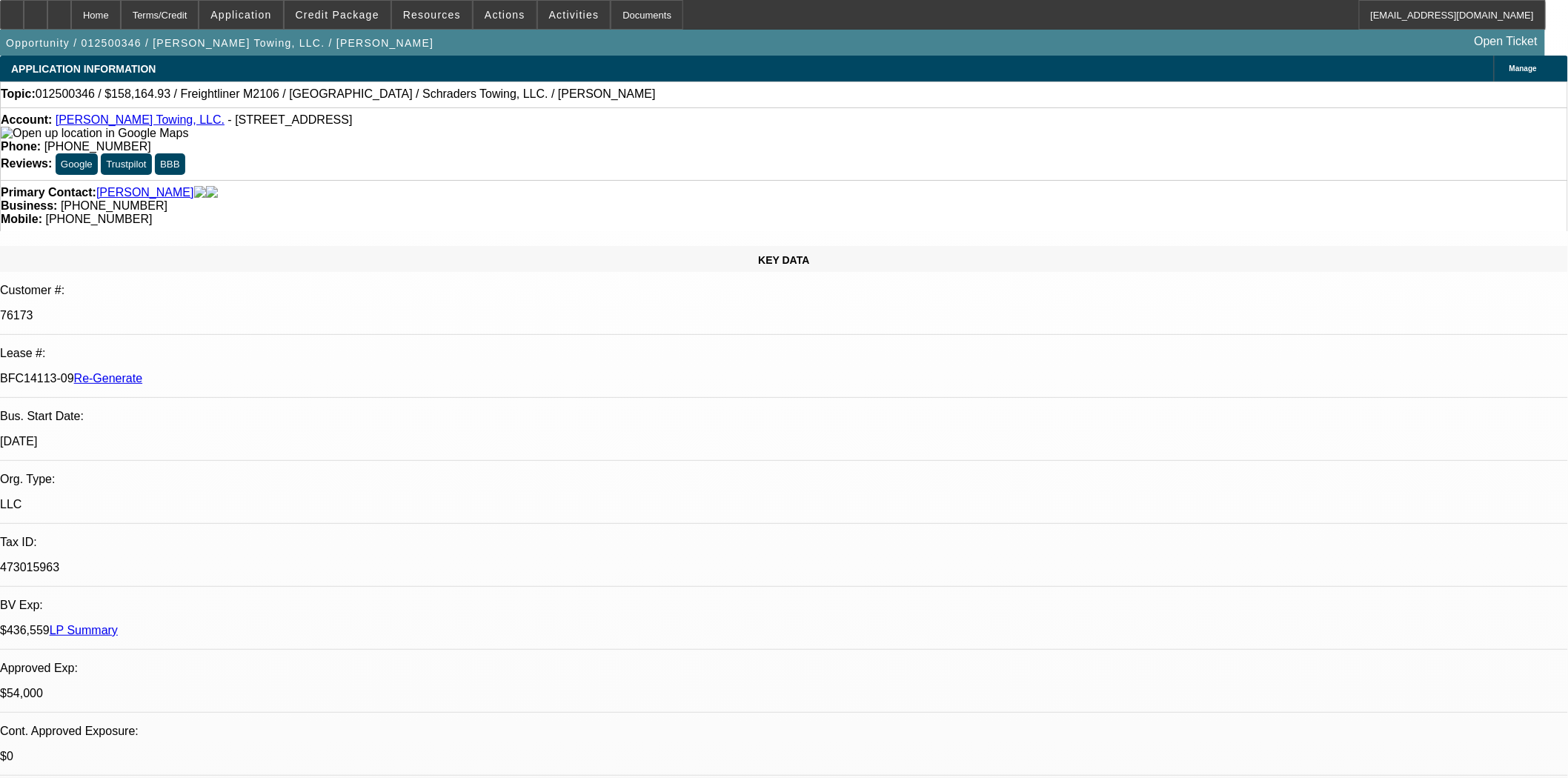
scroll to position [328, 0]
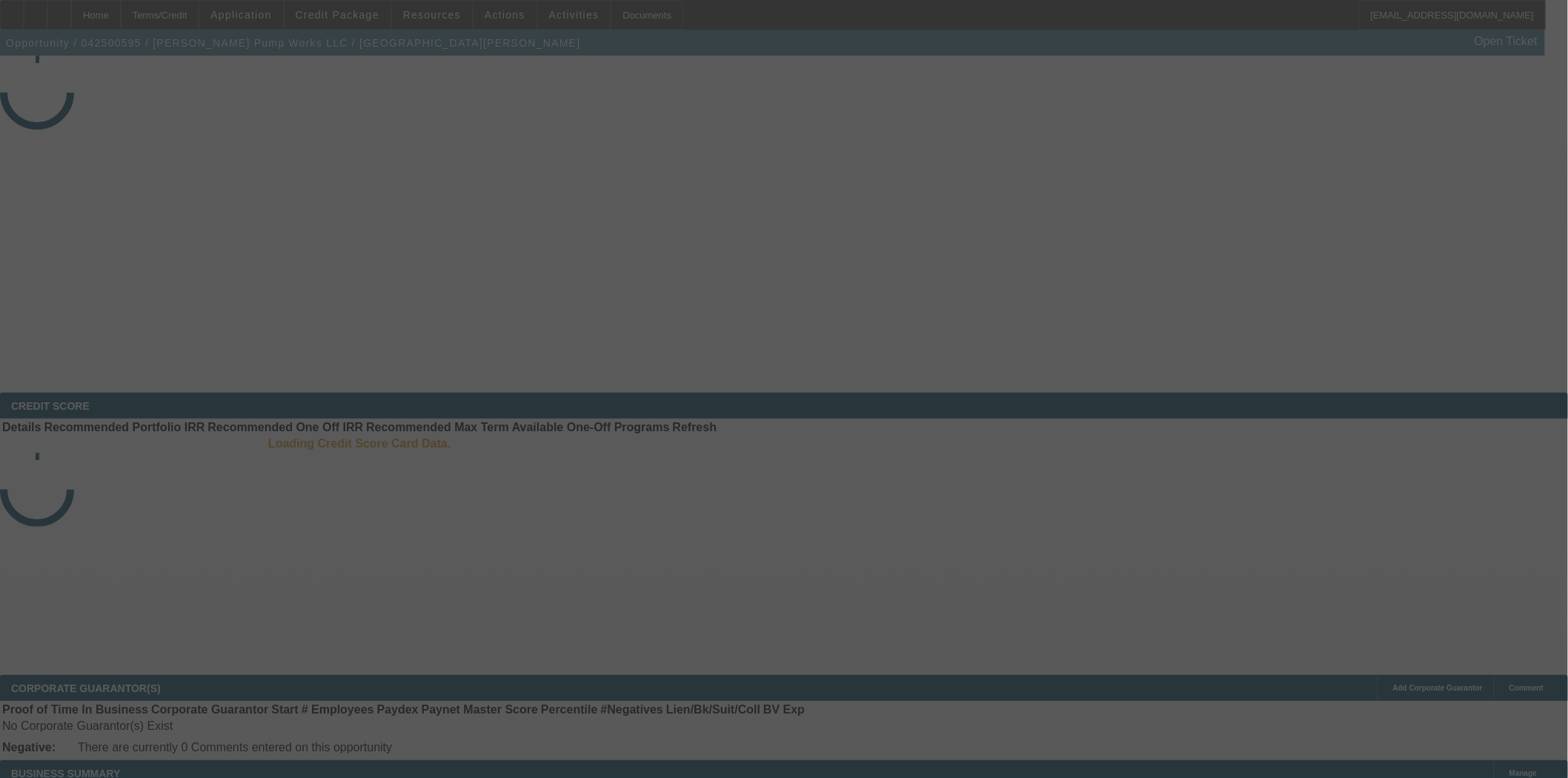
select select "4"
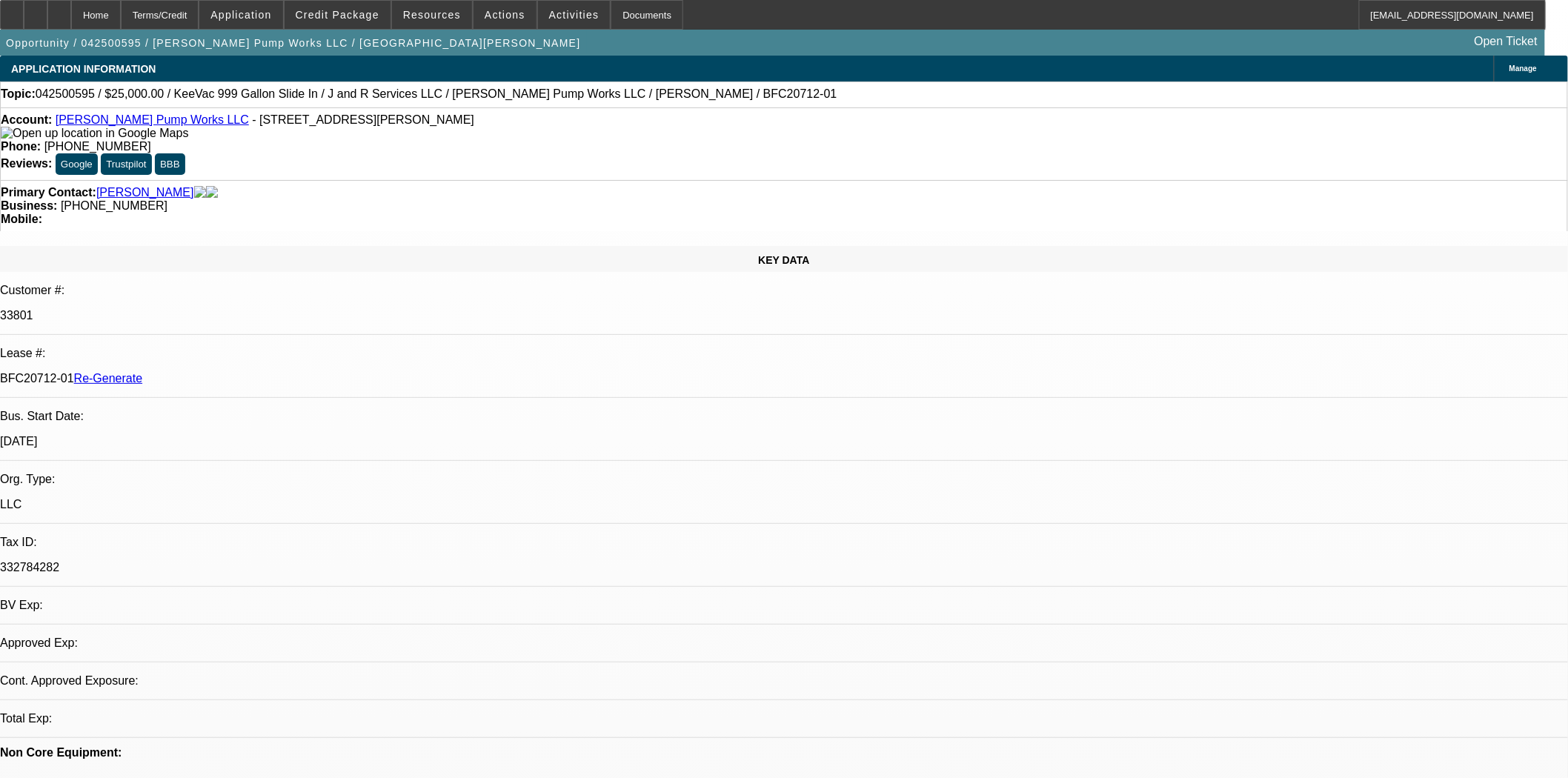
select select "0"
select select "2"
select select "0"
select select "6"
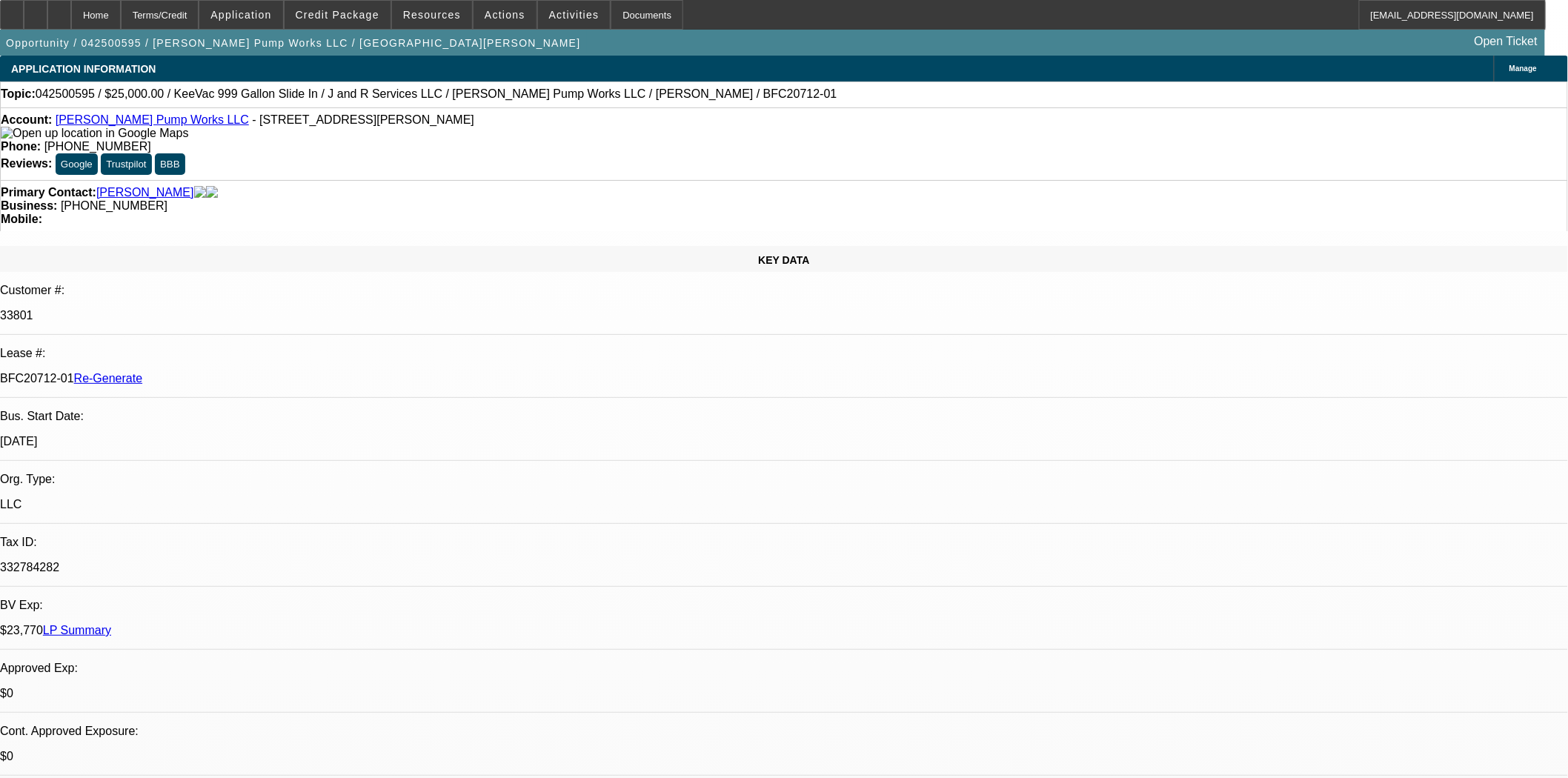
click at [83, 118] on link "[PERSON_NAME] Pump Works LLC" at bounding box center [152, 119] width 193 height 12
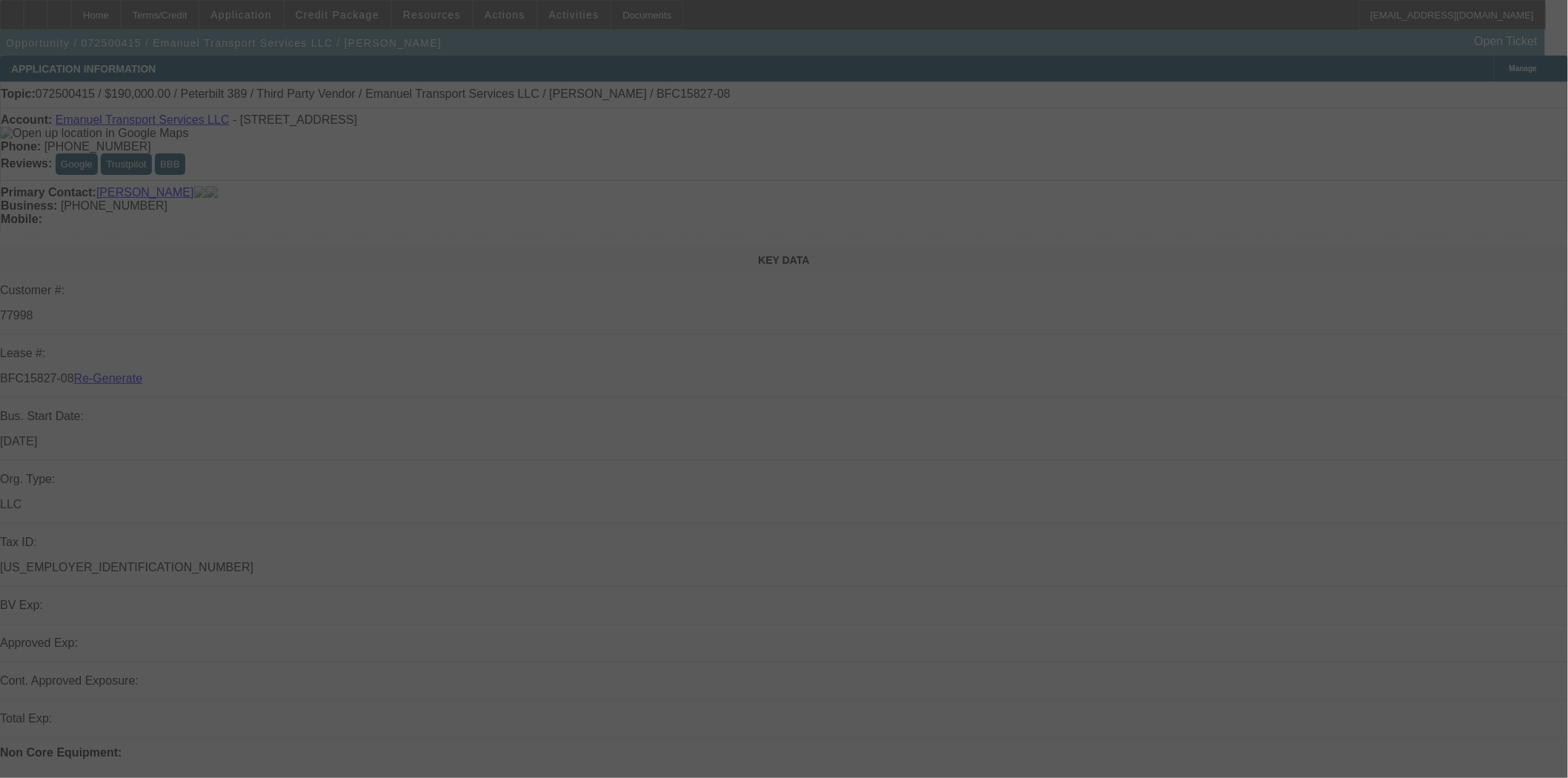
select select "4"
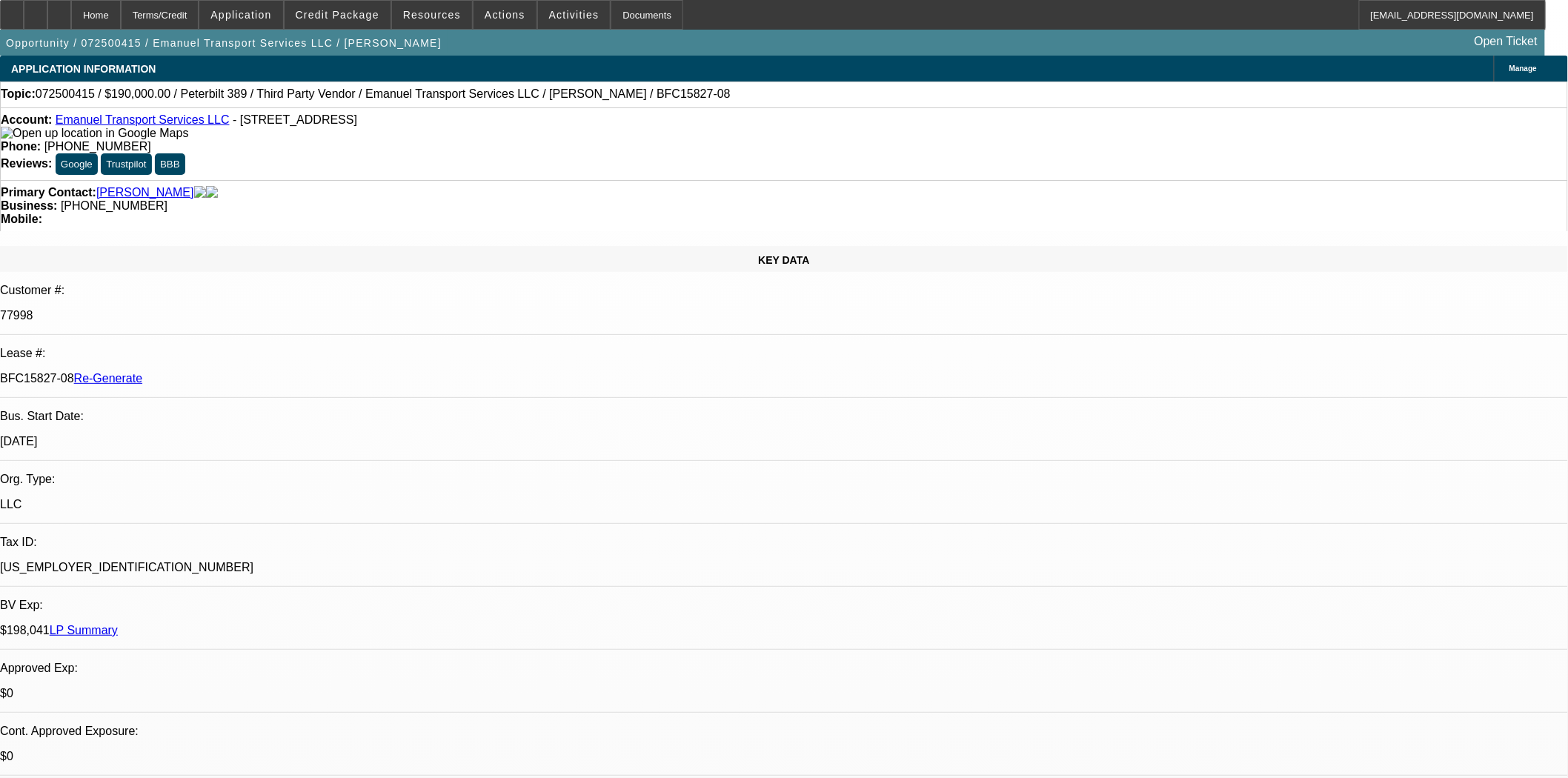
select select "0"
select select "2"
select select "0"
select select "6"
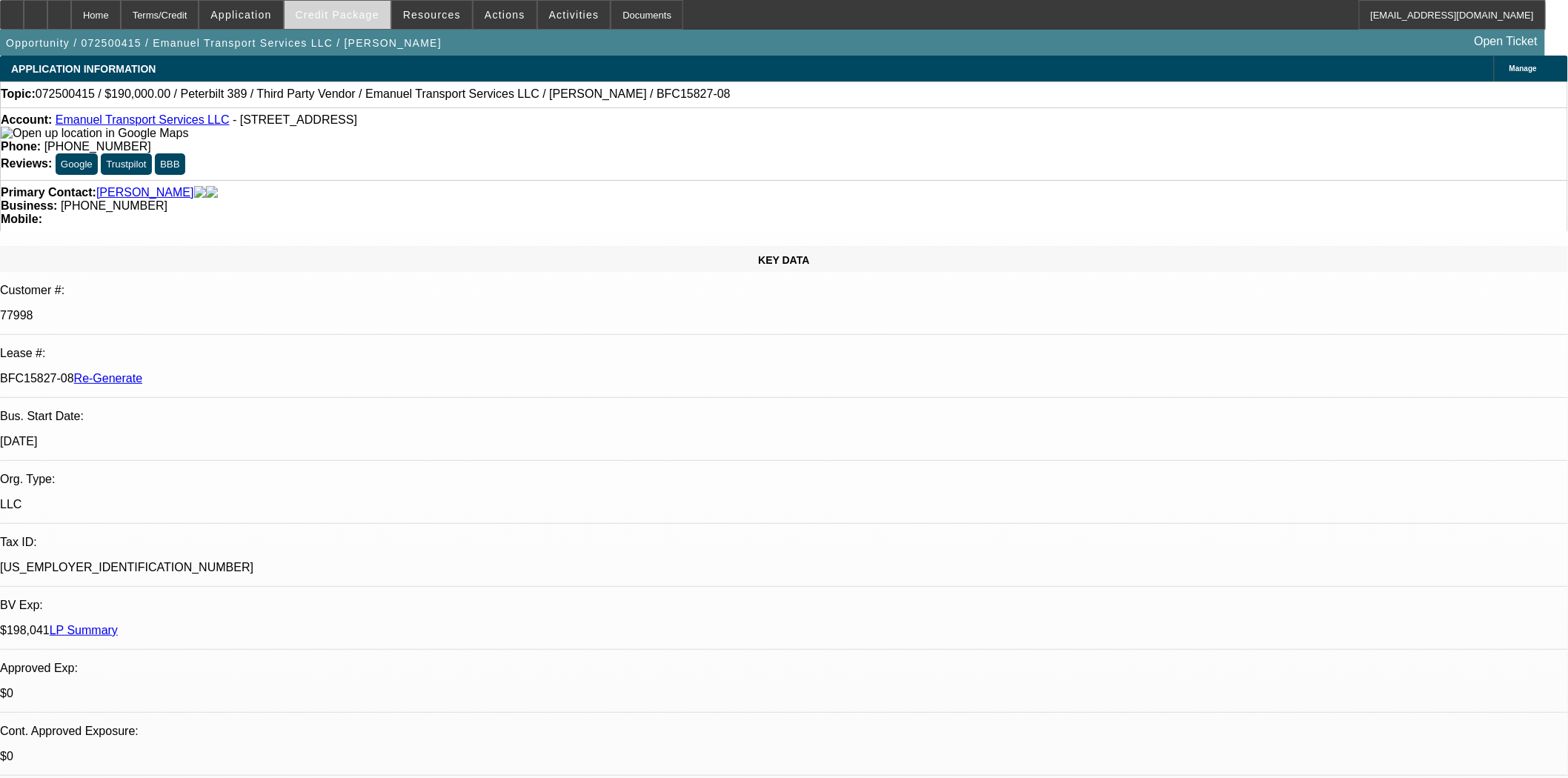
click at [346, 21] on span at bounding box center [337, 15] width 106 height 36
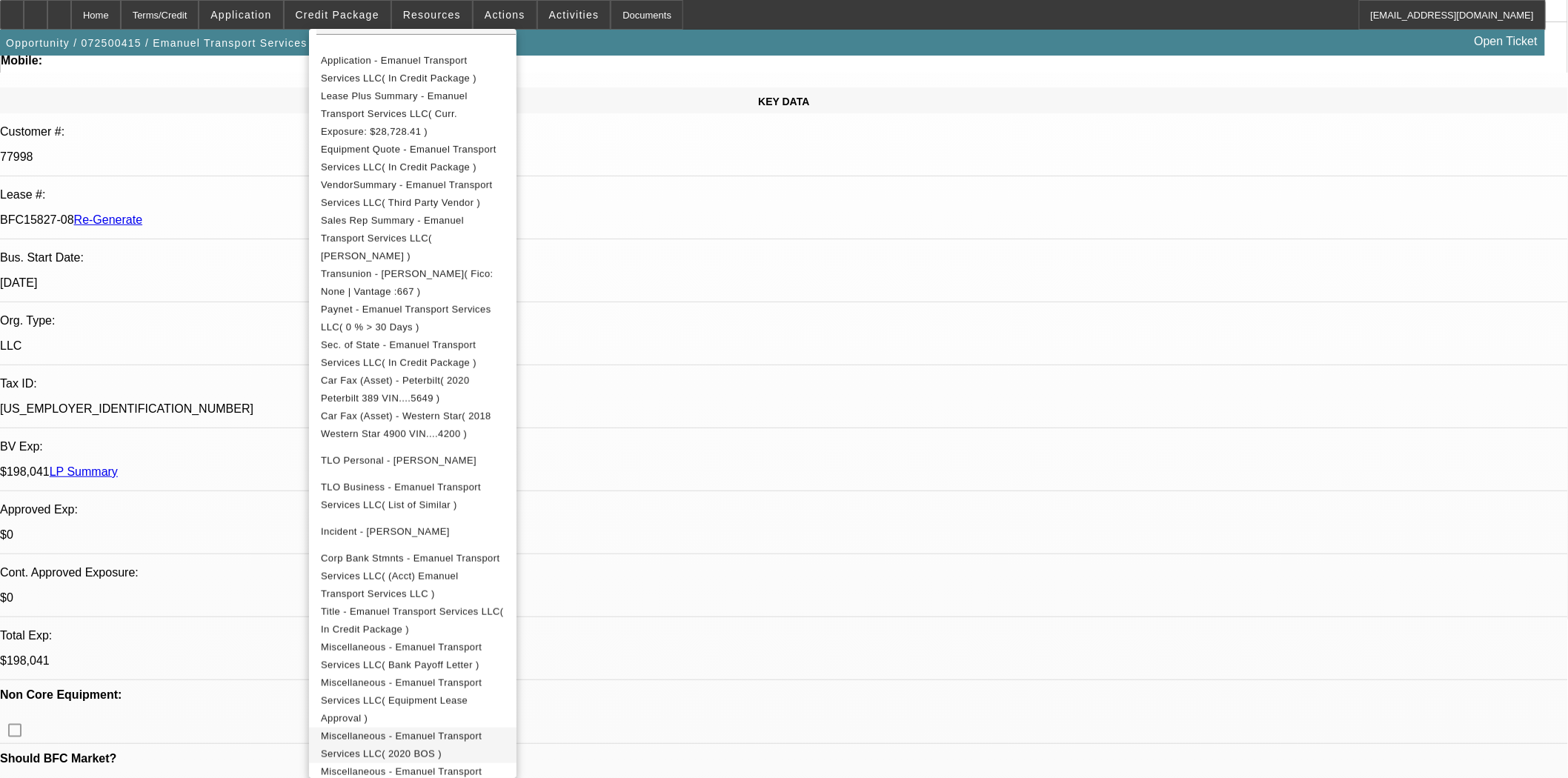
scroll to position [164, 0]
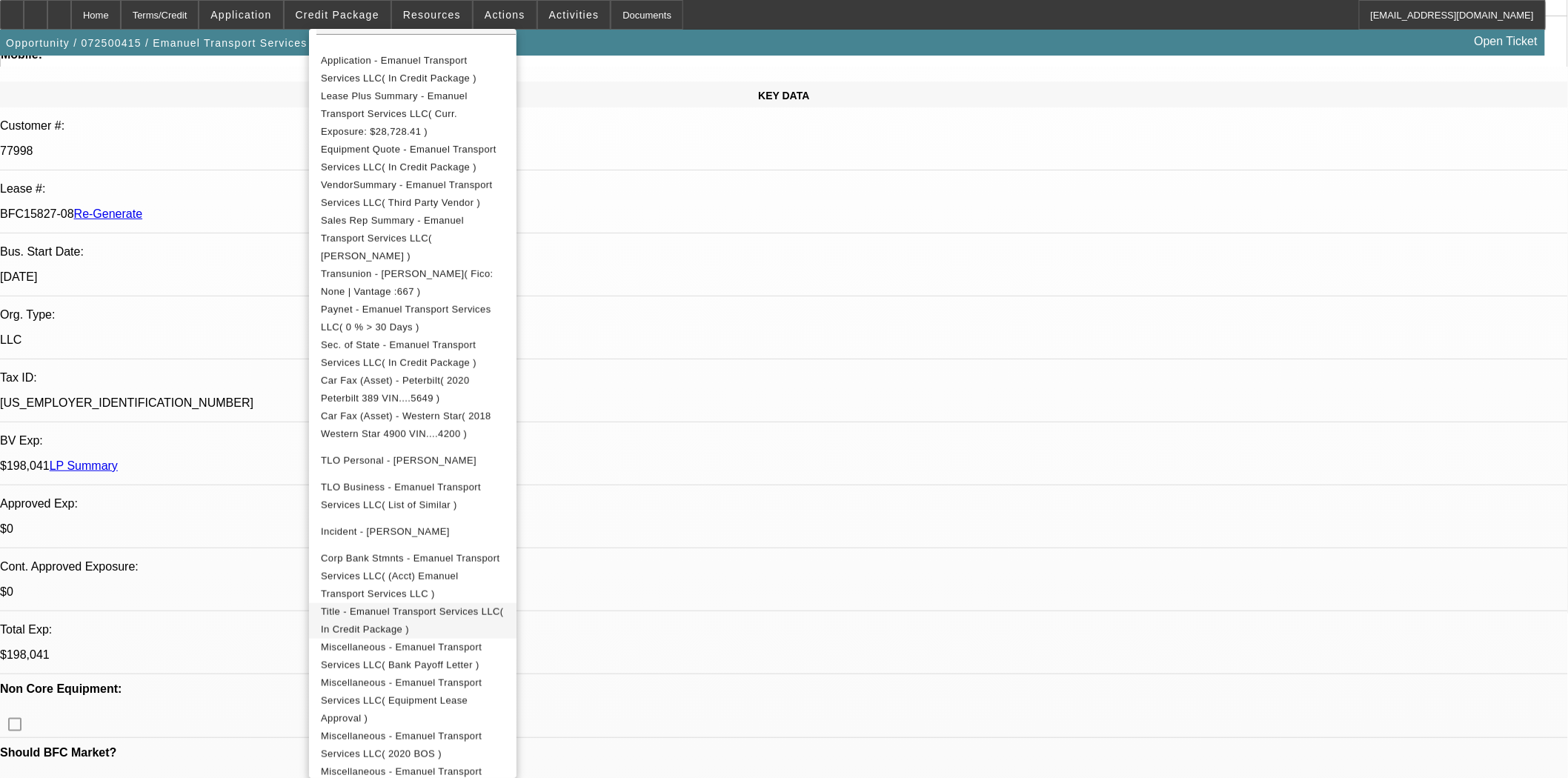
click at [384, 603] on span "Title - Emanuel Transport Services LLC( In Credit Package )" at bounding box center [413, 620] width 184 height 36
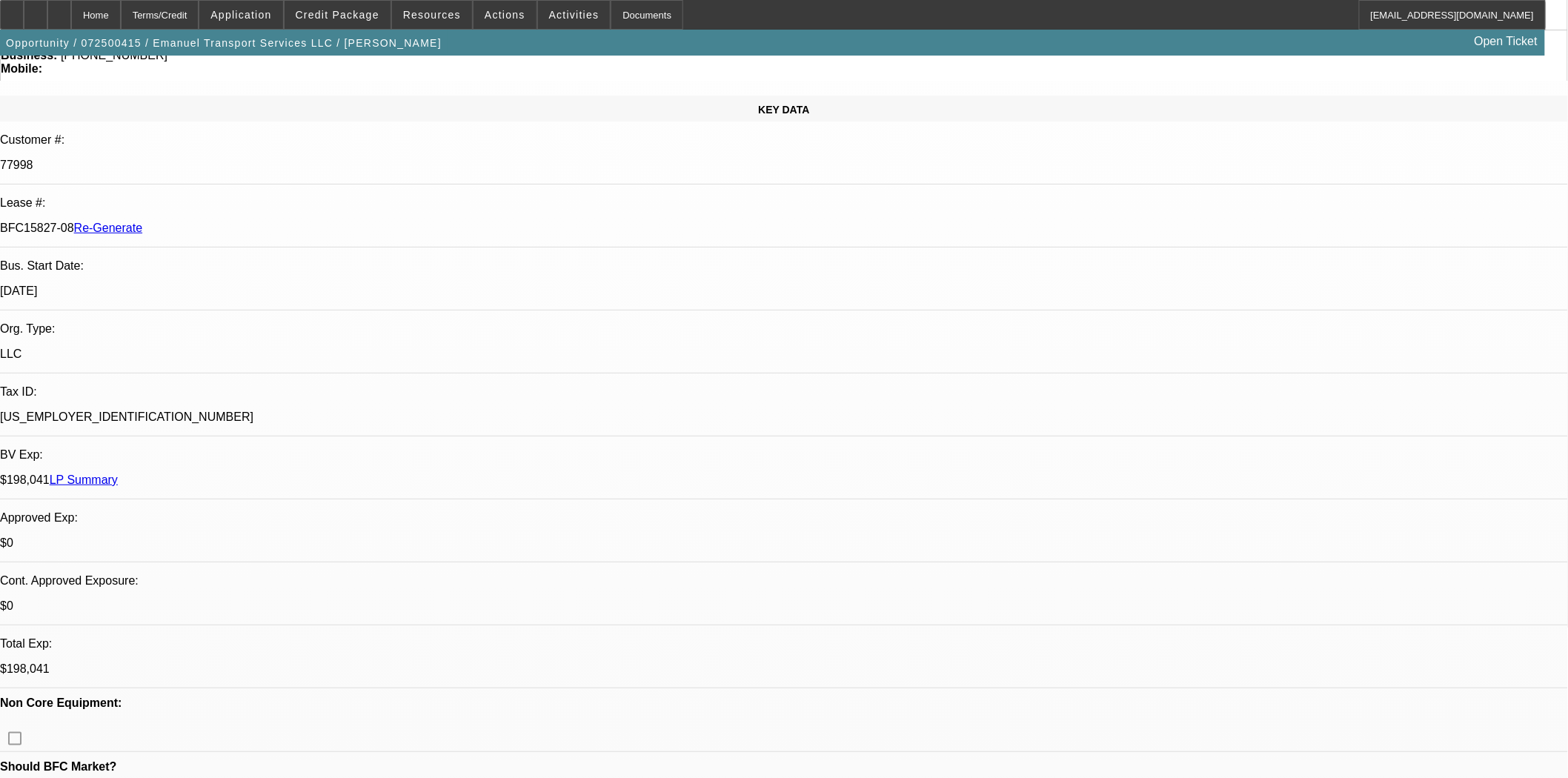
scroll to position [0, 0]
